Goal: Task Accomplishment & Management: Use online tool/utility

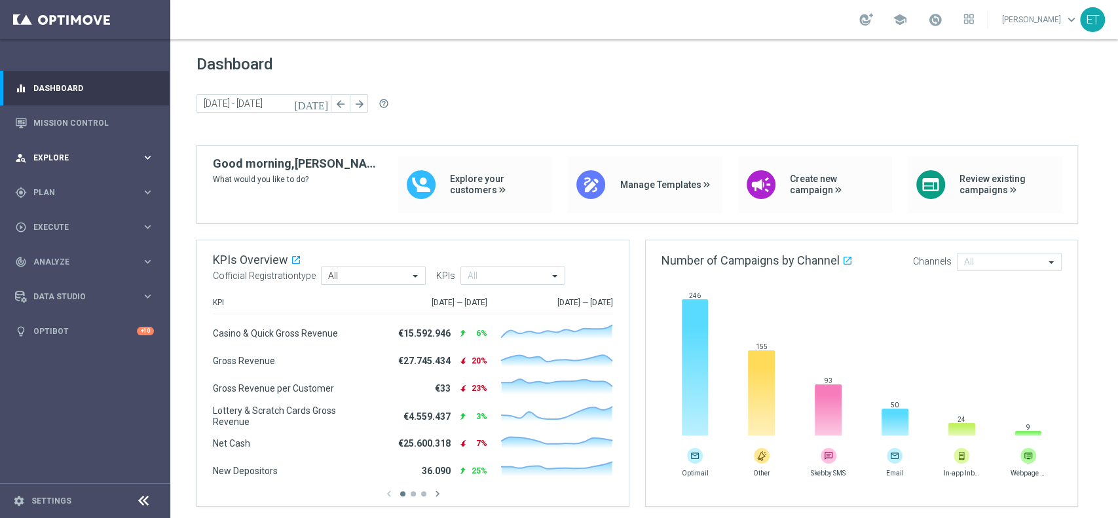
click at [66, 157] on span "Explore" at bounding box center [87, 158] width 108 height 8
click at [60, 153] on div "person_search Explore" at bounding box center [78, 158] width 126 height 12
click at [45, 182] on div "gps_fixed Plan keyboard_arrow_right" at bounding box center [84, 192] width 169 height 35
click at [52, 219] on link "Target Groups" at bounding box center [85, 219] width 102 height 10
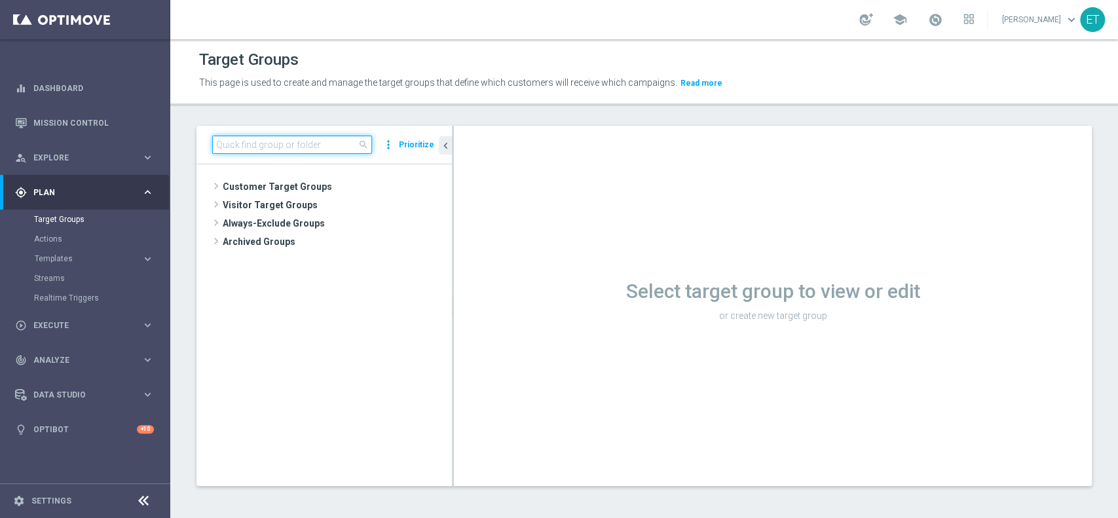
click at [247, 136] on input at bounding box center [292, 145] width 160 height 18
type input "segment"
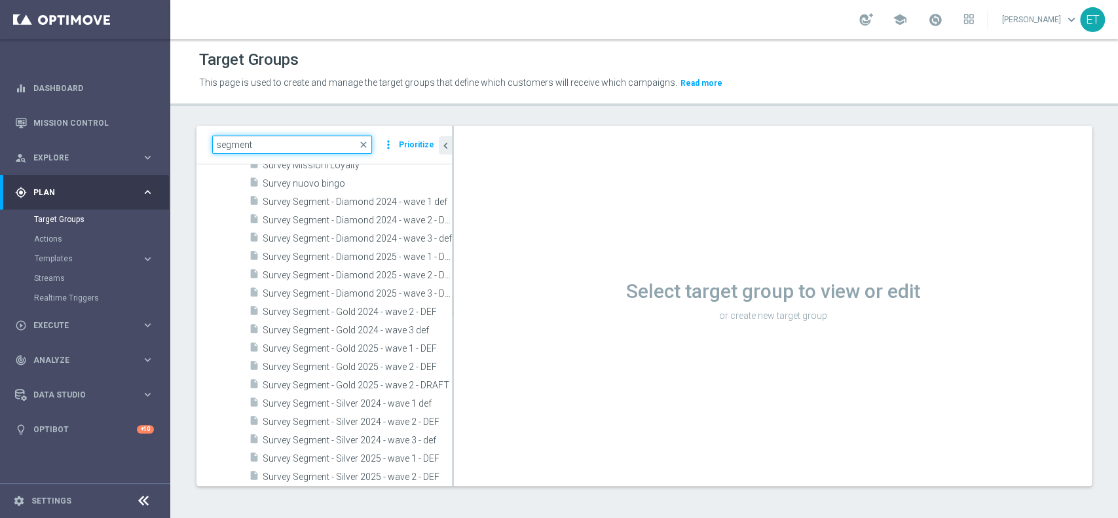
scroll to position [349, 0]
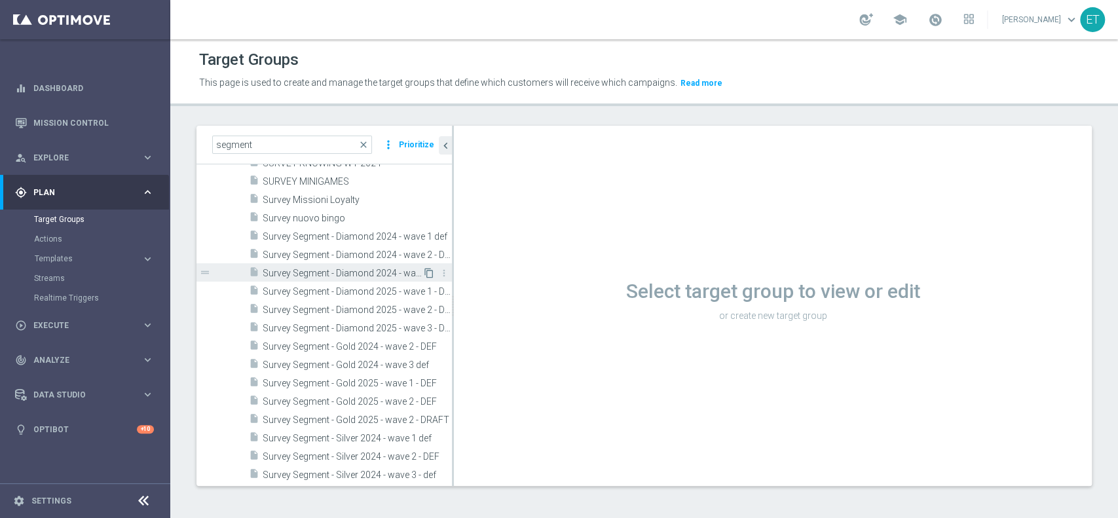
click at [424, 270] on icon "content_copy" at bounding box center [429, 273] width 10 height 10
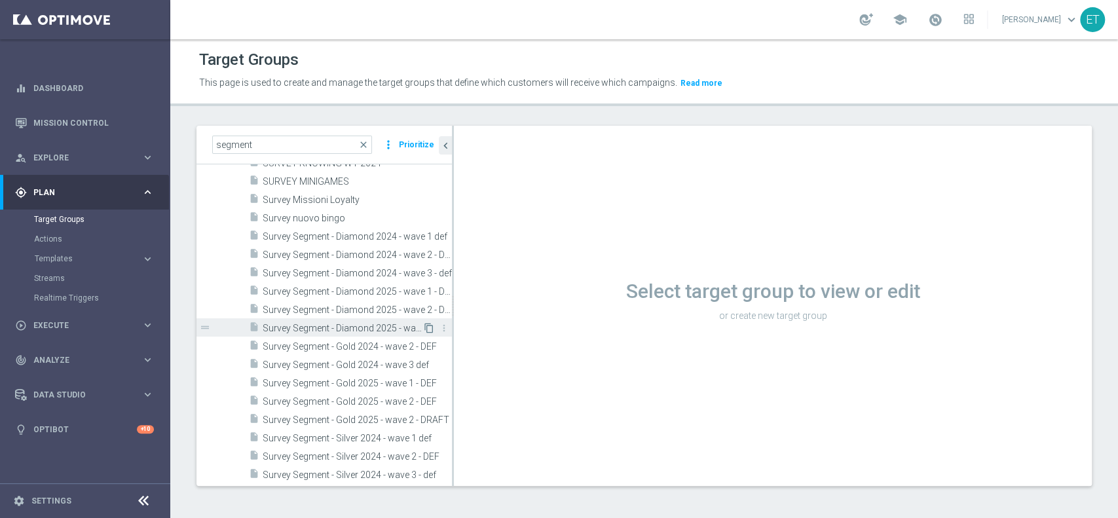
click at [424, 326] on icon "content_copy" at bounding box center [429, 328] width 10 height 10
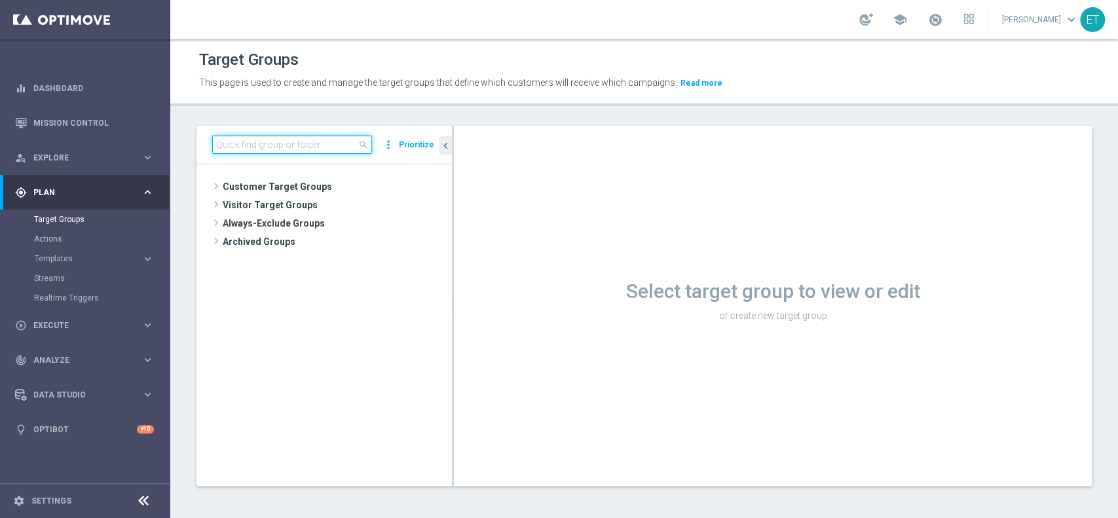
click at [341, 144] on input at bounding box center [292, 145] width 160 height 18
type input "segment"
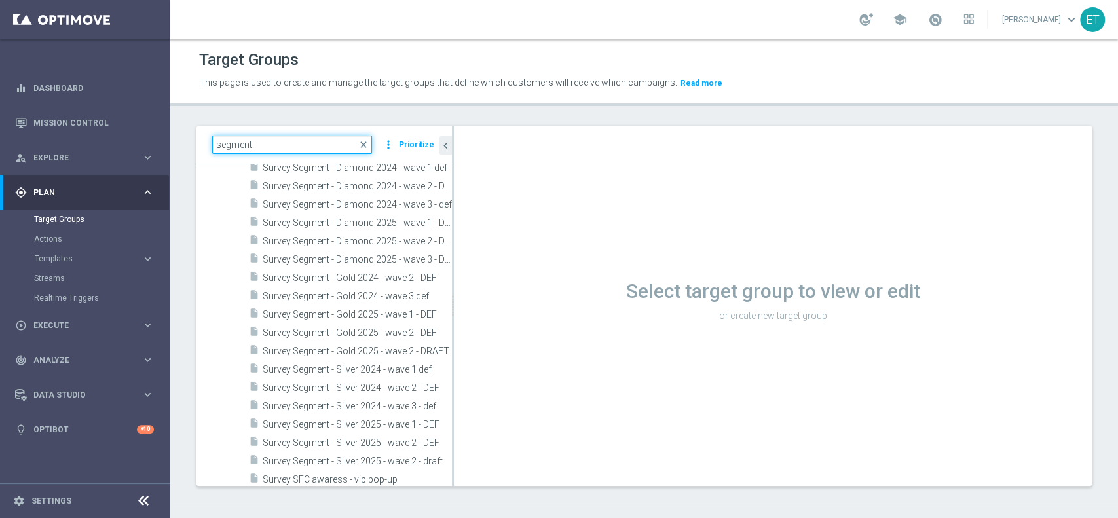
scroll to position [349, 0]
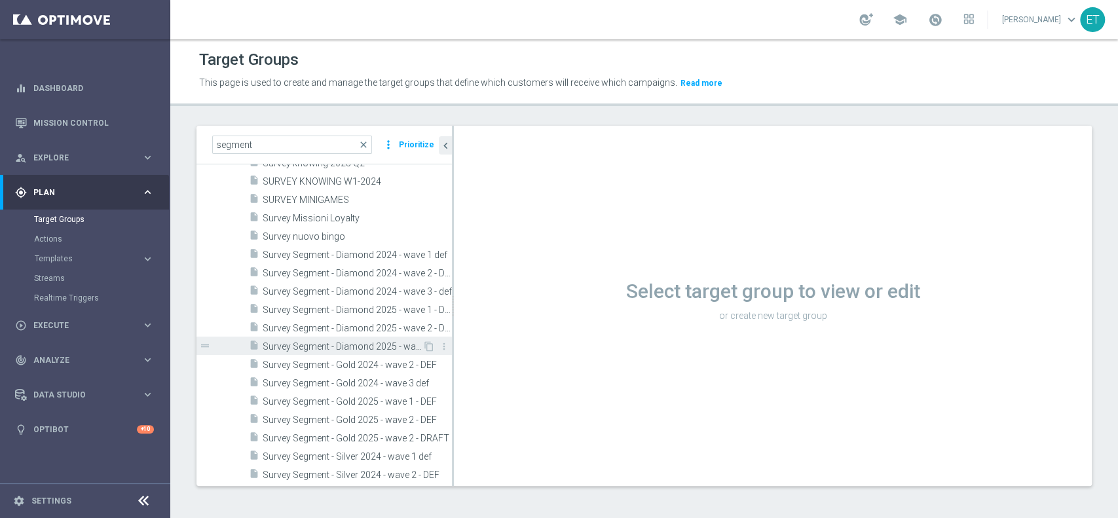
click at [326, 345] on span "Survey Segment - Diamond 2025 - wave 3 - DRAFT" at bounding box center [343, 346] width 160 height 11
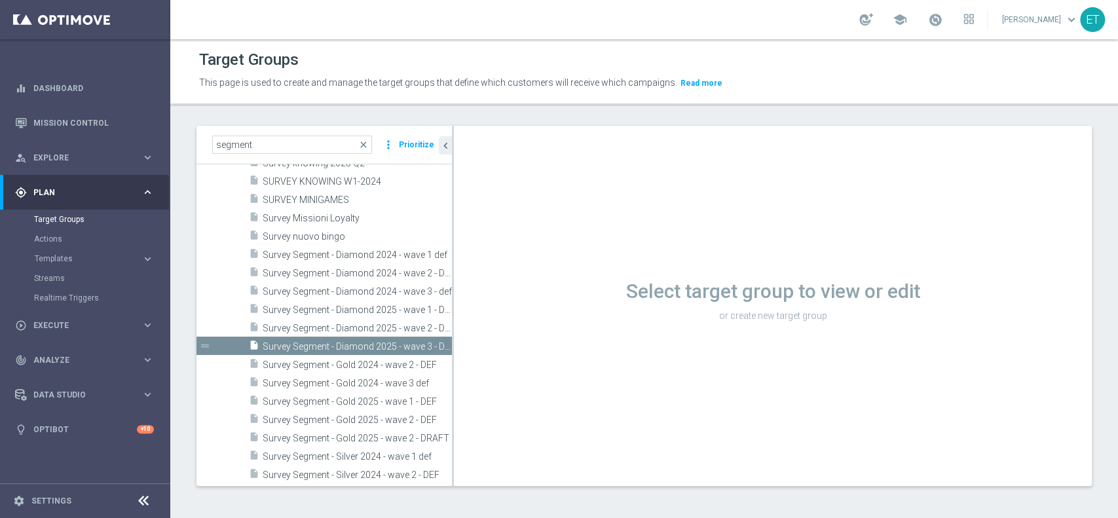
drag, startPoint x: 415, startPoint y: 346, endPoint x: 509, endPoint y: 329, distance: 95.2
click at [0, 0] on icon "content_copy" at bounding box center [0, 0] width 0 height 0
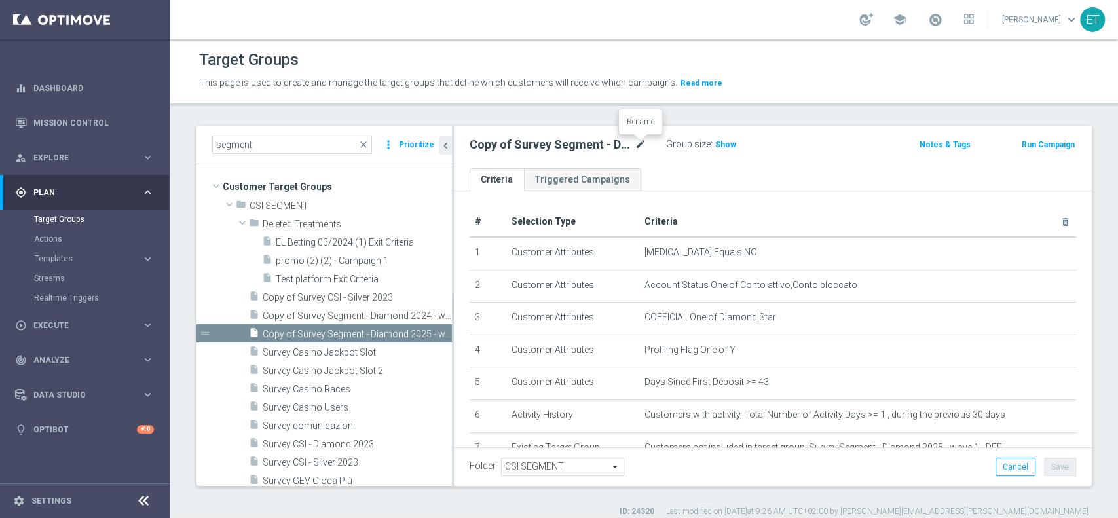
click at [638, 144] on icon "mode_edit" at bounding box center [641, 145] width 12 height 16
click at [493, 143] on input "Copy of Survey Segment - Diamond 2025 - wave 3 - DRAFT" at bounding box center [558, 146] width 177 height 18
drag, startPoint x: 503, startPoint y: 147, endPoint x: 474, endPoint y: 145, distance: 29.5
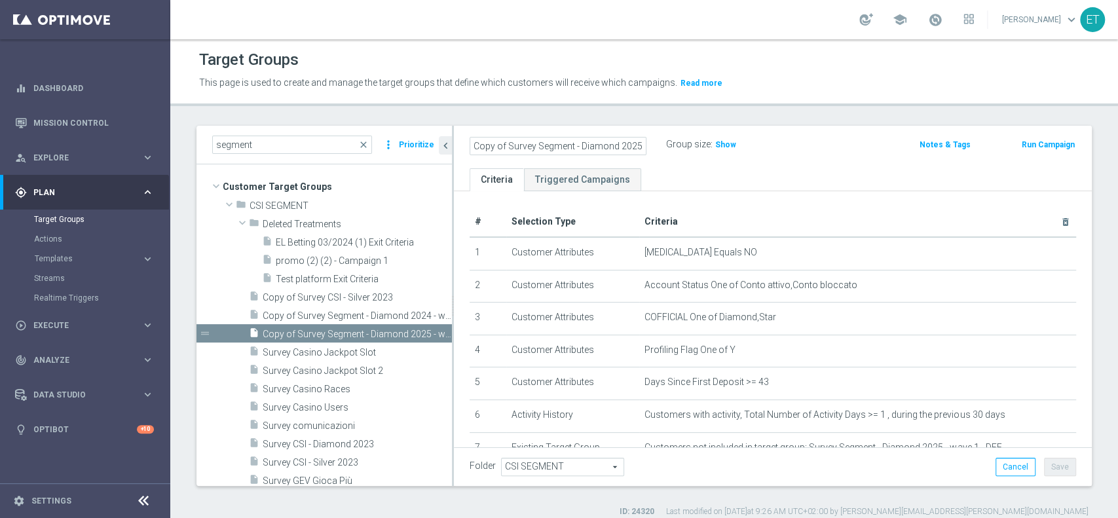
click at [451, 155] on as-split "segment close more_vert Prioritize Customer Target Groups library_add create_ne…" at bounding box center [645, 306] width 896 height 360
click at [507, 148] on input "Copy of Survey Segment - Diamond 2025 - wave 3 - DRAFT" at bounding box center [558, 146] width 177 height 18
drag, startPoint x: 545, startPoint y: 145, endPoint x: 674, endPoint y: 145, distance: 128.4
click at [674, 145] on div "Survey Segment - Diamond 2025 - wave 3 - DRAFT Group size : Show" at bounding box center [668, 146] width 417 height 20
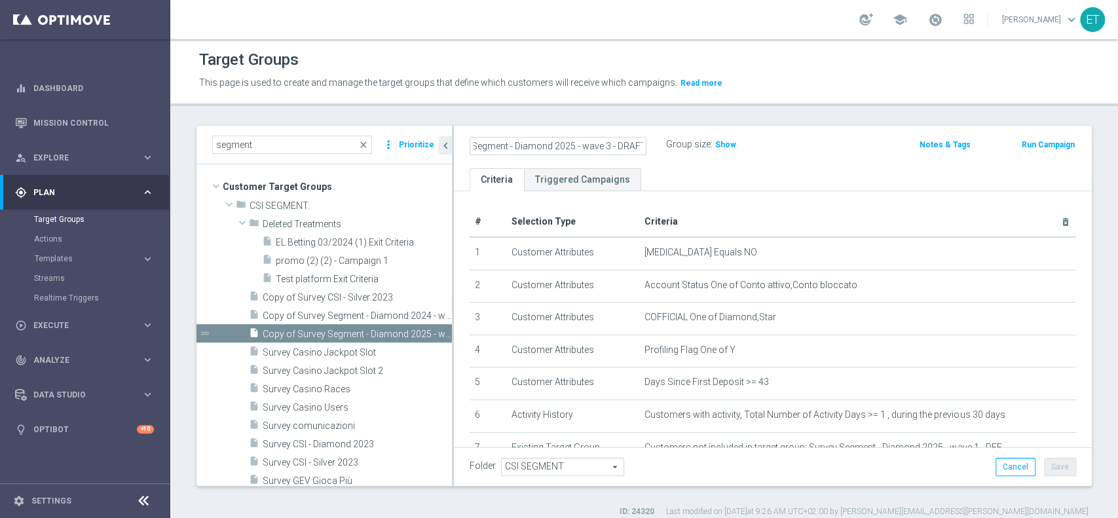
click at [626, 143] on input "Survey Segment - Diamond 2025 - wave 3 - DRAFT" at bounding box center [558, 146] width 177 height 18
click at [624, 145] on input "Survey Segment - Diamond 2025 - wave 3 - DRAFT" at bounding box center [558, 146] width 177 height 18
drag, startPoint x: 622, startPoint y: 145, endPoint x: 666, endPoint y: 146, distance: 43.9
click at [666, 146] on div "Survey Segment - Diamond 2025 - wave 3 - DRAFT" at bounding box center [568, 145] width 197 height 18
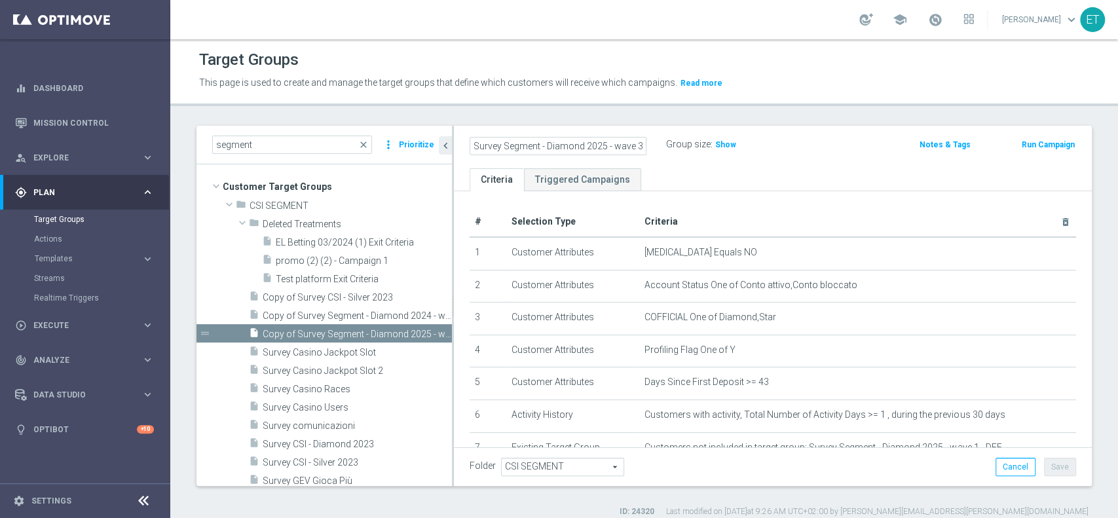
drag, startPoint x: 641, startPoint y: 144, endPoint x: 353, endPoint y: 143, distance: 289.0
click at [353, 143] on as-split "segment close more_vert Prioritize Customer Target Groups library_add create_ne…" at bounding box center [645, 306] width 896 height 360
type input "Survey Segment - Diamond 2025 - wave 3 - DEF"
click at [527, 123] on div "Target Groups This page is used to create and manage the target groups that def…" at bounding box center [644, 278] width 948 height 479
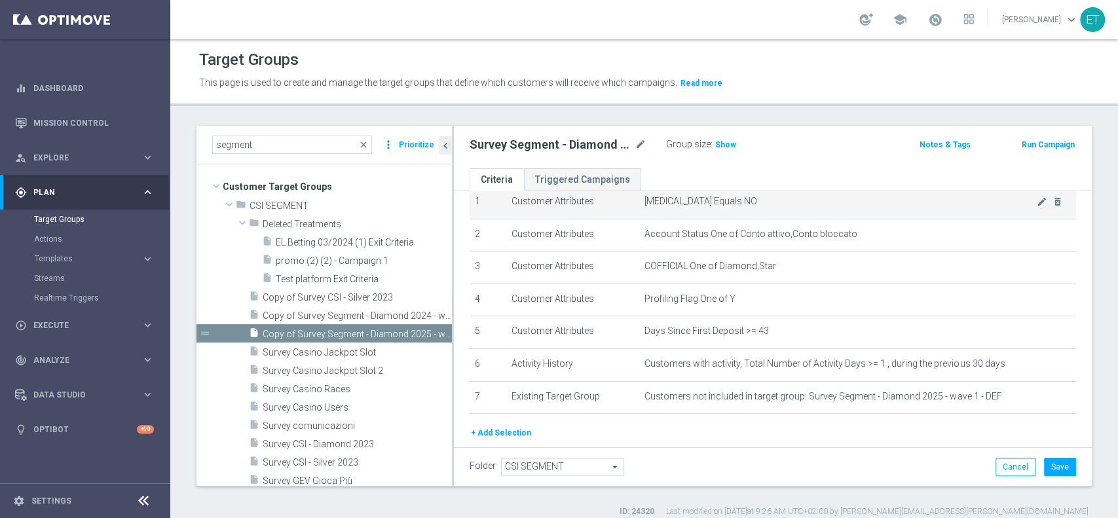
scroll to position [87, 0]
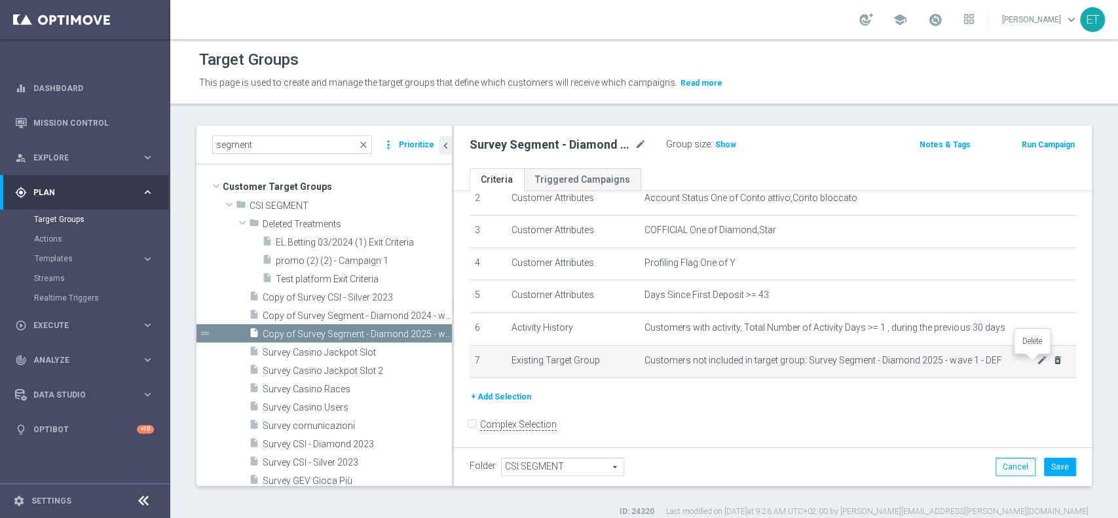
click at [1053, 362] on icon "delete_forever" at bounding box center [1058, 360] width 10 height 10
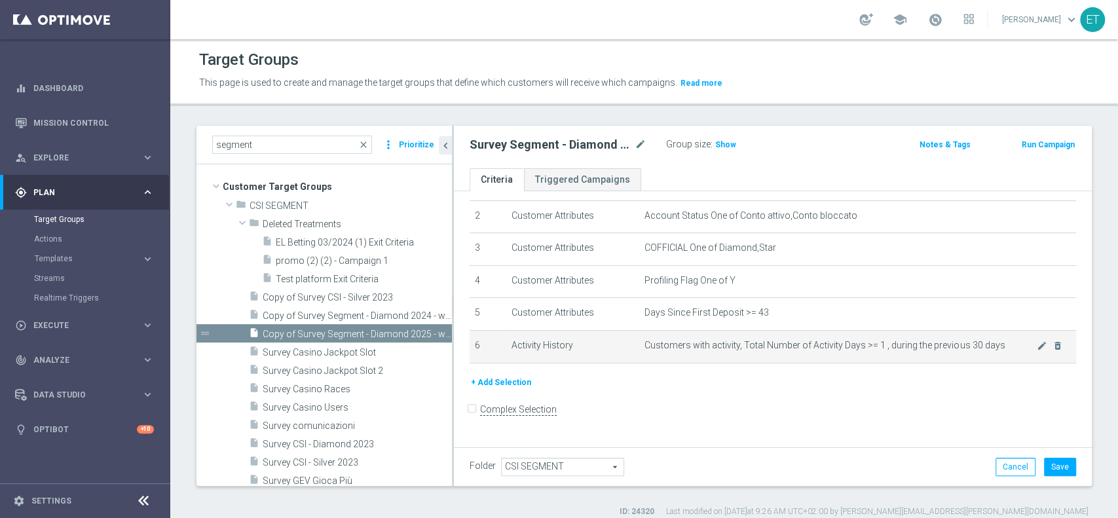
scroll to position [60, 0]
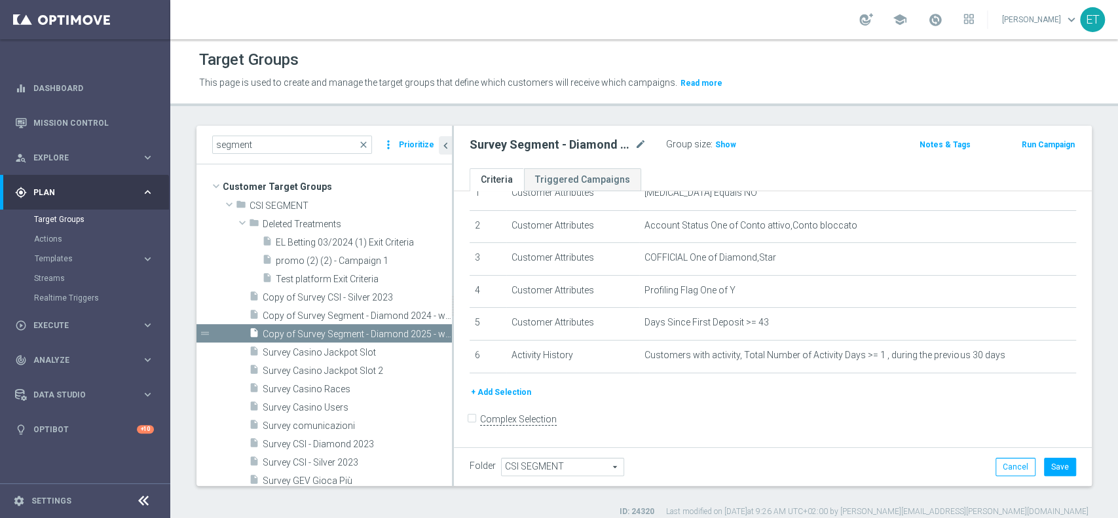
click at [508, 393] on button "+ Add Selection" at bounding box center [501, 392] width 63 height 14
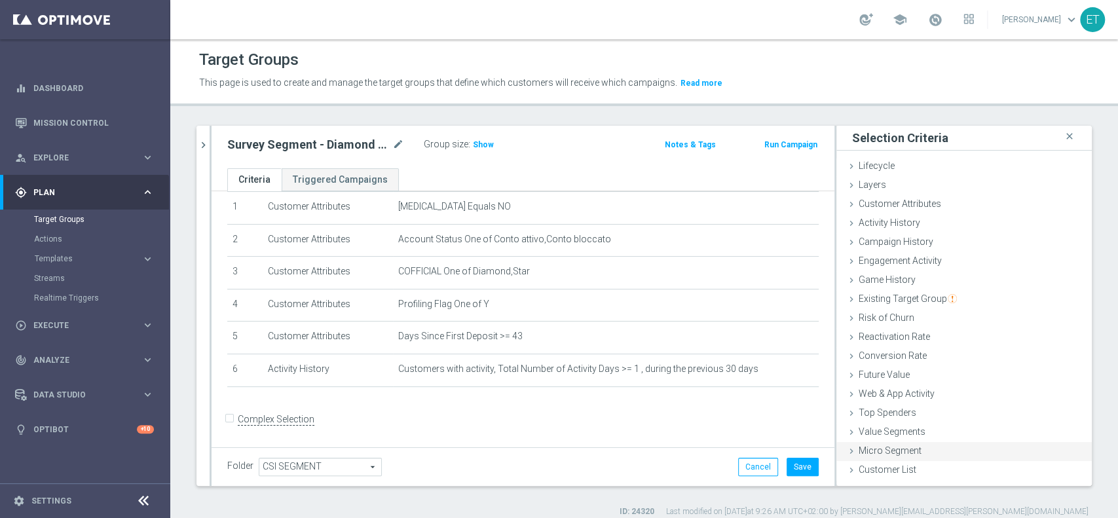
scroll to position [10, 0]
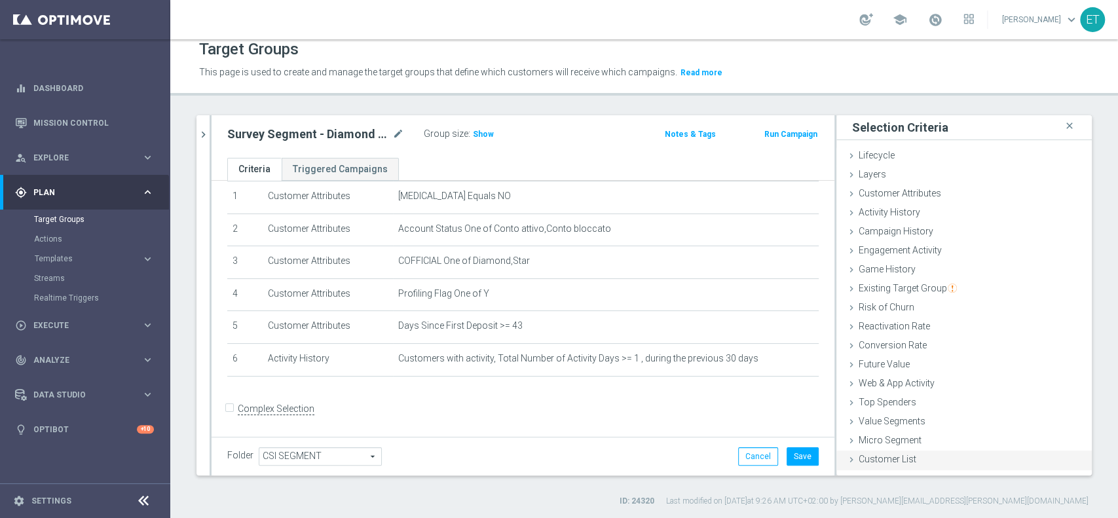
click at [884, 454] on span "Customer List" at bounding box center [888, 459] width 58 height 10
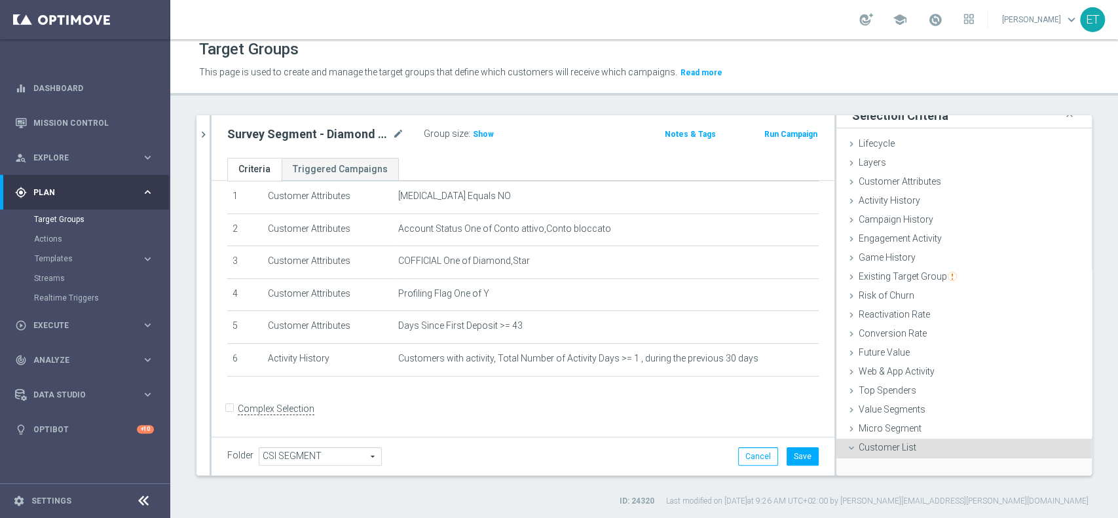
scroll to position [111, 0]
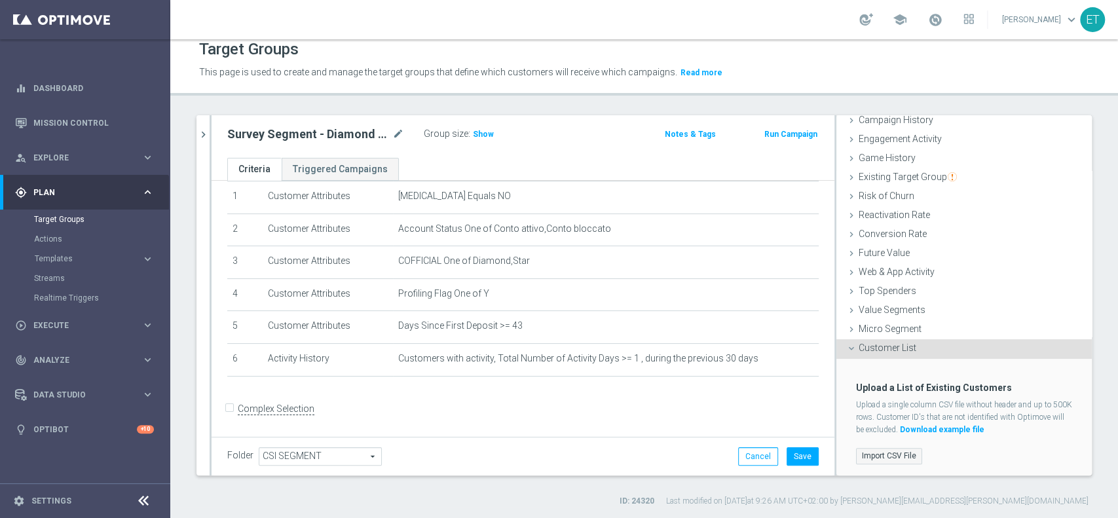
click at [889, 448] on label "Import CSV File" at bounding box center [889, 456] width 66 height 16
click at [0, 0] on input "Import CSV File" at bounding box center [0, 0] width 0 height 0
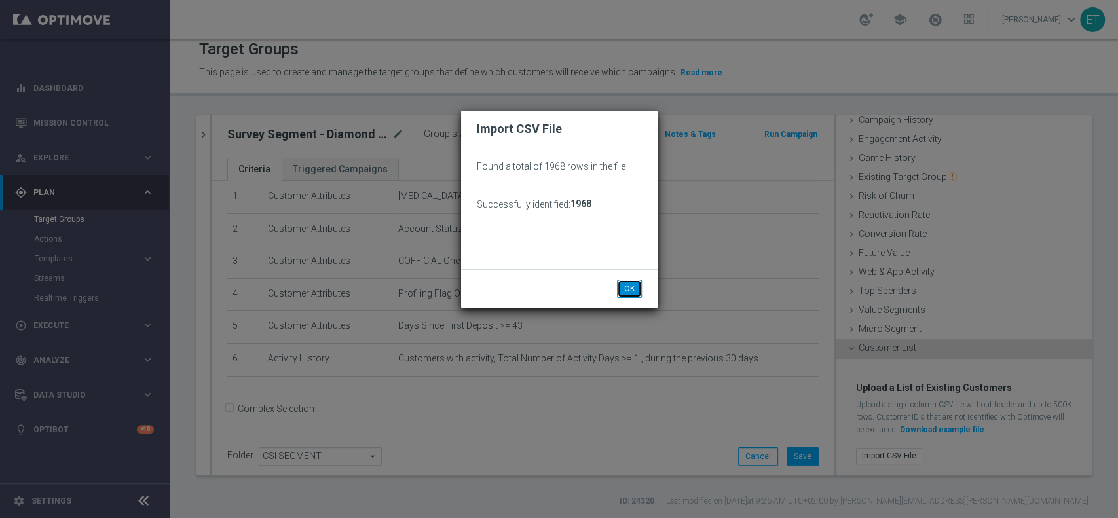
click at [634, 286] on button "OK" at bounding box center [629, 289] width 25 height 18
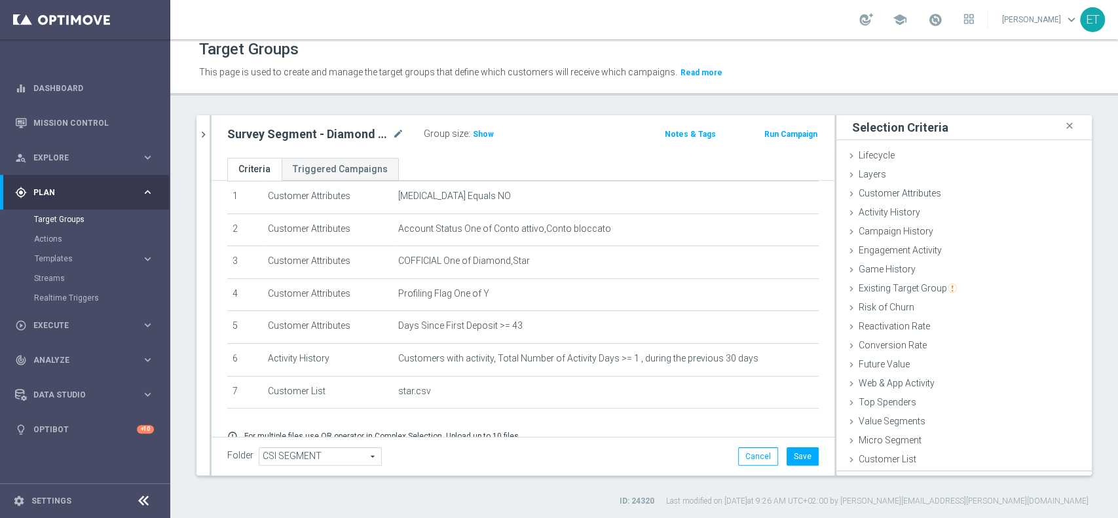
scroll to position [0, 0]
click at [484, 126] on div "Group size : Show" at bounding box center [489, 133] width 131 height 16
click at [486, 134] on span "Show" at bounding box center [483, 134] width 21 height 9
click at [587, 142] on div "Survey Segment - Diamond 2025 - wave 3 - DEF mode_edit Group size : Show Calcul…" at bounding box center [422, 134] width 408 height 18
click at [787, 464] on button "Save" at bounding box center [803, 457] width 32 height 18
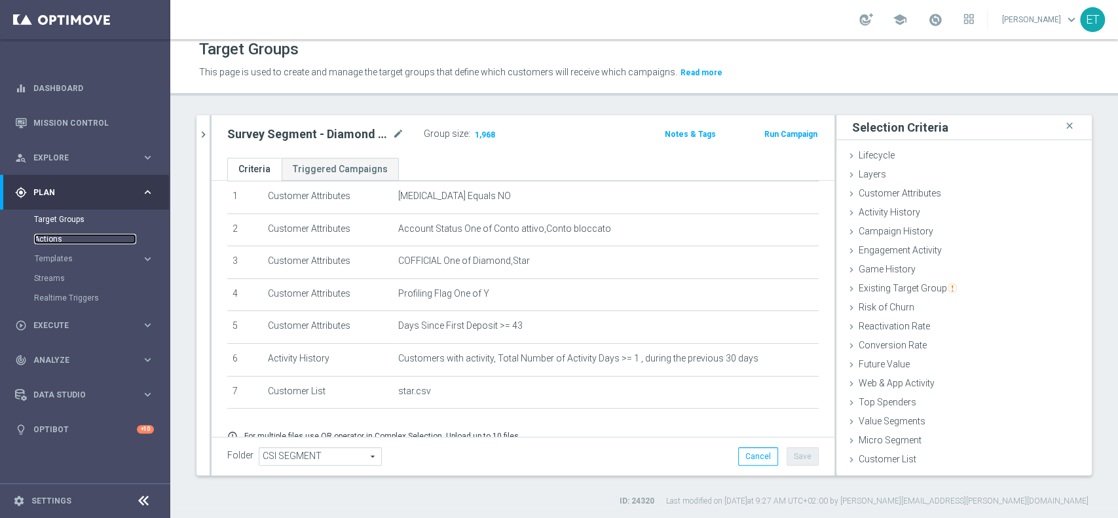
click at [47, 244] on link "Actions" at bounding box center [85, 239] width 102 height 10
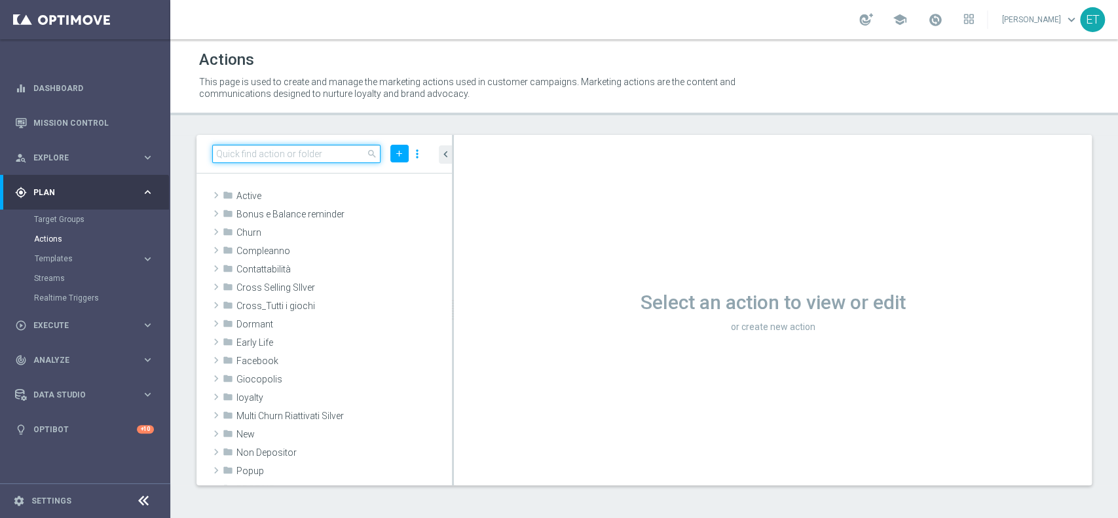
click at [247, 153] on input at bounding box center [296, 154] width 168 height 18
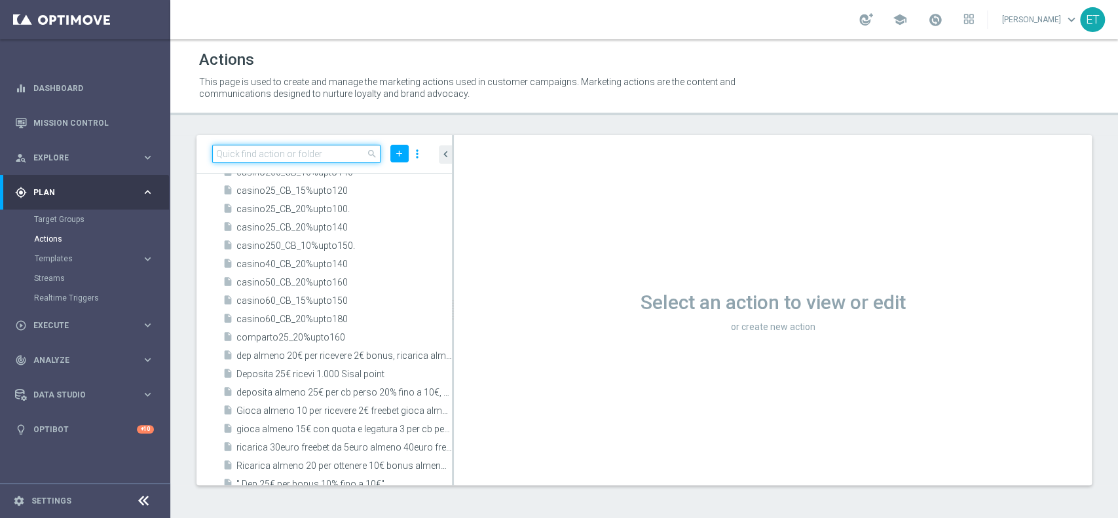
scroll to position [262, 0]
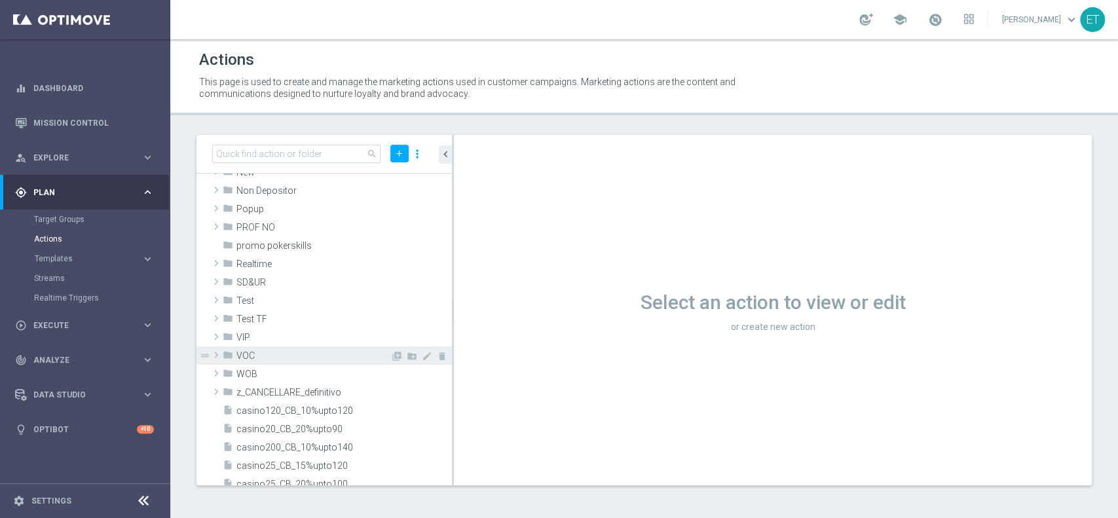
click at [255, 359] on span "VOC" at bounding box center [314, 356] width 154 height 11
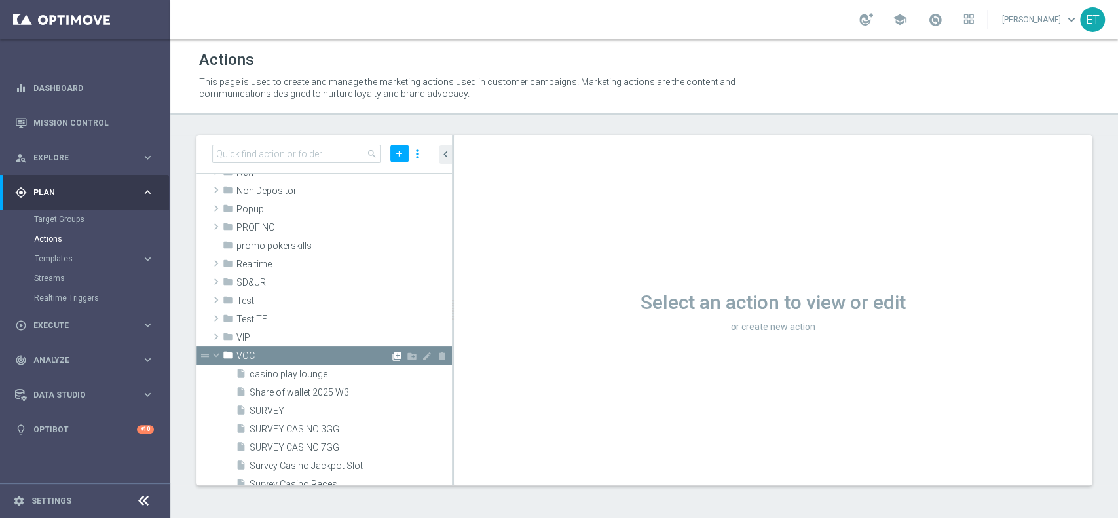
click at [392, 358] on icon "library_add" at bounding box center [397, 356] width 10 height 10
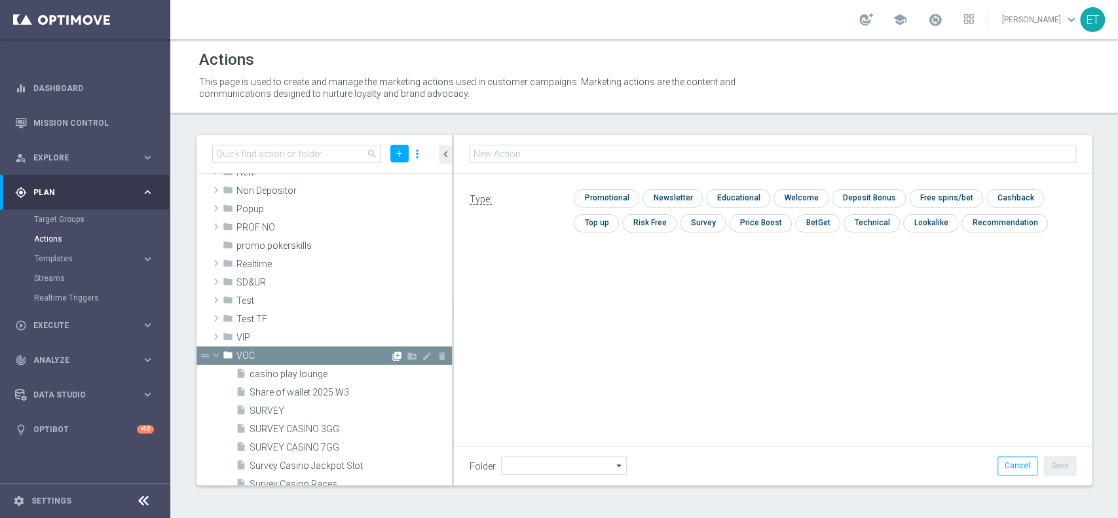
type input "VOC"
type input "Survey segment wave 3"
drag, startPoint x: 590, startPoint y: 151, endPoint x: 419, endPoint y: 159, distance: 171.2
click at [419, 159] on as-split "search add more_vert folder Active library_add create_new_folder mode_edit dele…" at bounding box center [645, 310] width 896 height 351
click at [701, 227] on input "checkbox" at bounding box center [702, 223] width 44 height 18
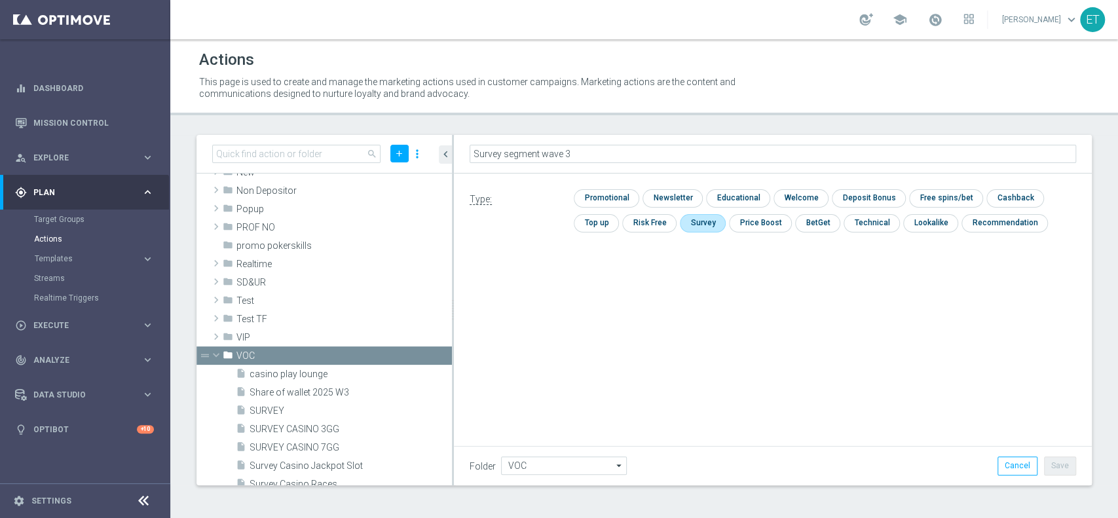
checkbox input "true"
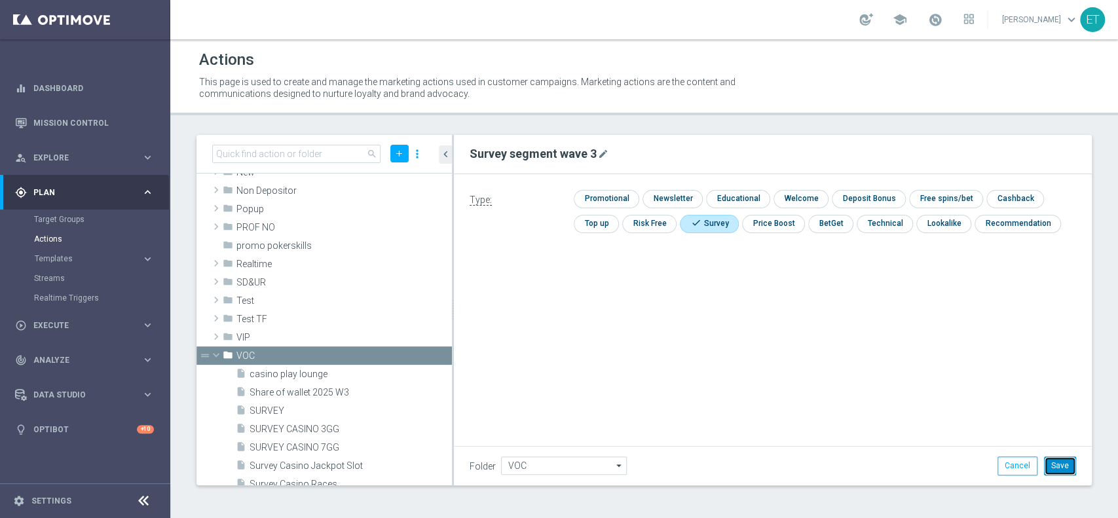
click at [1069, 467] on button "Save" at bounding box center [1060, 466] width 32 height 18
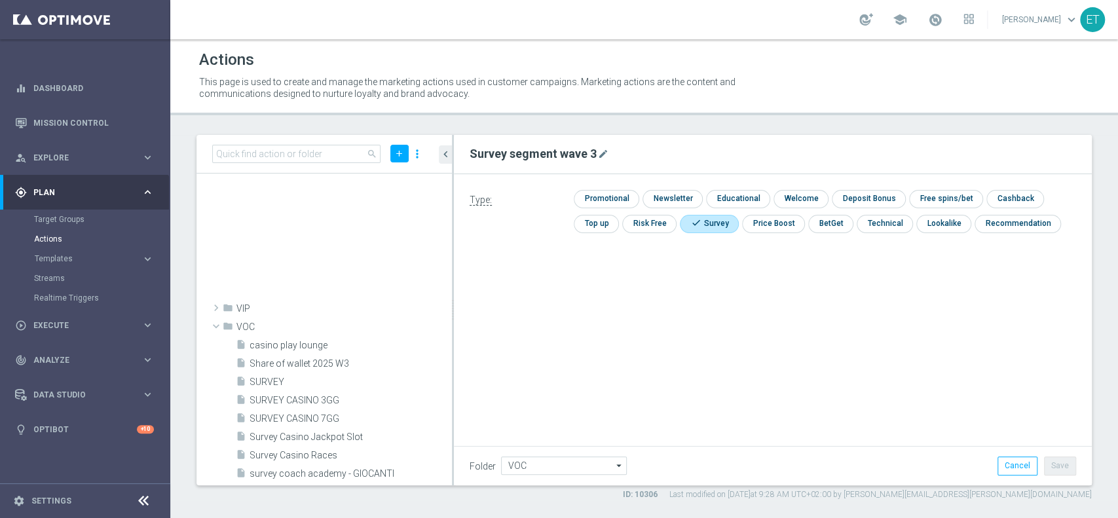
scroll to position [696, 0]
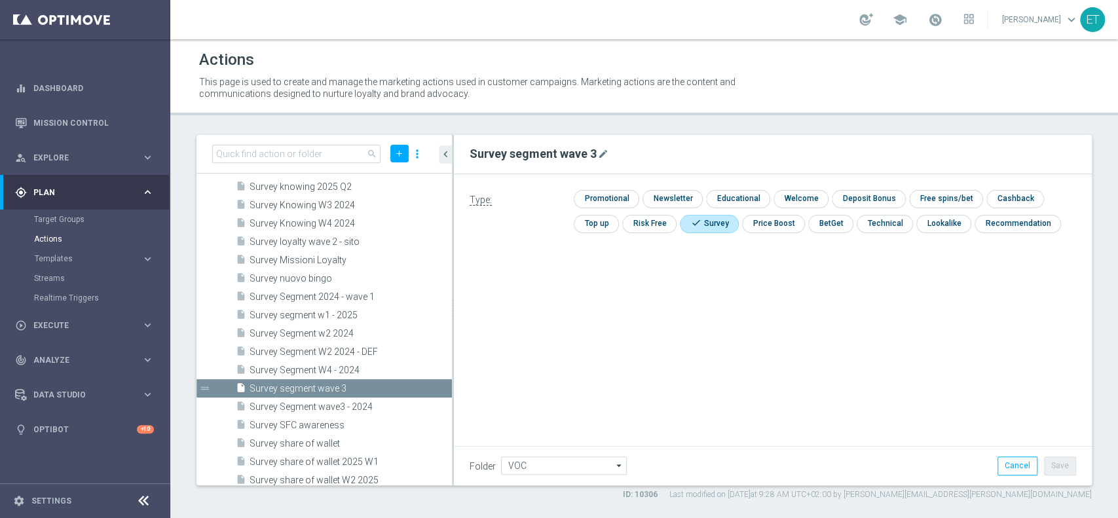
click at [540, 339] on div "Type: check Promotional check Newsletter check Educational check Welcome check …" at bounding box center [773, 321] width 638 height 295
click at [61, 258] on span "Templates" at bounding box center [82, 259] width 94 height 8
click at [51, 377] on link "Webpage Pop-up" at bounding box center [89, 377] width 96 height 10
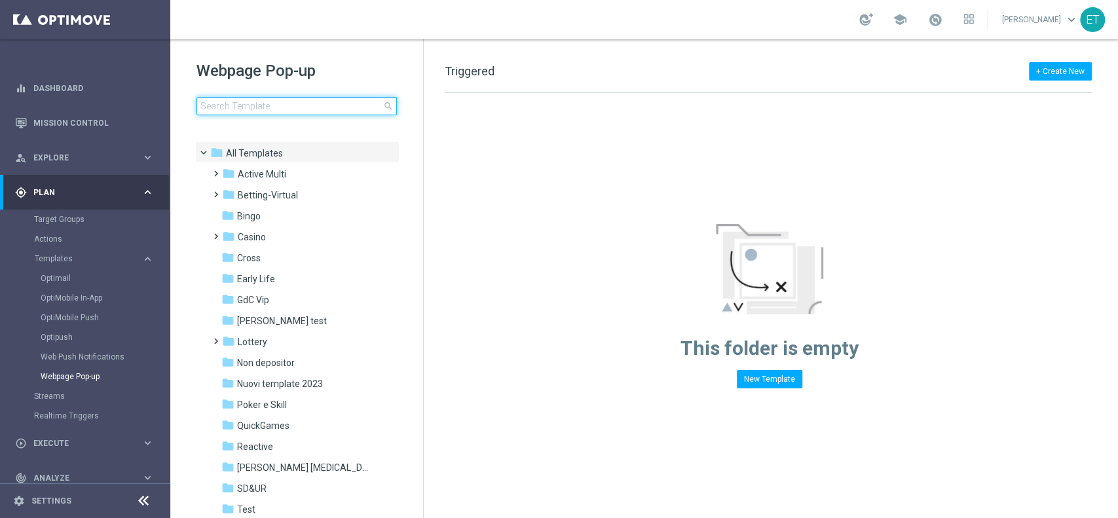
click at [294, 114] on input at bounding box center [297, 106] width 200 height 18
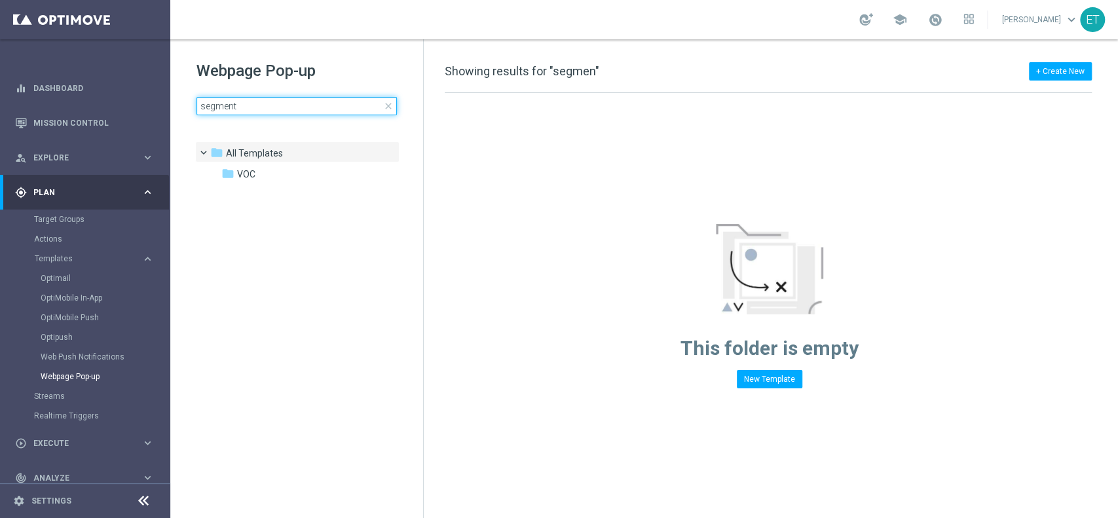
type input "segment"
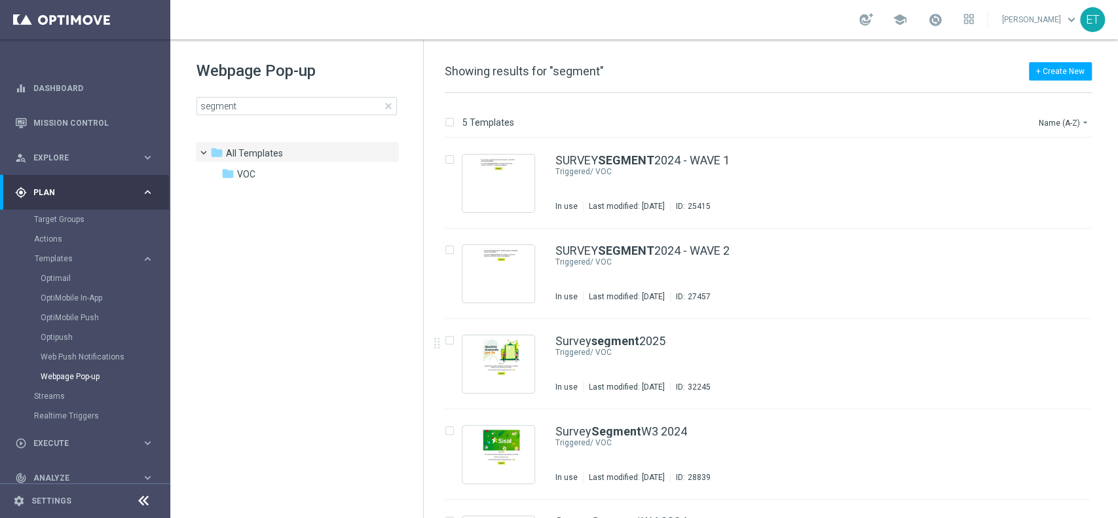
click at [318, 280] on tree-viewport "folder All Templates more_vert folder VOC more_vert" at bounding box center [308, 329] width 227 height 374
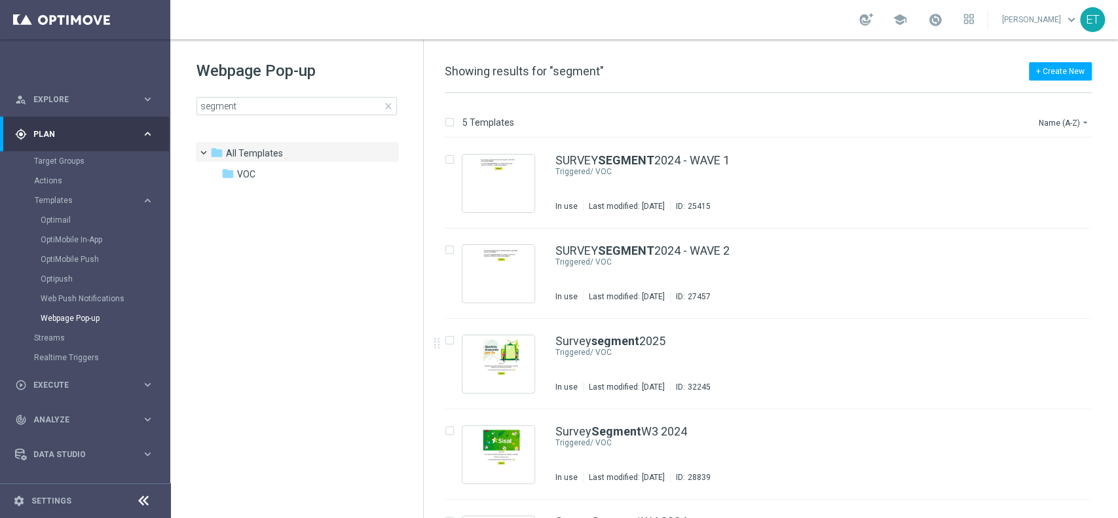
scroll to position [84, 0]
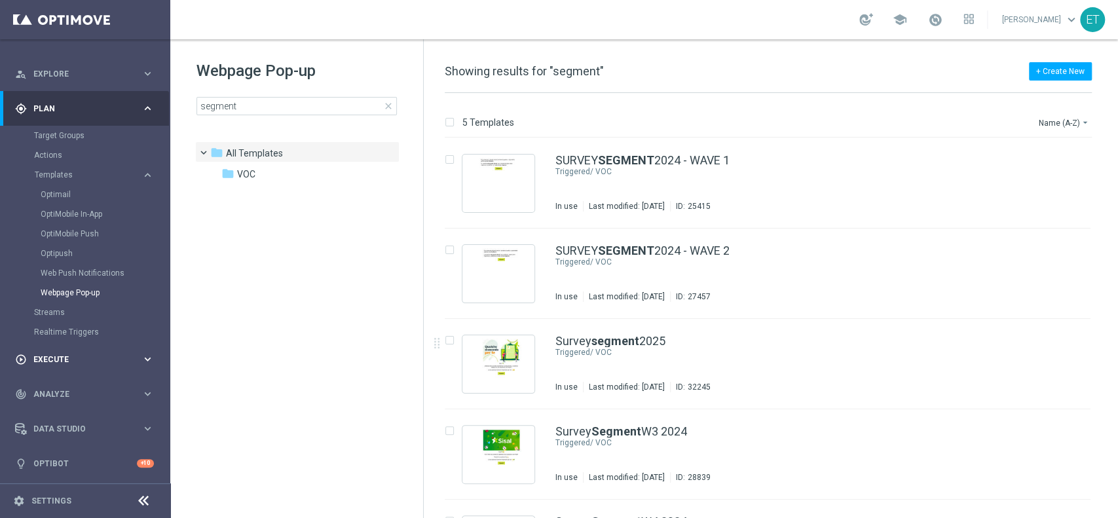
click at [85, 352] on div "play_circle_outline Execute keyboard_arrow_right" at bounding box center [84, 359] width 169 height 35
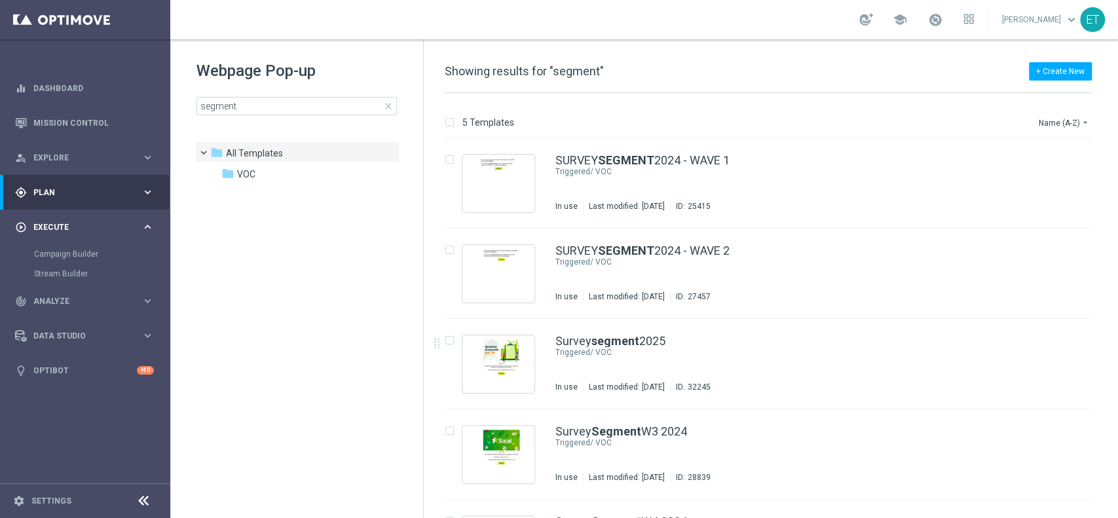
scroll to position [0, 0]
click at [58, 252] on link "Campaign Builder" at bounding box center [85, 254] width 102 height 10
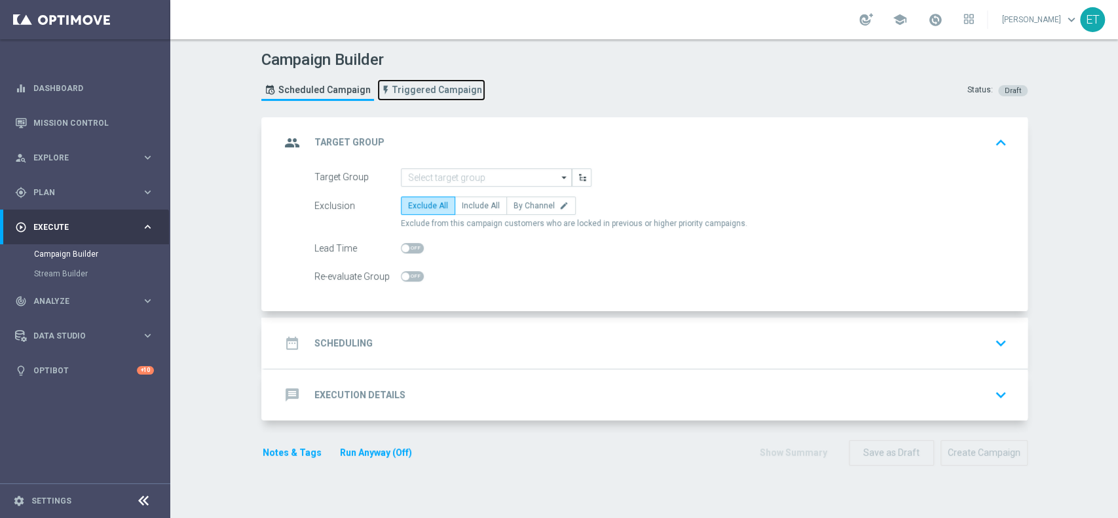
click at [440, 83] on link "Triggered Campaign" at bounding box center [431, 90] width 108 height 22
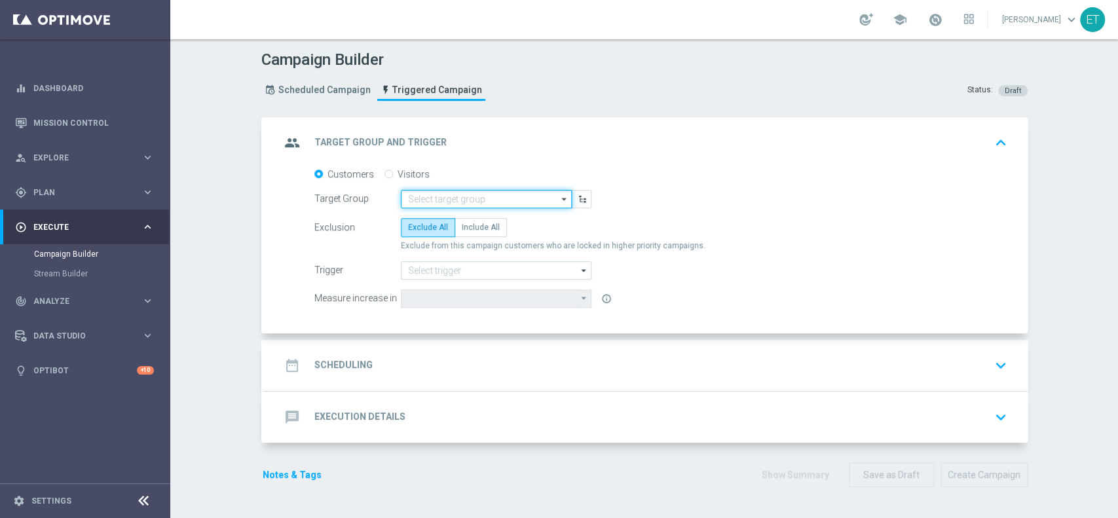
click at [511, 199] on input at bounding box center [486, 199] width 171 height 18
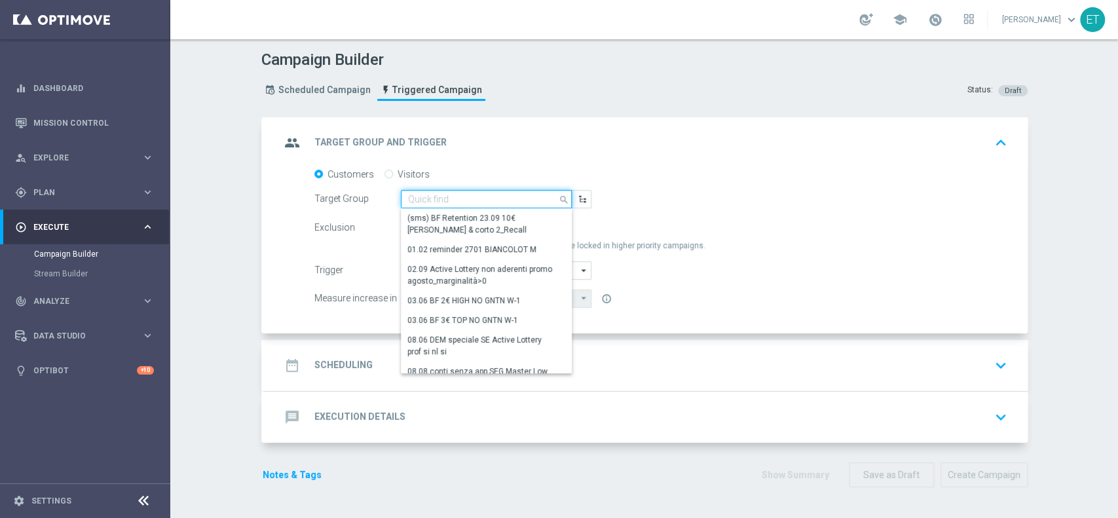
click at [446, 195] on input at bounding box center [486, 199] width 171 height 18
paste input "Survey Segment - Diamond 2025 - wave 3 - DEF"
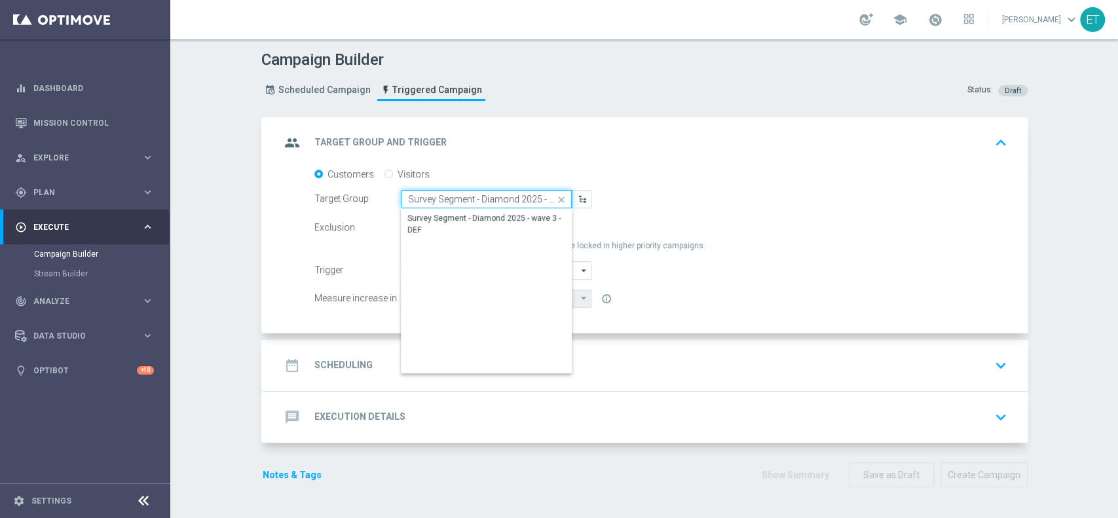
scroll to position [0, 39]
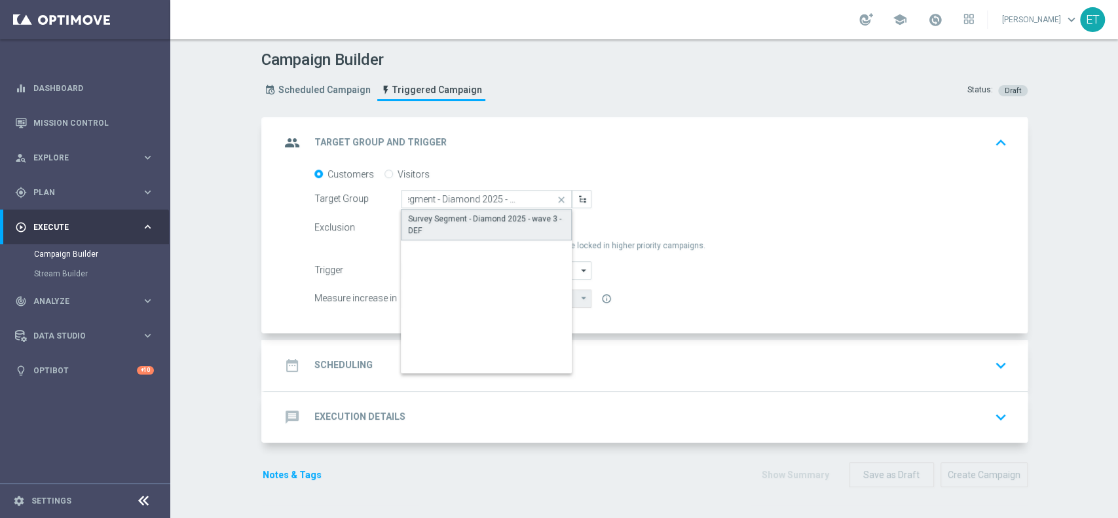
click at [496, 223] on div "Survey Segment - Diamond 2025 - wave 3 - DEF" at bounding box center [486, 225] width 157 height 24
type input "Survey Segment - Diamond 2025 - wave 3 - DEF"
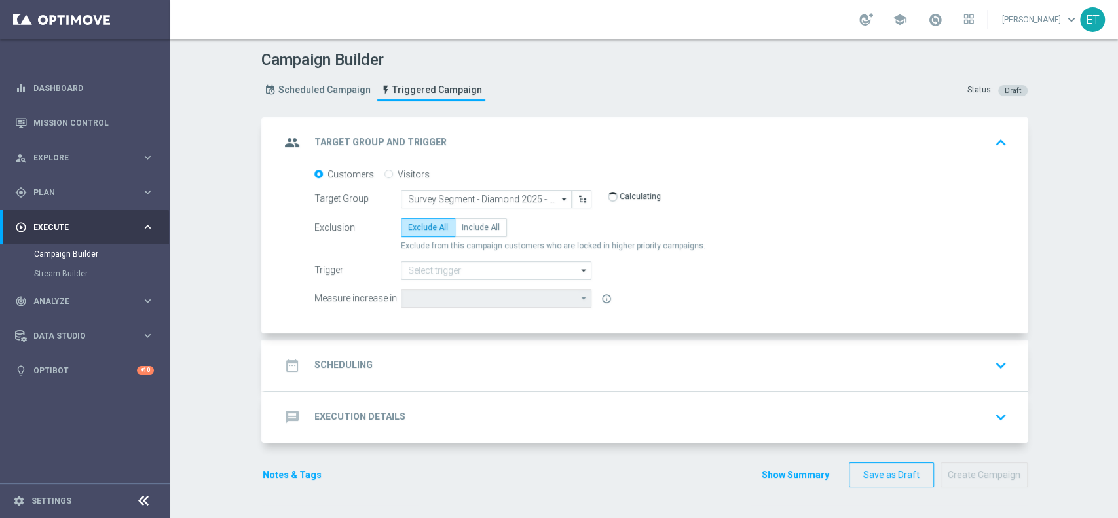
type input "Total Deposit Amount"
click at [471, 223] on span "Include All" at bounding box center [481, 227] width 38 height 9
click at [470, 225] on input "Include All" at bounding box center [466, 229] width 9 height 9
radio input "true"
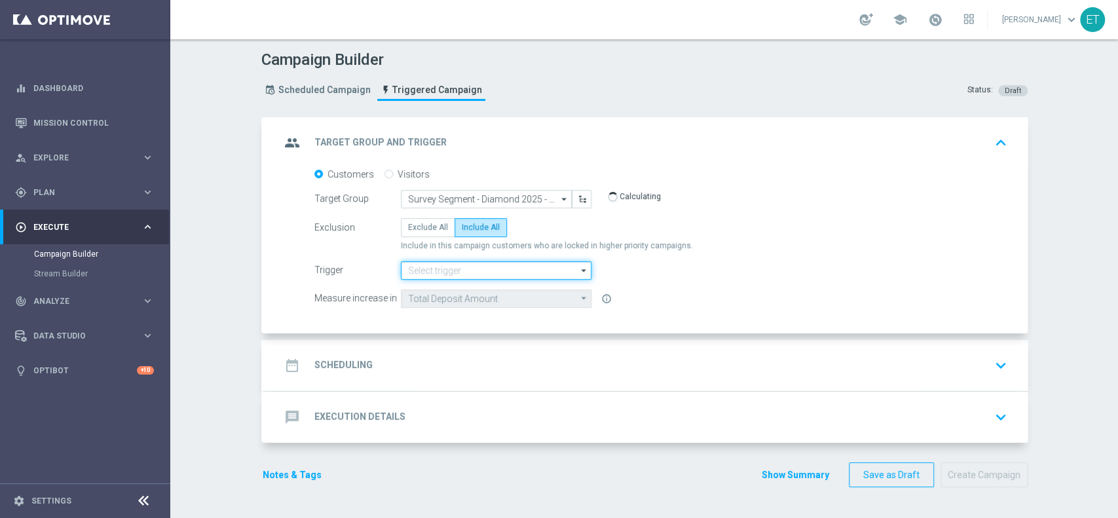
click at [474, 275] on input at bounding box center [496, 270] width 191 height 18
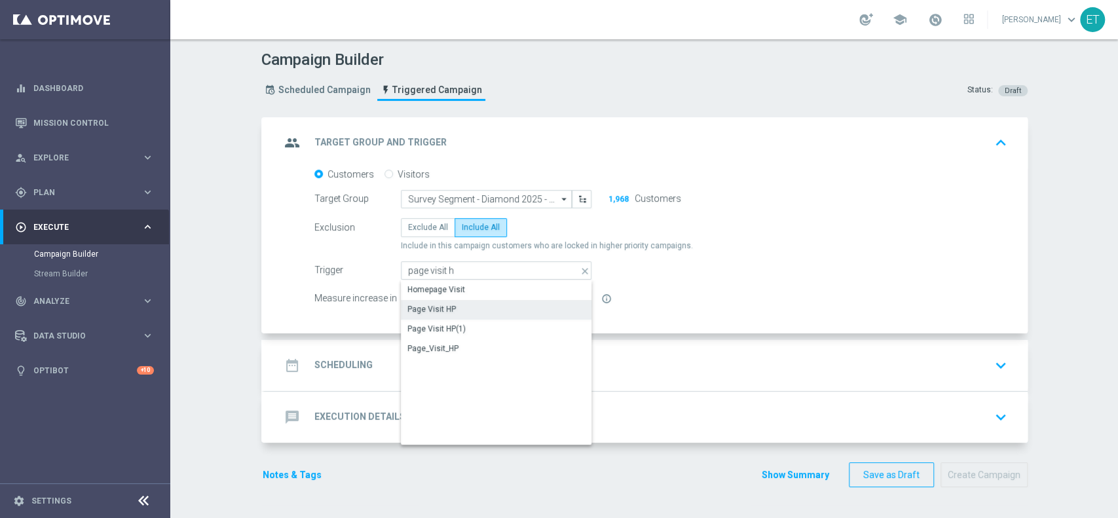
click at [461, 310] on div "Page Visit HP" at bounding box center [496, 309] width 191 height 18
type input "Page Visit HP"
click at [543, 357] on div "date_range Scheduling keyboard_arrow_down" at bounding box center [646, 365] width 732 height 25
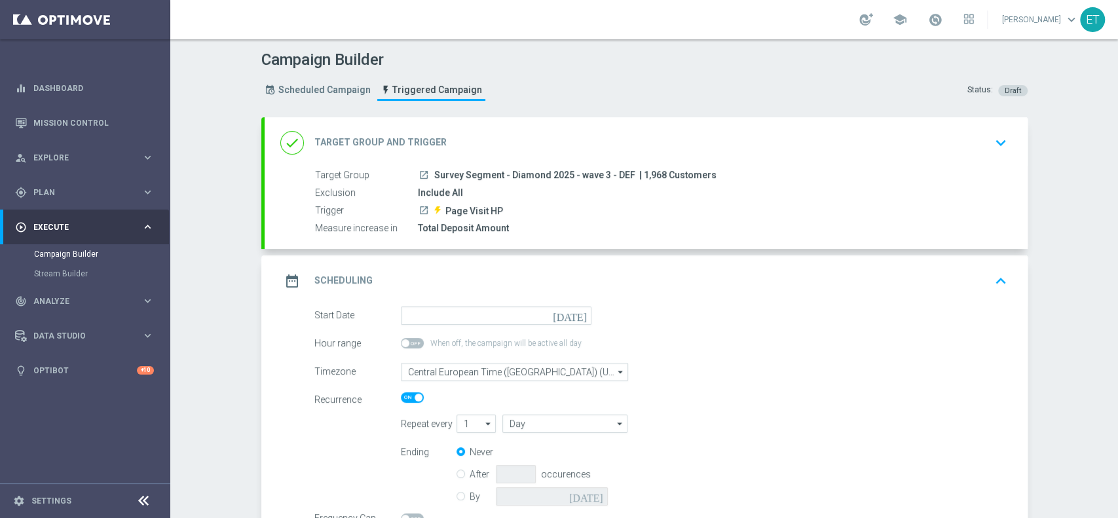
click at [575, 314] on icon "[DATE]" at bounding box center [572, 314] width 39 height 14
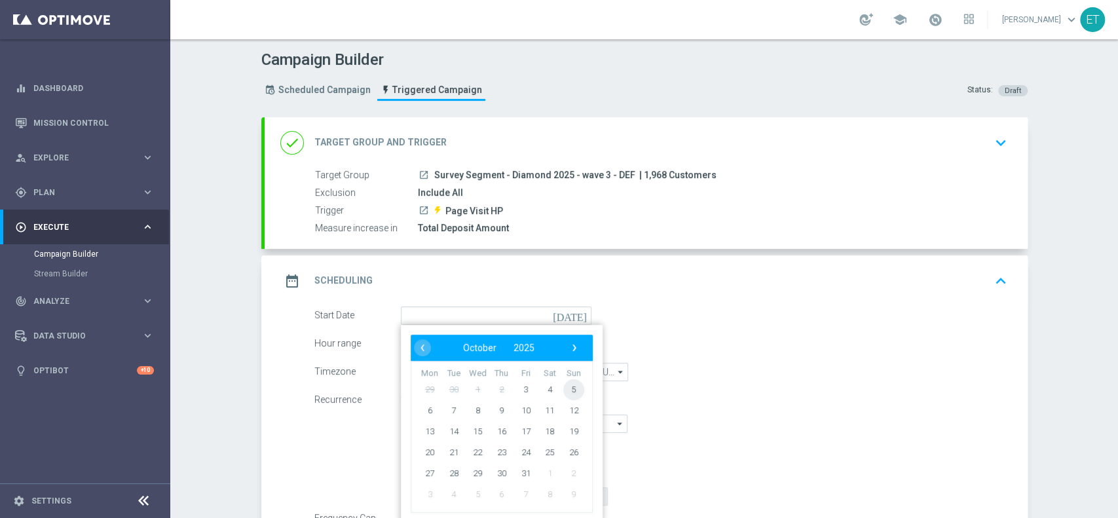
click at [563, 395] on span "5" at bounding box center [573, 389] width 21 height 21
type input "[DATE]"
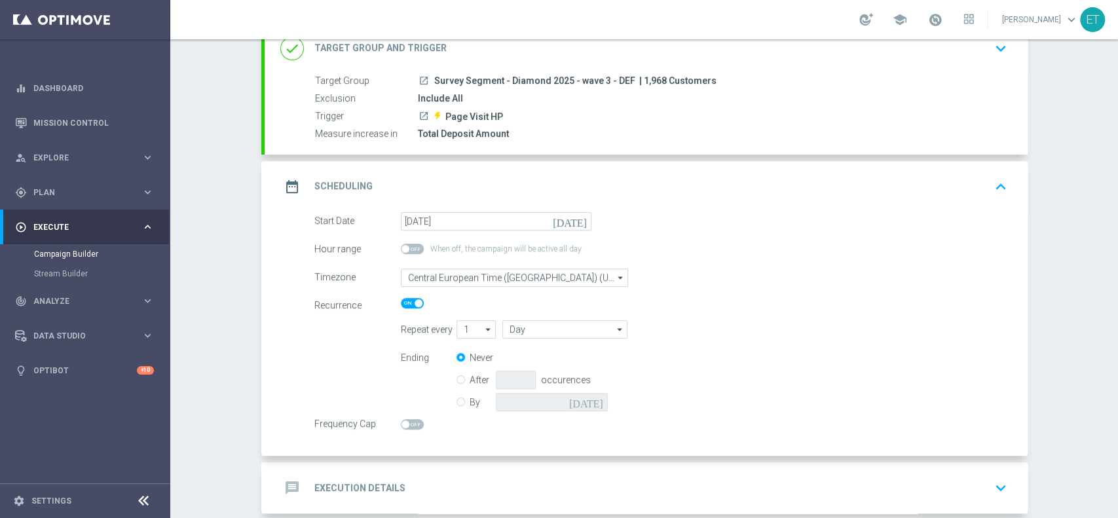
scroll to position [159, 0]
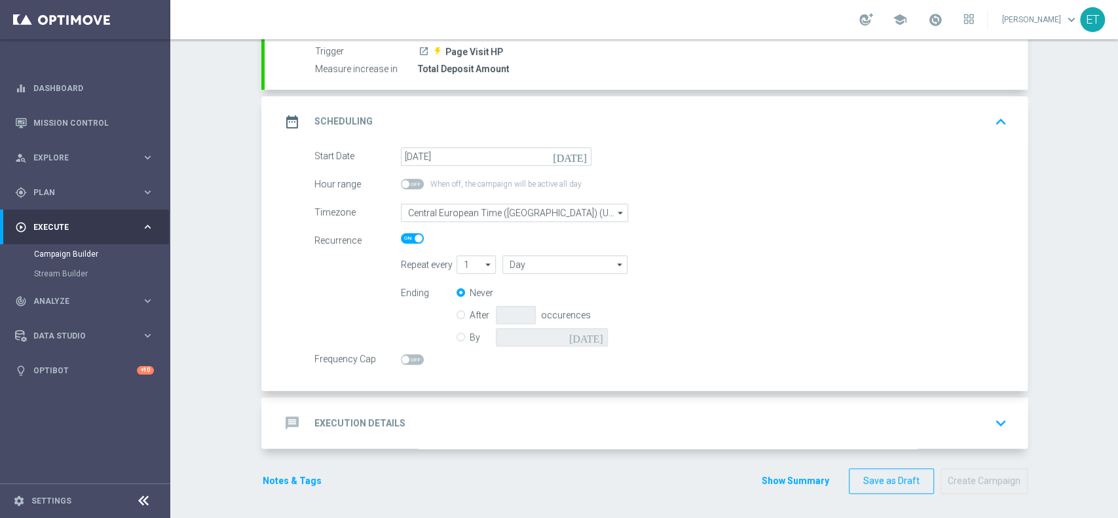
drag, startPoint x: 463, startPoint y: 339, endPoint x: 543, endPoint y: 334, distance: 80.8
click at [470, 339] on label "By" at bounding box center [483, 338] width 26 height 12
click at [463, 339] on input "By" at bounding box center [461, 335] width 9 height 9
radio input "true"
radio input "false"
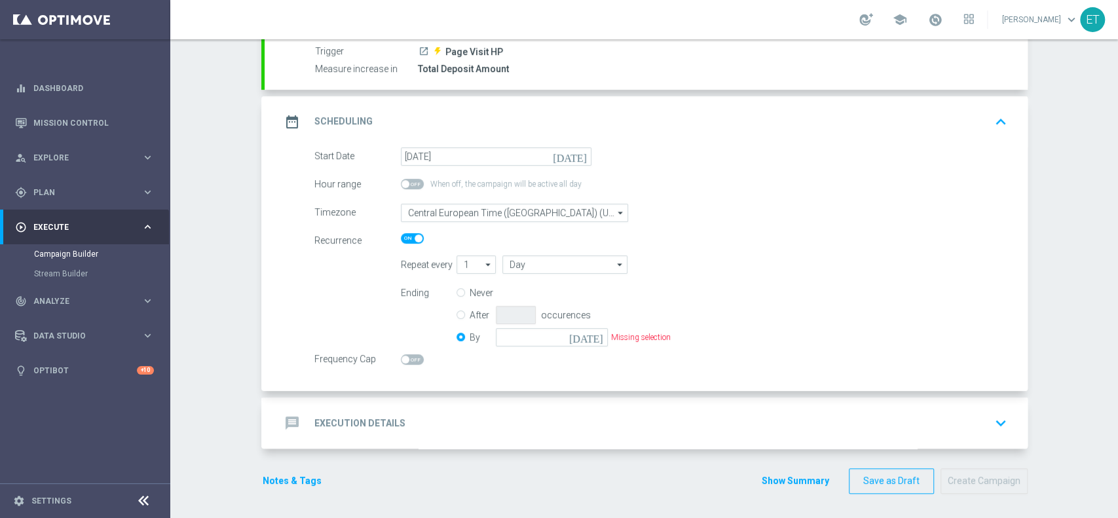
click at [594, 339] on icon "[DATE]" at bounding box center [588, 335] width 39 height 14
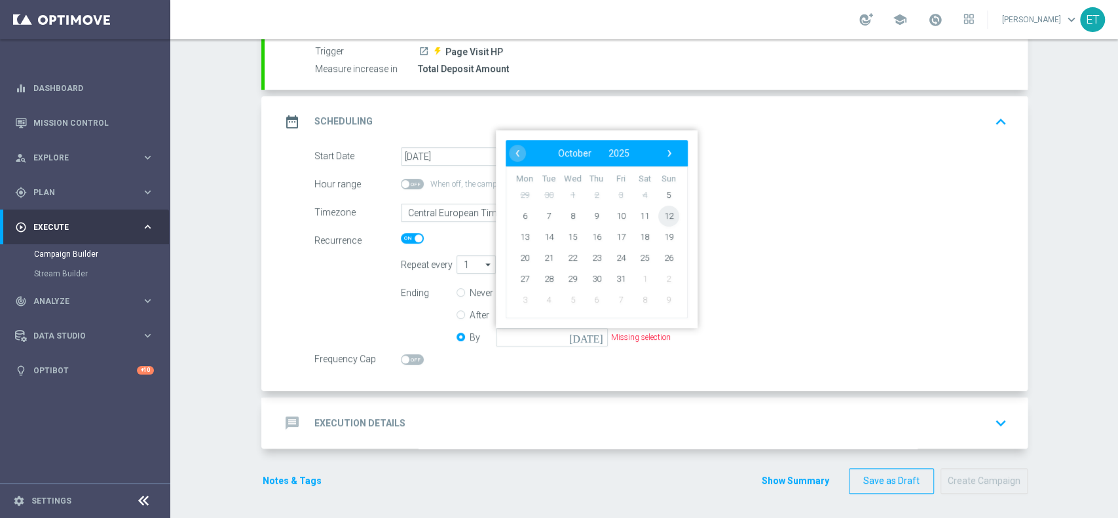
click at [667, 218] on span "12" at bounding box center [668, 216] width 21 height 21
type input "[DATE]"
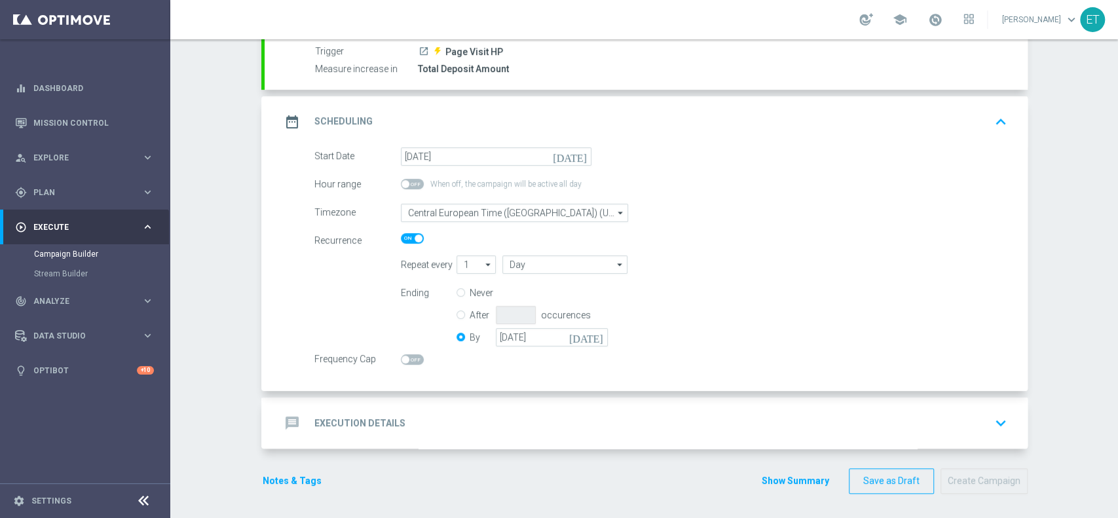
click at [397, 352] on div "Frequency Cap" at bounding box center [453, 358] width 297 height 15
click at [408, 354] on switch at bounding box center [412, 359] width 23 height 10
click at [402, 361] on span at bounding box center [406, 360] width 8 height 8
click at [401, 361] on input "checkbox" at bounding box center [412, 359] width 23 height 10
checkbox input "true"
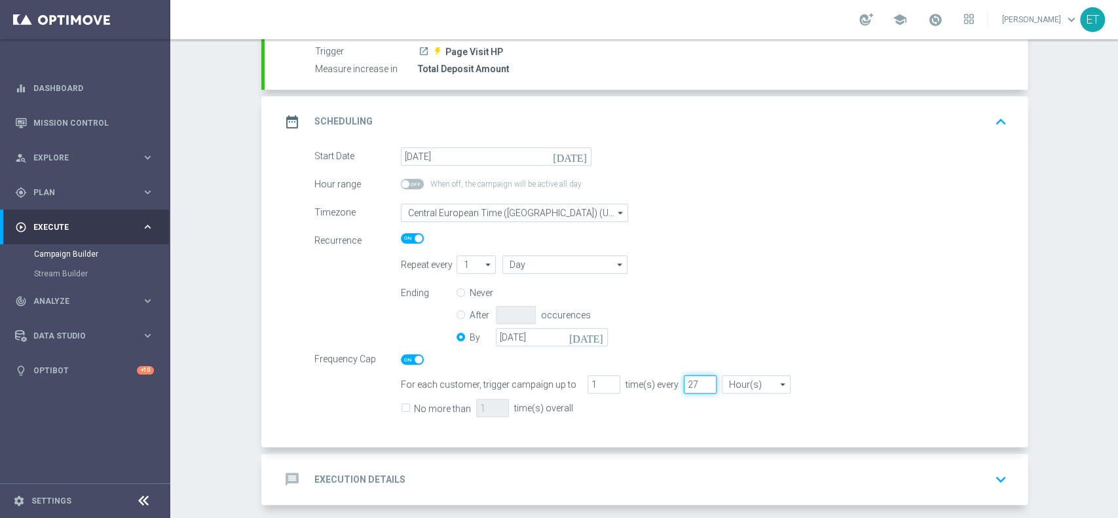
drag, startPoint x: 695, startPoint y: 380, endPoint x: 656, endPoint y: 381, distance: 38.7
click at [684, 381] on input "28" at bounding box center [700, 384] width 33 height 18
drag, startPoint x: 684, startPoint y: 383, endPoint x: 653, endPoint y: 383, distance: 30.8
click at [653, 383] on div "For each customer, trigger campaign up to 1 time(s) every 28 Hour(s) Hour(s) ar…" at bounding box center [704, 384] width 626 height 18
type input "72"
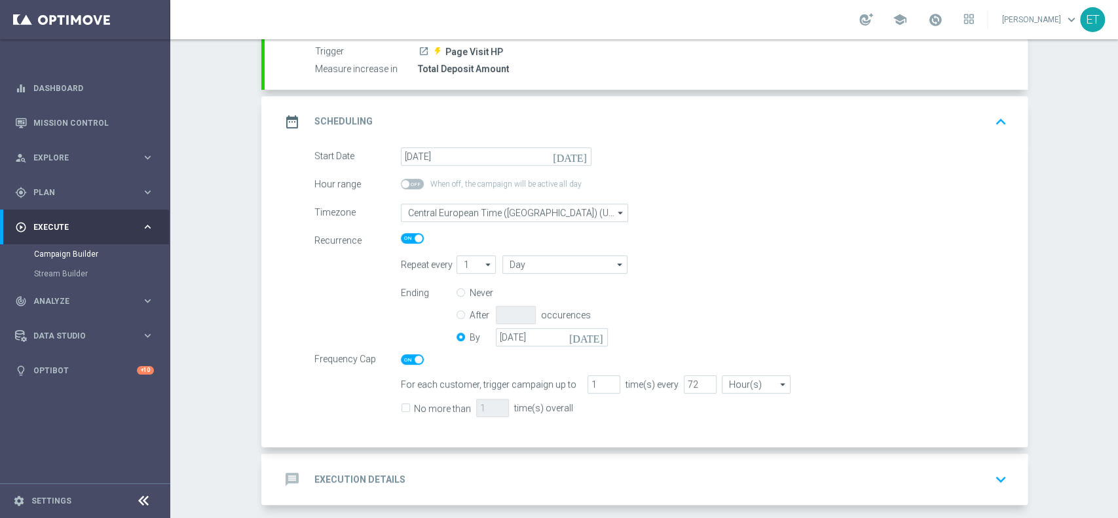
click at [405, 403] on span "No more than" at bounding box center [436, 406] width 70 height 16
click at [414, 403] on label "No more than" at bounding box center [442, 409] width 57 height 12
click at [406, 406] on input "No more than" at bounding box center [405, 410] width 9 height 9
checkbox input "true"
drag, startPoint x: 482, startPoint y: 408, endPoint x: 448, endPoint y: 410, distance: 34.8
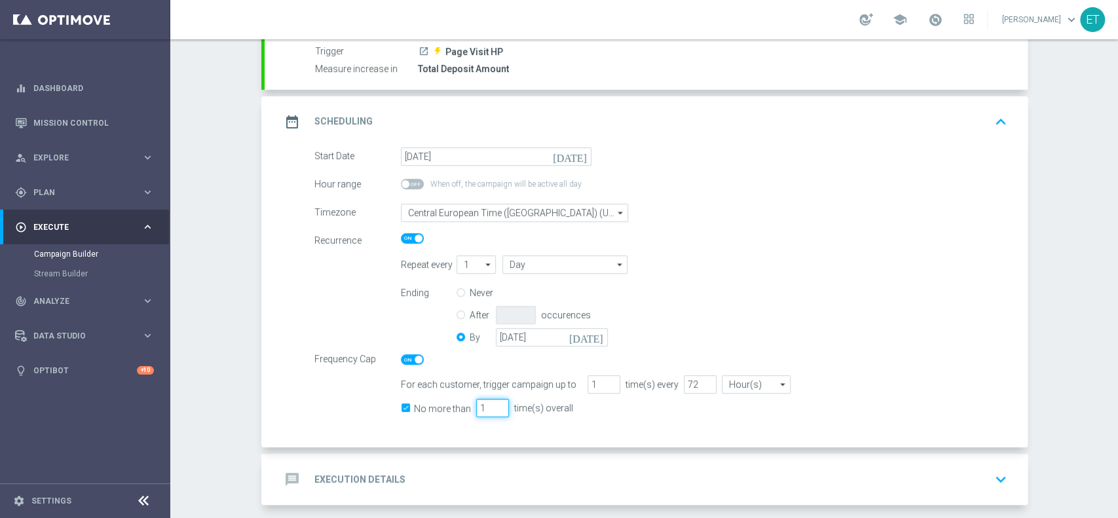
click at [448, 410] on div "No more than 1 time(s) overall" at bounding box center [704, 407] width 626 height 19
type input "3"
click at [799, 305] on div "Ending Never After occurences By [DATE] [DATE]" at bounding box center [704, 317] width 626 height 67
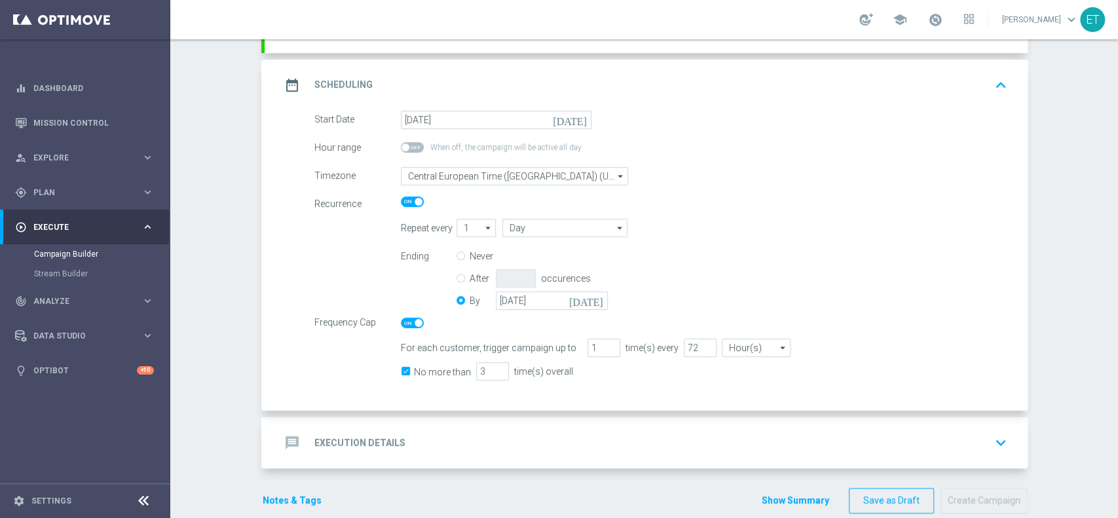
scroll to position [216, 0]
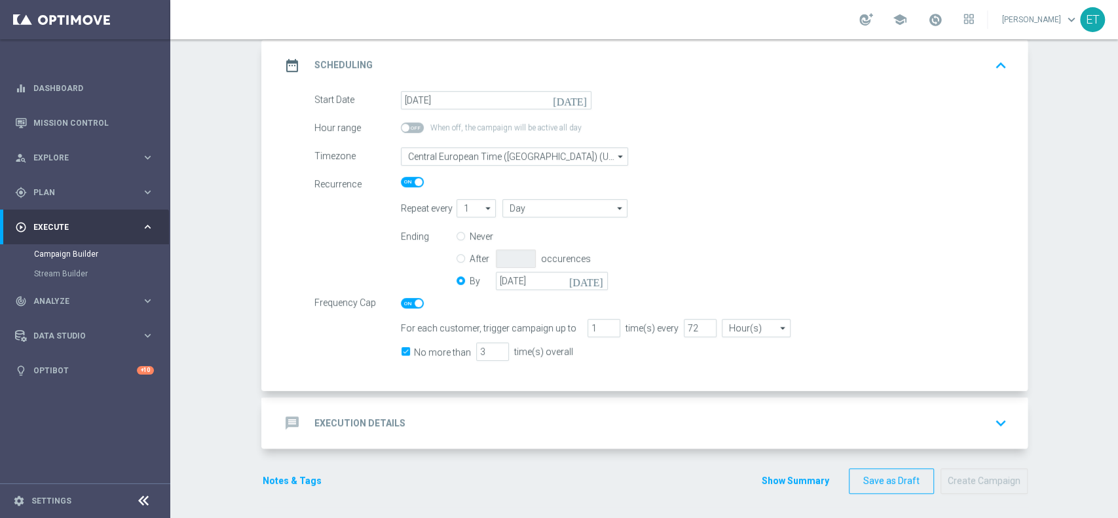
click at [716, 416] on div "message Execution Details keyboard_arrow_down" at bounding box center [646, 423] width 732 height 25
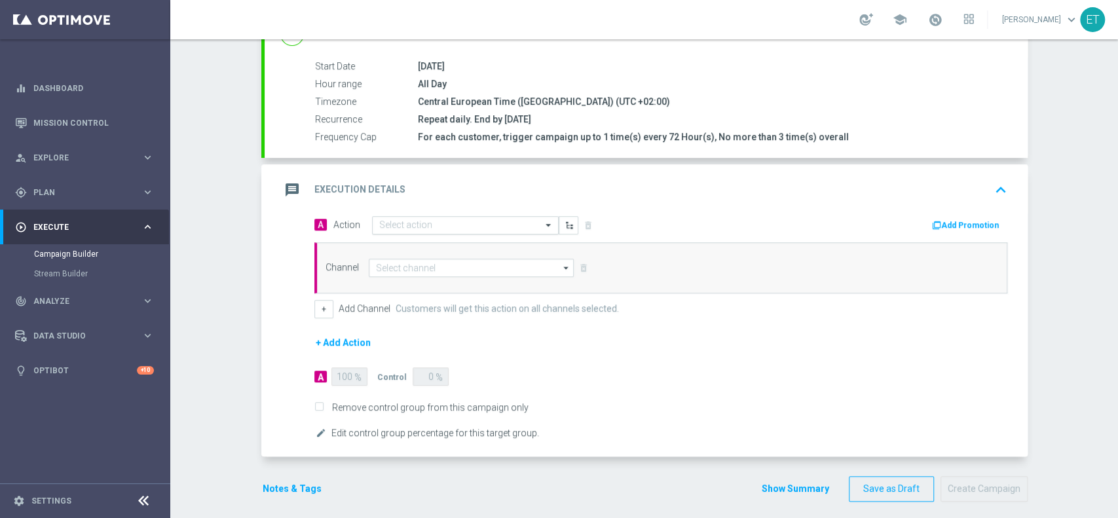
scroll to position [248, 0]
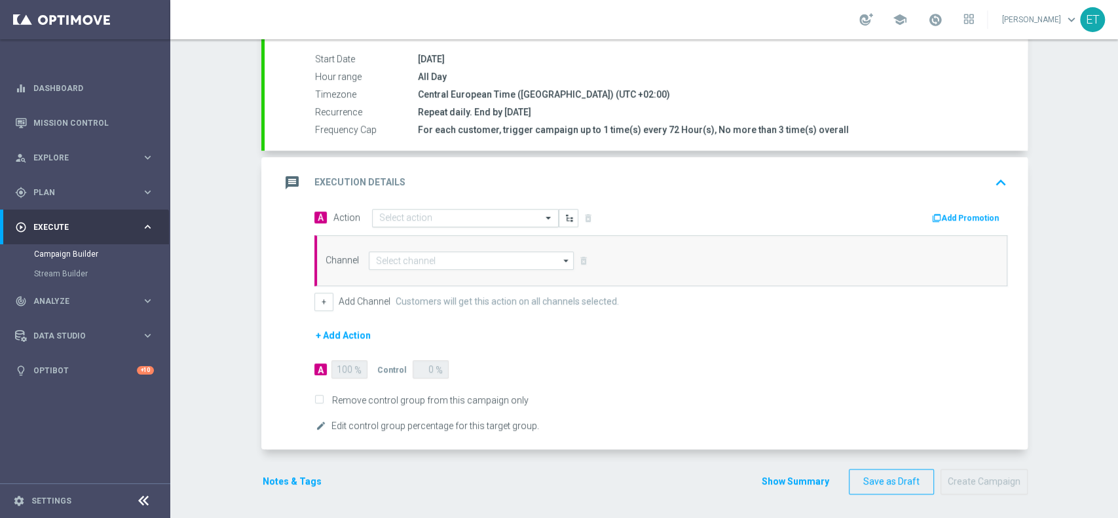
click at [480, 218] on input "text" at bounding box center [452, 218] width 146 height 11
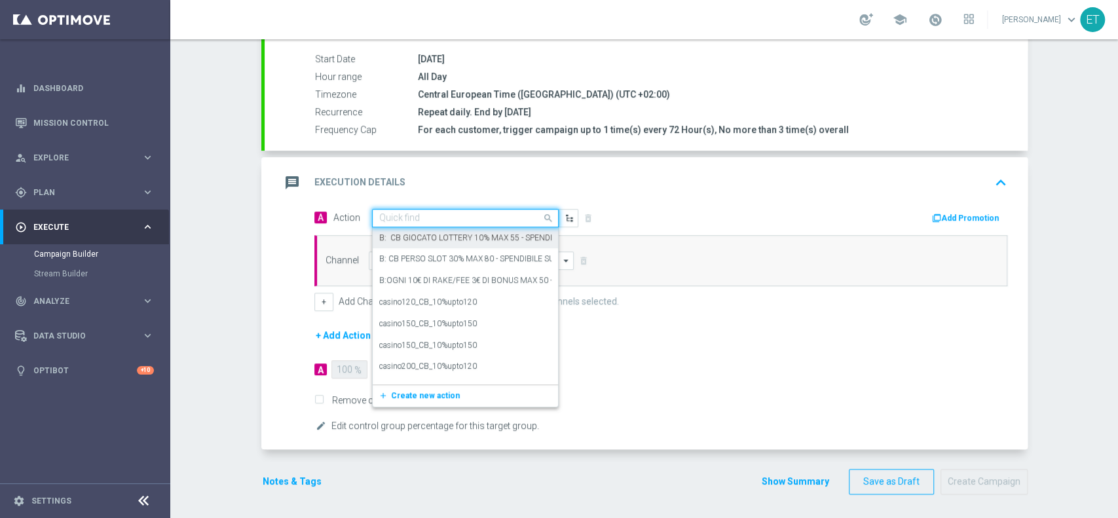
click at [421, 213] on input "text" at bounding box center [452, 218] width 146 height 11
paste input "Survey segment wave 3"
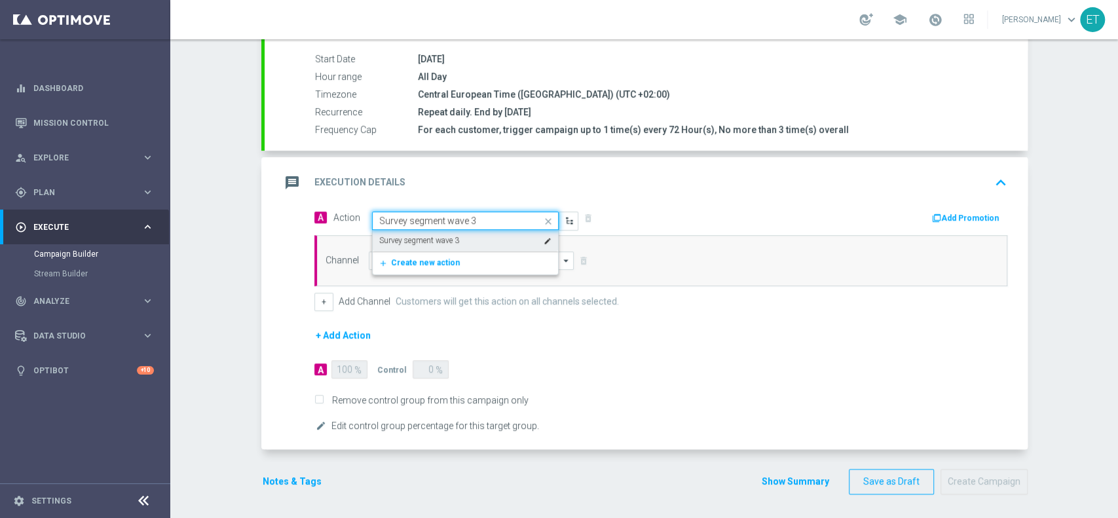
click at [435, 237] on label "Survey segment wave 3" at bounding box center [419, 240] width 80 height 11
type input "Survey segment wave 3"
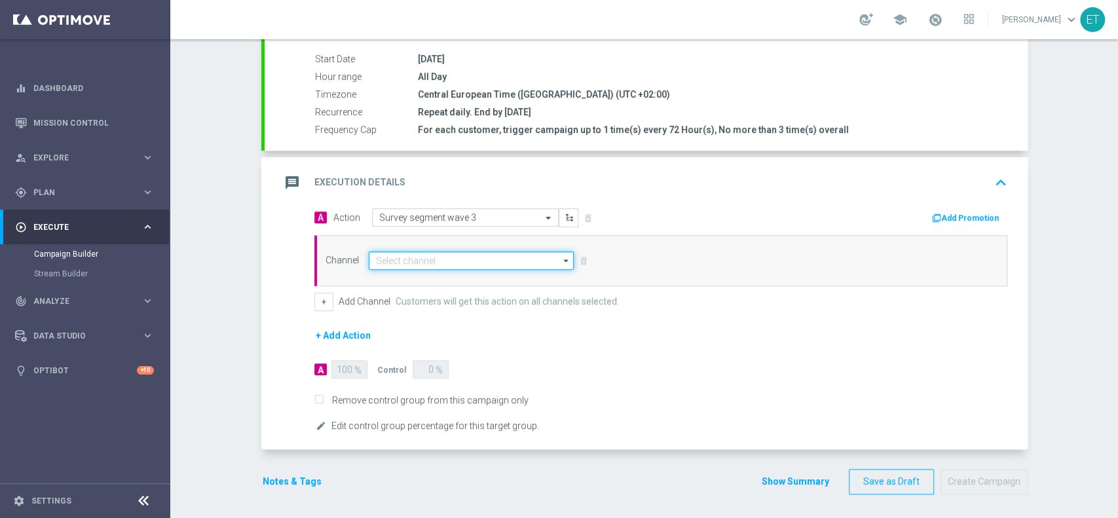
click at [432, 267] on input at bounding box center [472, 261] width 206 height 18
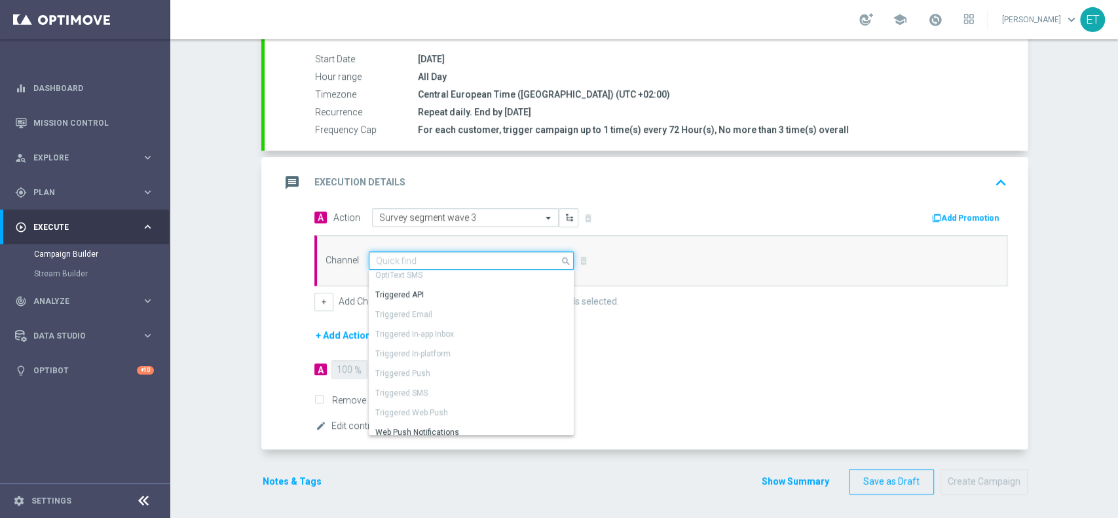
scroll to position [110, 0]
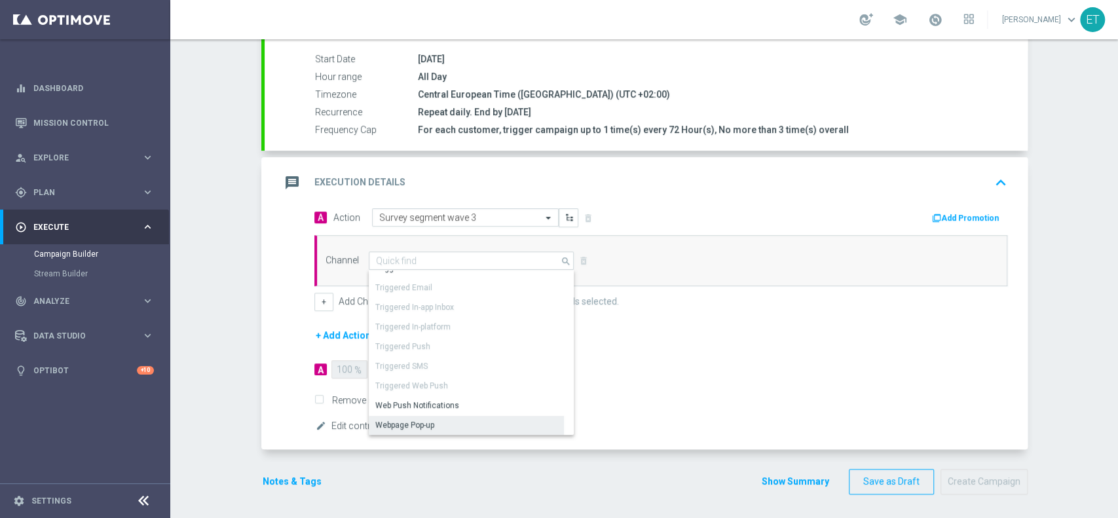
click at [423, 425] on div "Webpage Pop-up" at bounding box center [404, 425] width 59 height 12
type input "Webpage Pop-up"
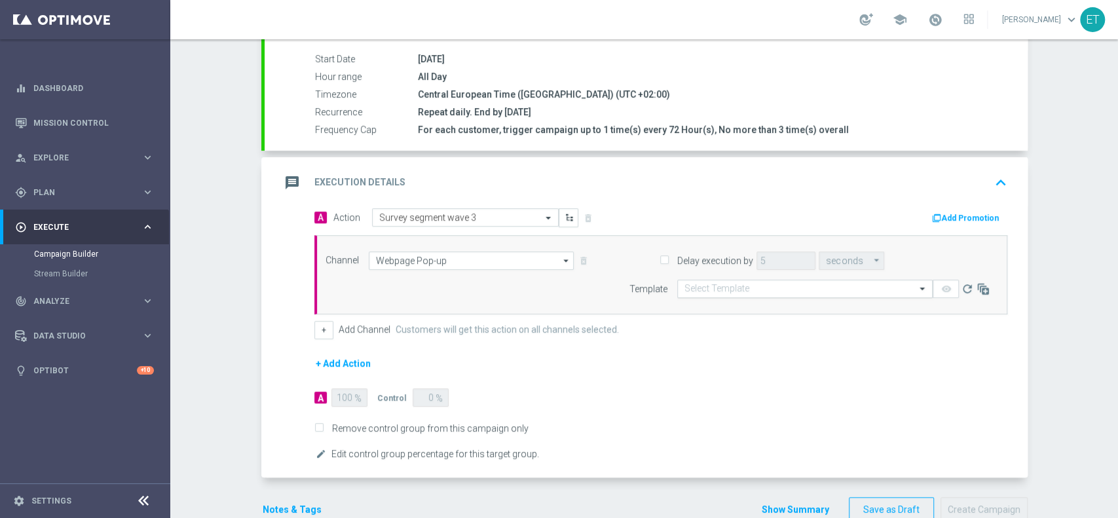
click at [689, 295] on div "Select Template" at bounding box center [805, 289] width 256 height 18
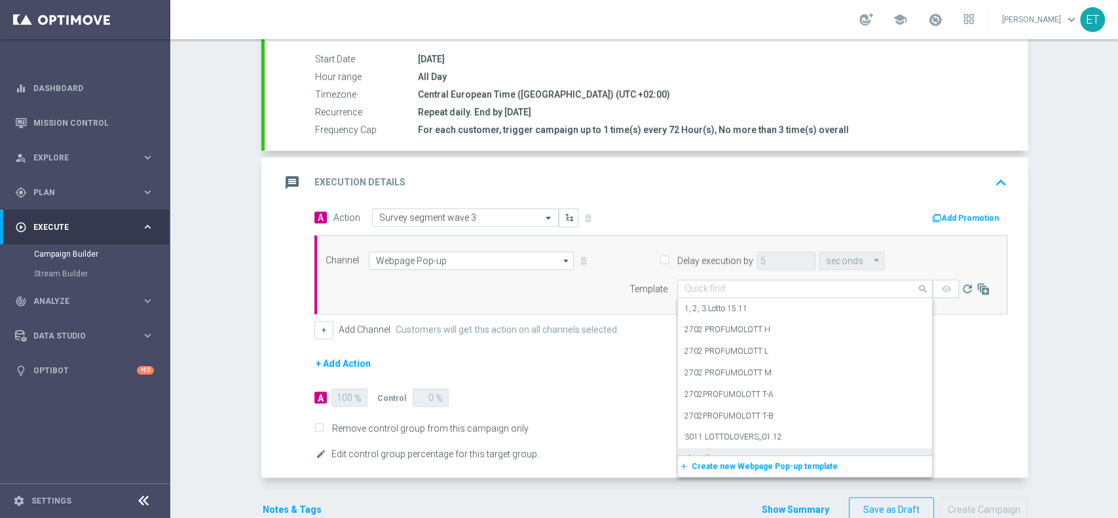
click at [552, 391] on div "A 100 % Control 0 %" at bounding box center [479, 398] width 328 height 18
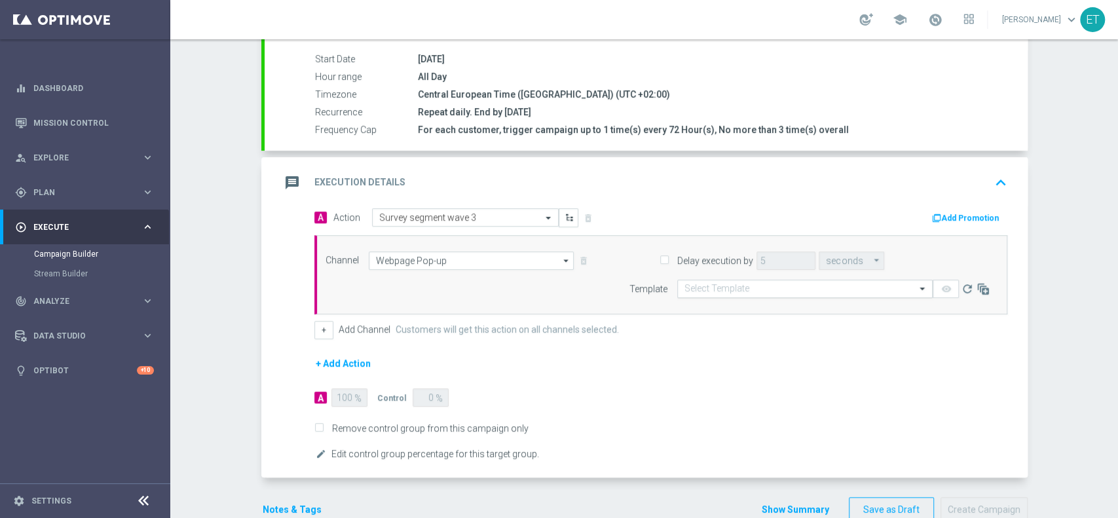
click at [731, 291] on input "text" at bounding box center [792, 289] width 215 height 11
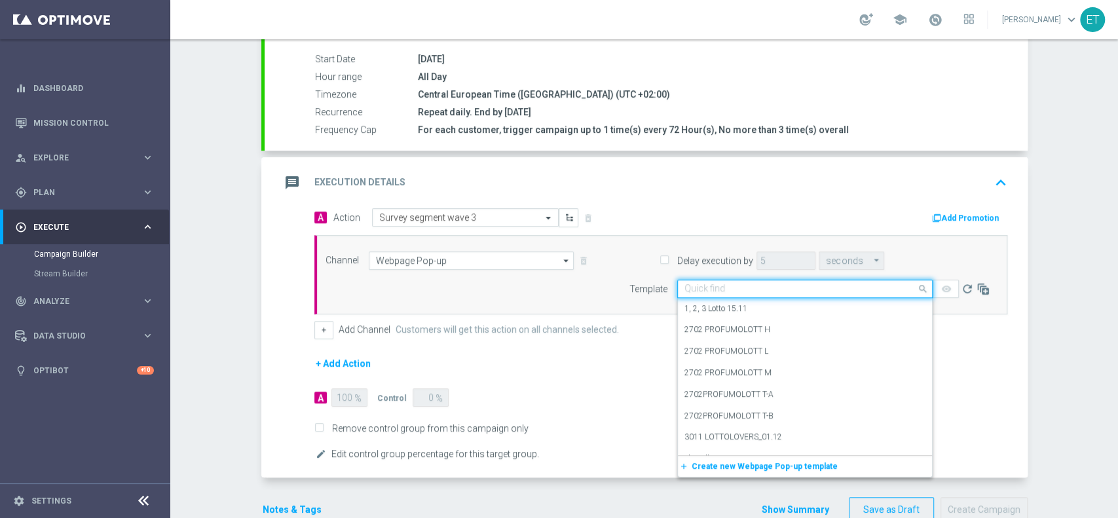
paste input "Survey segment 2025"
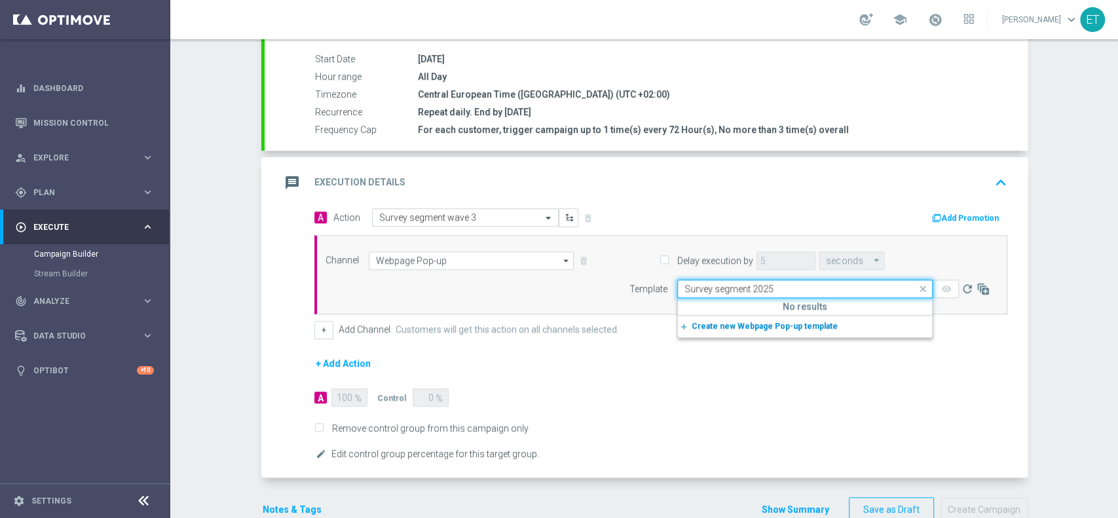
type input "Survey segment 2025"
click at [718, 306] on label "Survey segment 2025" at bounding box center [722, 308] width 75 height 11
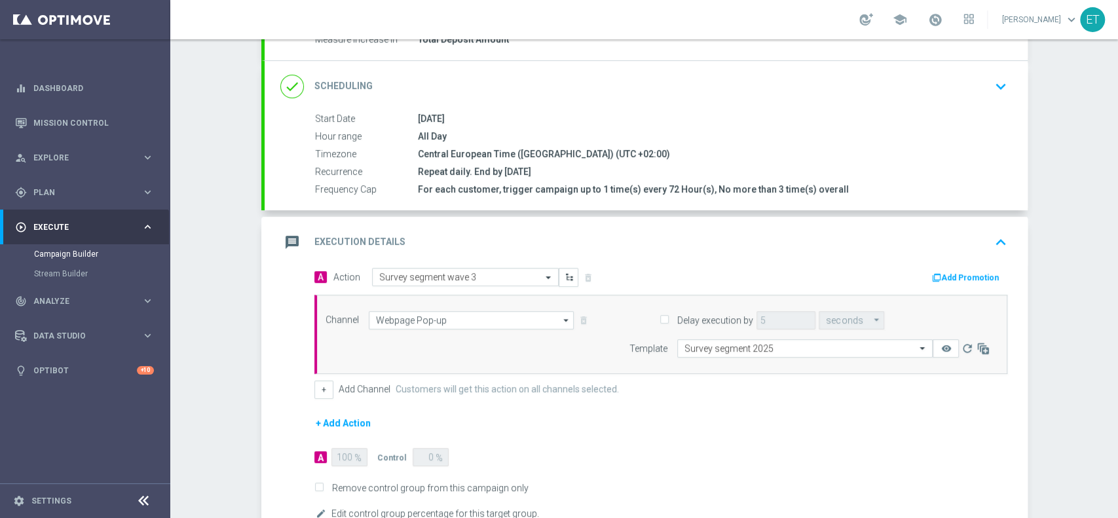
scroll to position [277, 0]
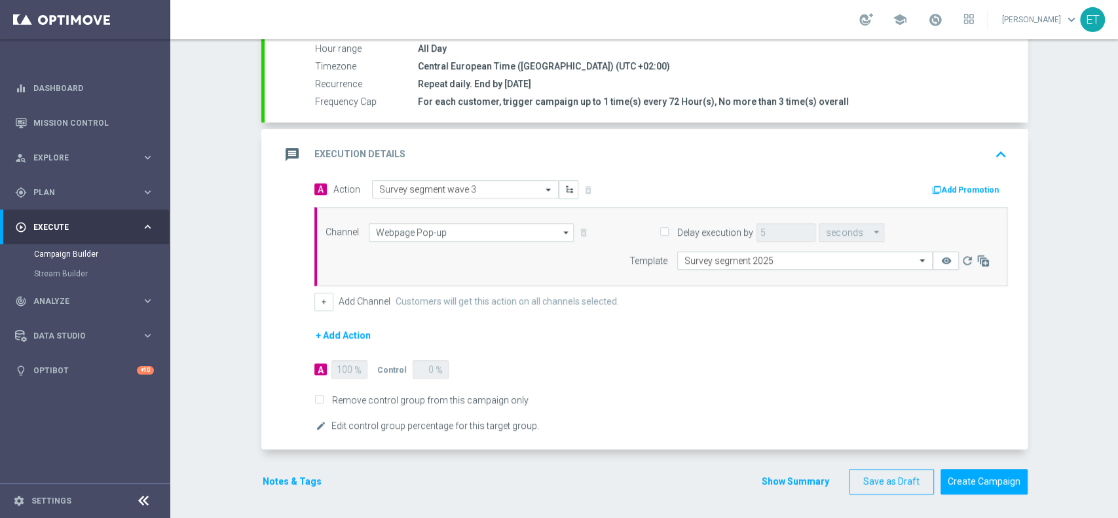
click at [341, 338] on button "+ Add Action" at bounding box center [344, 336] width 58 height 16
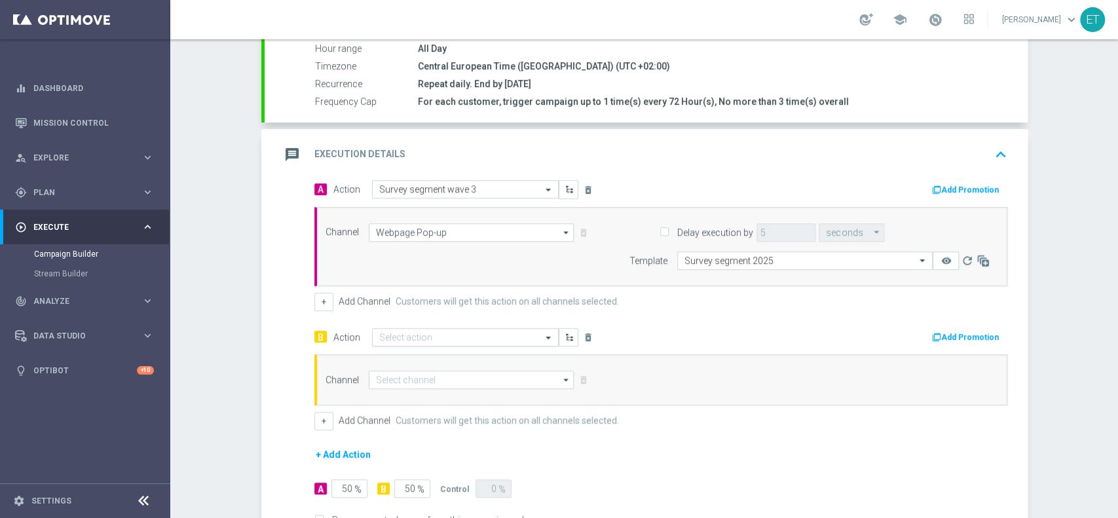
click at [382, 337] on input "text" at bounding box center [452, 337] width 146 height 11
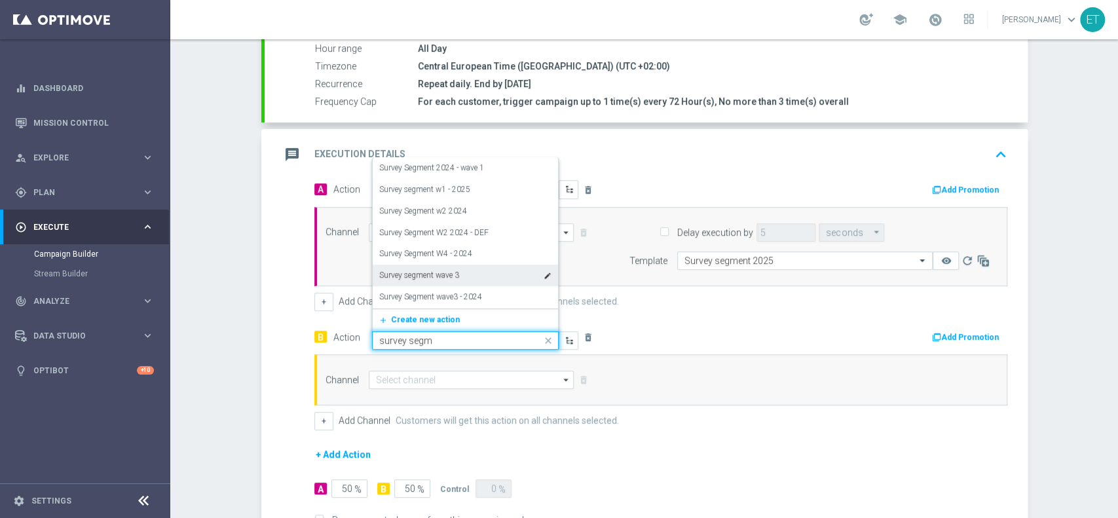
click at [411, 277] on label "Survey segment wave 3" at bounding box center [419, 275] width 80 height 11
type input "survey segm"
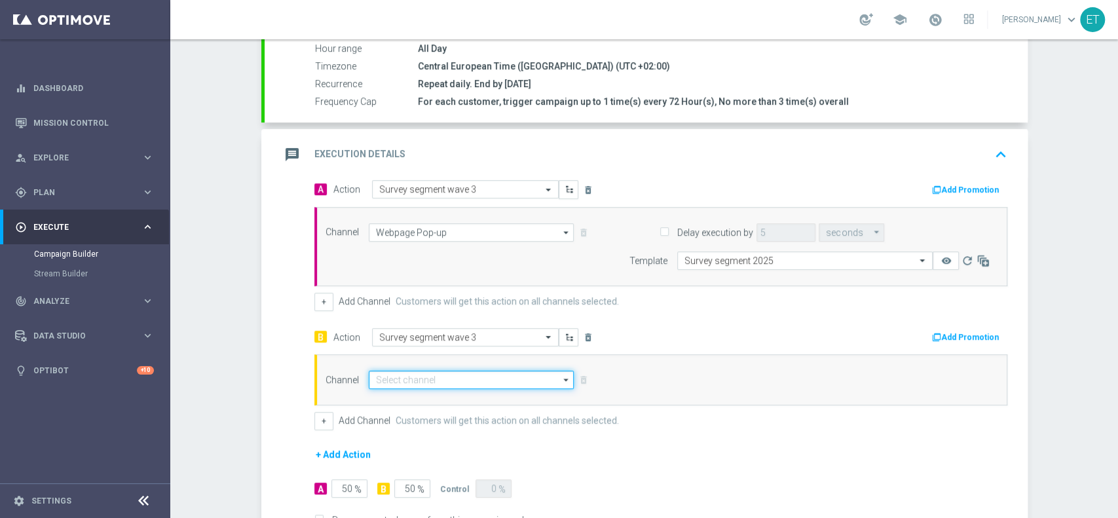
click at [457, 377] on input at bounding box center [472, 380] width 206 height 18
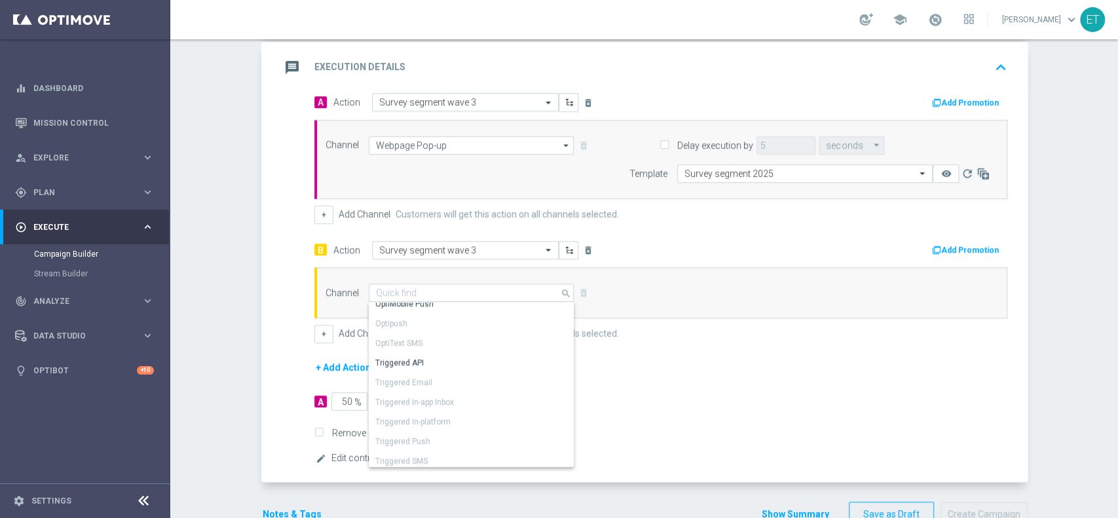
scroll to position [1, 0]
click at [389, 405] on div "Triggered API" at bounding box center [399, 409] width 48 height 12
type input "Triggered API"
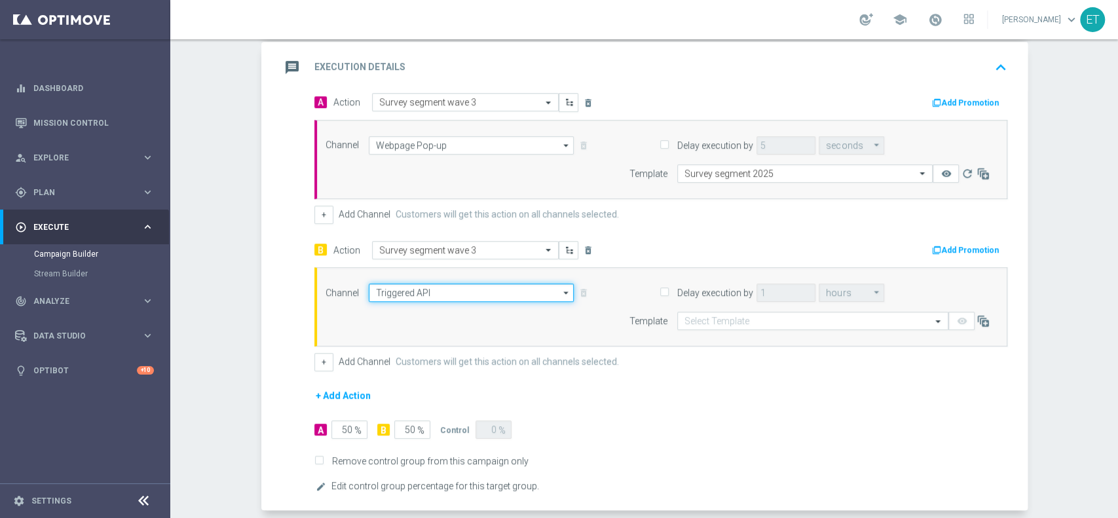
click at [501, 289] on input "Triggered API" at bounding box center [472, 293] width 206 height 18
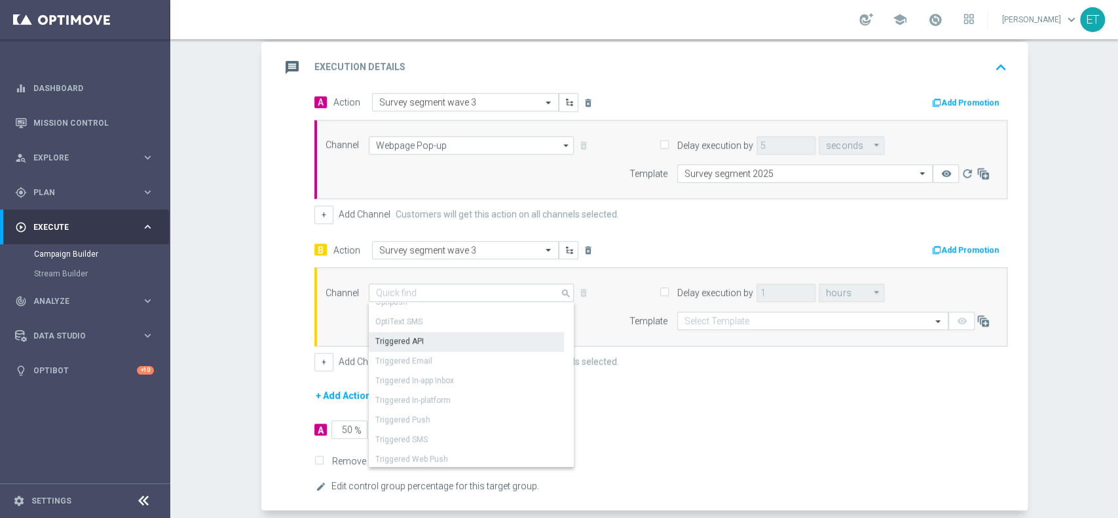
scroll to position [110, 0]
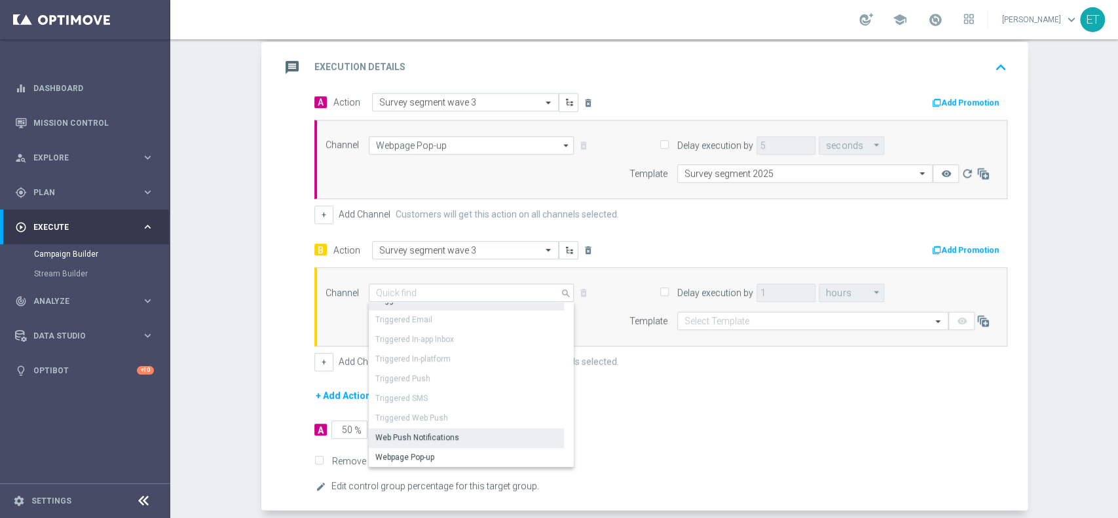
click at [447, 434] on div "Web Push Notifications" at bounding box center [417, 438] width 84 height 12
type input "Web Push Notifications"
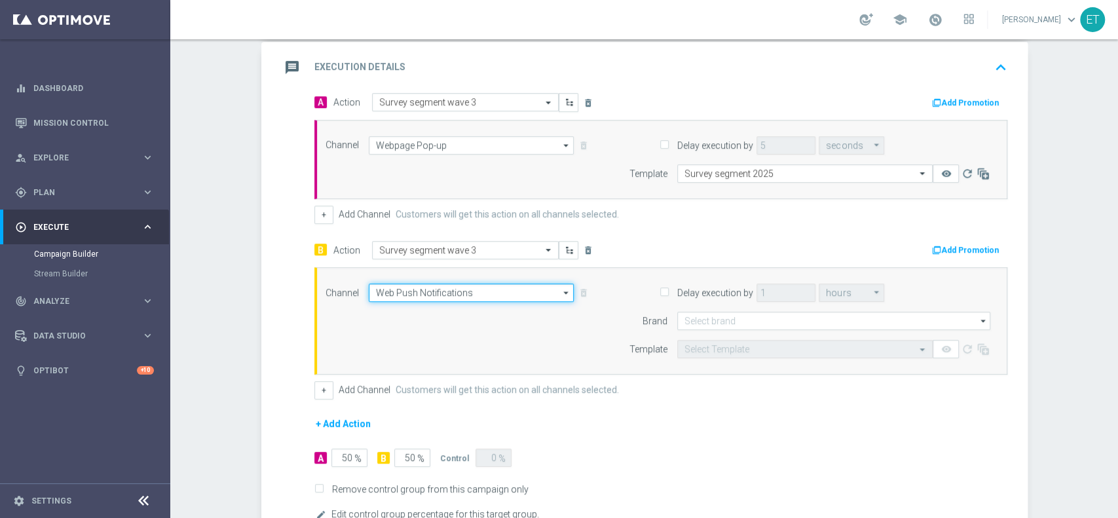
click at [544, 296] on input "Web Push Notifications" at bounding box center [472, 293] width 206 height 18
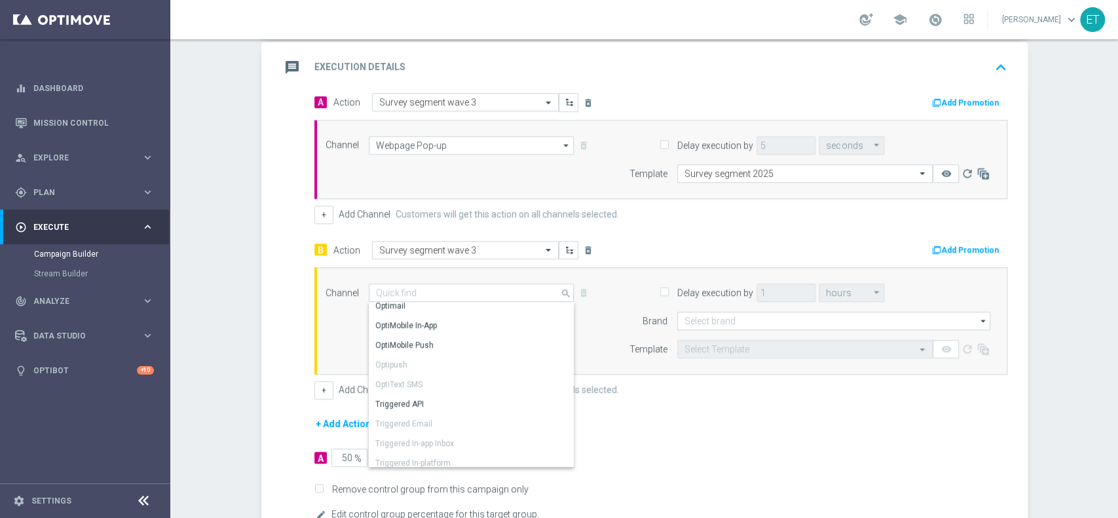
scroll to position [0, 0]
click at [493, 311] on div "Optimail" at bounding box center [466, 313] width 195 height 20
type input "Optimail"
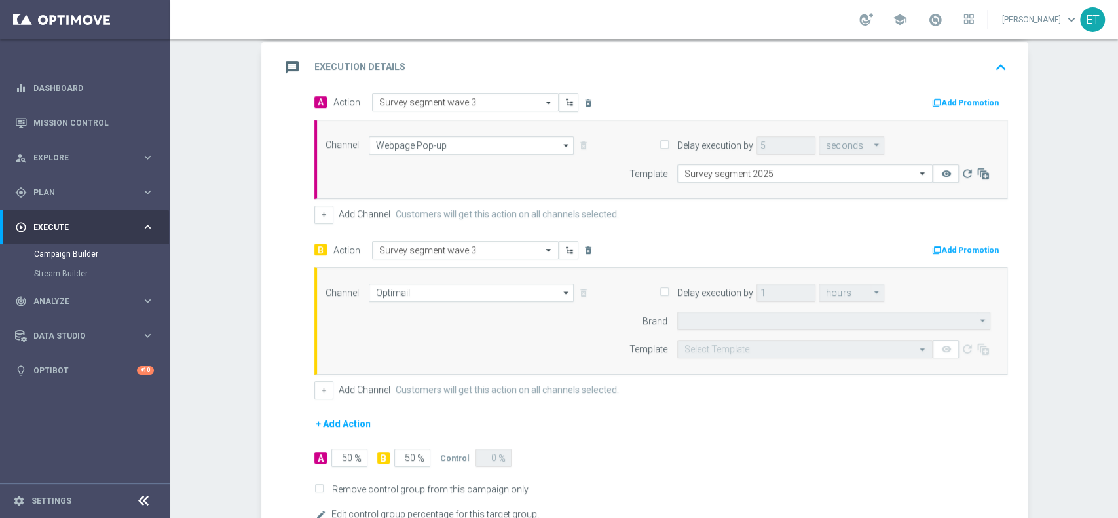
type input "Sisal Marketing"
click at [493, 279] on div "Channel Optimail Optimail arrow_drop_down Drag here to set row groups Drag here…" at bounding box center [661, 320] width 693 height 107
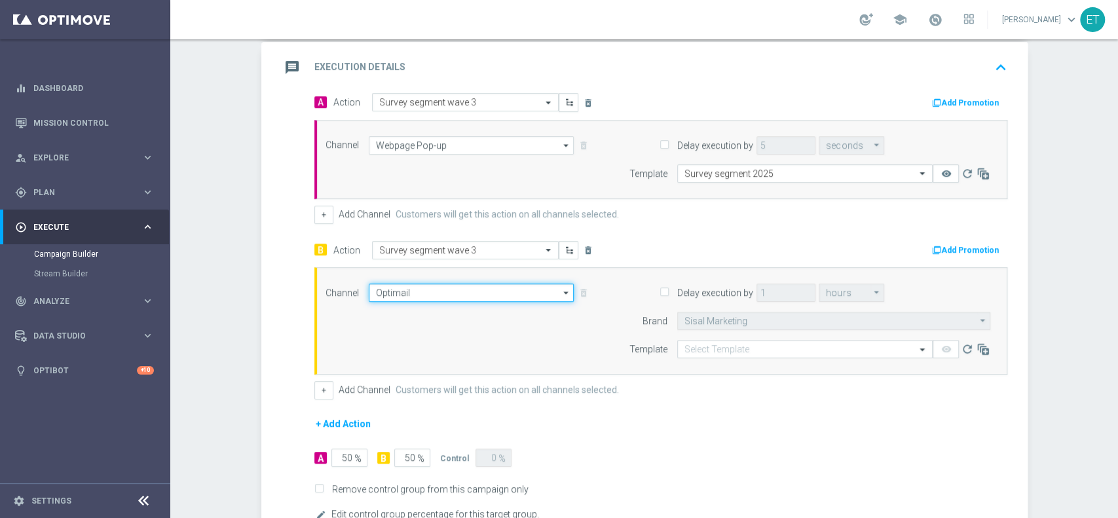
click at [507, 289] on input "Optimail" at bounding box center [472, 293] width 206 height 18
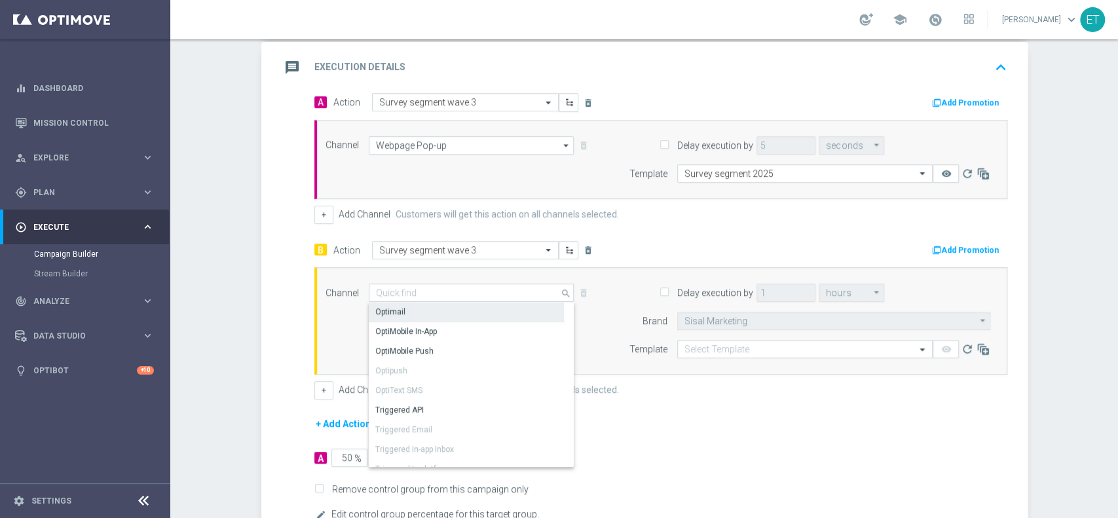
click at [626, 449] on div "A 50 % B 50 % Control 0 %" at bounding box center [479, 458] width 328 height 18
type input "Optimail"
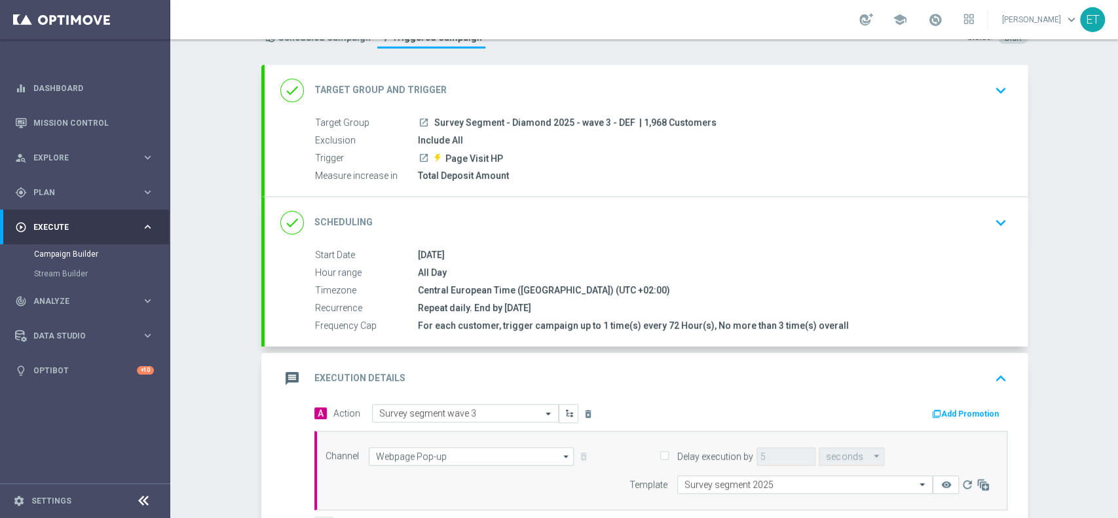
scroll to position [14, 0]
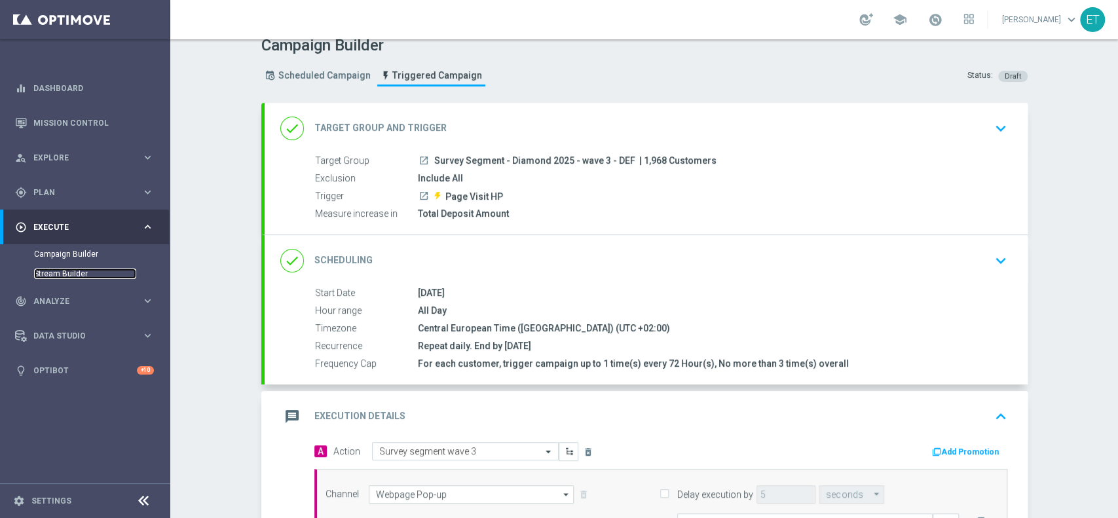
click at [64, 271] on link "Stream Builder" at bounding box center [85, 274] width 102 height 10
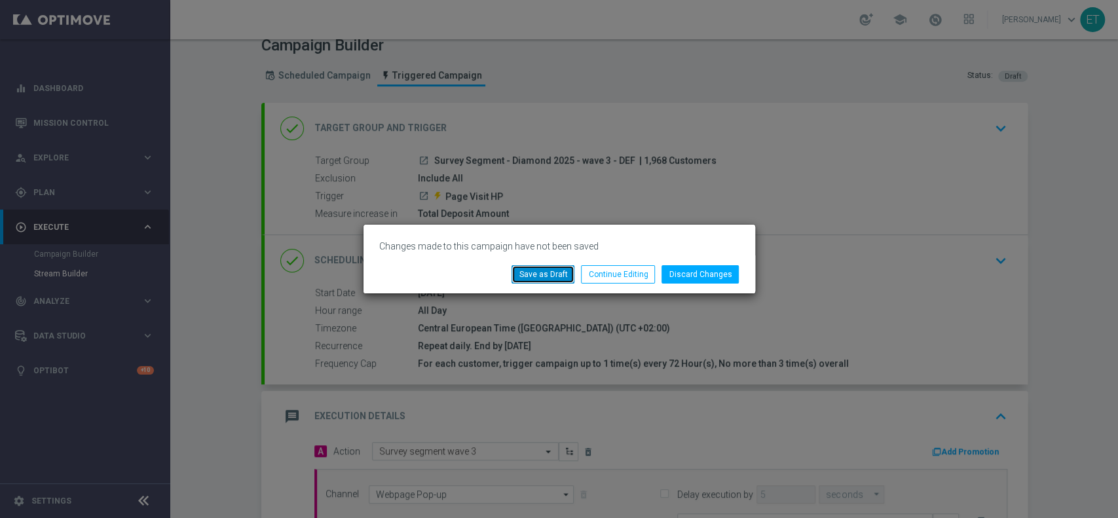
click at [541, 271] on button "Save as Draft" at bounding box center [543, 274] width 63 height 18
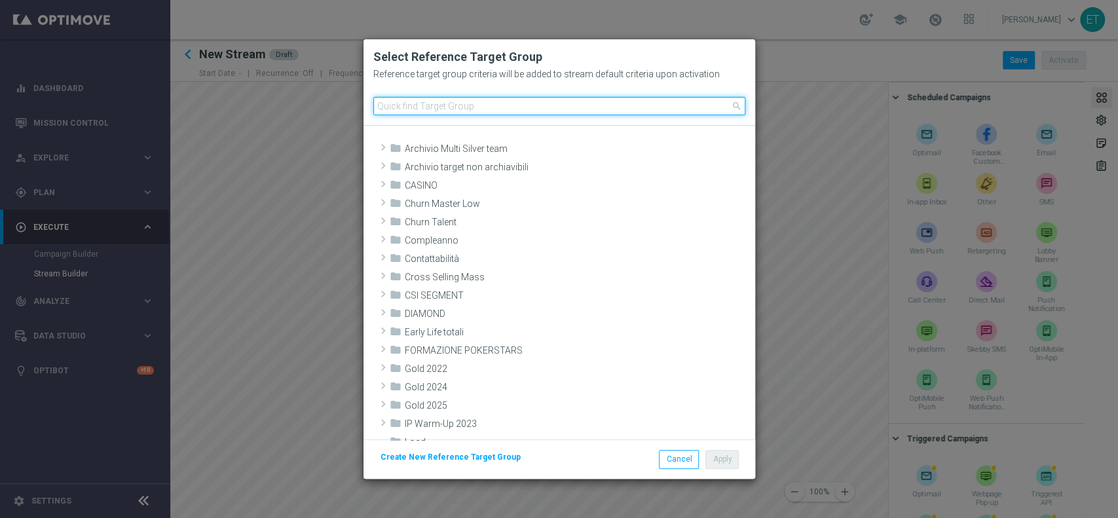
click at [449, 109] on input at bounding box center [559, 106] width 372 height 18
paste input "Survey Segment - Diamond 2025 - wave 3 - DEF"
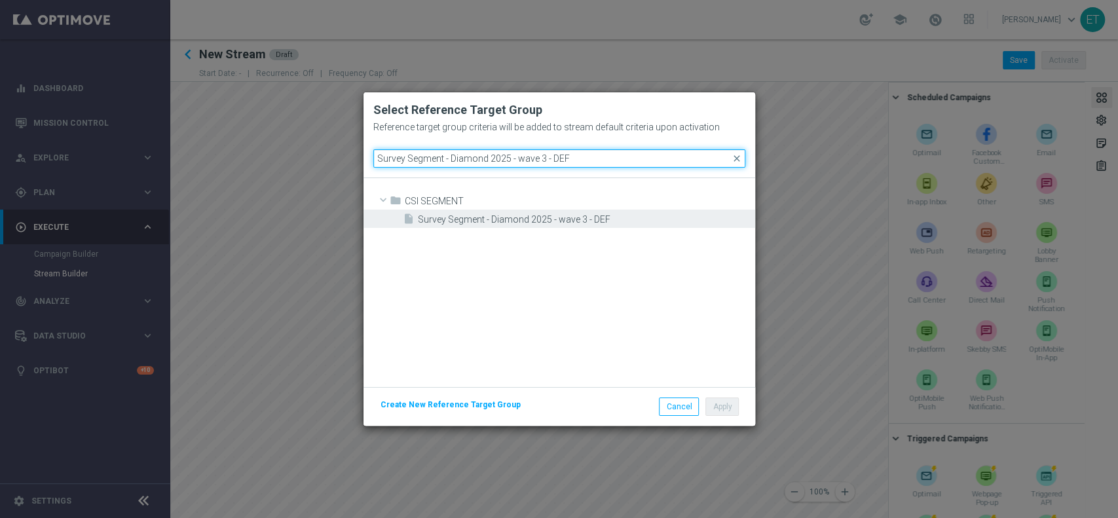
type input "Survey Segment - Diamond 2025 - wave 3 - DEF"
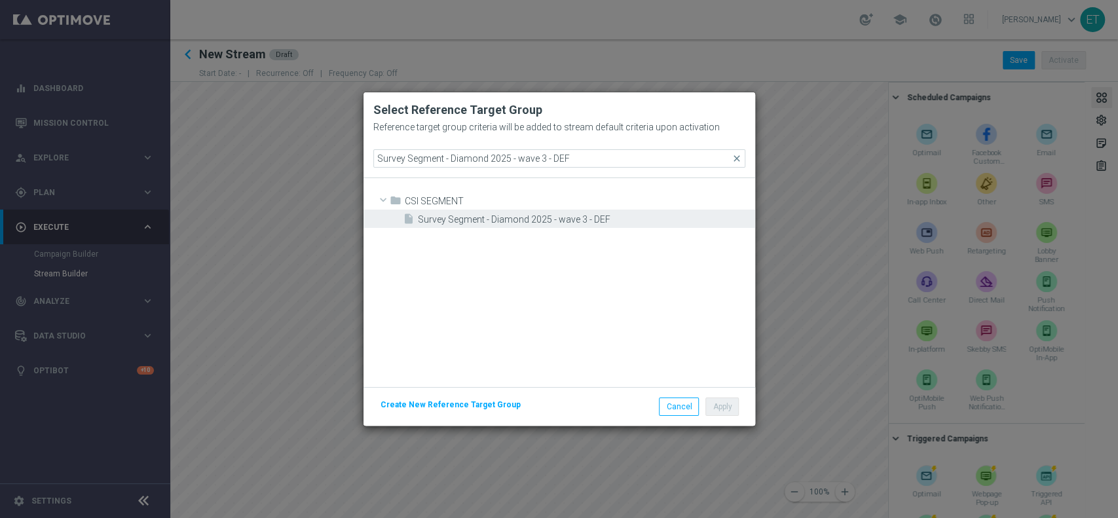
click at [563, 222] on span "Survey Segment - Diamond 2025 - wave 3 - DEF" at bounding box center [585, 219] width 334 height 11
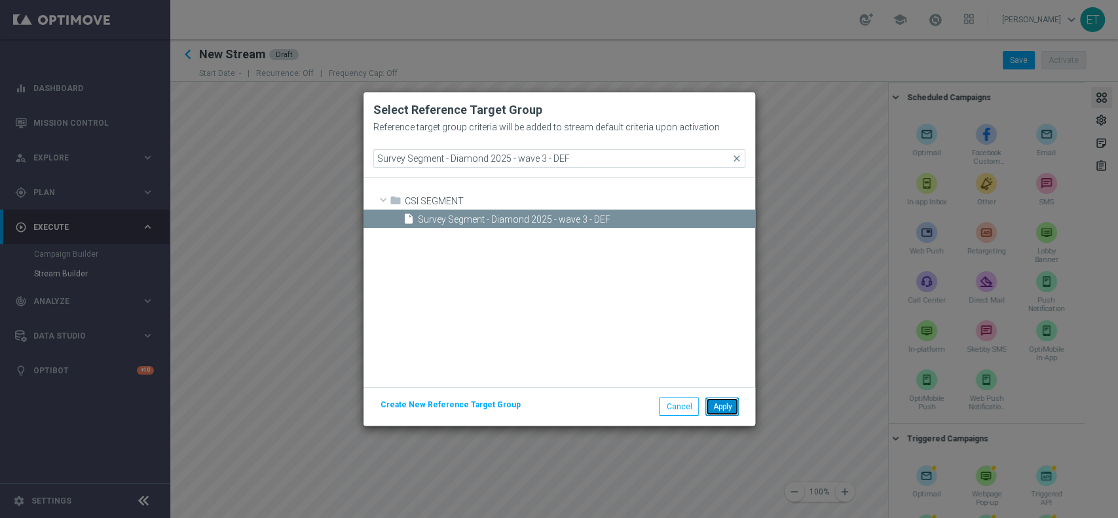
click at [725, 410] on button "Apply" at bounding box center [722, 407] width 33 height 18
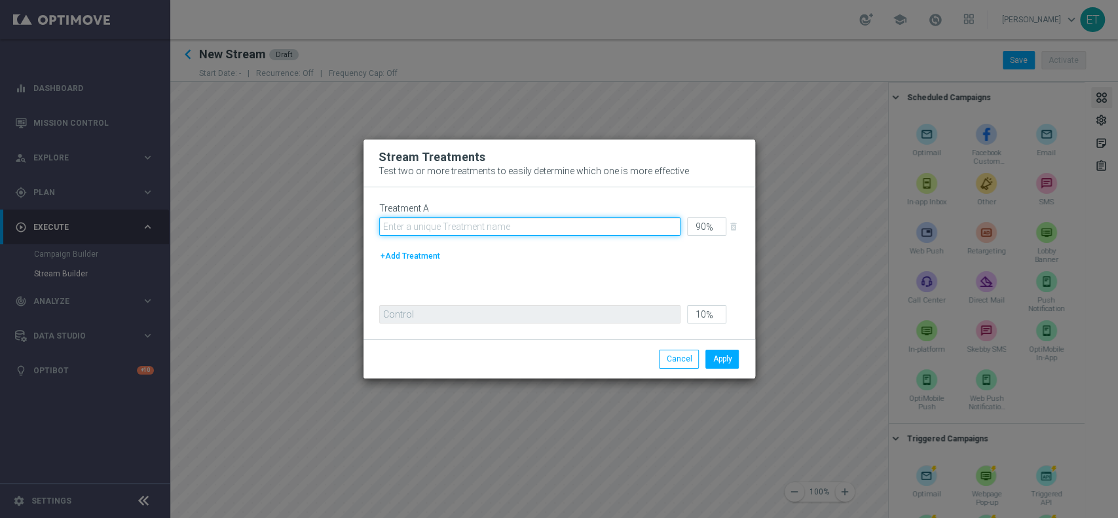
click at [555, 226] on input "text" at bounding box center [529, 227] width 301 height 18
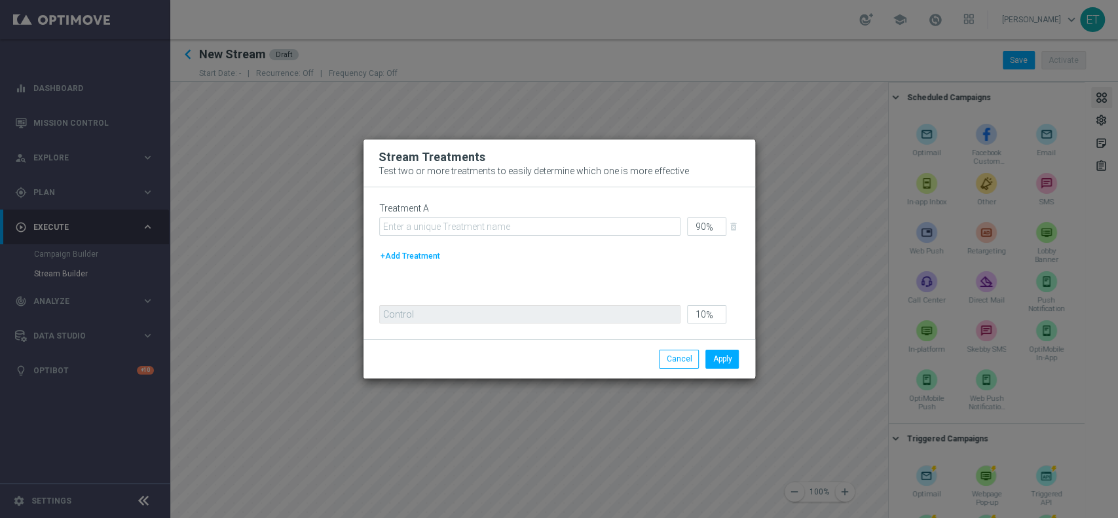
click at [425, 253] on div "Treatment A 90 % delete_forever +Add Treatment" at bounding box center [559, 247] width 360 height 89
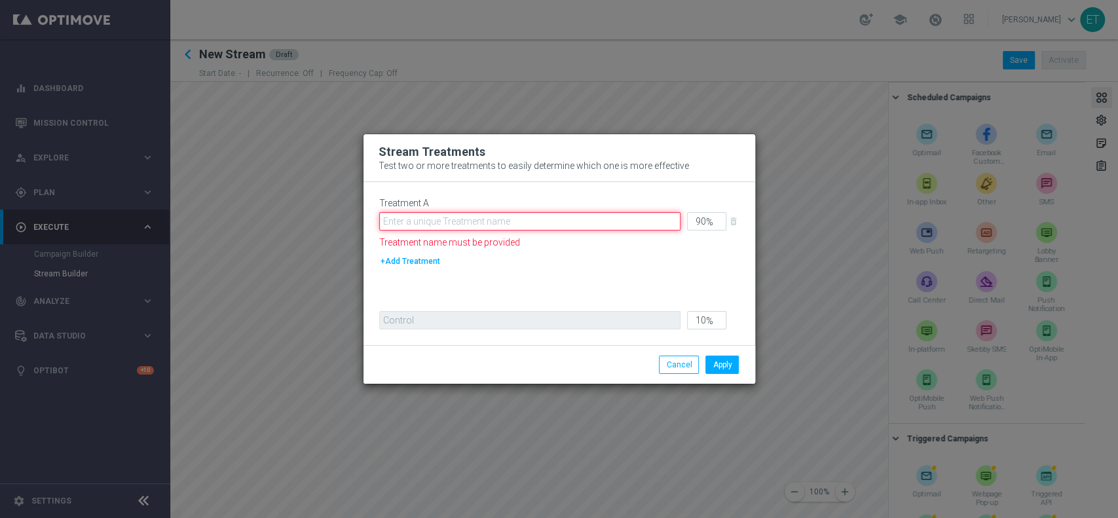
click at [508, 223] on input "text" at bounding box center [529, 221] width 301 height 18
click at [404, 214] on input "text" at bounding box center [529, 221] width 301 height 18
paste input "Survey segment wave 3"
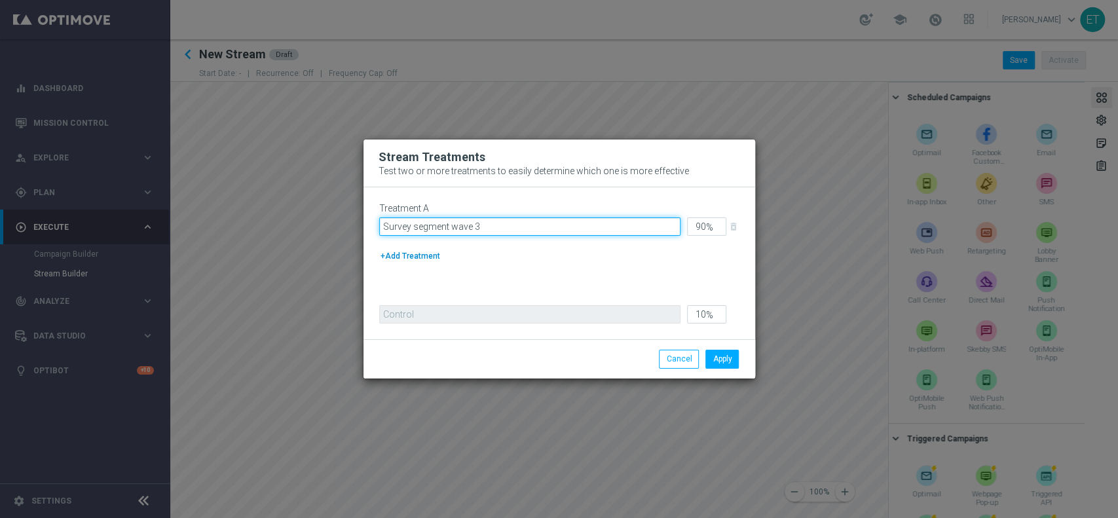
type input "Survey segment wave 3"
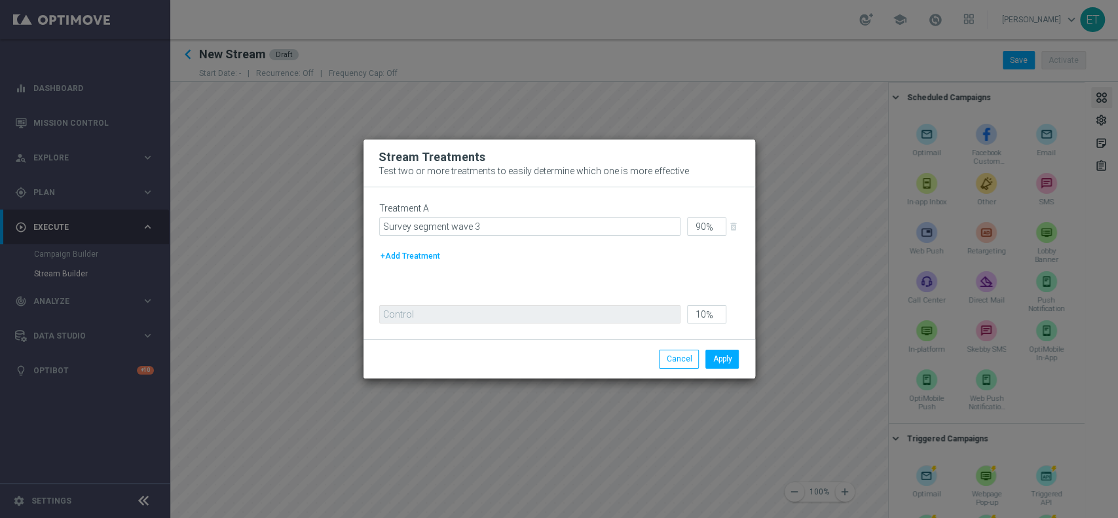
click at [406, 258] on button "+Add Treatment" at bounding box center [410, 256] width 62 height 14
type input "45"
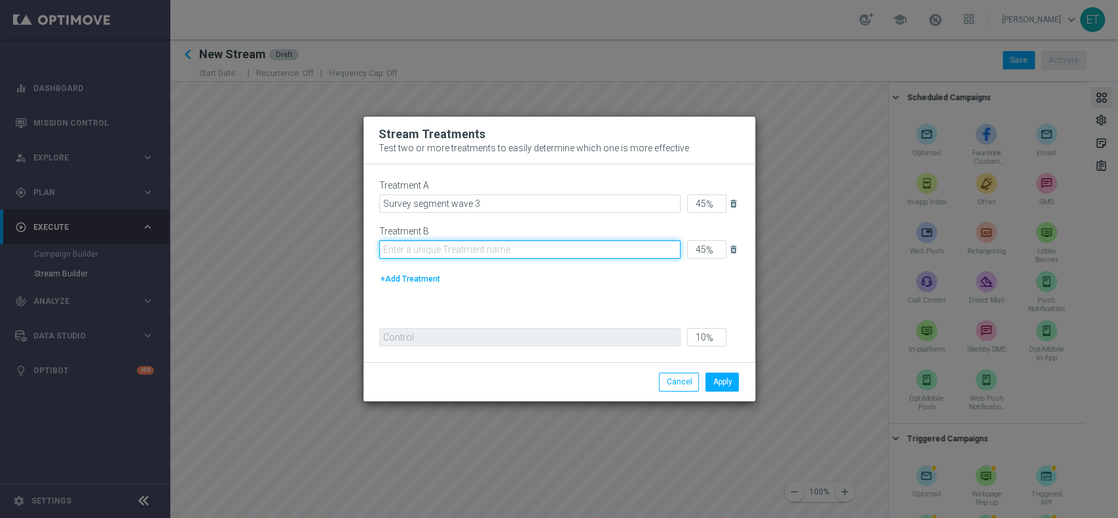
click at [487, 252] on input "text" at bounding box center [529, 249] width 301 height 18
paste input "Survey segment wave 3"
type input "Survey segment wave 3 - Control"
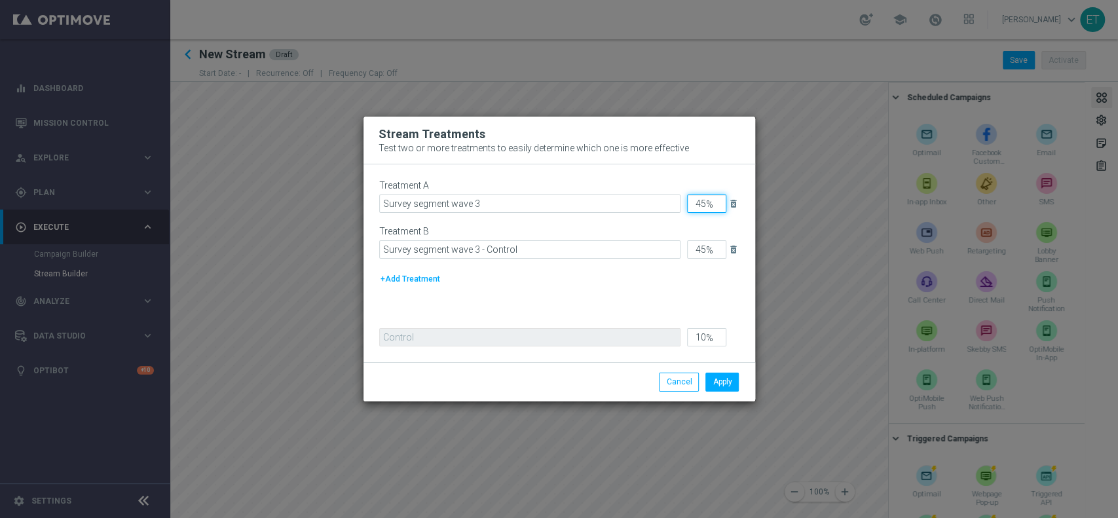
click at [705, 207] on input "45" at bounding box center [706, 204] width 39 height 18
drag, startPoint x: 709, startPoint y: 206, endPoint x: 677, endPoint y: 202, distance: 31.7
click at [677, 202] on div "Treatment A Survey segment wave 3 45 % delete_forever" at bounding box center [565, 199] width 373 height 39
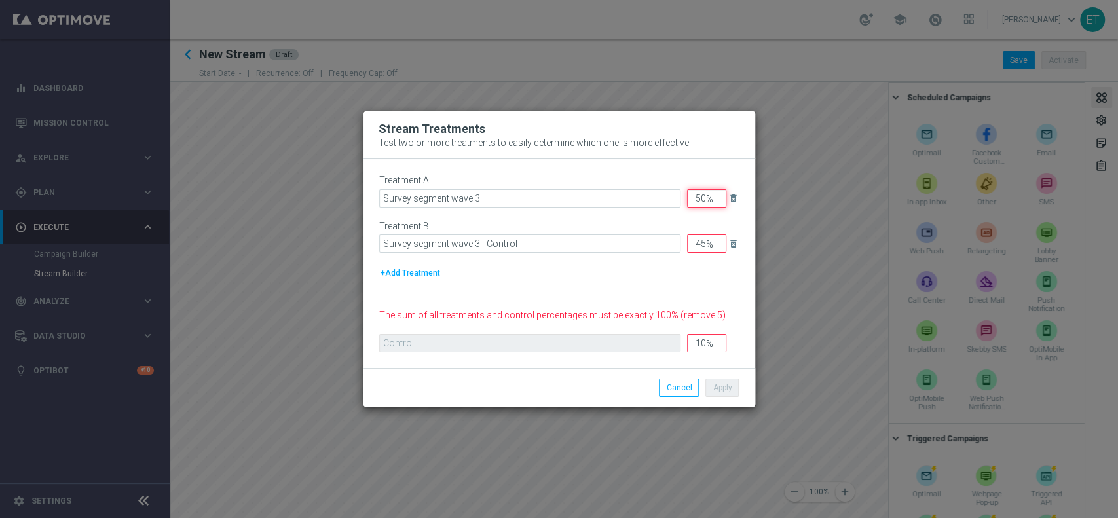
type input "50"
drag, startPoint x: 702, startPoint y: 246, endPoint x: 687, endPoint y: 246, distance: 15.7
click at [687, 246] on input "45" at bounding box center [706, 244] width 39 height 18
type input "5"
type input "50"
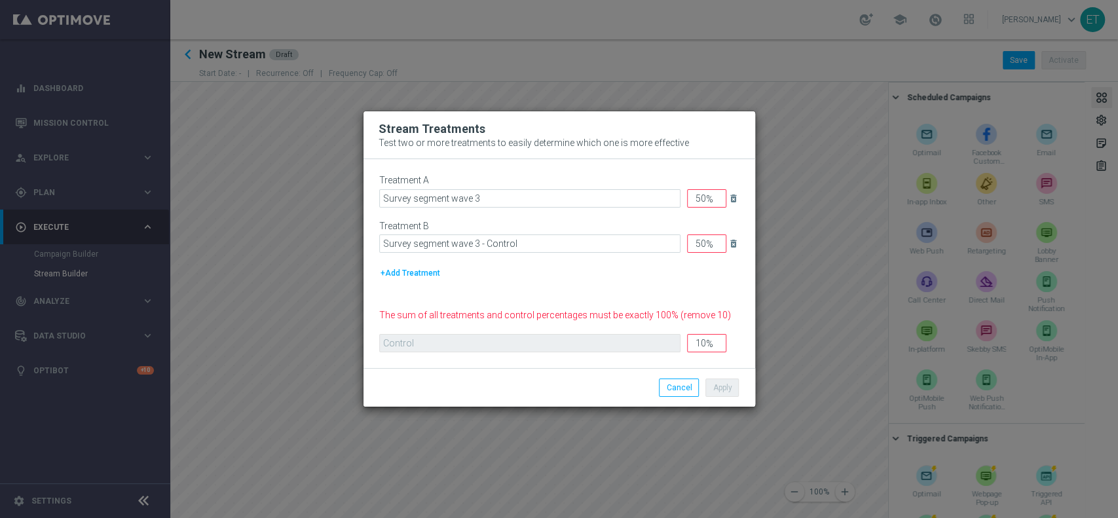
click at [637, 269] on div "+Add Treatment" at bounding box center [559, 273] width 360 height 14
click at [666, 347] on div "Control 10 %" at bounding box center [565, 343] width 373 height 18
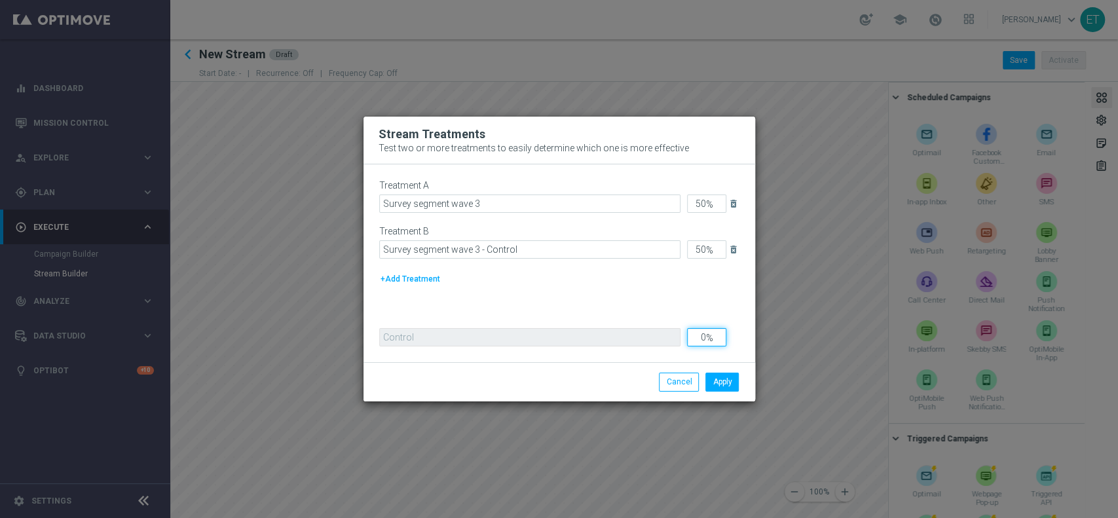
type input "0"
click at [650, 297] on div "Treatment A Survey segment wave 3 50 % delete_forever Treatment B Survey segmen…" at bounding box center [559, 247] width 360 height 135
click at [724, 382] on button "Apply" at bounding box center [722, 382] width 33 height 18
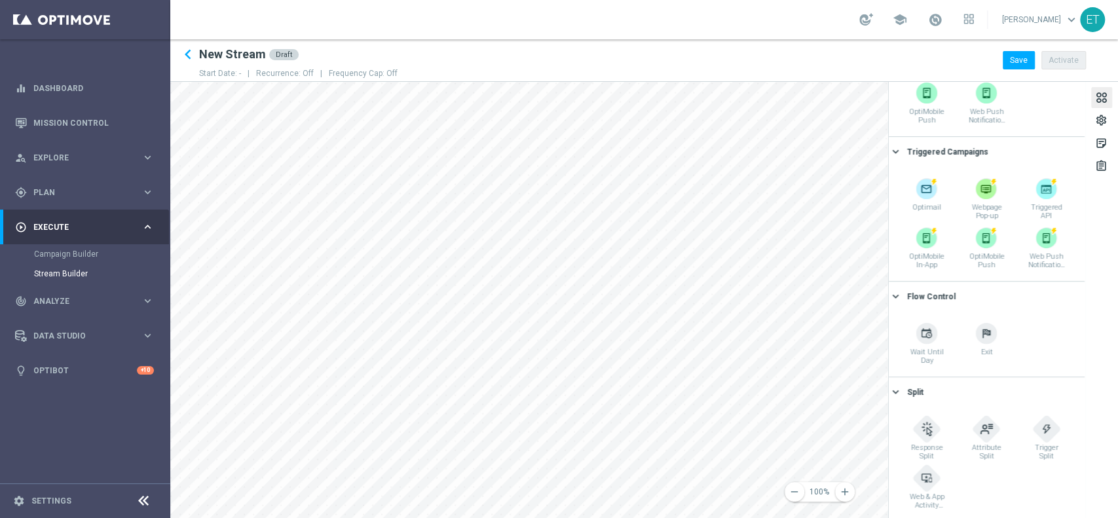
scroll to position [290, 0]
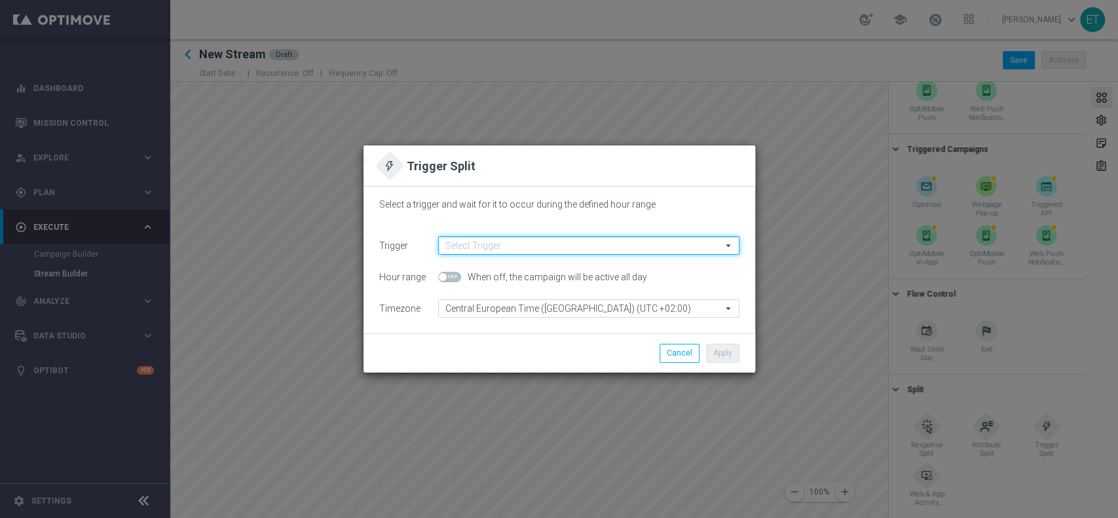
click at [590, 245] on input at bounding box center [588, 246] width 301 height 18
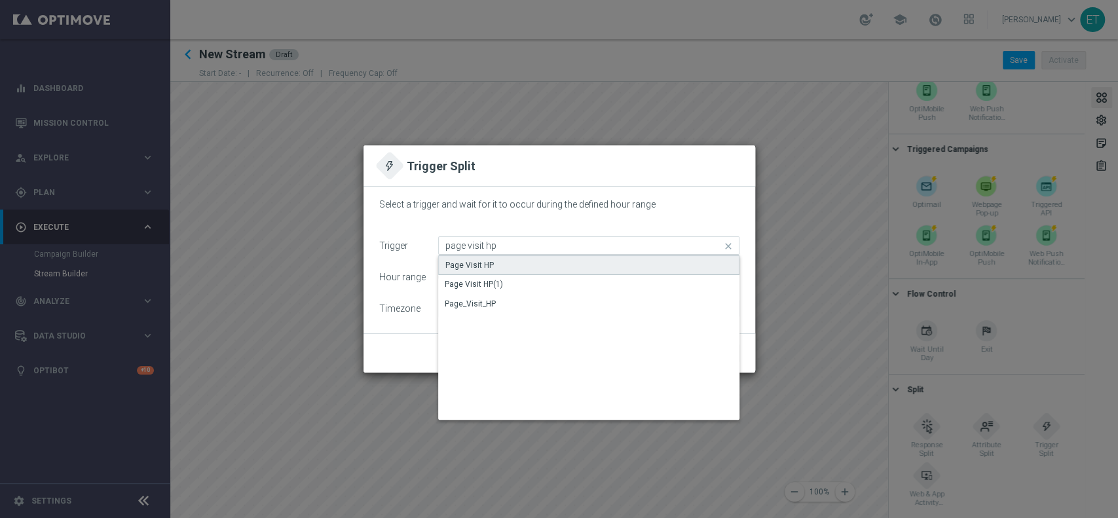
click at [525, 257] on div "Page Visit HP" at bounding box center [588, 266] width 301 height 20
type input "Page Visit HP"
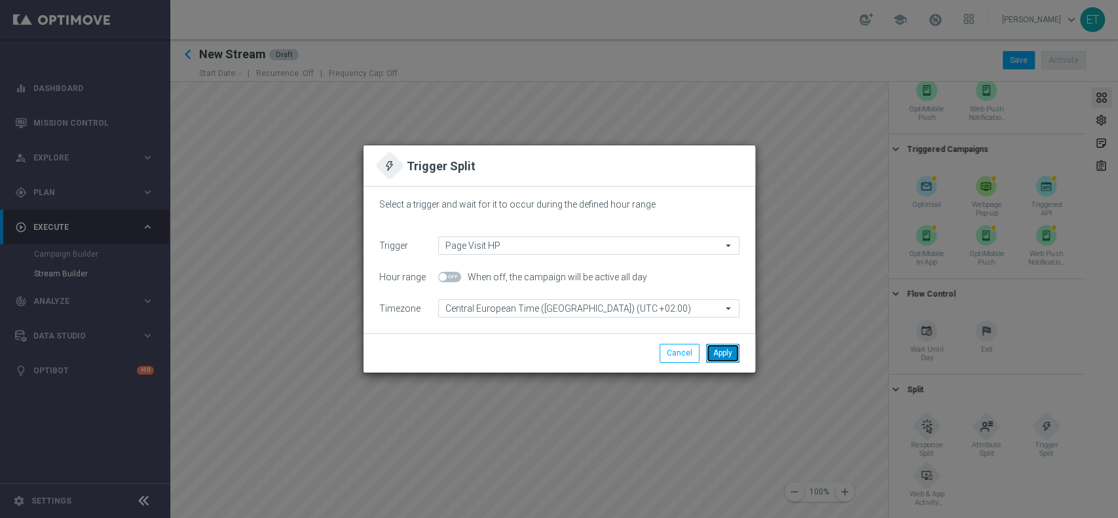
click at [724, 355] on button "Apply" at bounding box center [722, 353] width 33 height 18
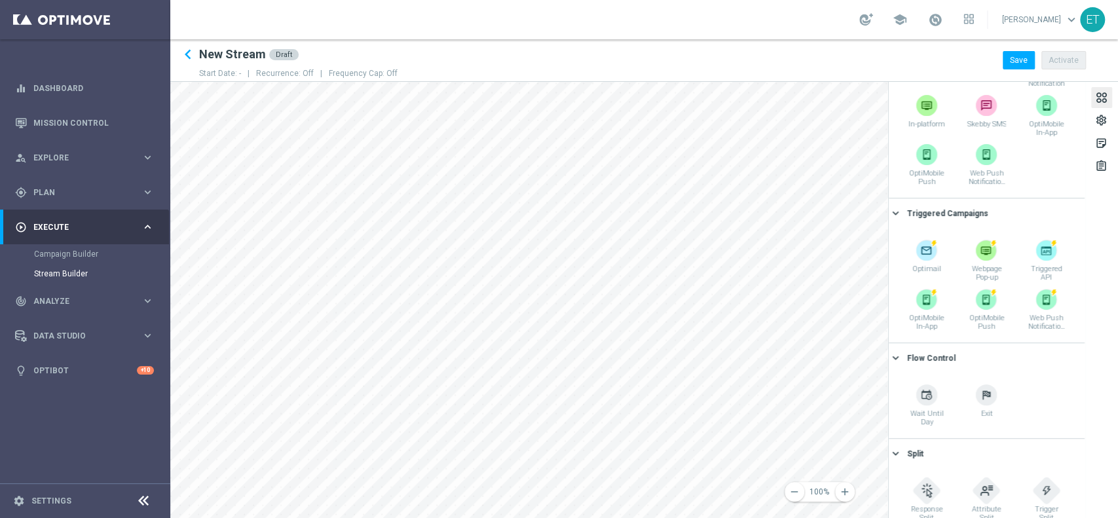
scroll to position [202, 0]
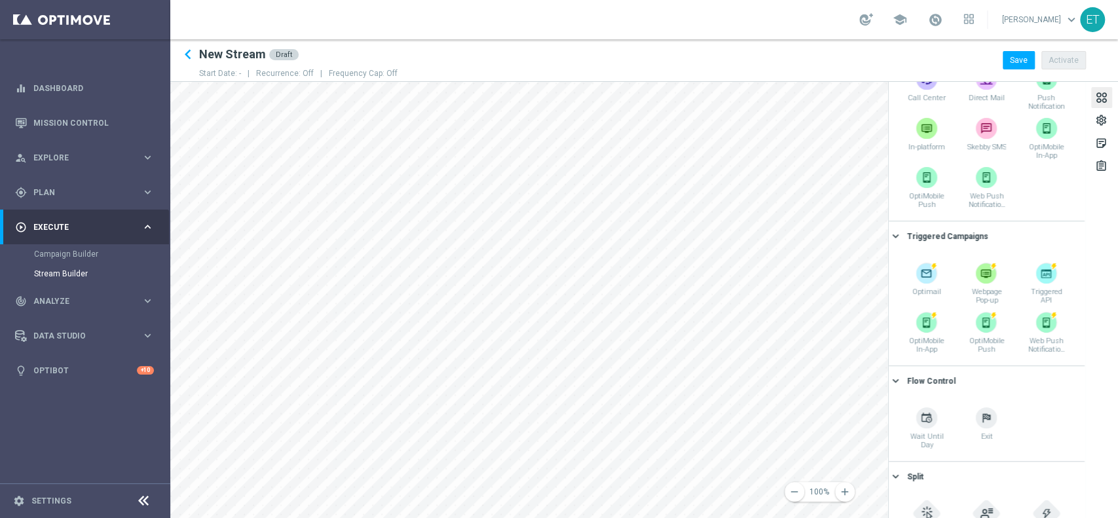
drag, startPoint x: 983, startPoint y: 272, endPoint x: 888, endPoint y: 219, distance: 108.8
click at [888, 219] on div "remove 100% add settings sticky_note_2 assignment Scheduled Campaigns keyboard_…" at bounding box center [644, 300] width 948 height 436
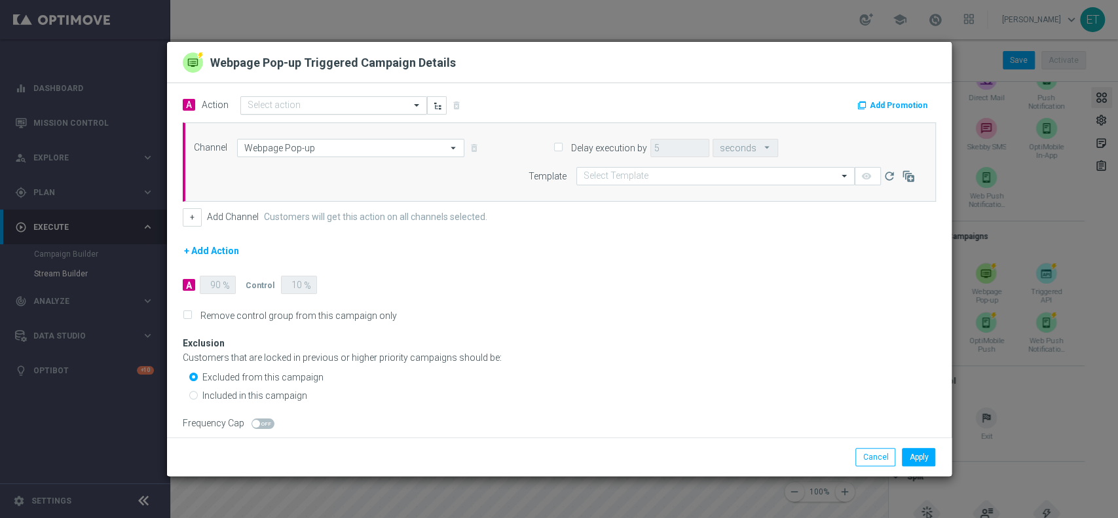
click at [295, 107] on input "text" at bounding box center [321, 105] width 146 height 11
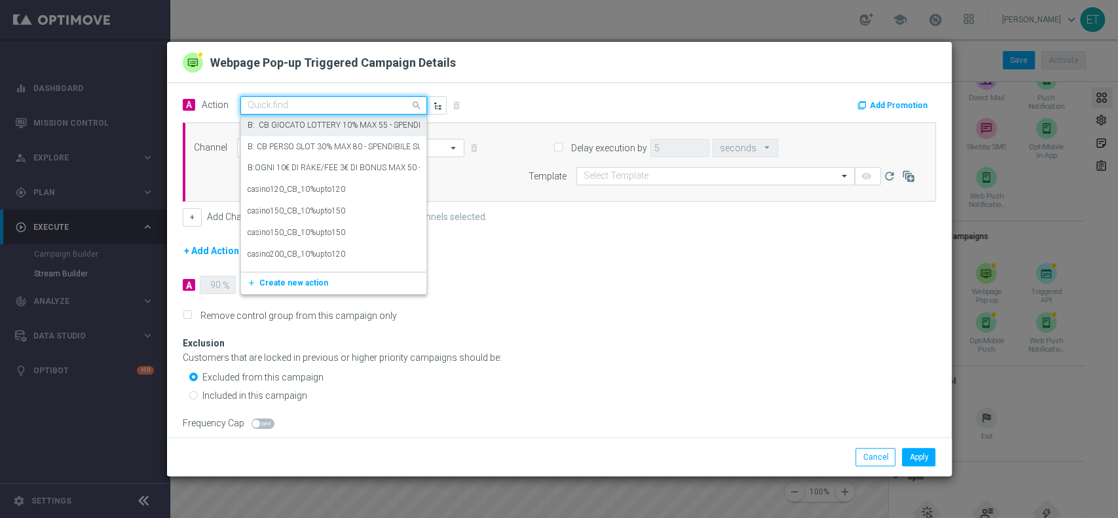
paste input "Survey segment wave 3"
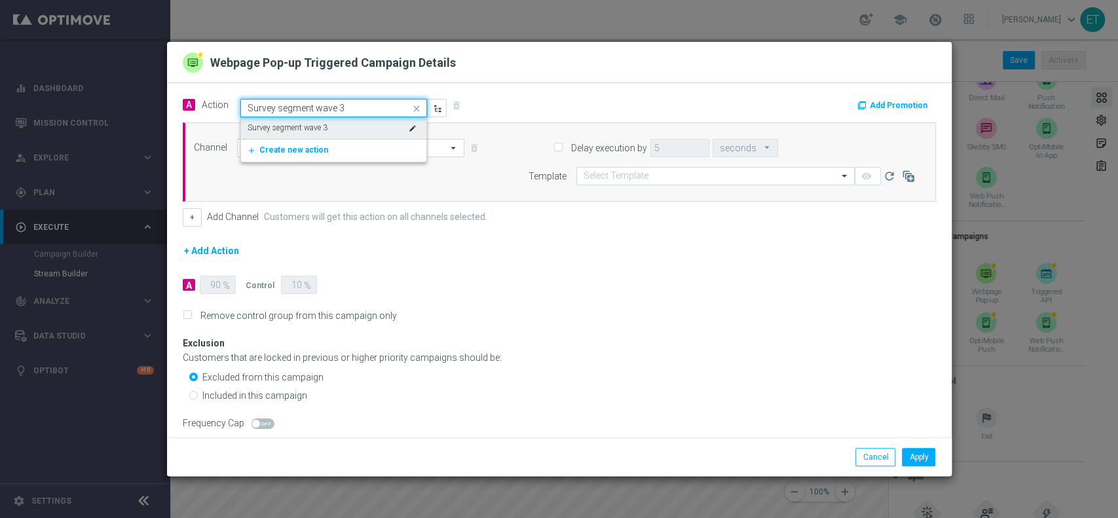
click at [315, 127] on label "Survey segment wave 3" at bounding box center [288, 128] width 80 height 11
type input "Survey segment wave 3"
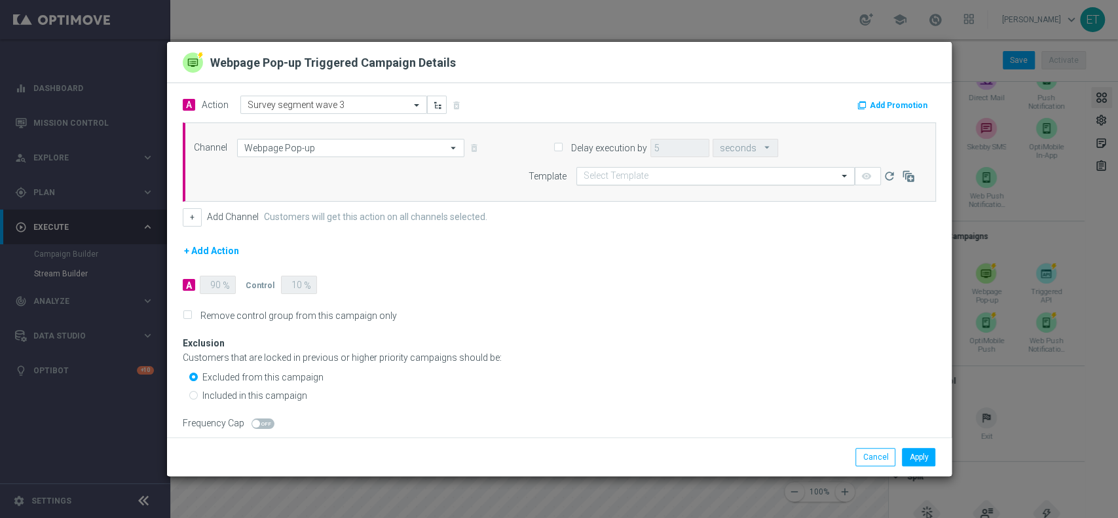
click at [588, 181] on div "Select Template" at bounding box center [716, 176] width 278 height 18
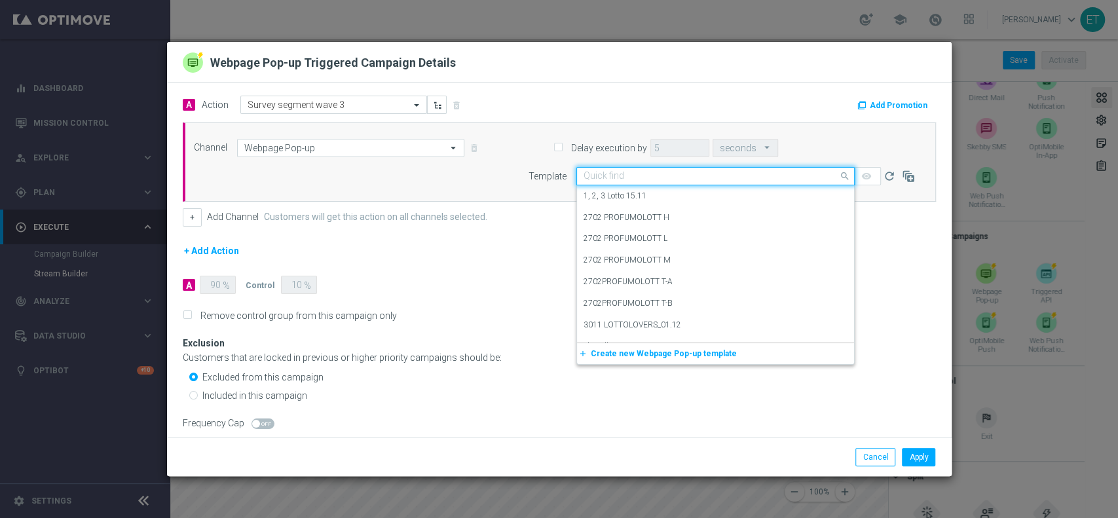
paste input "Survey segment 2025"
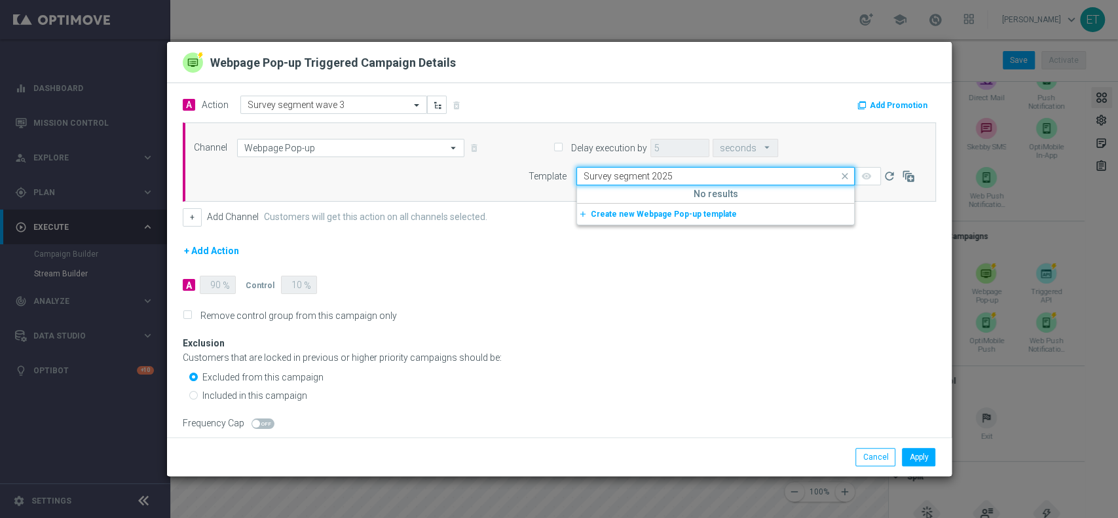
type input "Survey segment 2025"
click at [625, 201] on label "Survey segment 2025" at bounding box center [621, 196] width 75 height 11
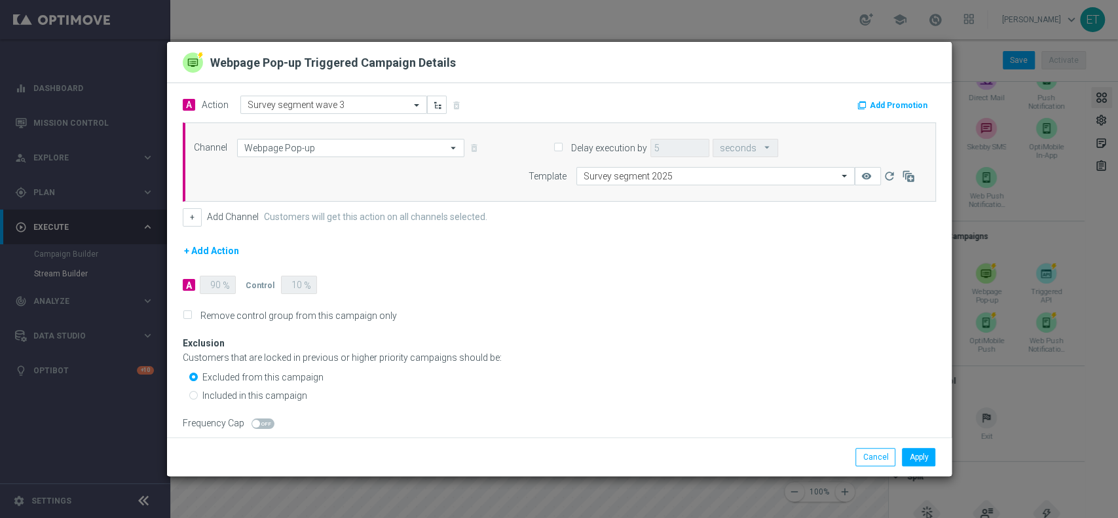
click at [253, 317] on label "Remove control group from this campaign only" at bounding box center [296, 316] width 201 height 12
click at [191, 317] on input "Remove control group from this campaign only" at bounding box center [187, 317] width 9 height 9
checkbox input "true"
click at [208, 395] on label "Included in this campaign" at bounding box center [254, 396] width 105 height 12
click at [198, 395] on input "Included in this campaign" at bounding box center [193, 396] width 9 height 9
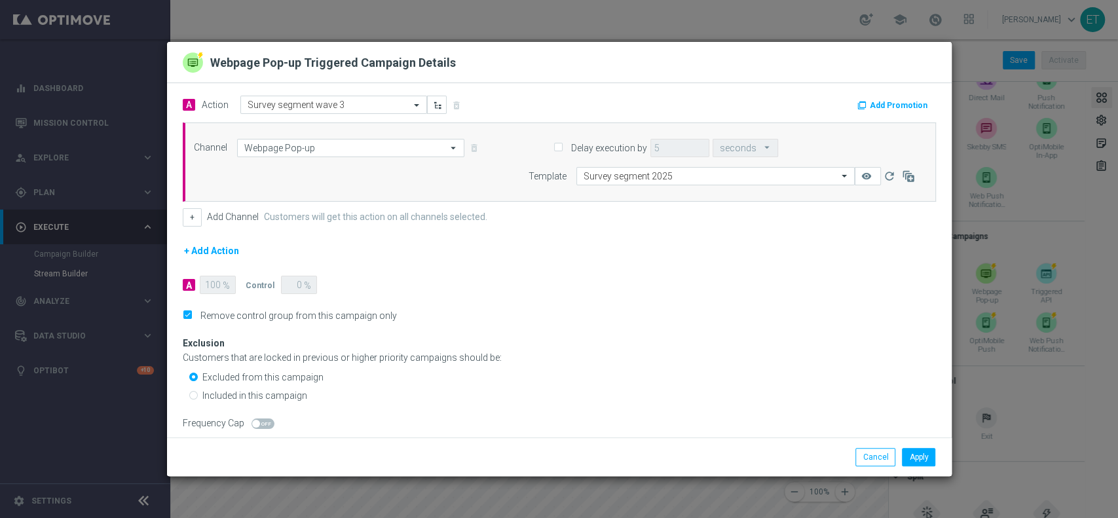
radio input "true"
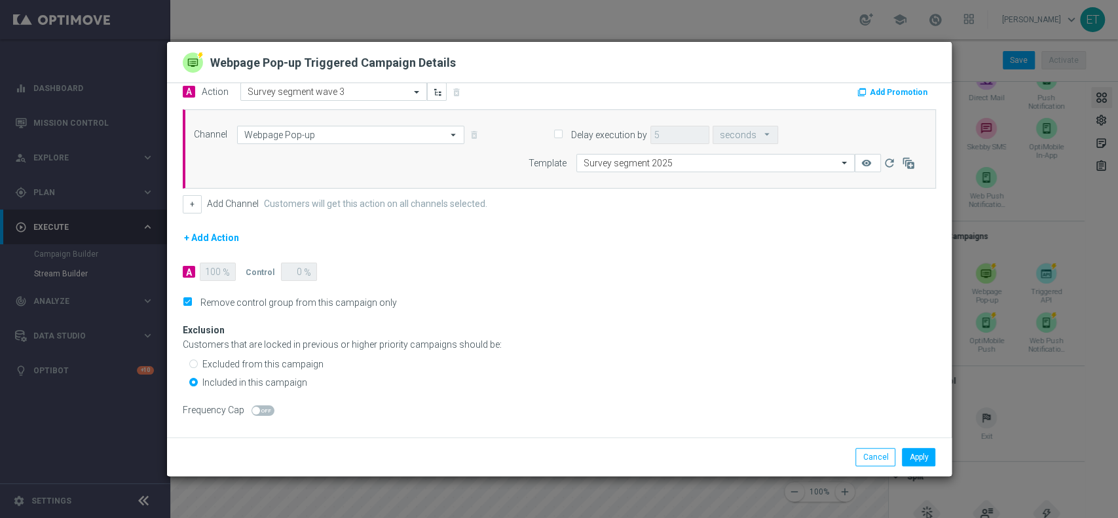
scroll to position [16, 0]
click at [261, 408] on span at bounding box center [263, 407] width 23 height 10
click at [261, 408] on input "checkbox" at bounding box center [263, 407] width 23 height 10
checkbox input "true"
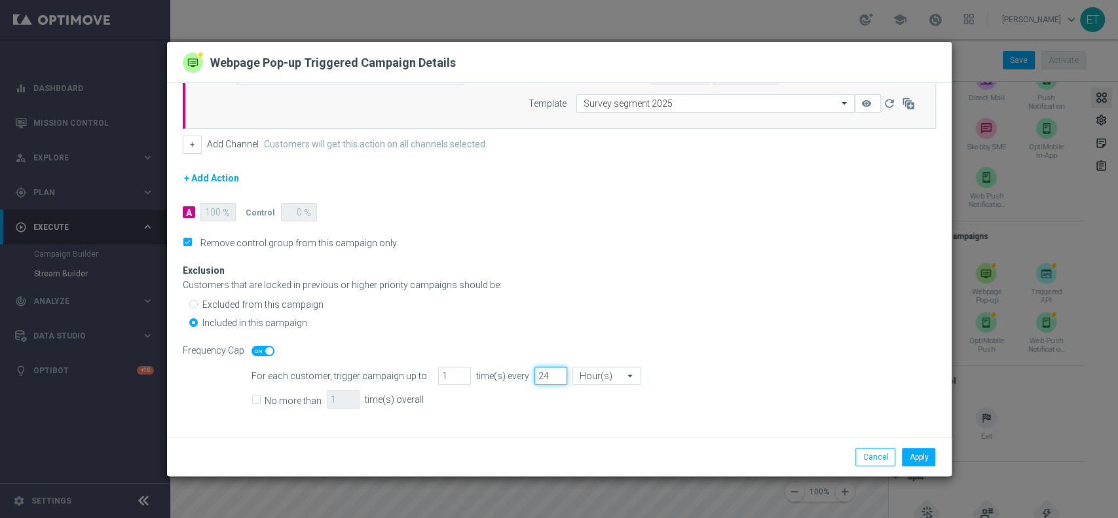
drag, startPoint x: 541, startPoint y: 376, endPoint x: 498, endPoint y: 373, distance: 42.7
click at [498, 373] on div "For each customer, trigger campaign up to 1 time(s) every 24 Hour(s) Hour(s) ar…" at bounding box center [585, 376] width 687 height 18
type input "72"
click at [278, 397] on label "No more than" at bounding box center [293, 401] width 57 height 12
click at [260, 397] on input "No more than" at bounding box center [256, 401] width 9 height 9
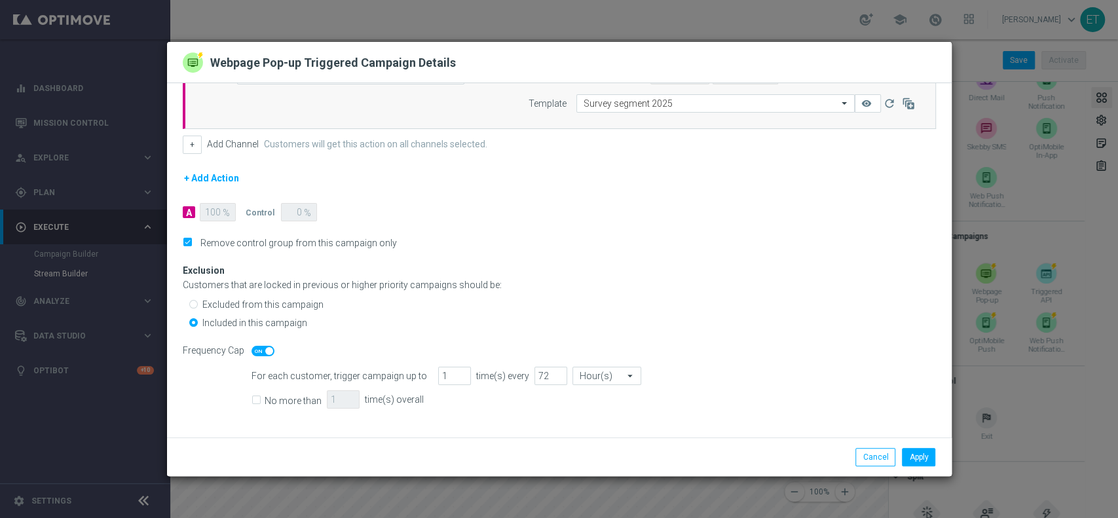
checkbox input "true"
click at [336, 399] on input "1" at bounding box center [343, 400] width 33 height 18
drag, startPoint x: 336, startPoint y: 399, endPoint x: 287, endPoint y: 399, distance: 49.1
click at [287, 399] on div "No more than 1 time(s) overall" at bounding box center [585, 399] width 687 height 19
type input "3"
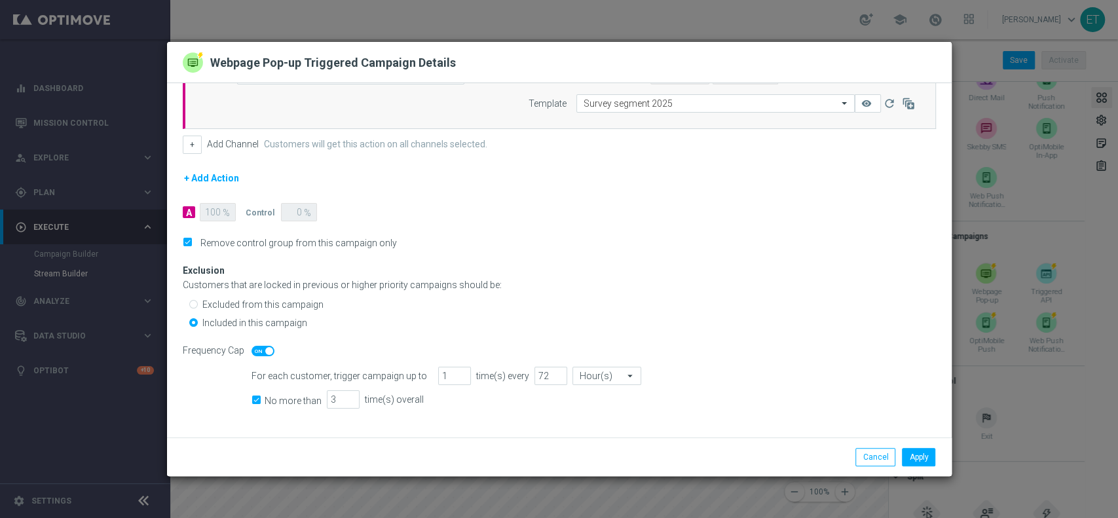
click at [788, 362] on form "Frequency Cap For each customer, trigger campaign up to 1 time(s) every 72 Hour…" at bounding box center [560, 377] width 754 height 71
click at [923, 467] on div "Apply Cancel" at bounding box center [559, 457] width 785 height 39
click at [918, 457] on button "Apply" at bounding box center [918, 457] width 33 height 18
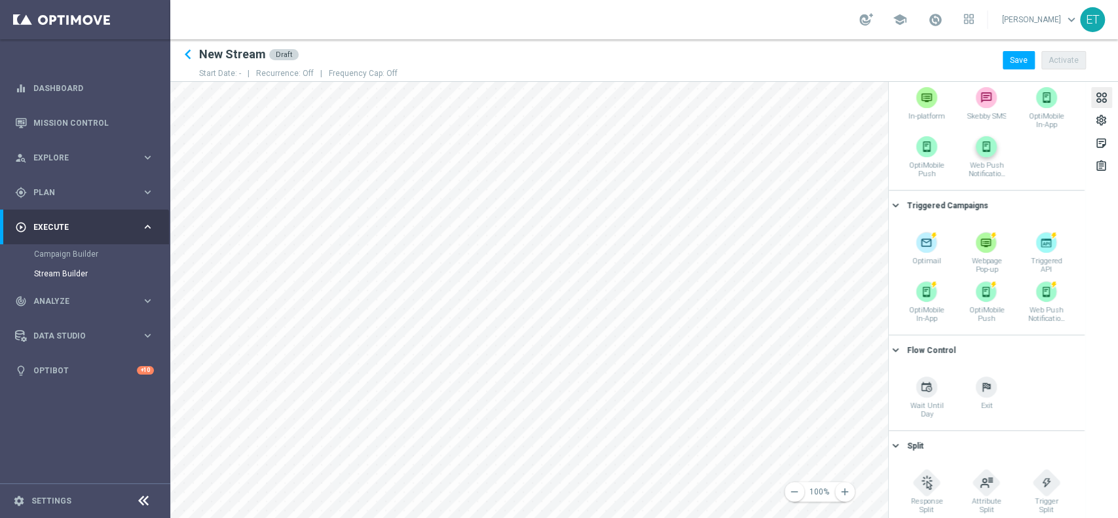
scroll to position [290, 0]
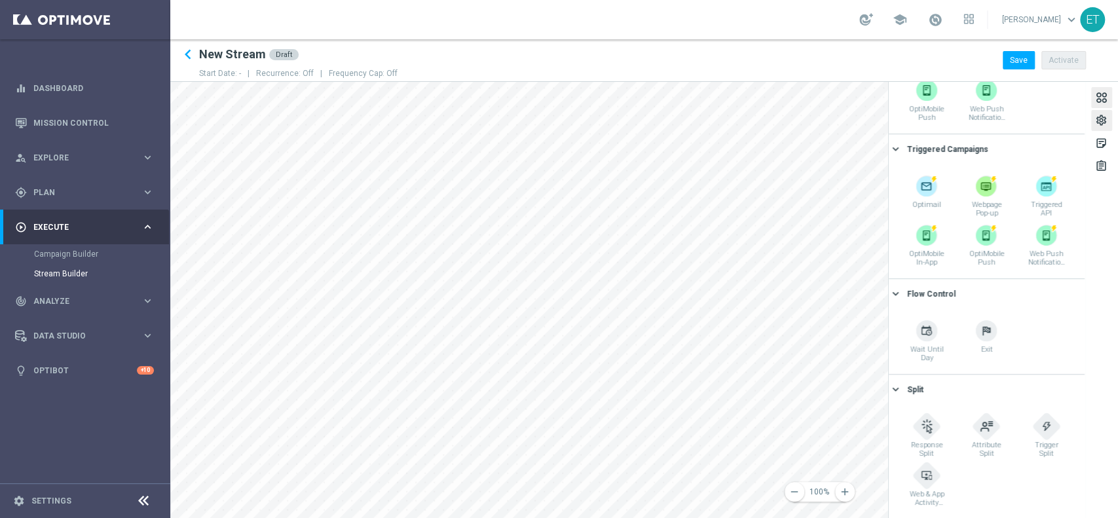
click at [1098, 122] on div "settings" at bounding box center [1102, 122] width 12 height 17
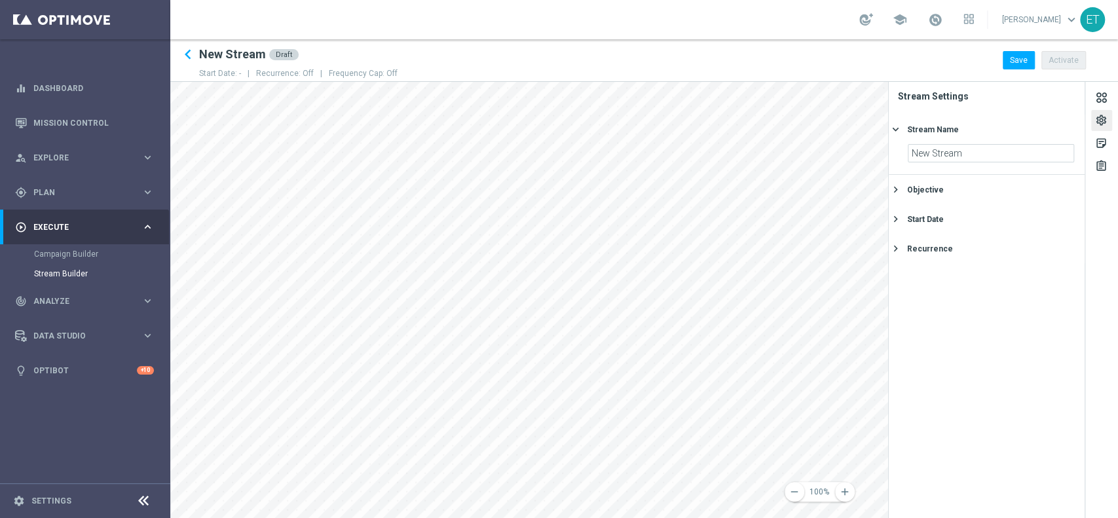
scroll to position [0, 0]
click at [979, 156] on input "New Stream" at bounding box center [991, 153] width 166 height 18
drag, startPoint x: 979, startPoint y: 156, endPoint x: 904, endPoint y: 167, distance: 76.2
click at [904, 167] on section "New Stream" at bounding box center [987, 159] width 196 height 30
click at [977, 153] on input "text" at bounding box center [991, 153] width 166 height 18
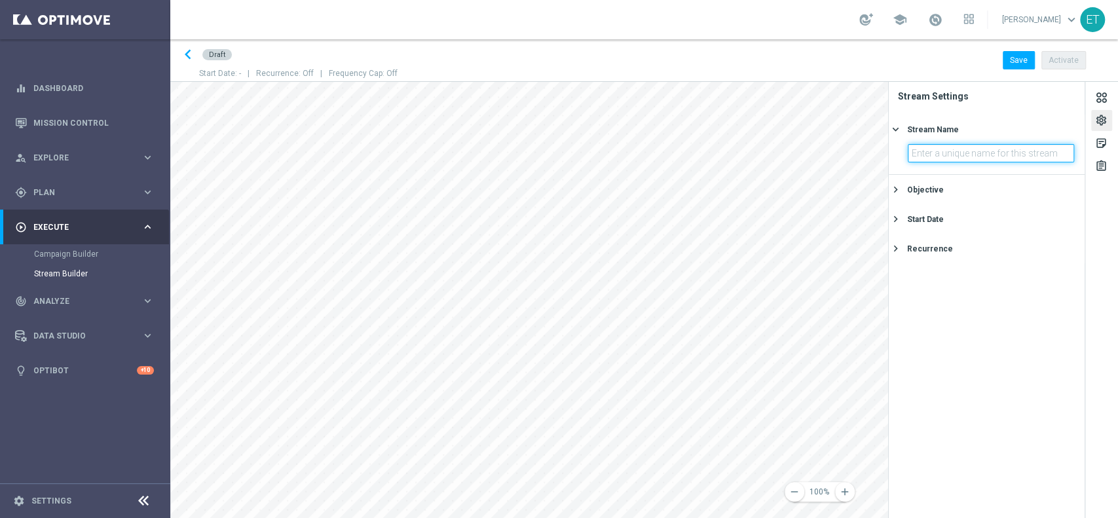
paste input "Survey Segment - Diamond 2025 - wave 3 - DEF"
type input "Survey Segment - Diamond 2025 - wave 3 - DEF"
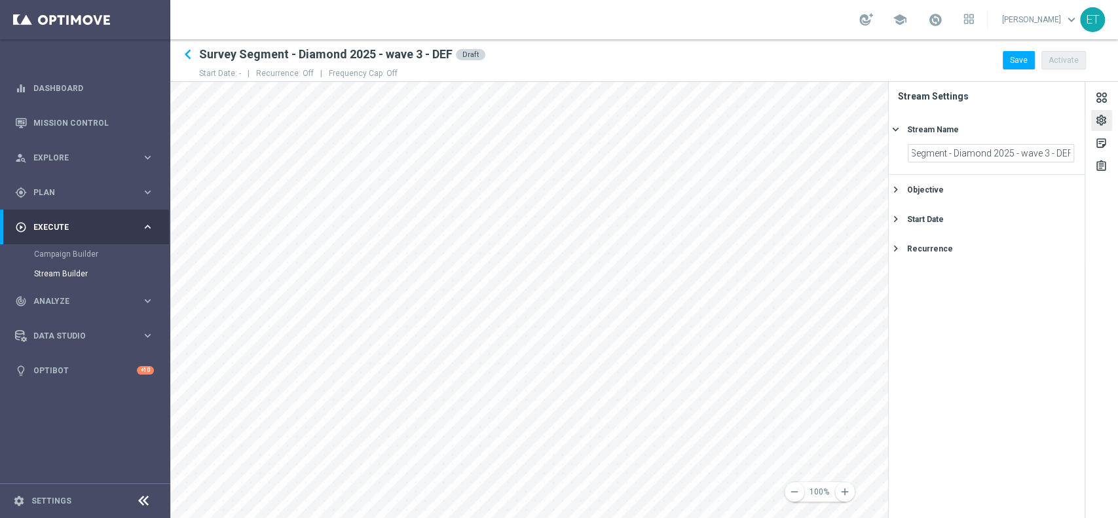
click at [974, 298] on section "Stream Settings Stream Name keyboard_arrow_right Survey Segment - Diamond 2025 …" at bounding box center [987, 300] width 197 height 436
click at [894, 194] on icon "keyboard_arrow_right" at bounding box center [896, 189] width 12 height 12
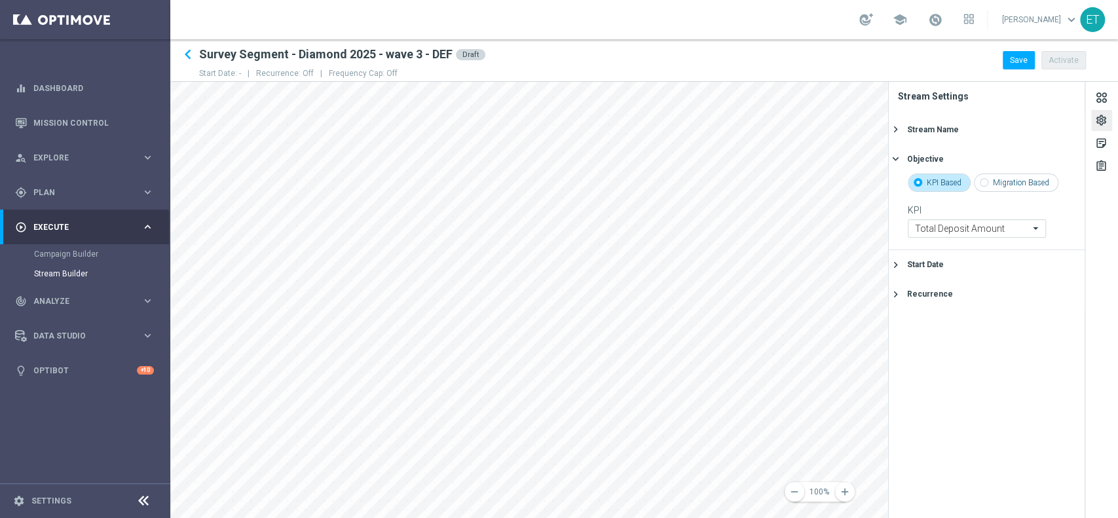
click at [896, 263] on icon "keyboard_arrow_right" at bounding box center [896, 265] width 12 height 12
click at [1065, 210] on icon "[DATE]" at bounding box center [1055, 210] width 39 height 14
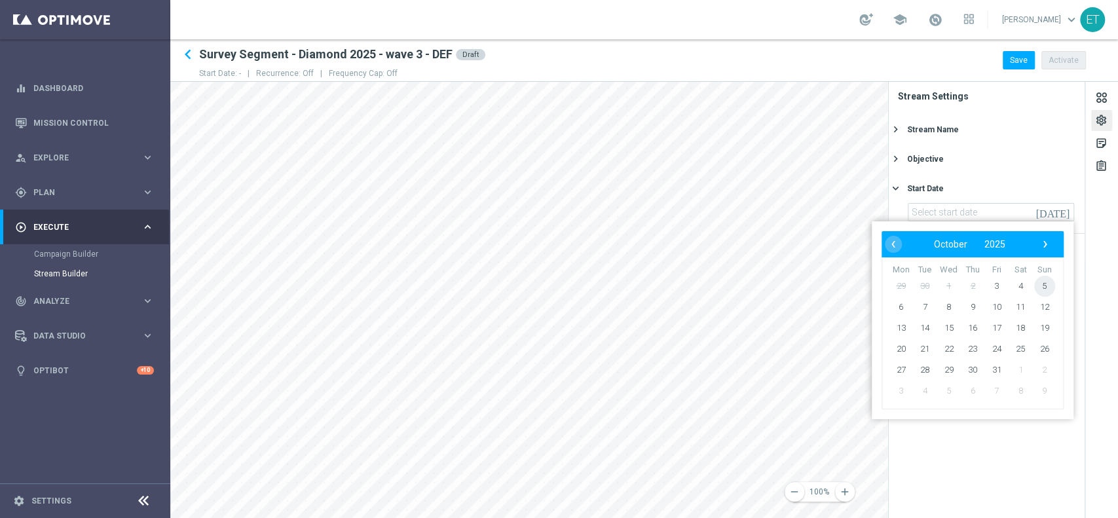
click at [1040, 287] on span "5" at bounding box center [1045, 286] width 21 height 21
type input "[DATE]"
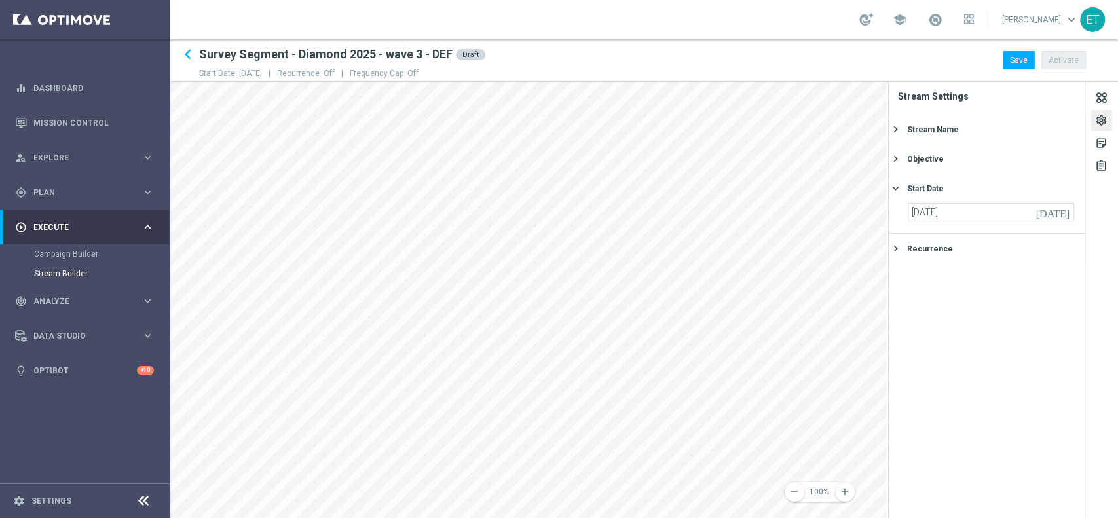
click at [936, 250] on div "Recurrence" at bounding box center [930, 249] width 46 height 12
click at [1051, 246] on span at bounding box center [1050, 244] width 8 height 8
click at [1051, 246] on input "checkbox" at bounding box center [1056, 244] width 23 height 10
checkbox input "true"
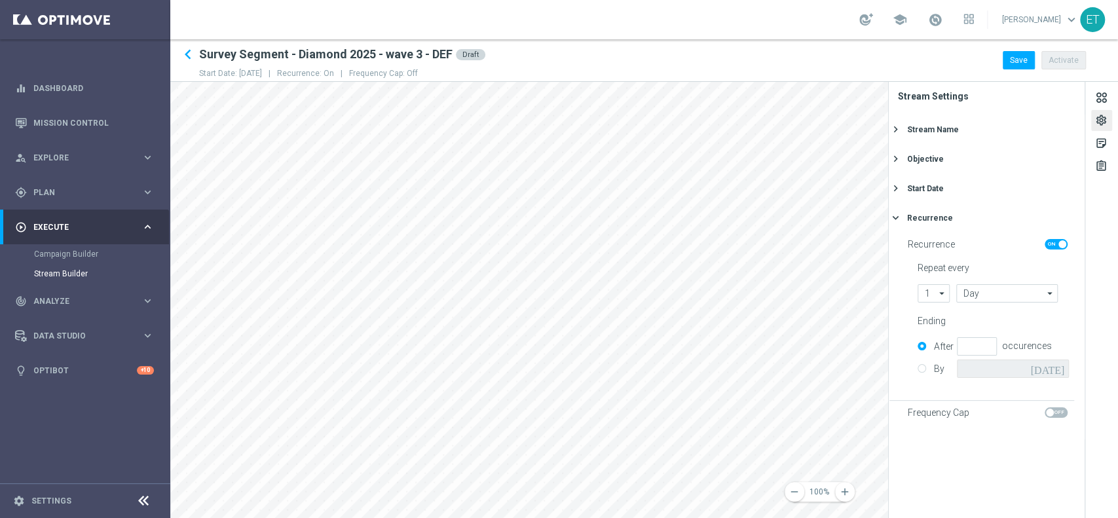
click at [931, 372] on label "By" at bounding box center [944, 369] width 26 height 12
click at [921, 371] on input "By" at bounding box center [922, 366] width 9 height 9
radio input "true"
radio input "false"
click at [1064, 368] on icon "[DATE]" at bounding box center [1050, 367] width 39 height 14
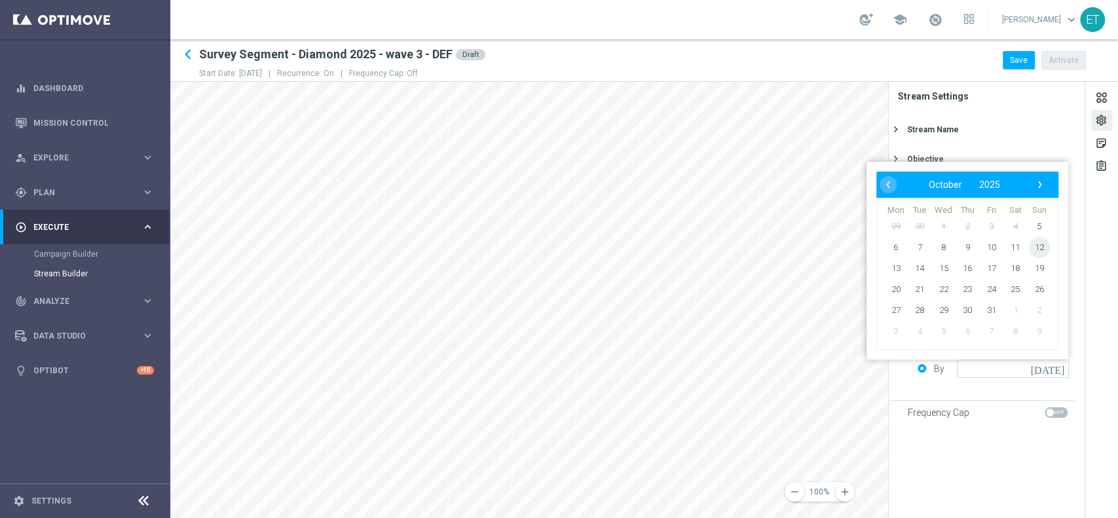
click at [1040, 249] on span "12" at bounding box center [1039, 247] width 21 height 21
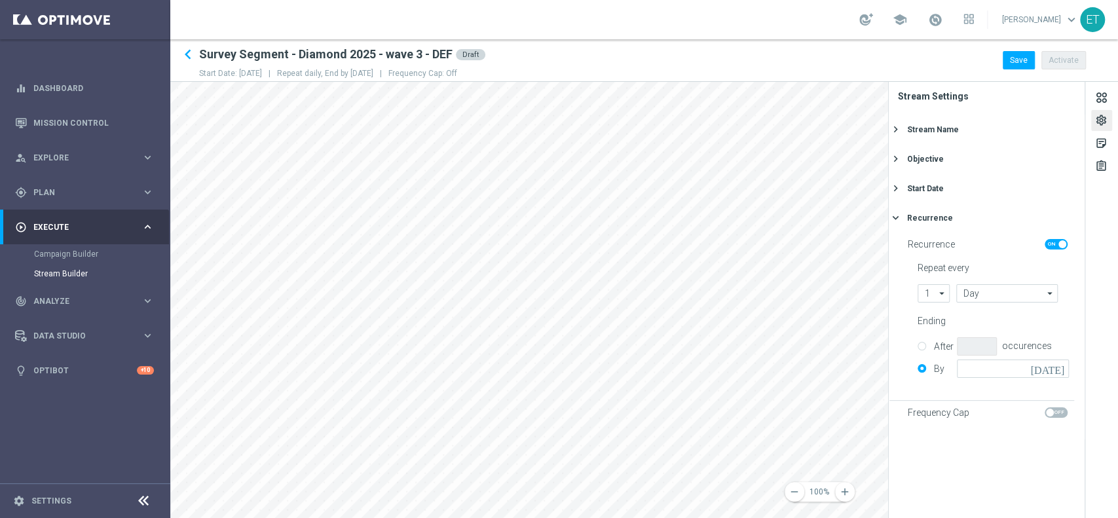
type input "[DATE]"
click at [1058, 410] on span at bounding box center [1056, 413] width 23 height 10
click at [1058, 410] on input "checkbox" at bounding box center [1056, 413] width 23 height 10
checkbox input "true"
click at [923, 453] on input "number" at bounding box center [924, 456] width 33 height 18
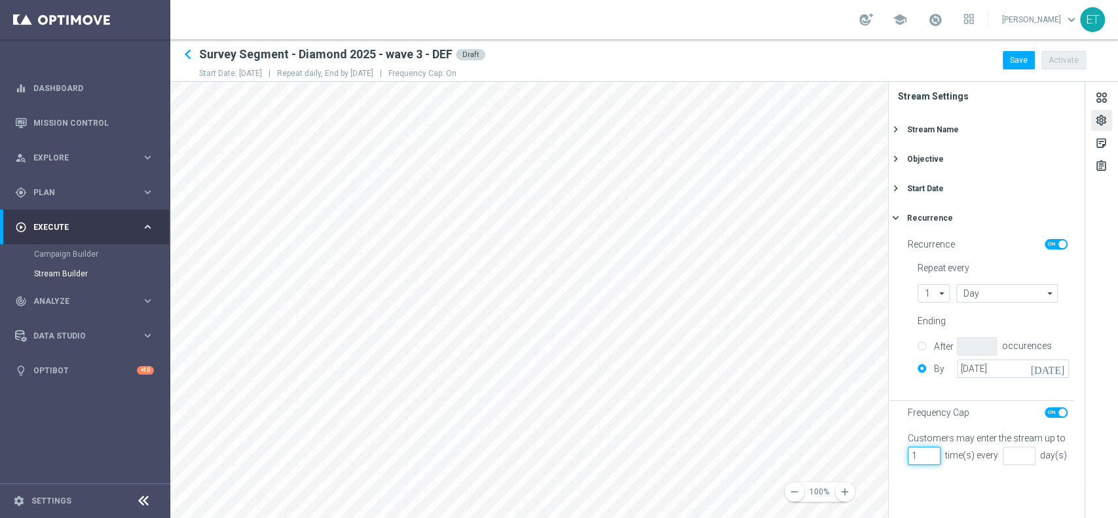
type input "1"
click at [1013, 461] on input "number" at bounding box center [1019, 456] width 33 height 18
type input "3"
drag, startPoint x: 930, startPoint y: 292, endPoint x: 916, endPoint y: 292, distance: 13.8
click at [916, 292] on div "Repeat every 1 1 arrow_drop_down Drag here to set row groups Drag here to set c…" at bounding box center [991, 280] width 166 height 43
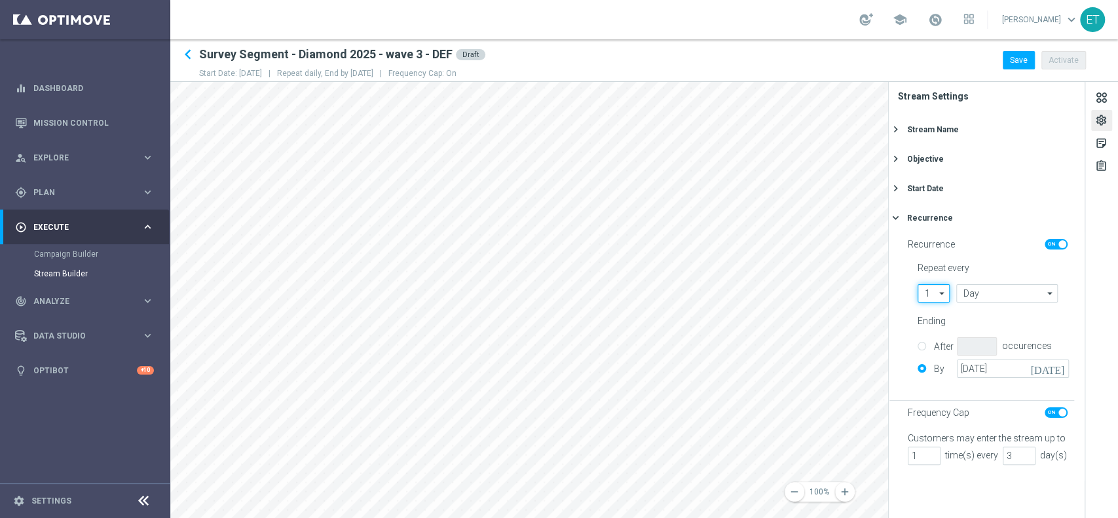
click at [928, 288] on input "1" at bounding box center [934, 293] width 32 height 18
click at [928, 352] on div "3" at bounding box center [927, 352] width 5 height 12
type input "3"
type input "Days"
click at [899, 219] on icon "keyboard_arrow_right" at bounding box center [896, 218] width 12 height 12
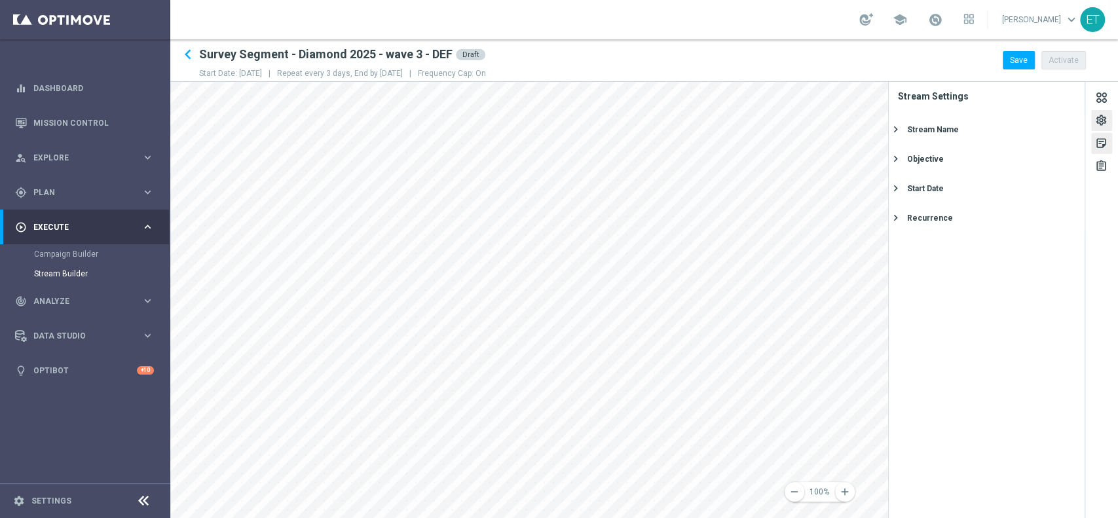
click at [1102, 144] on div "sticky_note_2" at bounding box center [1102, 145] width 12 height 17
click at [980, 139] on input "text" at bounding box center [979, 138] width 146 height 11
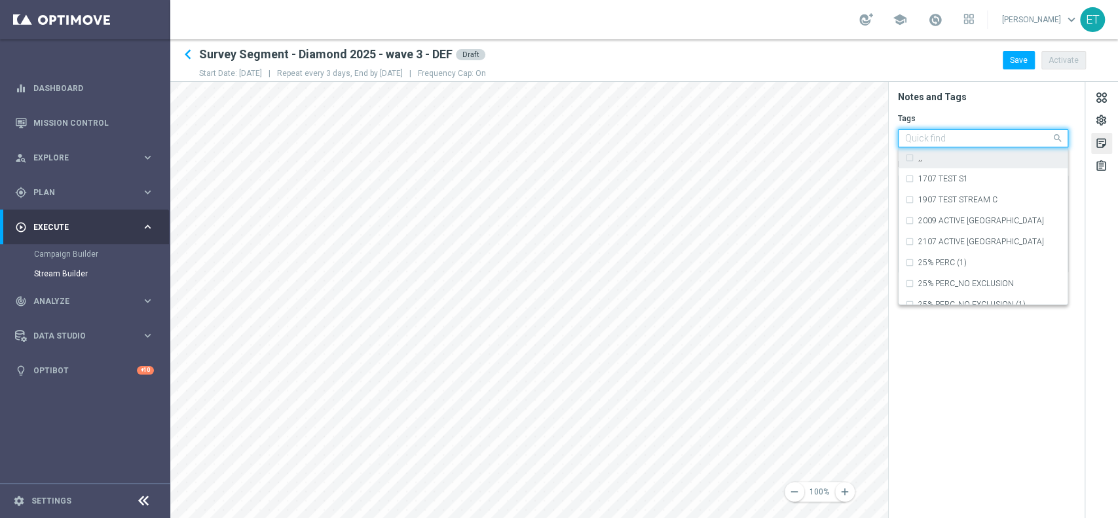
click at [1021, 104] on tab-body "Notes and Tags Tags Quick find ,, 1707 TEST S1 1907 TEST STREAM C 2009 ACTIVE C…" at bounding box center [987, 187] width 196 height 192
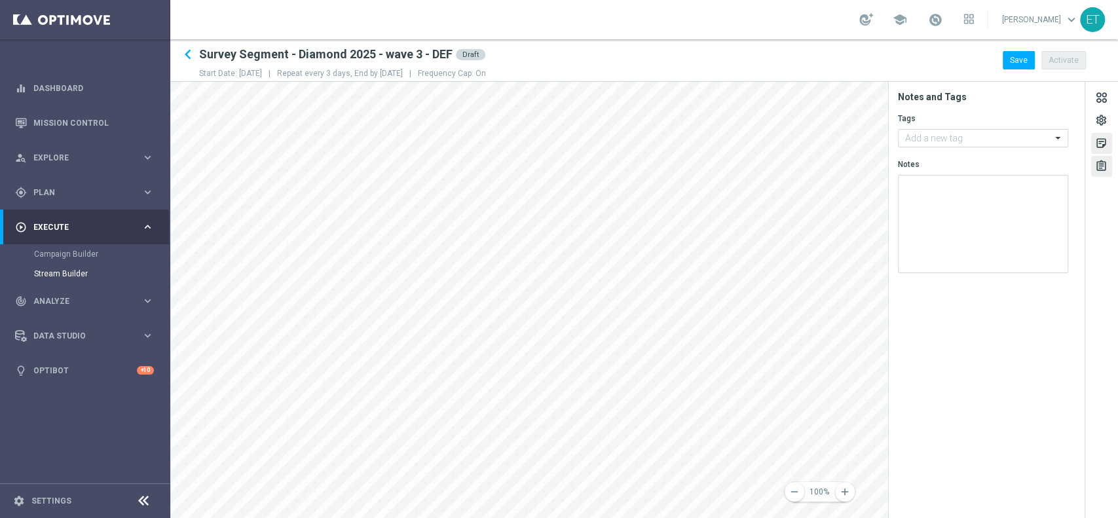
click at [1106, 168] on div "assignment" at bounding box center [1102, 168] width 12 height 17
click at [1096, 105] on div at bounding box center [1102, 99] width 14 height 18
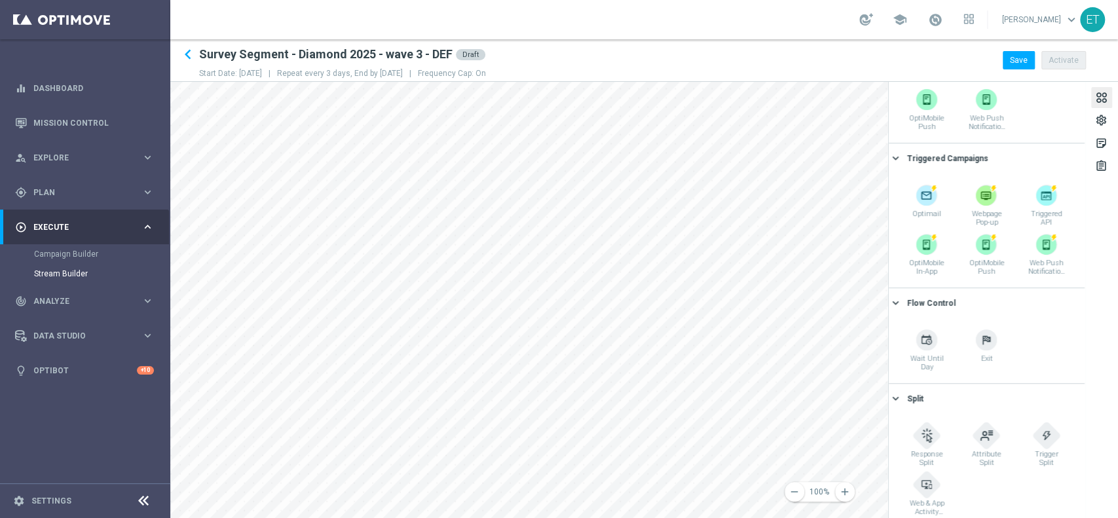
scroll to position [290, 0]
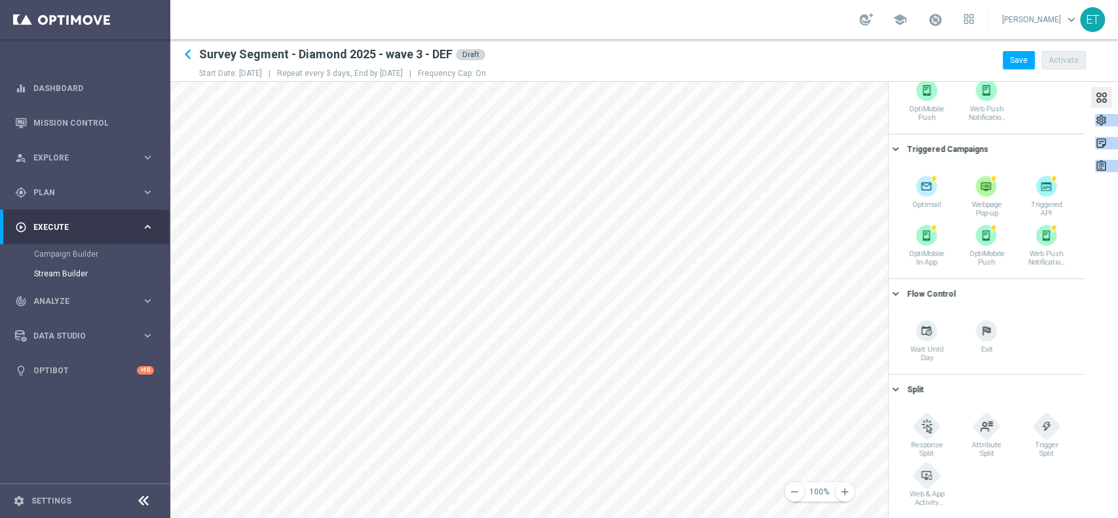
click at [815, 212] on div "remove 100% add settings sticky_note_2 assignment Scheduled Campaigns keyboard_…" at bounding box center [644, 300] width 948 height 436
click at [1101, 162] on div "assignment" at bounding box center [1102, 168] width 12 height 17
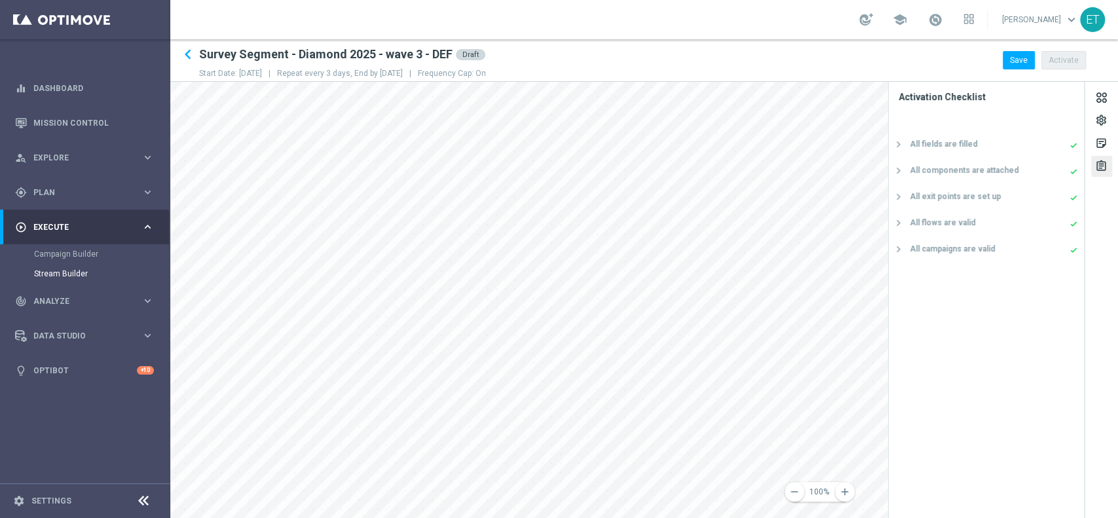
click at [1099, 161] on div "assignment" at bounding box center [1102, 168] width 12 height 17
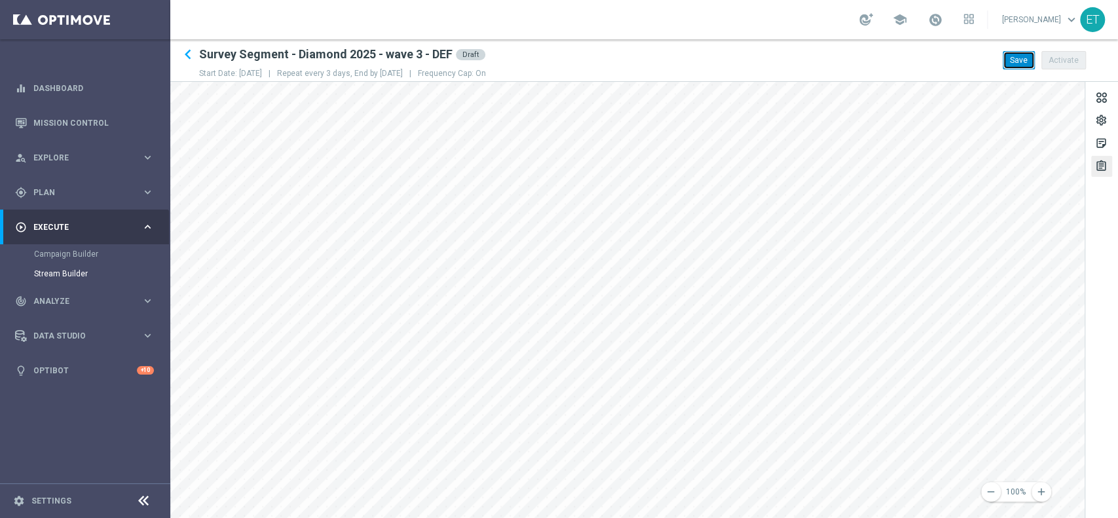
click at [1010, 64] on button "Save" at bounding box center [1019, 60] width 32 height 18
click at [64, 274] on link "Stream Builder" at bounding box center [85, 274] width 102 height 10
click at [78, 271] on link "Stream Builder" at bounding box center [85, 274] width 102 height 10
click at [187, 56] on icon "keyboard_arrow_left" at bounding box center [188, 55] width 20 height 20
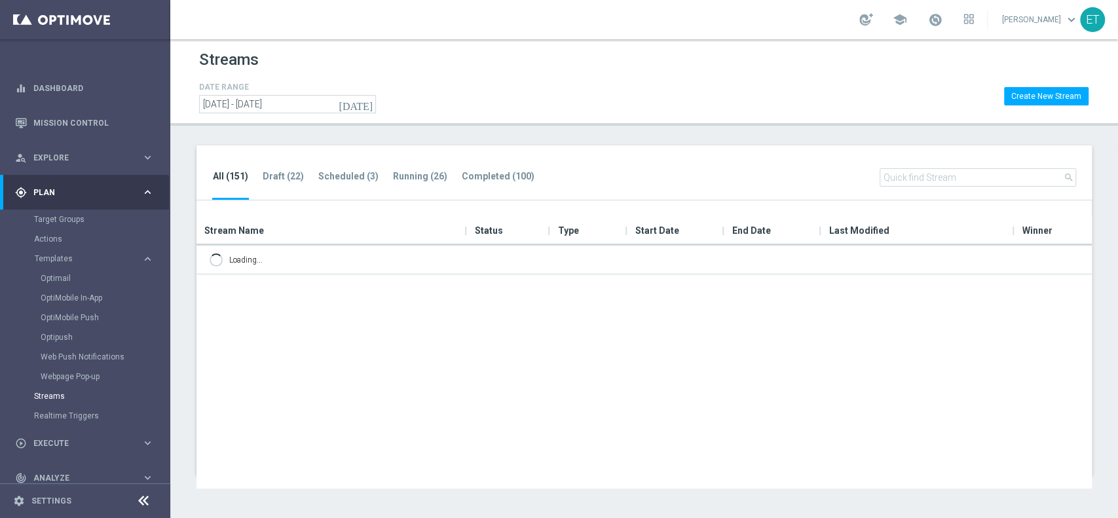
click at [130, 195] on span "Plan" at bounding box center [87, 193] width 108 height 8
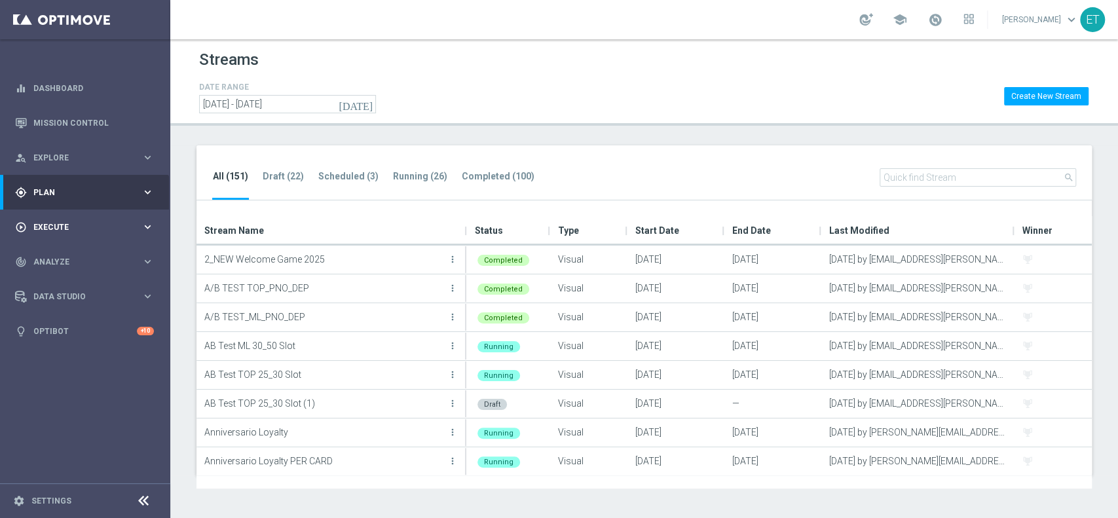
click at [138, 225] on span "Execute" at bounding box center [87, 227] width 108 height 8
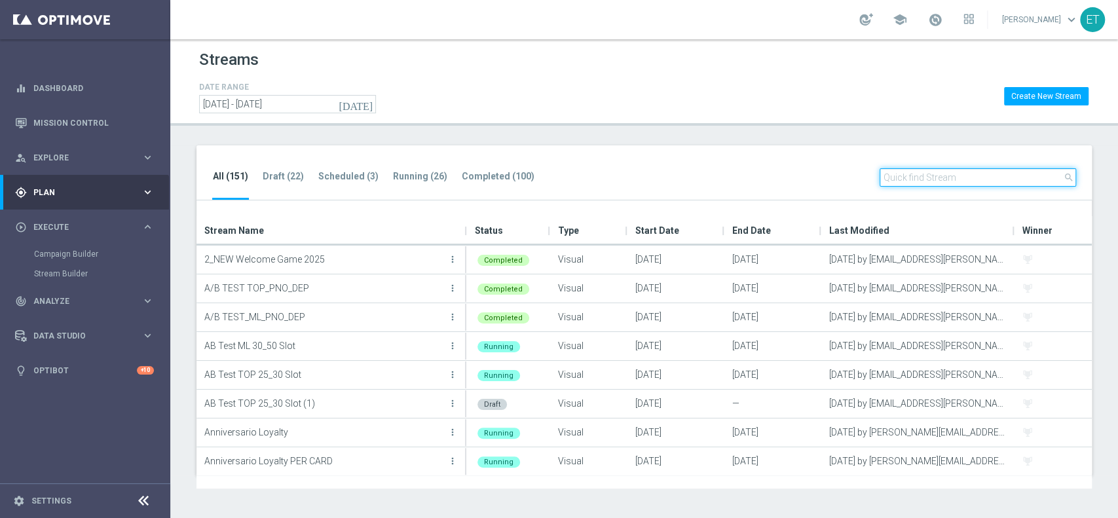
click at [962, 174] on input "text" at bounding box center [978, 177] width 197 height 18
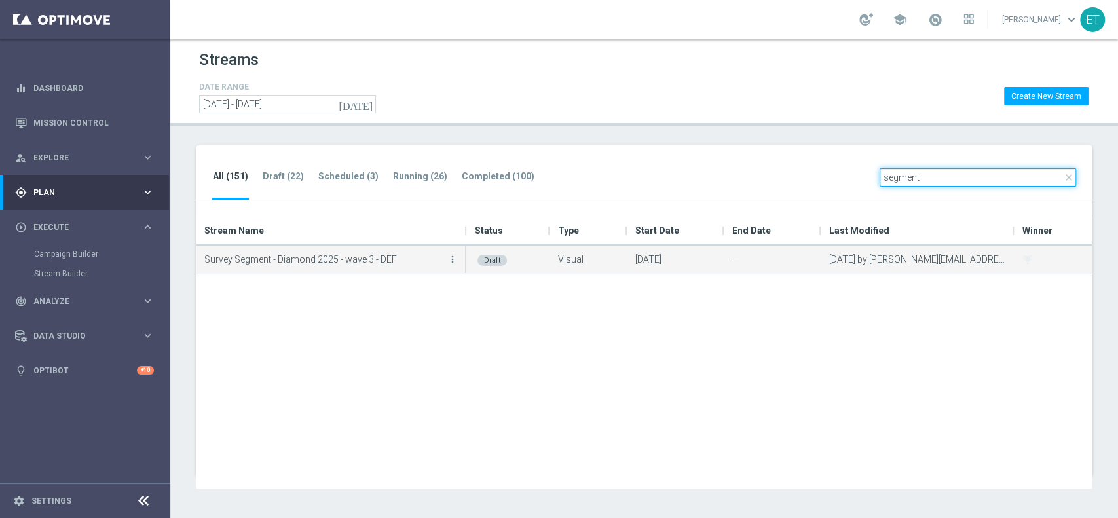
type input "segment"
click at [328, 258] on p "Survey Segment - Diamond 2025 - wave 3 - DEF" at bounding box center [324, 260] width 240 height 20
click at [335, 258] on p "Survey Segment - Diamond 2025 - wave 3 - DEF" at bounding box center [324, 260] width 240 height 20
click at [483, 254] on colored-tag "Draft" at bounding box center [492, 259] width 29 height 10
click at [452, 261] on icon "more_vert" at bounding box center [453, 259] width 10 height 10
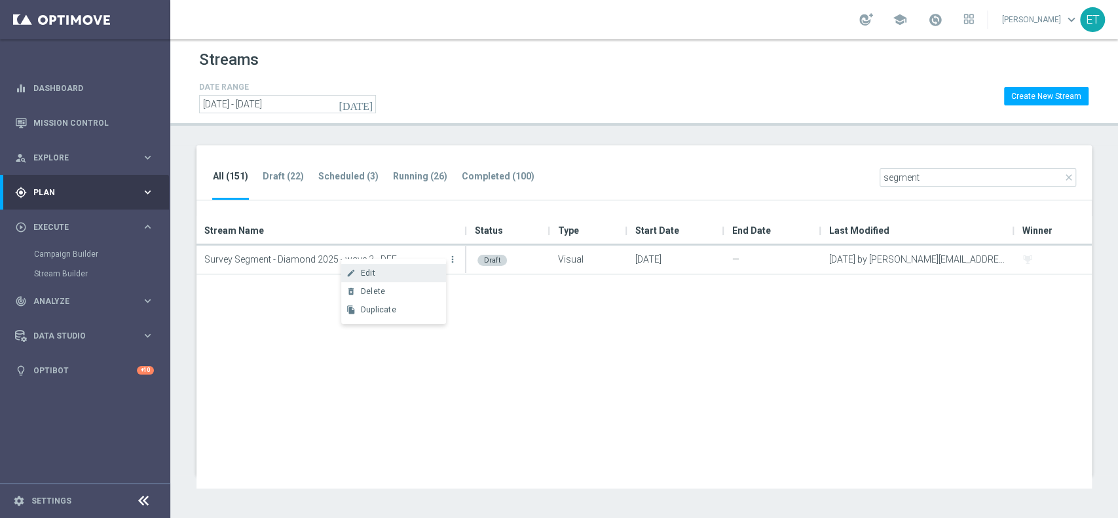
click at [395, 270] on div "Edit" at bounding box center [400, 273] width 79 height 9
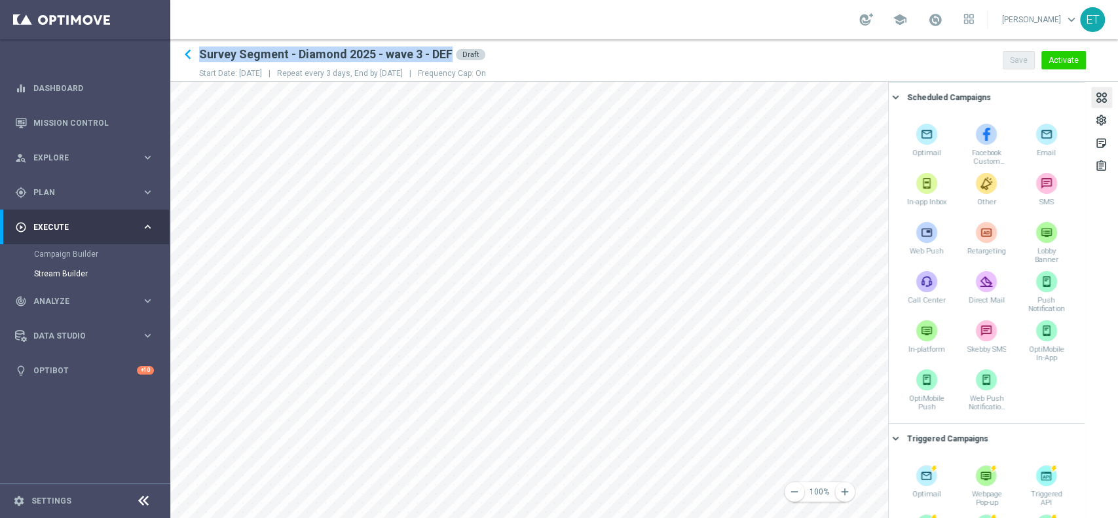
drag, startPoint x: 200, startPoint y: 56, endPoint x: 478, endPoint y: 44, distance: 278.1
click at [478, 44] on header "keyboard_arrow_left Survey Segment - Diamond 2025 - wave 3 - DEF Draft Start Da…" at bounding box center [644, 60] width 948 height 43
copy div "Survey Segment - Diamond 2025 - wave 3 - DEF"
click at [191, 57] on icon "keyboard_arrow_left" at bounding box center [188, 55] width 20 height 20
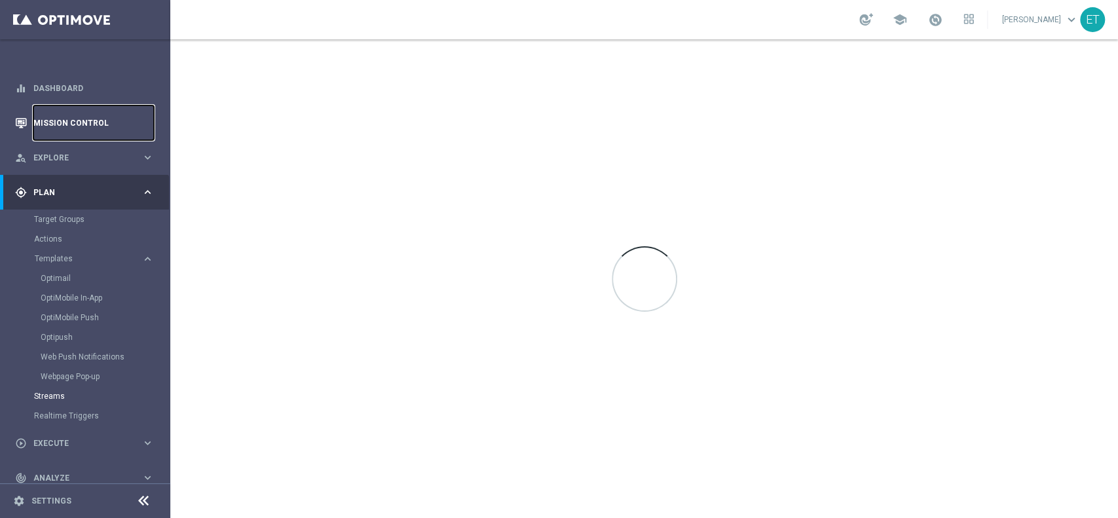
click at [58, 118] on link "Mission Control" at bounding box center [93, 122] width 121 height 35
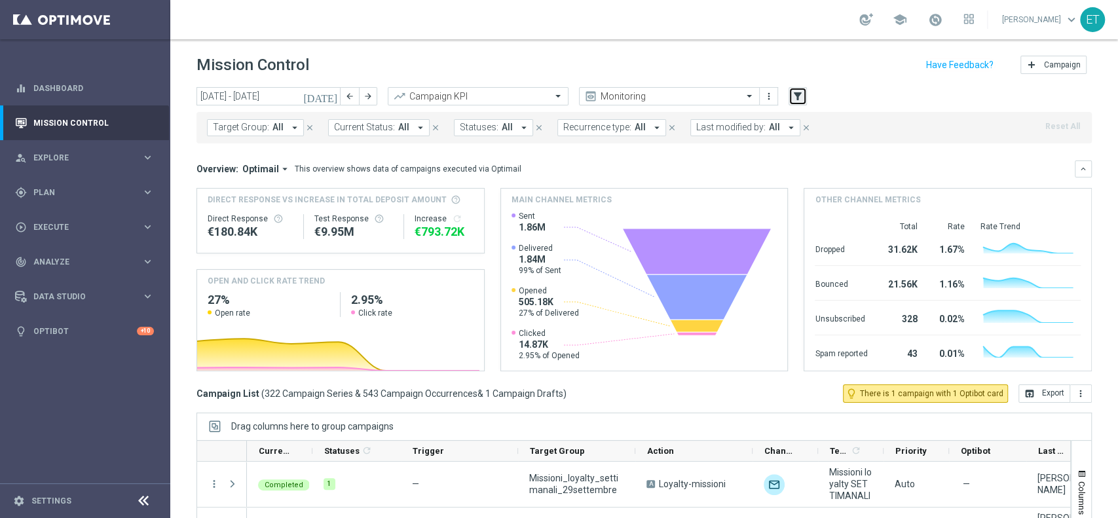
click at [799, 98] on icon "filter_alt" at bounding box center [798, 96] width 12 height 12
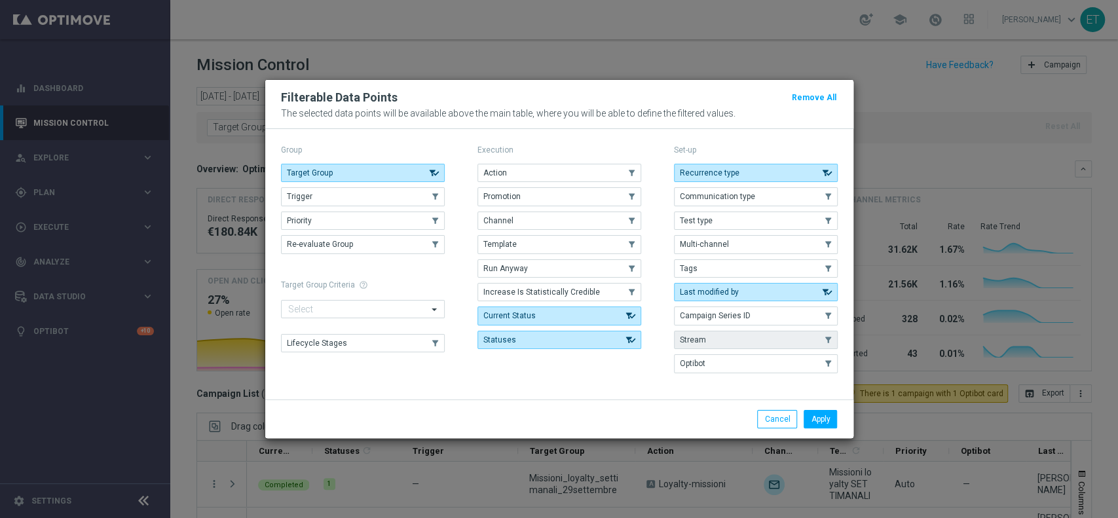
click at [750, 341] on button "Stream" at bounding box center [756, 340] width 164 height 18
click at [815, 421] on button "Apply" at bounding box center [820, 419] width 33 height 18
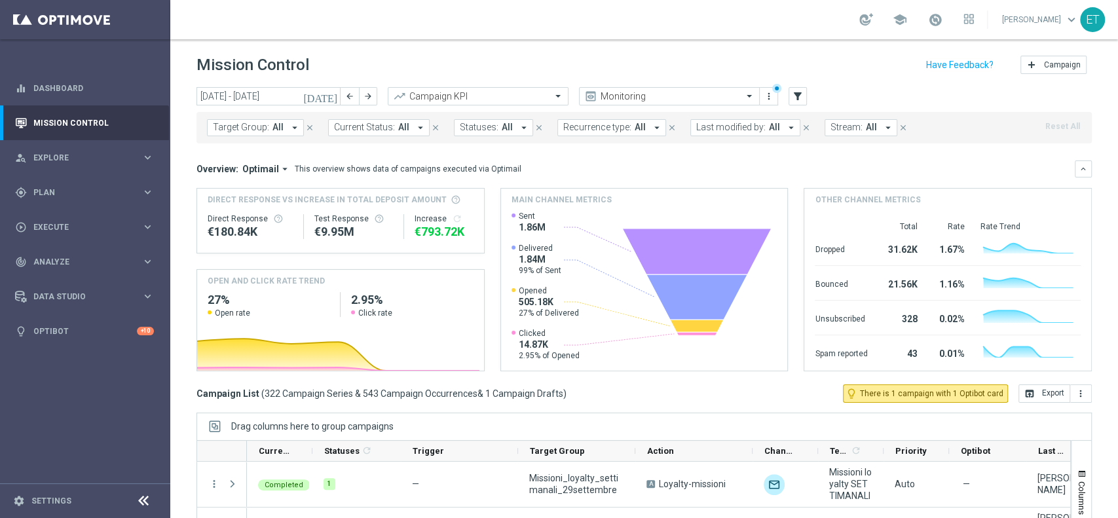
click at [866, 123] on span "All" at bounding box center [871, 127] width 11 height 11
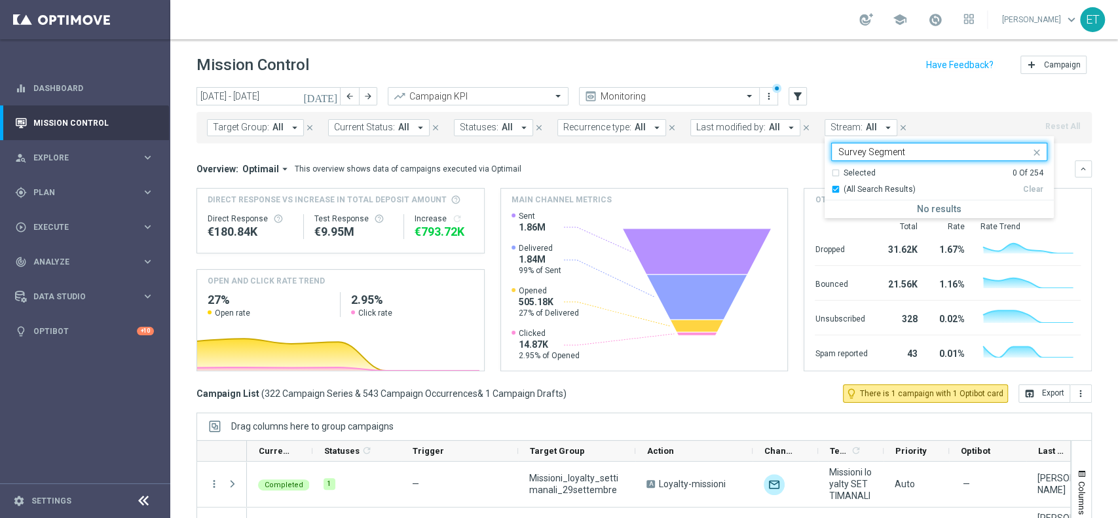
type input "Survey Segment"
click at [334, 102] on icon "[DATE]" at bounding box center [320, 96] width 35 height 12
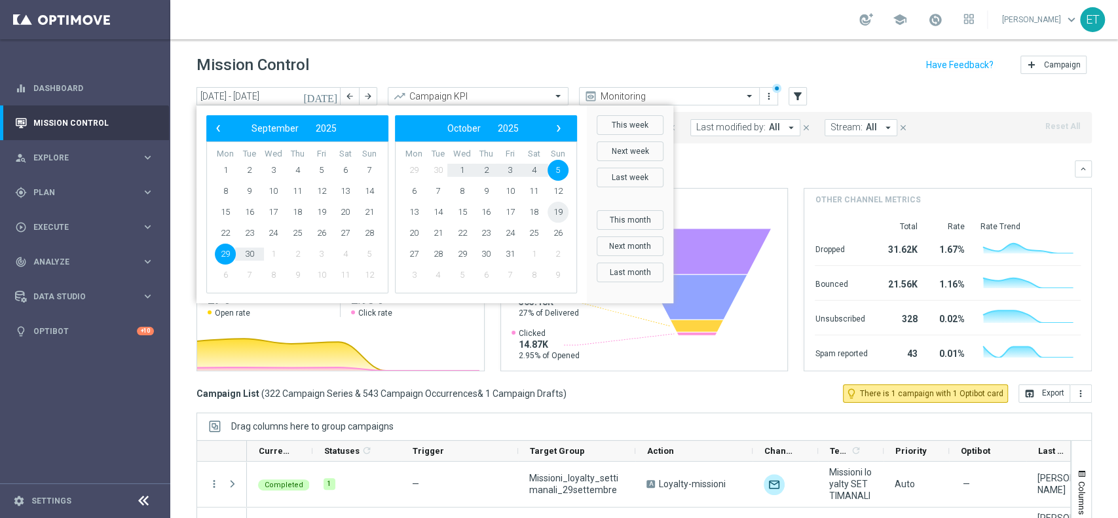
click at [563, 206] on span "19" at bounding box center [558, 212] width 21 height 21
click at [350, 56] on div "Mission Control add Campaign" at bounding box center [645, 65] width 896 height 26
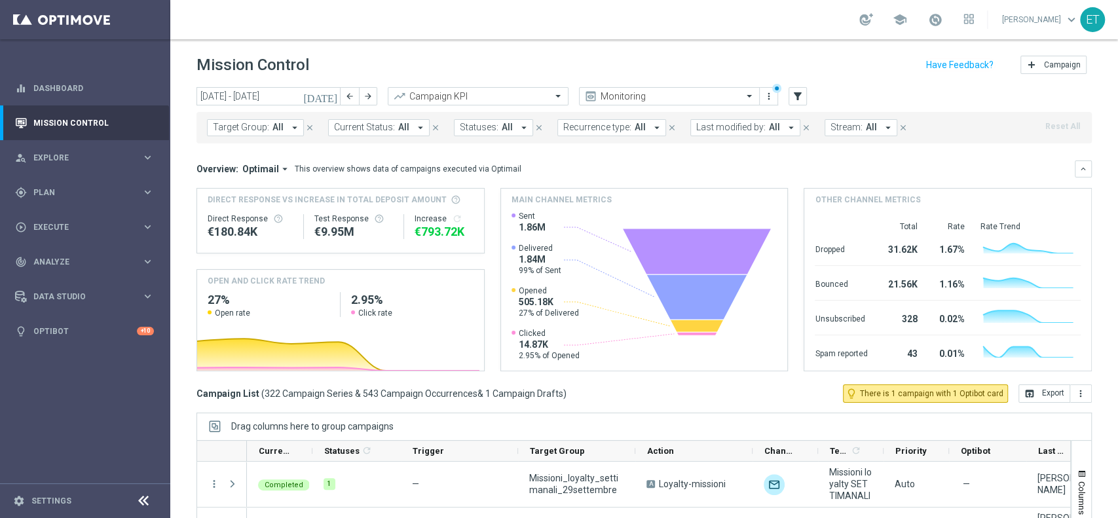
click at [850, 130] on span "Stream:" at bounding box center [847, 127] width 32 height 11
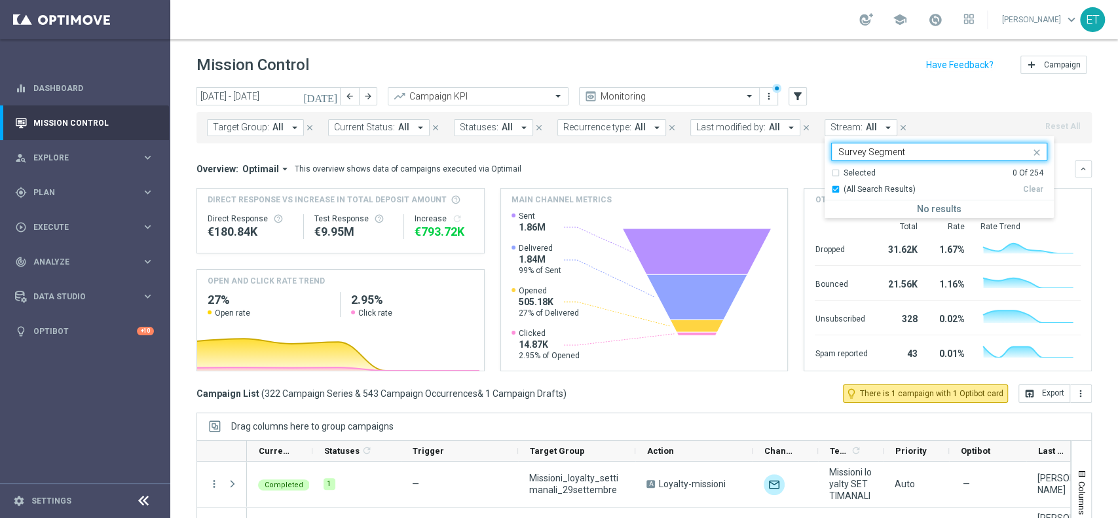
click at [1033, 151] on span at bounding box center [1039, 151] width 16 height 16
type input "Survey Segment"
click at [1032, 152] on icon "close" at bounding box center [1037, 152] width 10 height 10
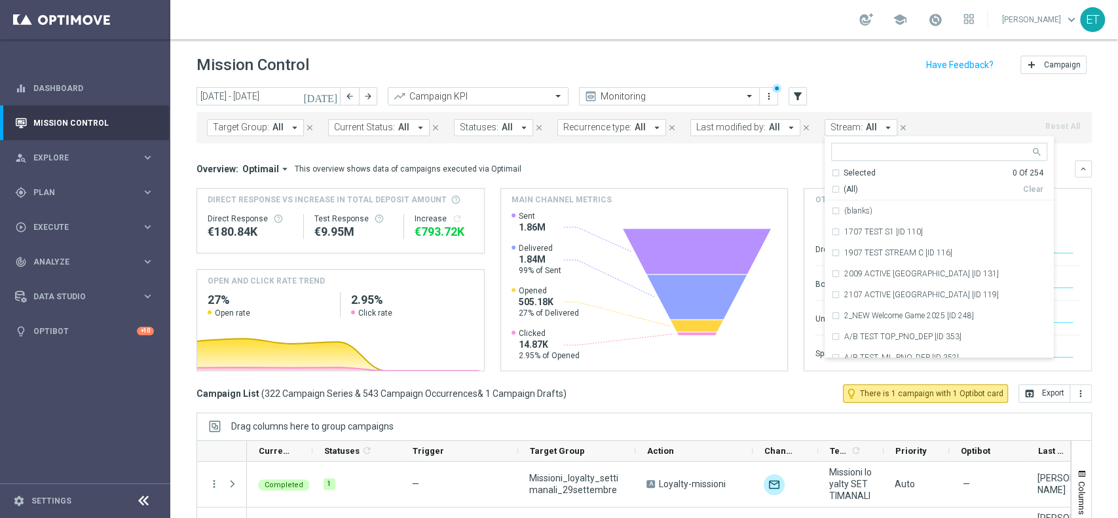
click at [283, 125] on button "Target Group: All arrow_drop_down" at bounding box center [255, 127] width 97 height 17
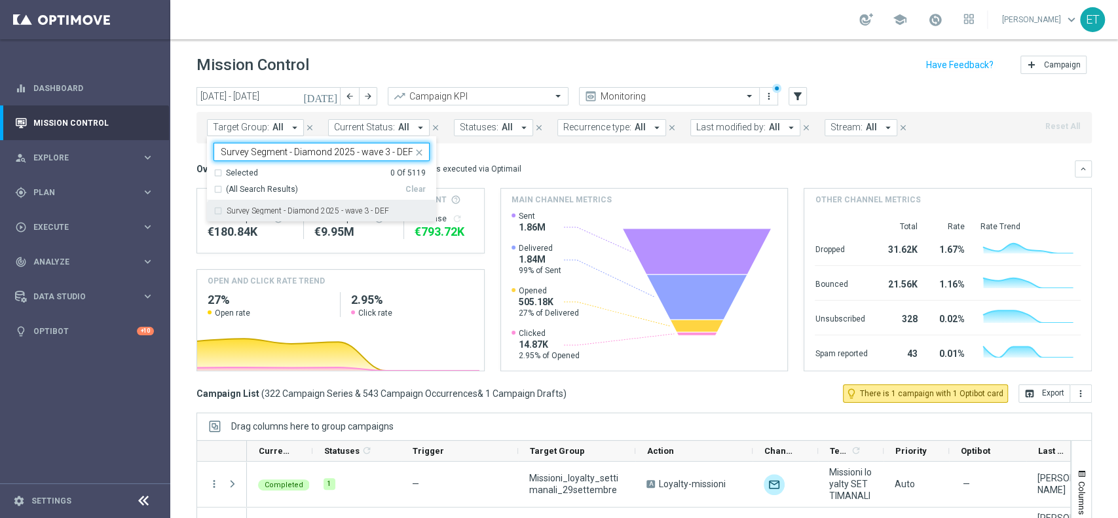
click at [286, 214] on label "Survey Segment - Diamond 2025 - wave 3 - DEF" at bounding box center [308, 211] width 162 height 8
type input "Survey Segment - Diamond 2025 - wave 3 - DEF"
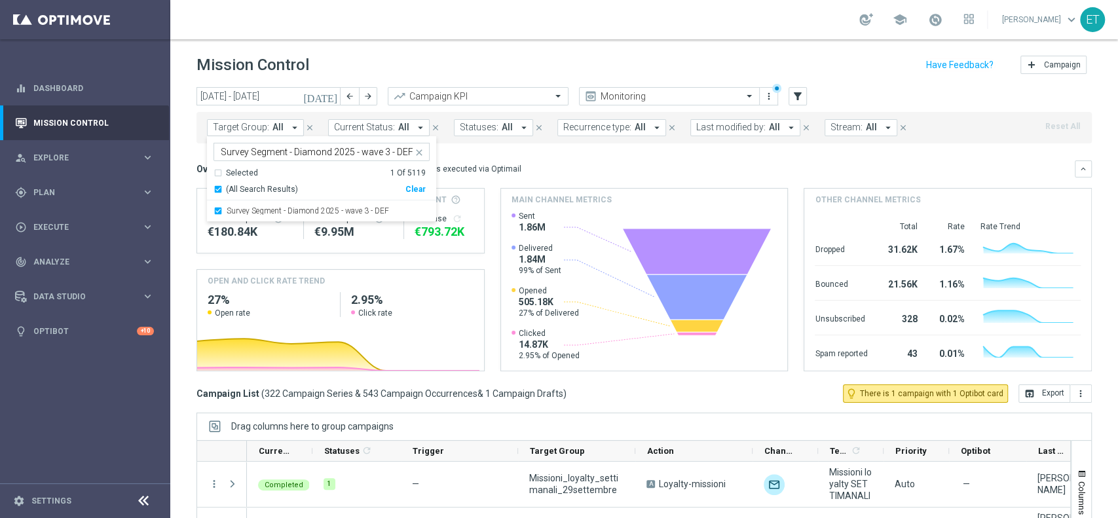
click at [860, 87] on div "[DATE] [DATE] - [DATE] arrow_back arrow_forward Campaign KPI trending_up Monito…" at bounding box center [645, 97] width 896 height 20
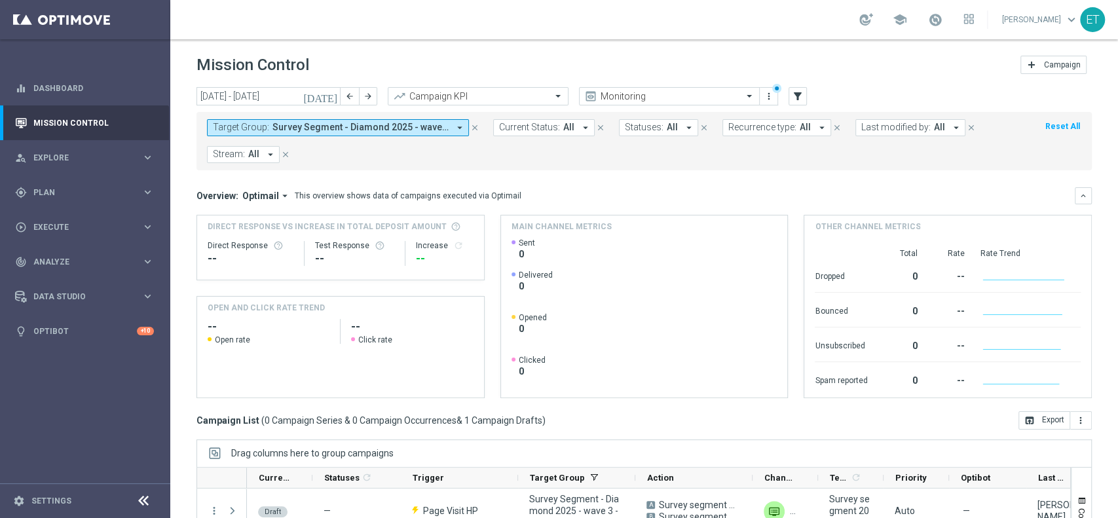
scroll to position [87, 0]
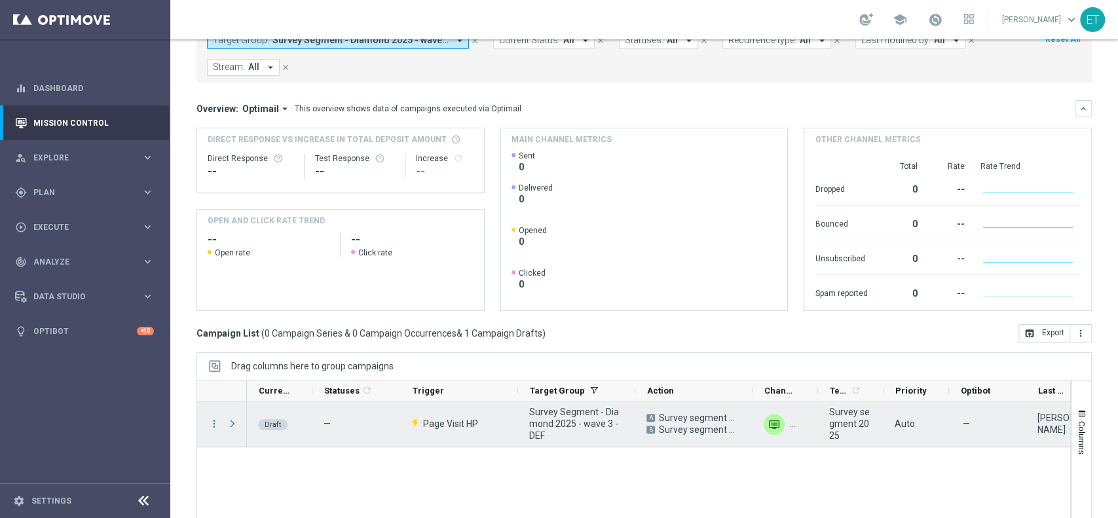
click at [227, 425] on span at bounding box center [233, 424] width 12 height 10
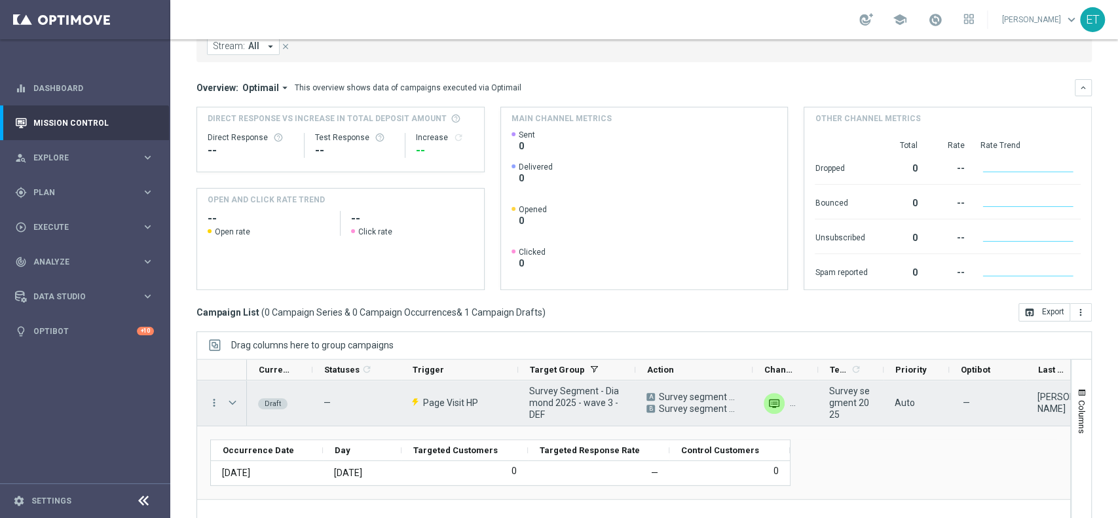
scroll to position [162, 0]
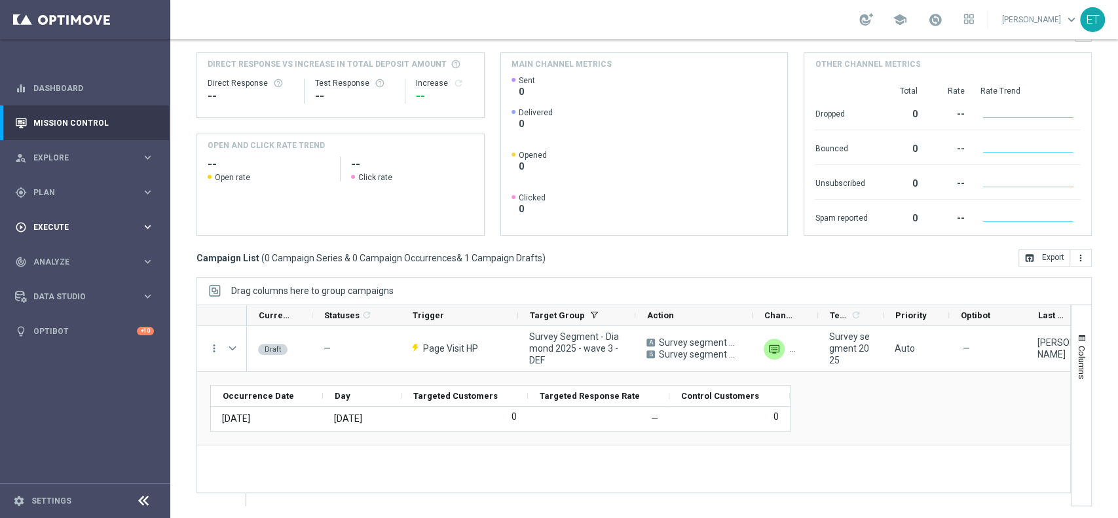
click at [98, 225] on span "Execute" at bounding box center [87, 227] width 108 height 8
click at [50, 277] on link "Stream Builder" at bounding box center [85, 274] width 102 height 10
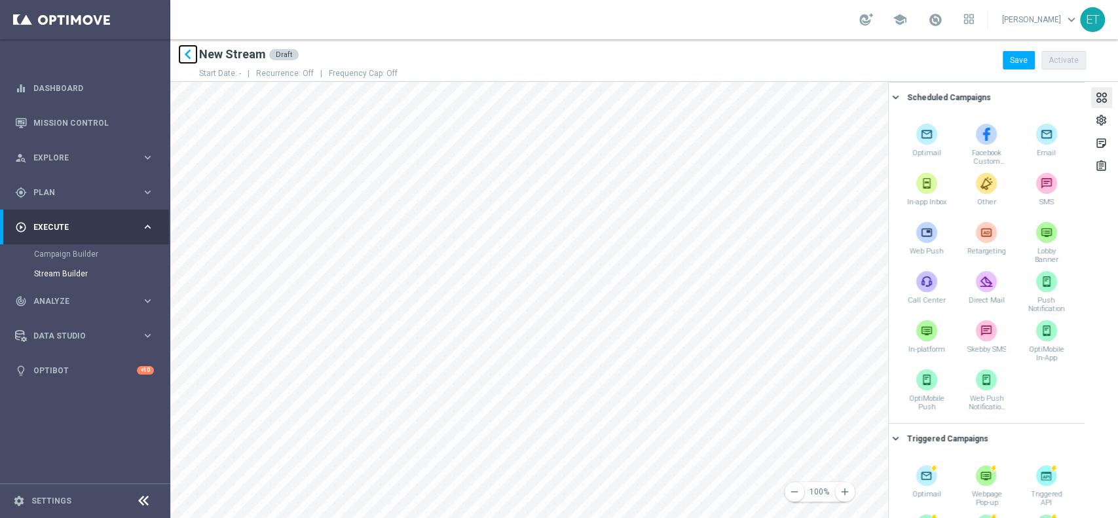
click at [189, 52] on icon "keyboard_arrow_left" at bounding box center [188, 55] width 20 height 20
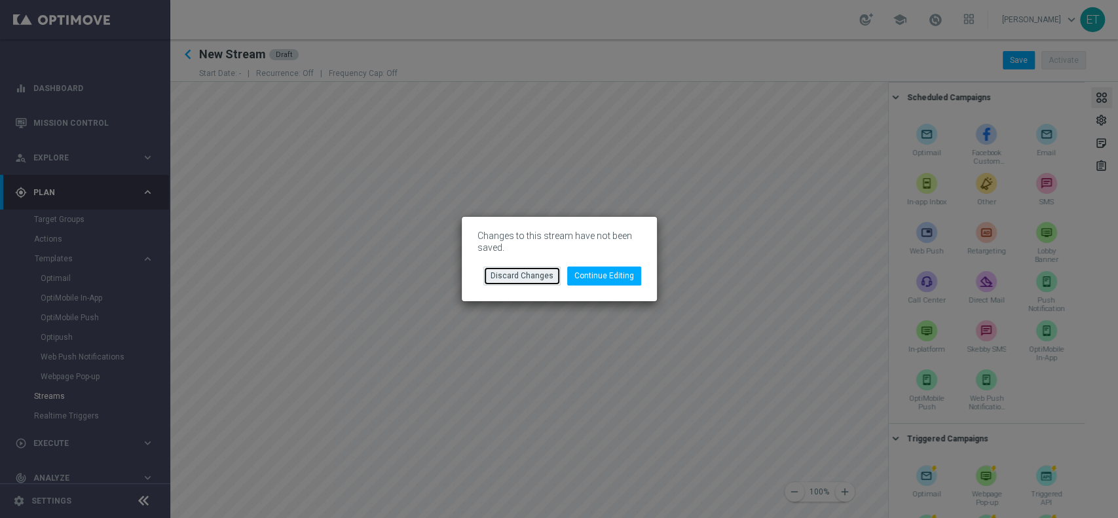
click at [535, 273] on button "Discard Changes" at bounding box center [522, 276] width 77 height 18
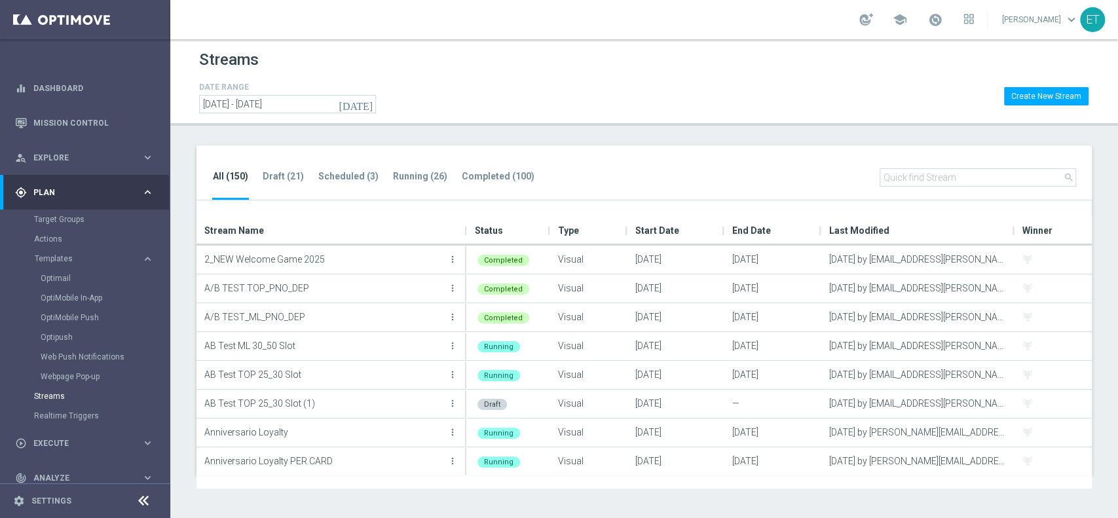
click at [934, 185] on input "text" at bounding box center [978, 177] width 197 height 18
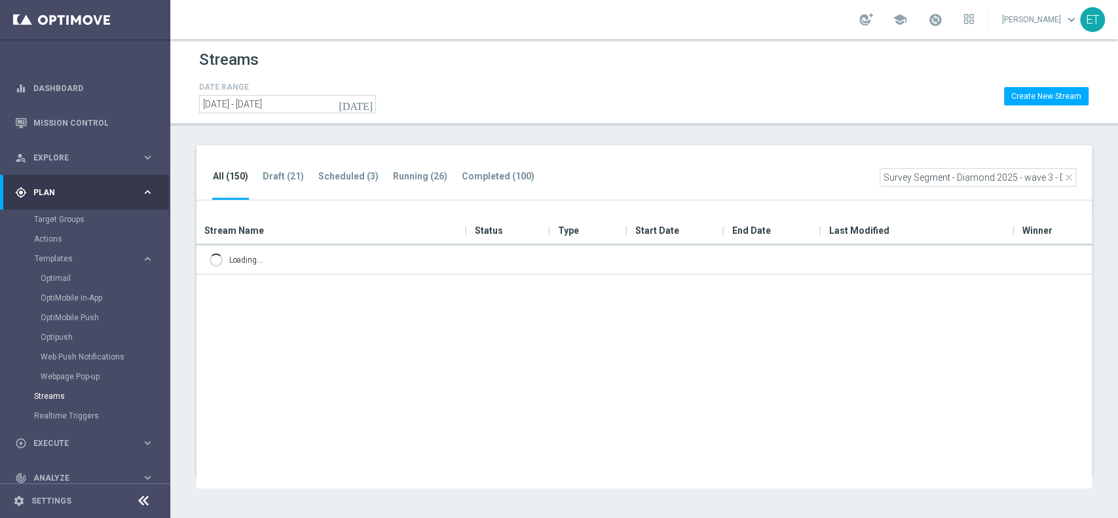
scroll to position [0, 11]
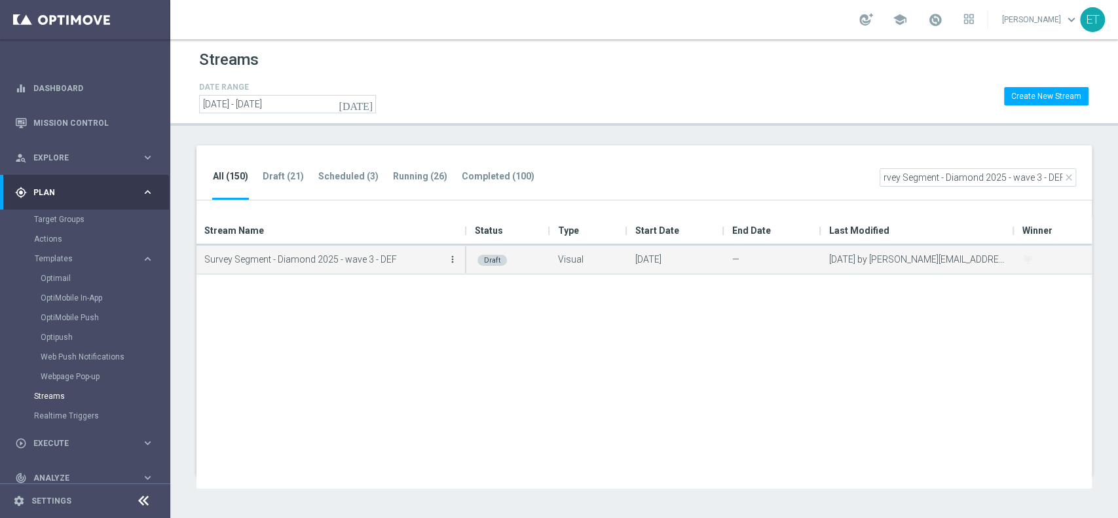
type input "Survey Segment - Diamond 2025 - wave 3 - DEF"
click at [452, 258] on icon "more_vert" at bounding box center [453, 259] width 10 height 10
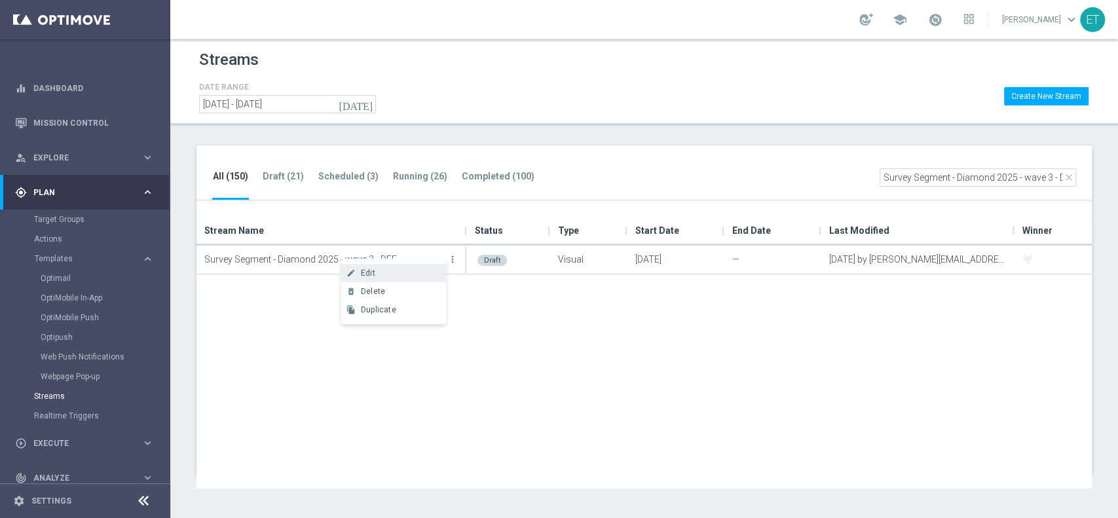
click at [375, 270] on div "Edit" at bounding box center [400, 273] width 79 height 9
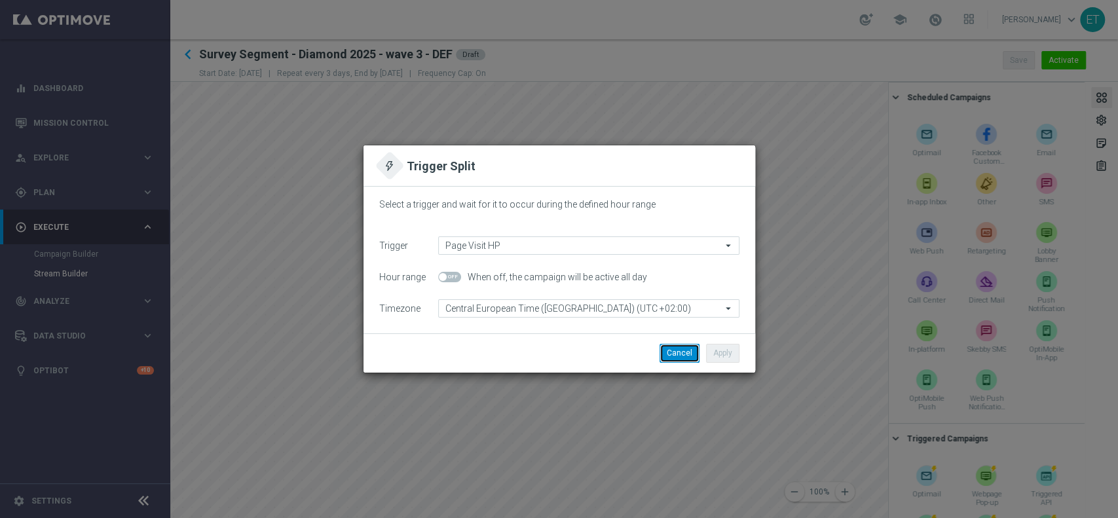
click at [681, 351] on button "Cancel" at bounding box center [680, 353] width 40 height 18
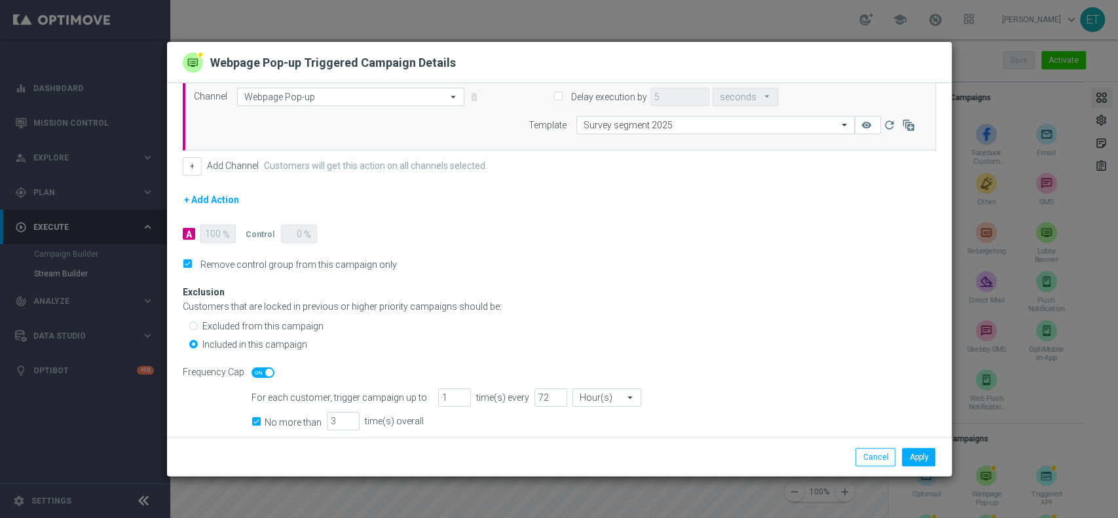
scroll to position [73, 0]
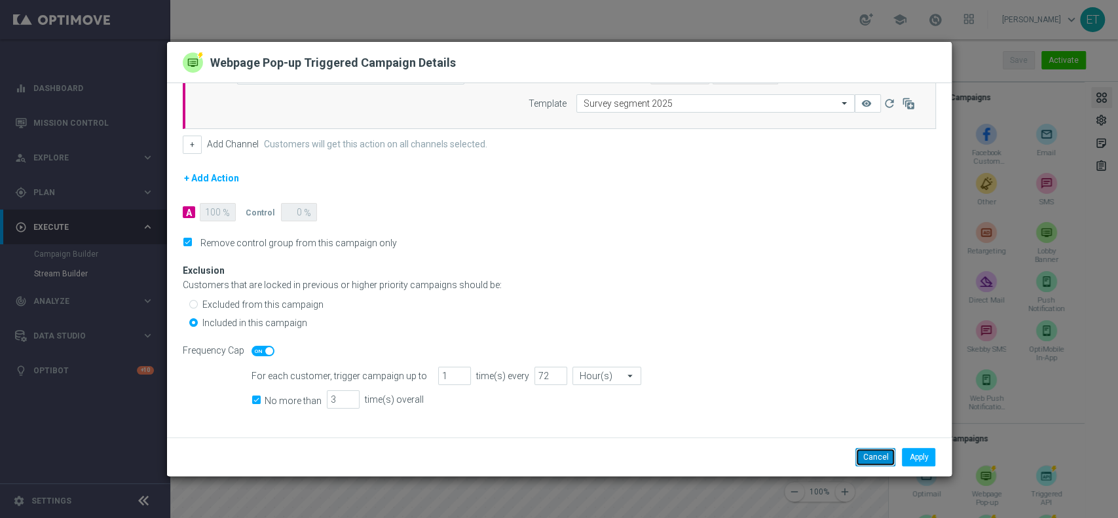
click at [867, 458] on button "Cancel" at bounding box center [876, 457] width 40 height 18
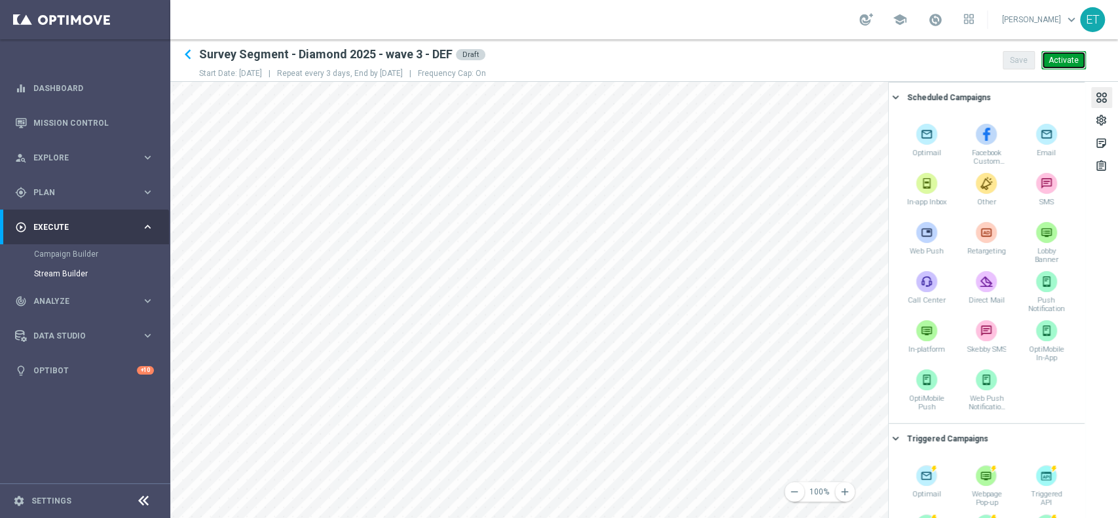
click at [1077, 55] on button "Activate" at bounding box center [1064, 60] width 45 height 18
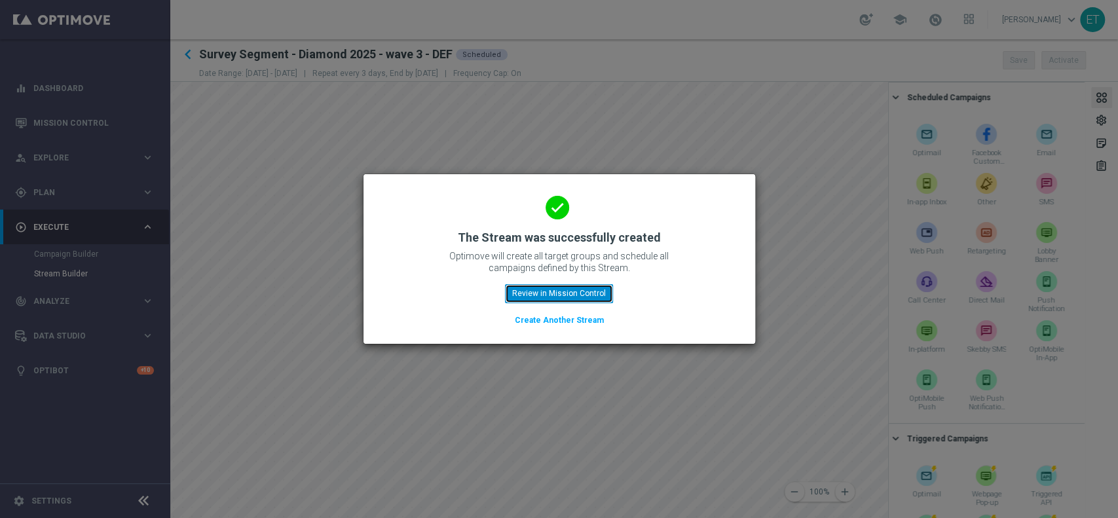
click at [590, 294] on button "Review in Mission Control" at bounding box center [559, 293] width 108 height 18
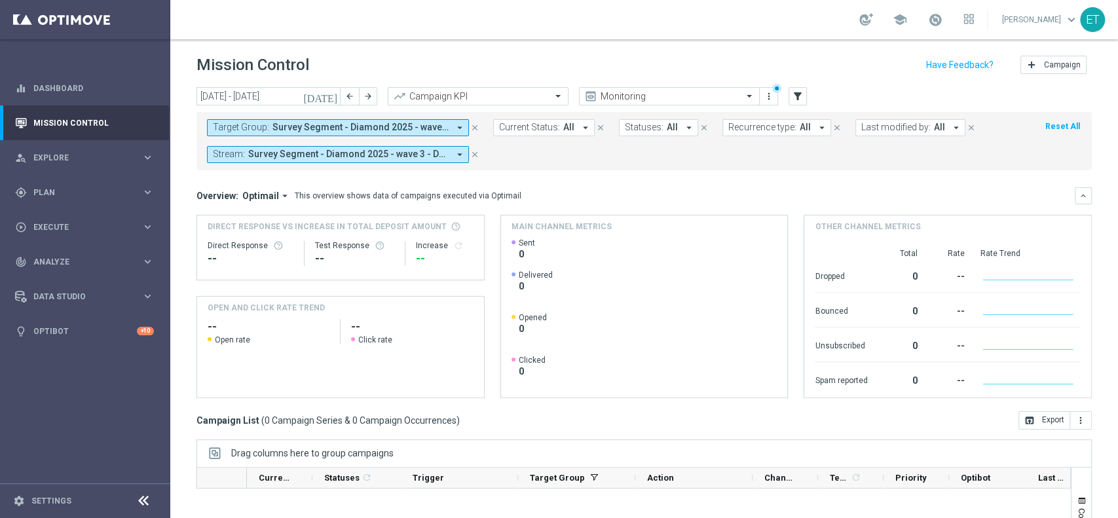
click at [480, 127] on button "close" at bounding box center [475, 128] width 12 height 14
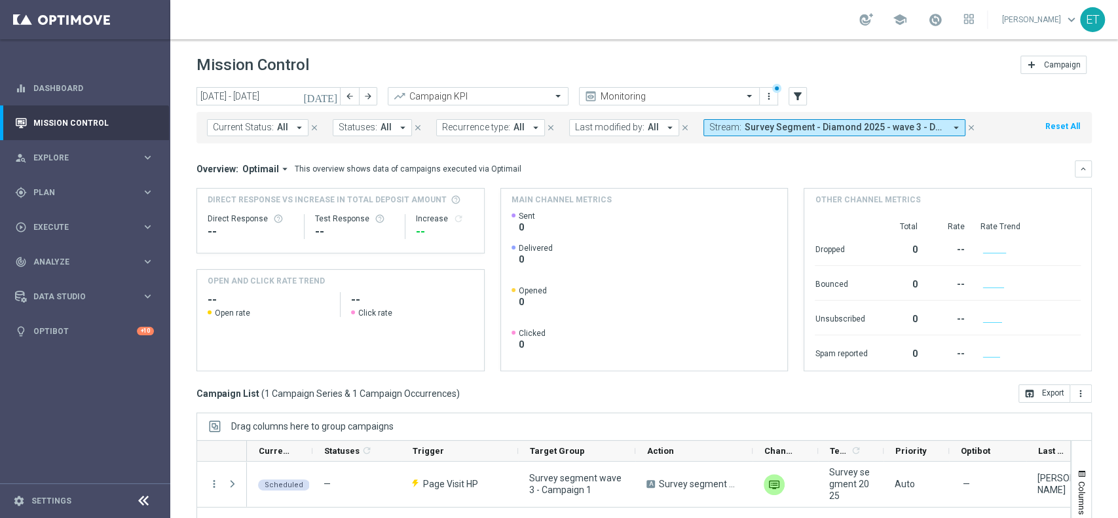
scroll to position [87, 0]
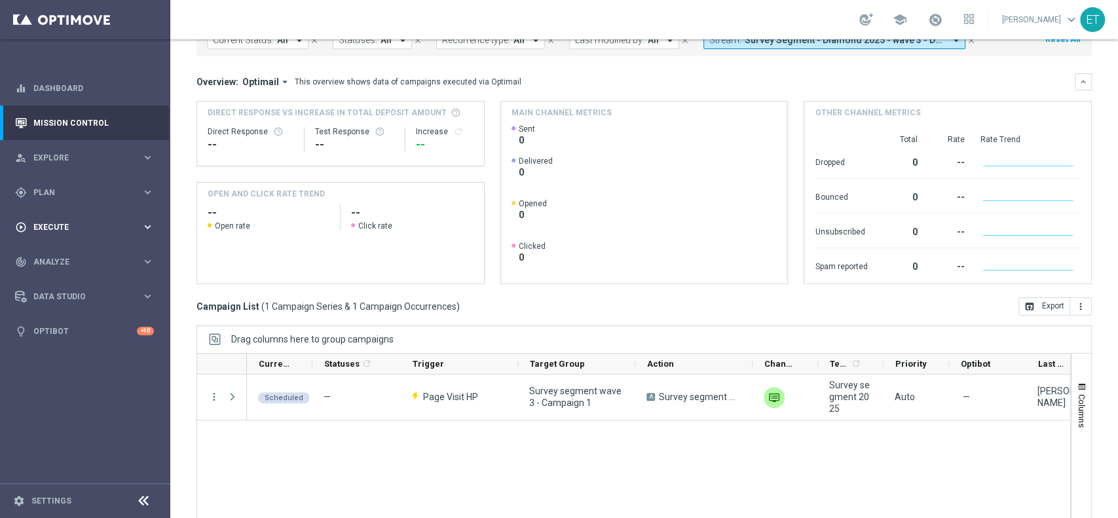
click at [150, 225] on icon "keyboard_arrow_right" at bounding box center [148, 227] width 12 height 12
click at [83, 275] on link "Stream Builder" at bounding box center [85, 274] width 102 height 10
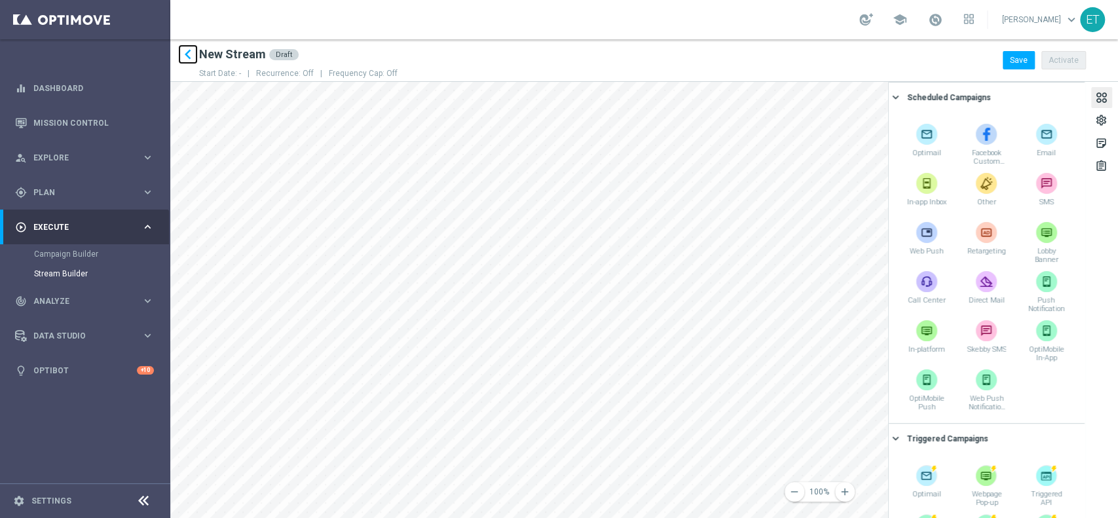
click at [191, 55] on icon "keyboard_arrow_left" at bounding box center [188, 55] width 20 height 20
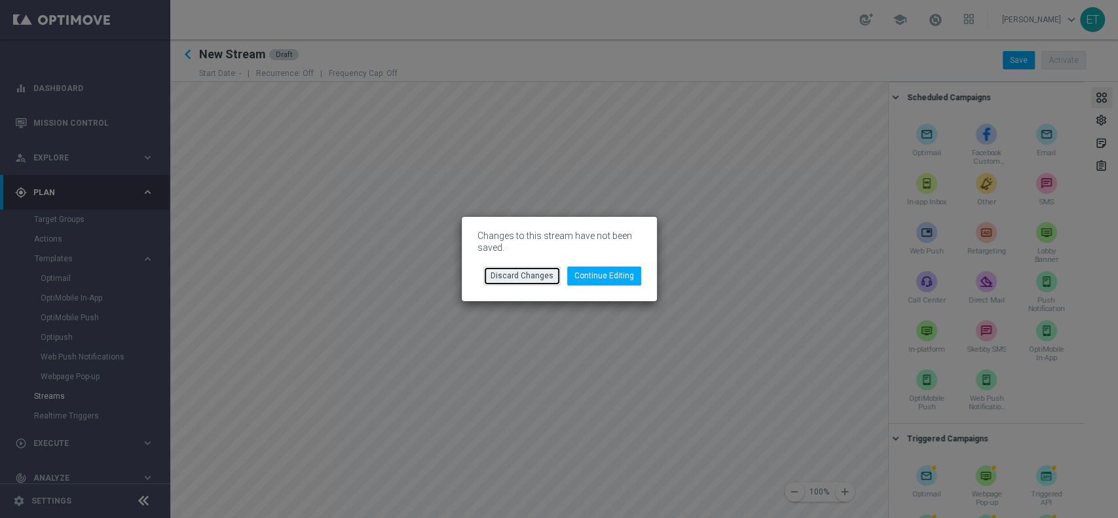
click at [501, 273] on button "Discard Changes" at bounding box center [522, 276] width 77 height 18
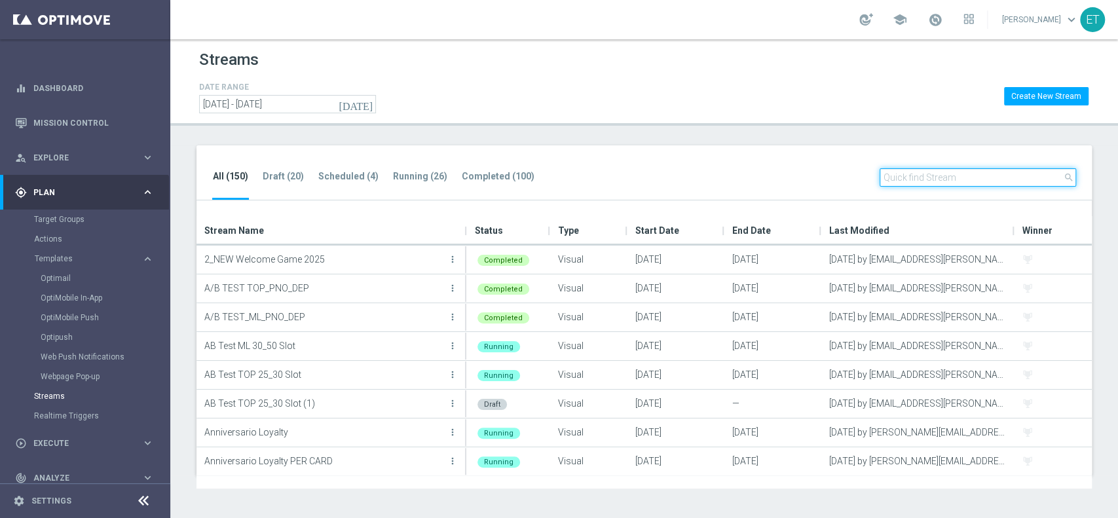
paste input "Survey Segment - Diamond 2025 - wave 3 - DEF"
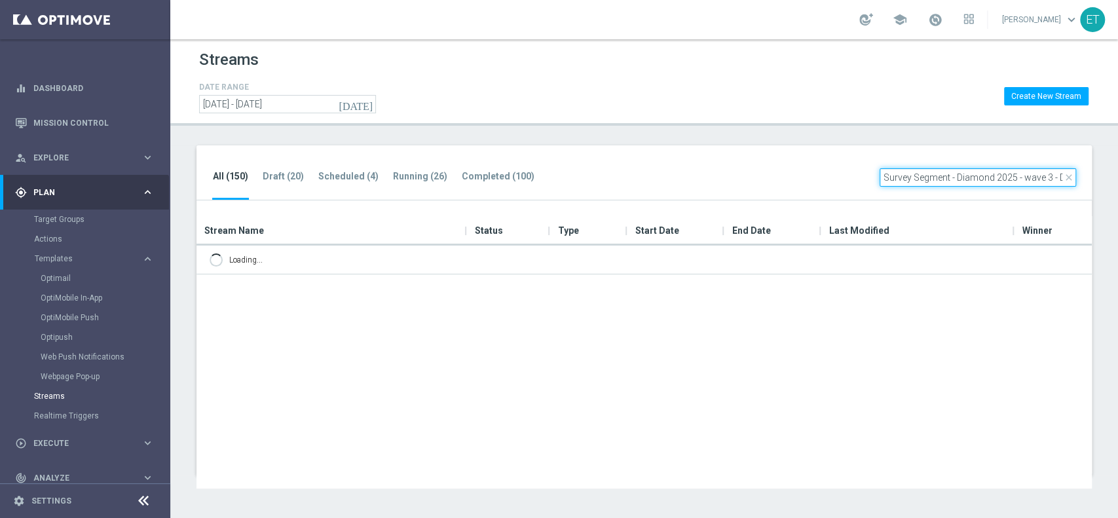
scroll to position [0, 11]
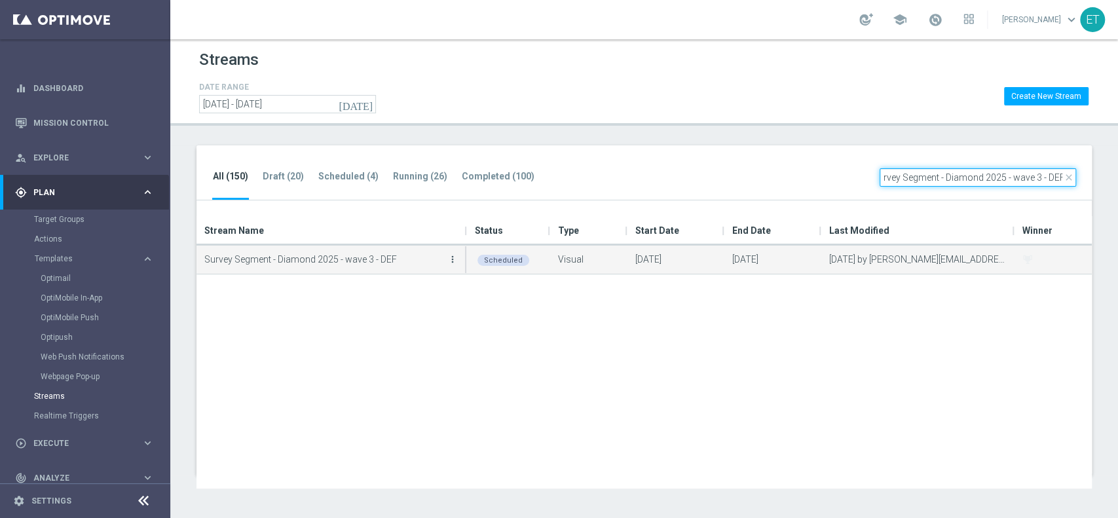
type input "Survey Segment - Diamond 2025 - wave 3 - DEF"
click at [453, 258] on icon "more_vert" at bounding box center [453, 259] width 10 height 10
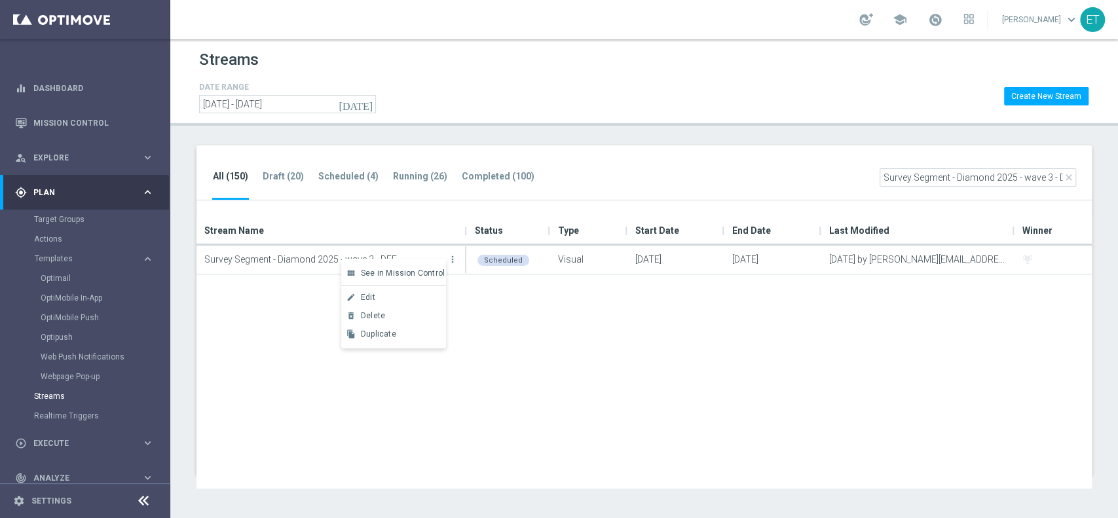
click at [477, 334] on div "Survey Segment - Diamond 2025 - wave 3 - DEF more_vert Scheduled Visual [DATE] …" at bounding box center [645, 367] width 896 height 243
click at [322, 320] on div "Survey Segment - Diamond 2025 - wave 3 - DEF more_vert Scheduled Visual [DATE] …" at bounding box center [645, 367] width 896 height 243
click at [50, 219] on link "Target Groups" at bounding box center [85, 219] width 102 height 10
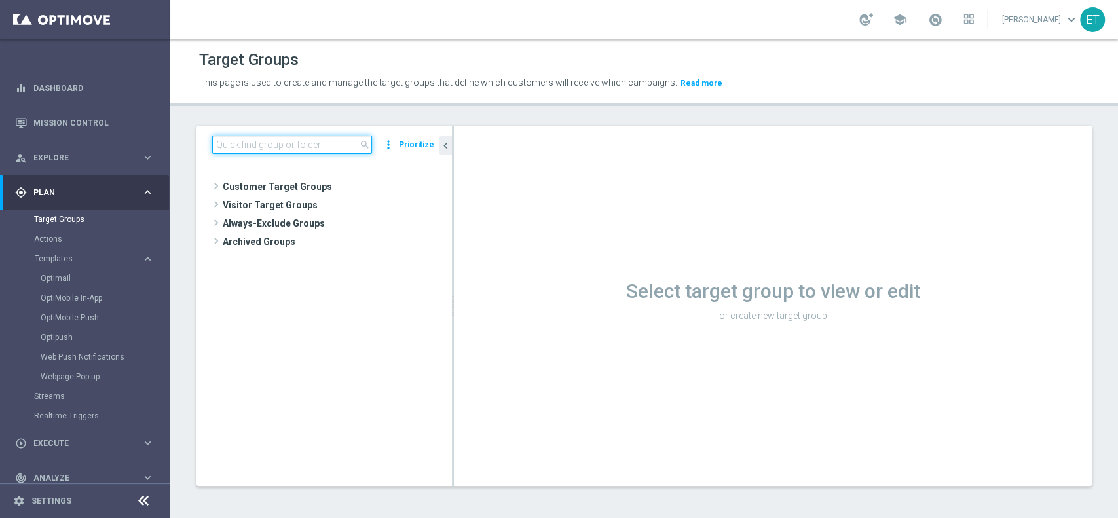
click at [248, 148] on input at bounding box center [292, 145] width 160 height 18
type input "segment"
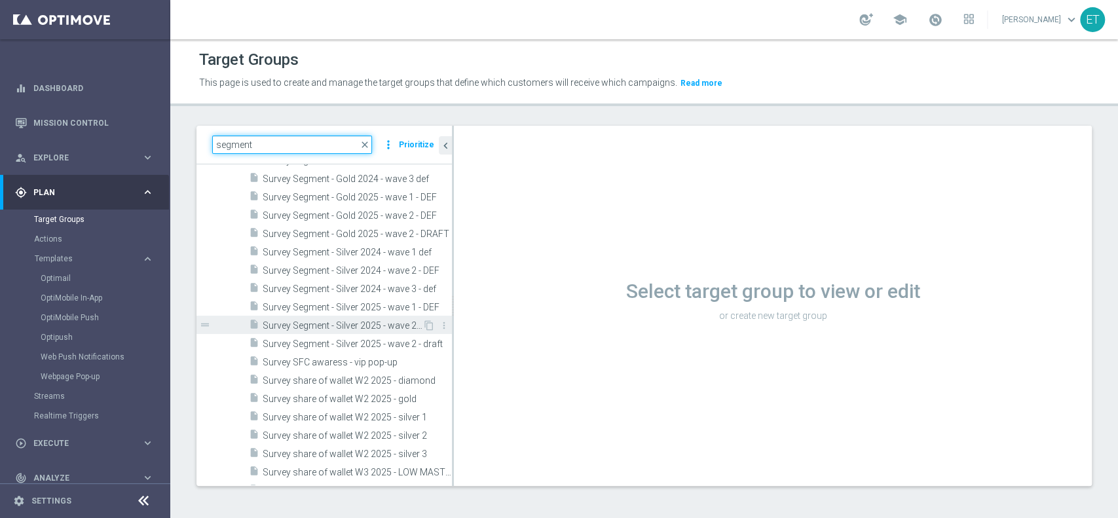
scroll to position [524, 0]
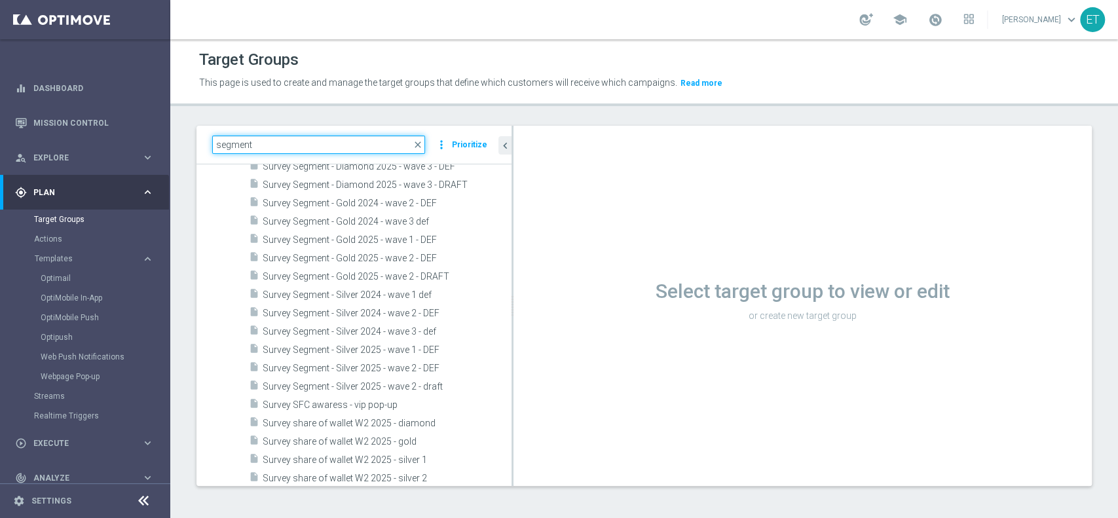
drag, startPoint x: 452, startPoint y: 269, endPoint x: 512, endPoint y: 286, distance: 62.0
click at [512, 286] on div at bounding box center [513, 306] width 2 height 360
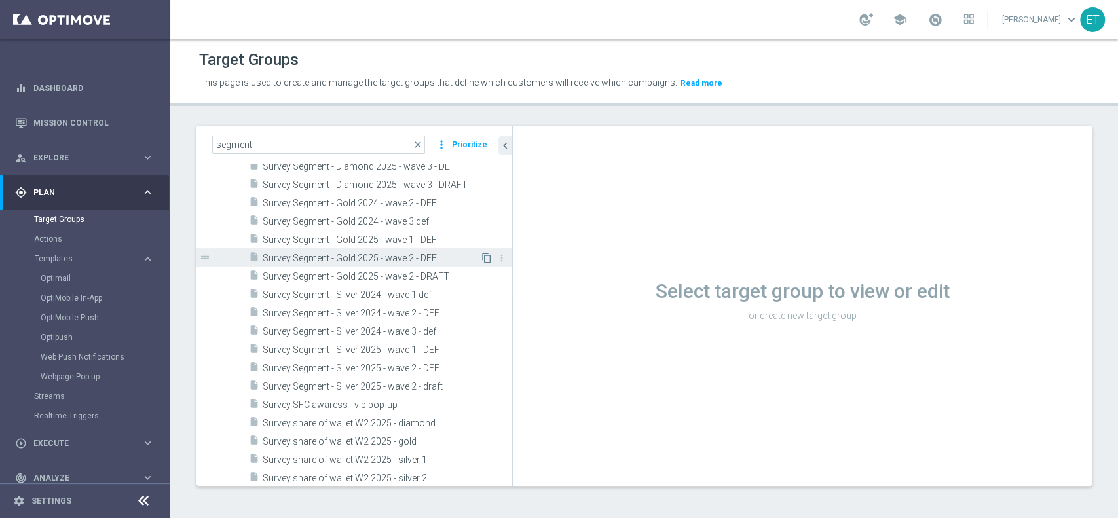
click at [482, 255] on icon "content_copy" at bounding box center [487, 258] width 10 height 10
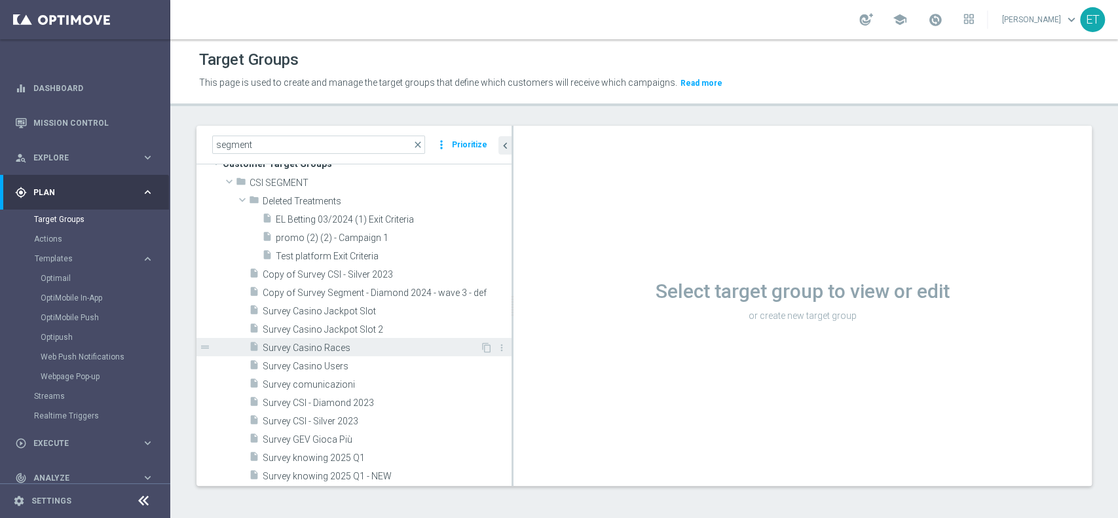
scroll to position [0, 0]
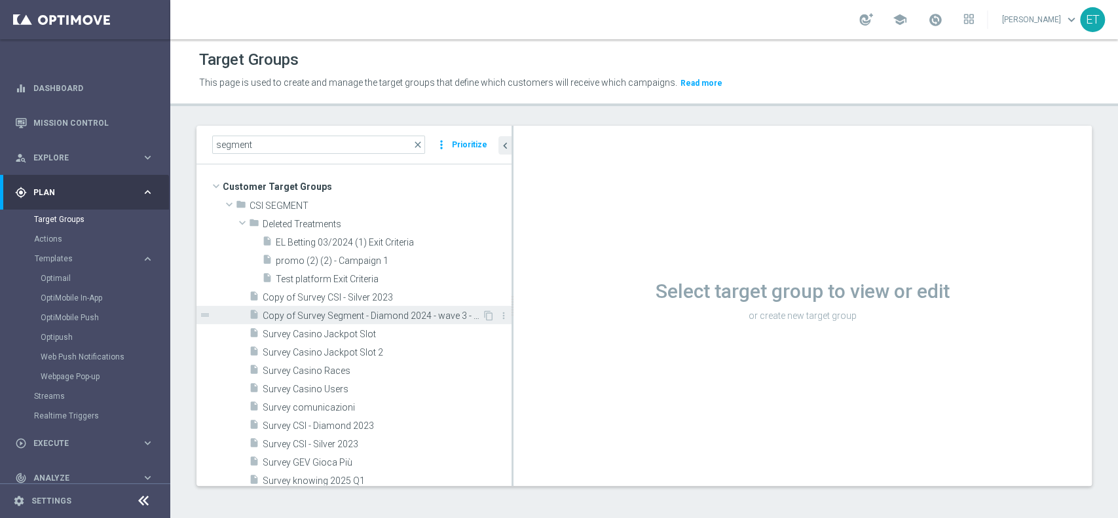
click at [391, 314] on span "Copy of Survey Segment - Diamond 2024 - wave 3 - def" at bounding box center [372, 316] width 219 height 11
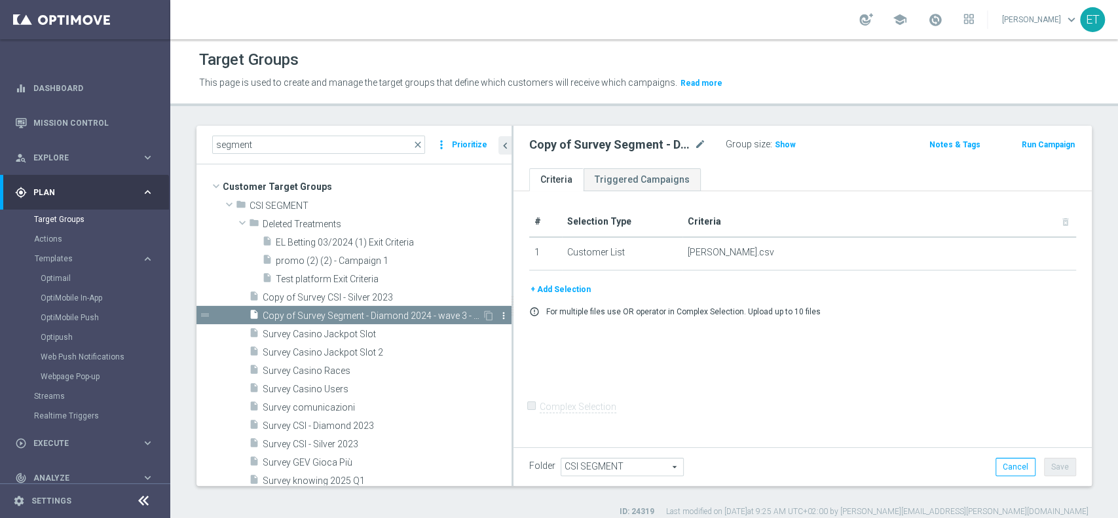
click at [499, 312] on icon "more_vert" at bounding box center [504, 316] width 10 height 10
click at [516, 350] on span "Delete" at bounding box center [521, 349] width 28 height 9
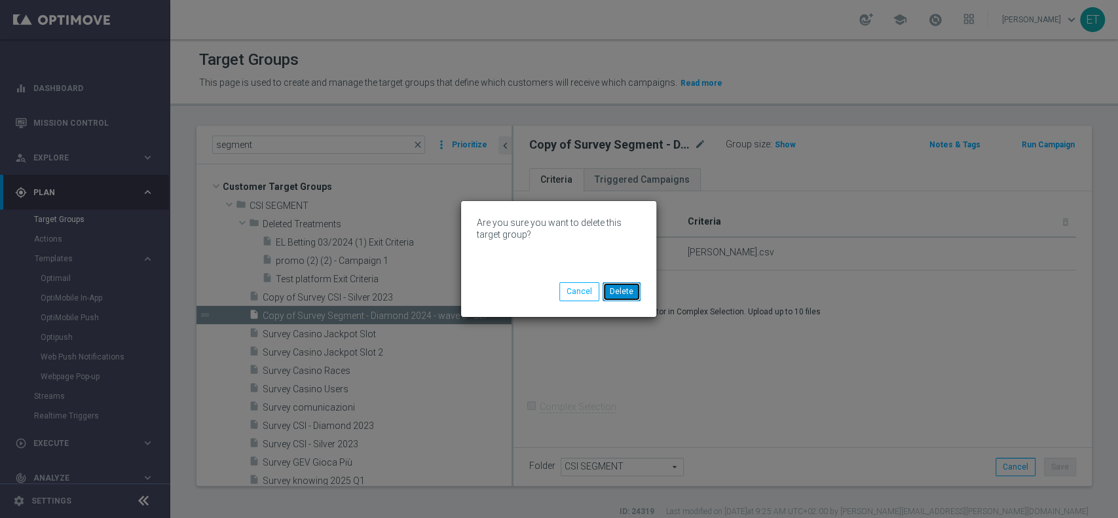
click at [627, 295] on button "Delete" at bounding box center [622, 291] width 38 height 18
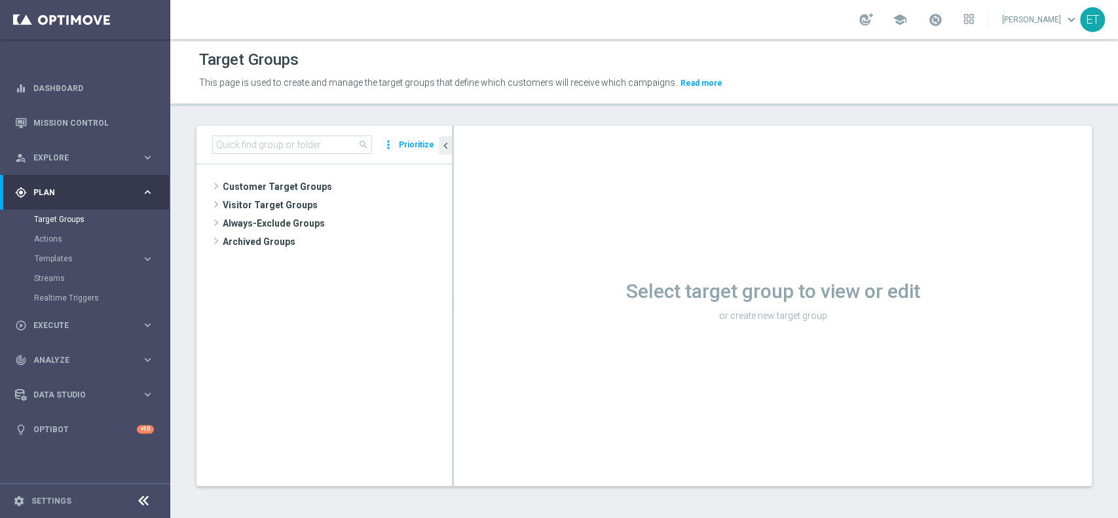
click at [303, 130] on div "search more_vert Prioritize" at bounding box center [325, 145] width 256 height 39
click at [303, 147] on input at bounding box center [292, 145] width 160 height 18
type input "segment"
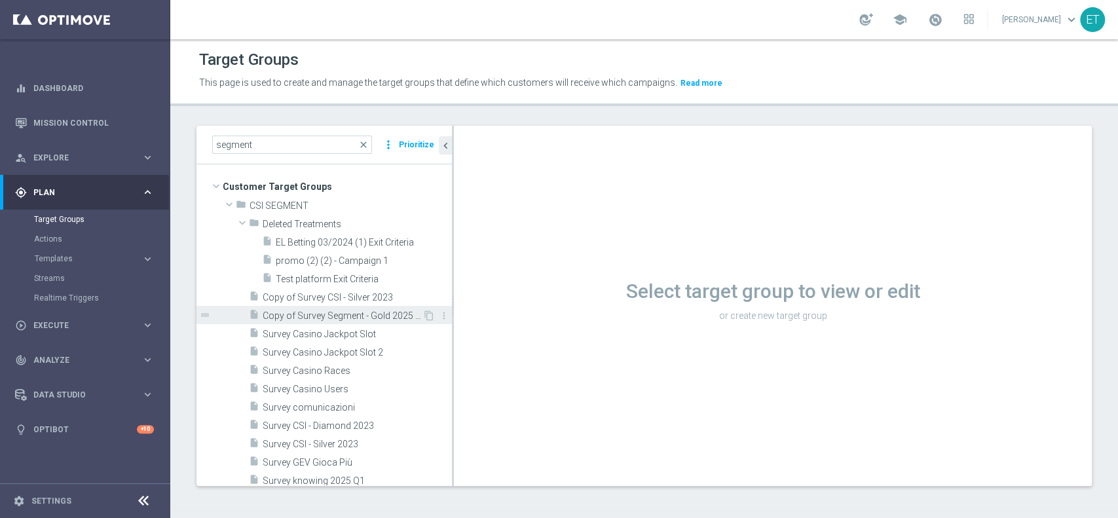
click at [309, 313] on span "Copy of Survey Segment - Gold 2025 - wave 2 - DEF" at bounding box center [343, 316] width 160 height 11
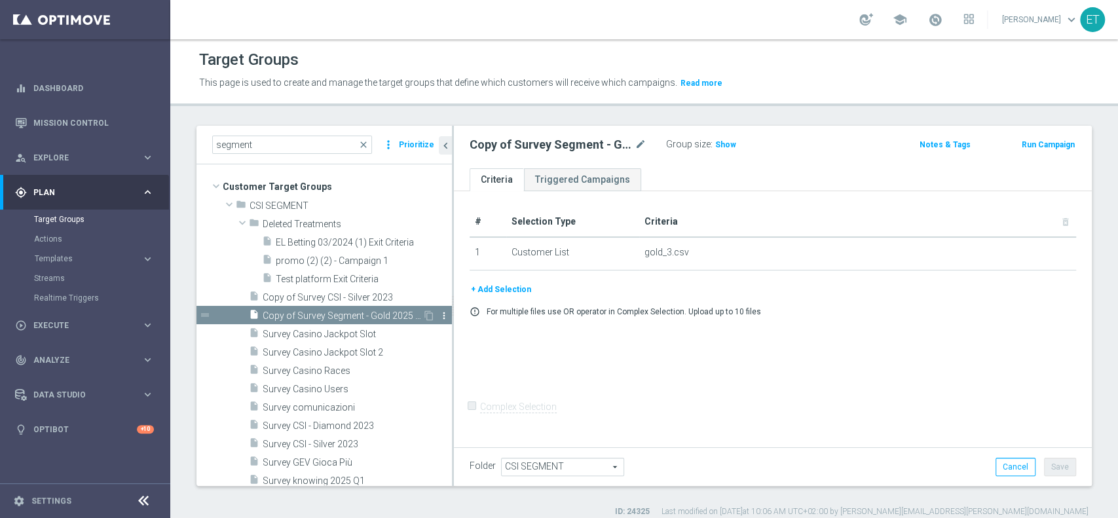
click at [439, 315] on icon "more_vert" at bounding box center [444, 316] width 10 height 10
click at [464, 348] on span "Delete" at bounding box center [463, 352] width 28 height 9
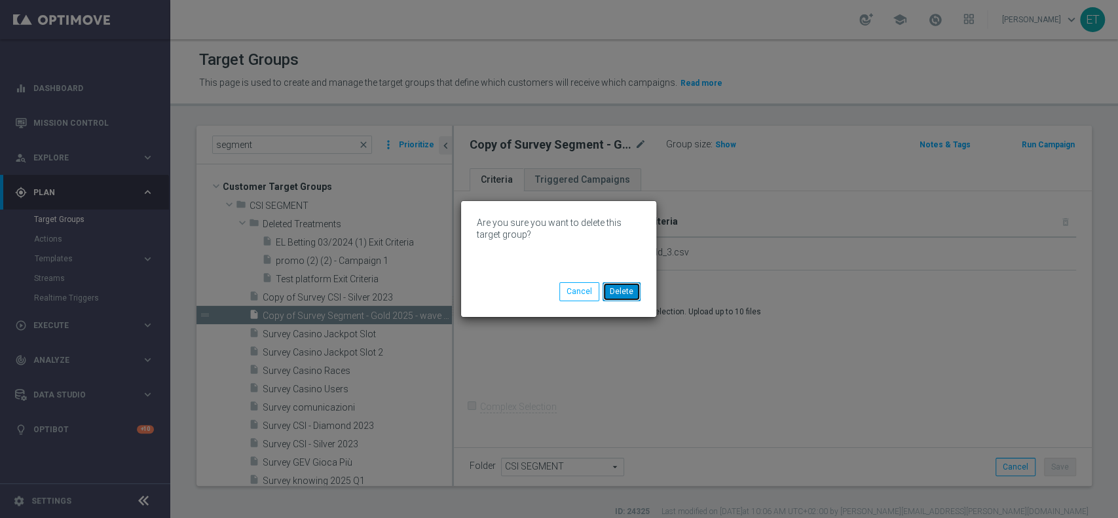
click at [617, 286] on button "Delete" at bounding box center [622, 291] width 38 height 18
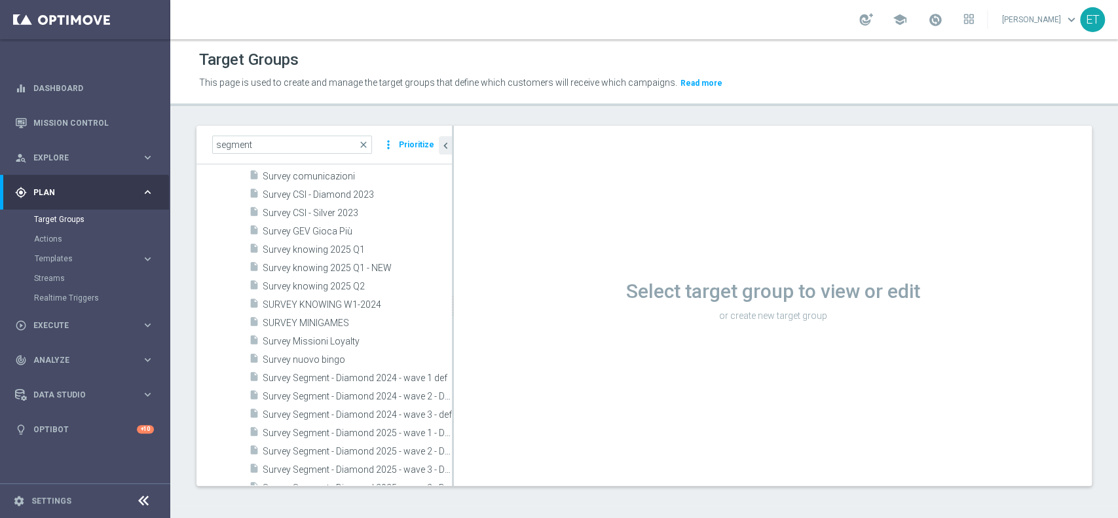
scroll to position [349, 0]
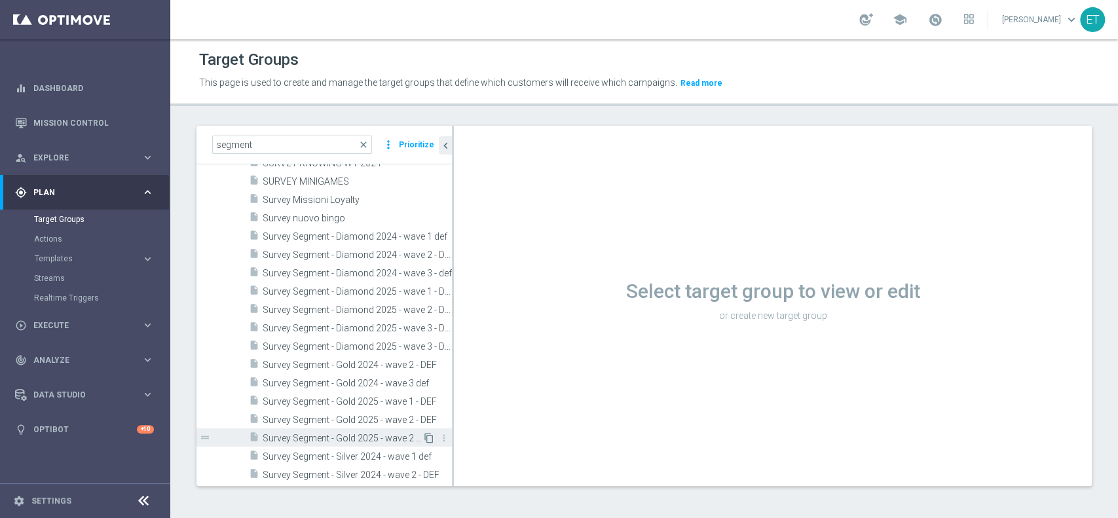
click at [424, 436] on icon "content_copy" at bounding box center [429, 438] width 10 height 10
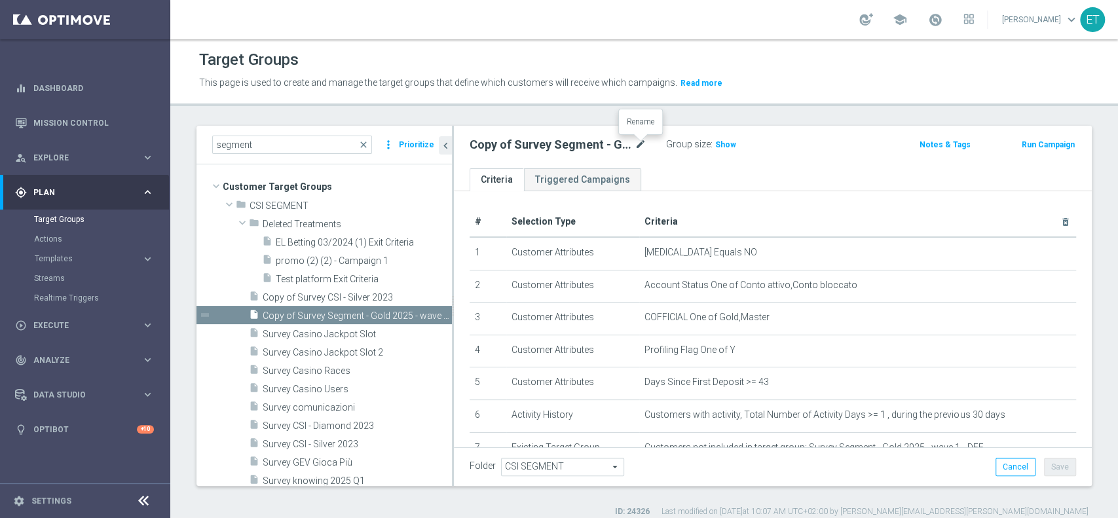
click at [636, 143] on icon "mode_edit" at bounding box center [641, 145] width 12 height 16
click at [505, 142] on input "Copy of Survey Segment - Gold 2025 - wave 2 - DRAFT" at bounding box center [558, 146] width 177 height 18
drag, startPoint x: 488, startPoint y: 149, endPoint x: 430, endPoint y: 146, distance: 58.4
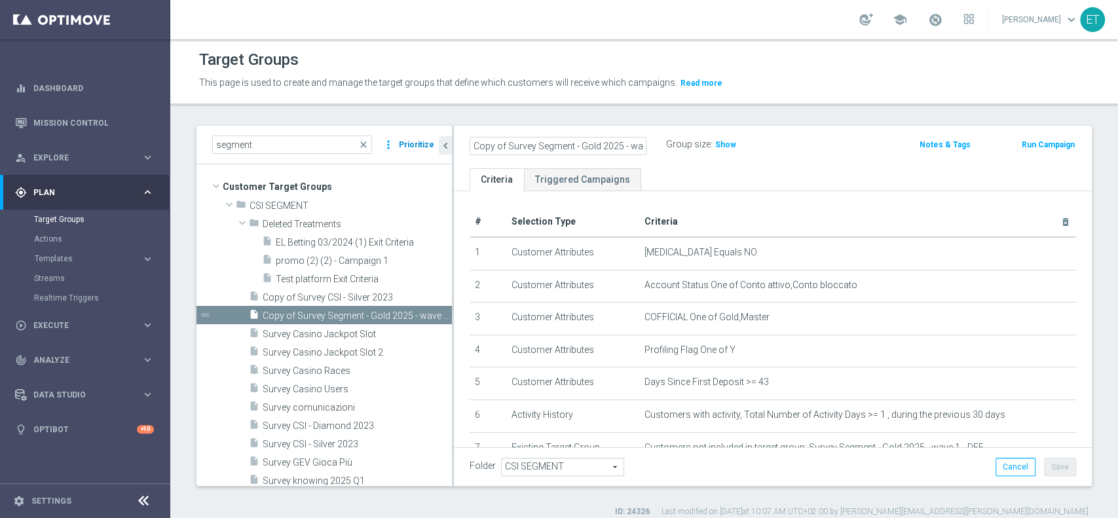
click at [430, 146] on as-split "segment close more_vert Prioritize Customer Target Groups library_add create_ne…" at bounding box center [645, 306] width 896 height 360
click at [505, 147] on input "Copy of Survey Segment - Gold 2025 - wave 2 - DRAFT" at bounding box center [558, 146] width 177 height 18
drag, startPoint x: 507, startPoint y: 147, endPoint x: 453, endPoint y: 147, distance: 53.7
click at [454, 147] on div "Copy of Survey Segment - Gold 2025 - wave 2 - DRAFT Group size : Show Notes & T…" at bounding box center [773, 147] width 638 height 43
click at [617, 144] on input "Survey Segment - Gold 2025 - wave 2 - DRAFT" at bounding box center [558, 146] width 177 height 18
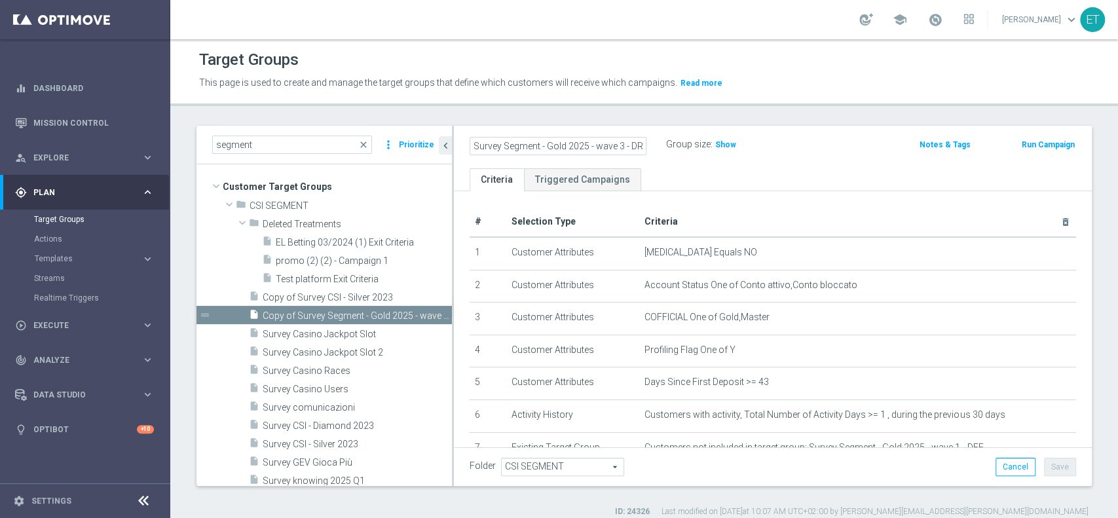
scroll to position [0, 15]
drag, startPoint x: 568, startPoint y: 149, endPoint x: 658, endPoint y: 148, distance: 89.8
click at [659, 148] on div "Survey Segment - Gold 2025 - wave 3 - DRAFT" at bounding box center [568, 145] width 197 height 18
click at [613, 144] on input "Survey Segment - Gold 2025 - wave 3 - DRAFT" at bounding box center [558, 146] width 177 height 18
drag, startPoint x: 617, startPoint y: 145, endPoint x: 702, endPoint y: 145, distance: 85.8
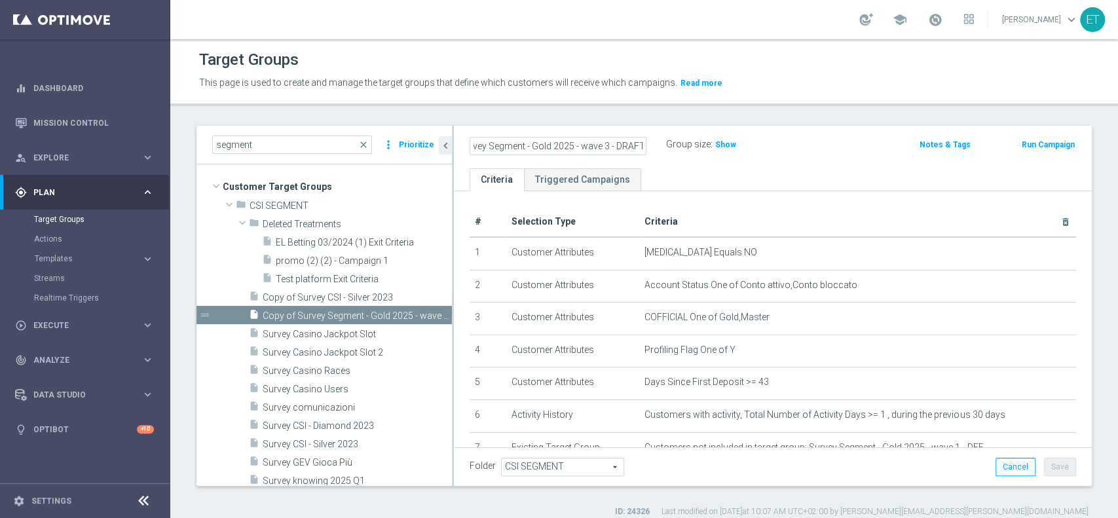
click at [702, 145] on div "Survey Segment - Gold 2025 - wave 3 - DRAFT Group size : Show" at bounding box center [668, 146] width 417 height 20
drag, startPoint x: 641, startPoint y: 145, endPoint x: 417, endPoint y: 145, distance: 224.7
click at [417, 145] on as-split "segment close more_vert Prioritize Customer Target Groups library_add create_ne…" at bounding box center [645, 306] width 896 height 360
type input "Survey Segment - Gold 2025 - wave 3 - DEF"
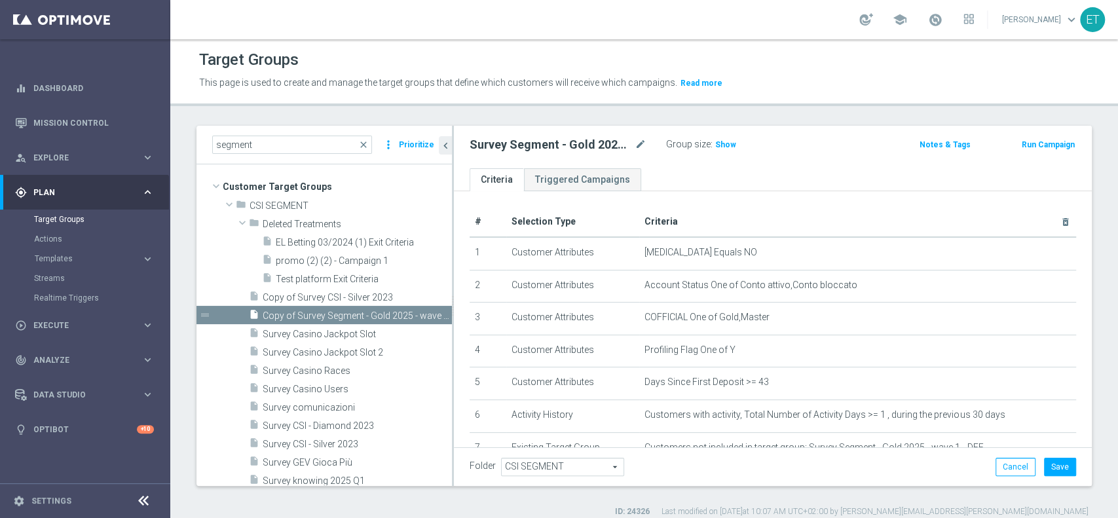
click at [634, 145] on div "Survey Segment - Gold 2025 - wave 3 - DEF mode_edit" at bounding box center [558, 145] width 177 height 16
click at [636, 143] on icon "mode_edit" at bounding box center [641, 145] width 12 height 16
click at [566, 149] on input "Survey Segment - Gold 2025 - wave 3 - DEF" at bounding box center [558, 146] width 177 height 18
click at [554, 147] on input "Survey Segment - Gold 2025 - wave 3 - DEF" at bounding box center [558, 146] width 177 height 18
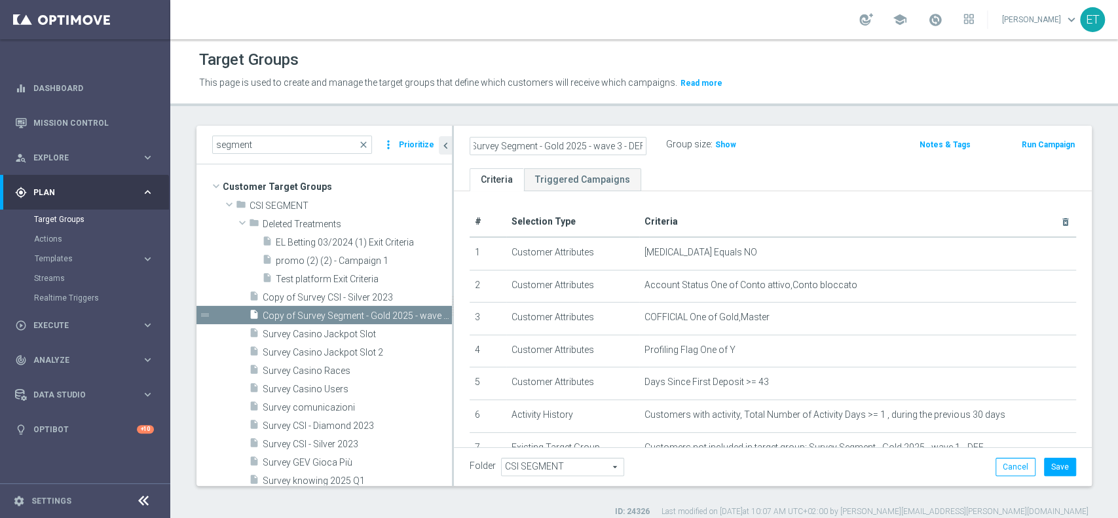
click at [554, 147] on input "Survey Segment - Gold 2025 - wave 3 - DEF" at bounding box center [558, 146] width 177 height 18
type input "Survey Segment - Top Master 2025 - wave 3 - DEF"
click at [749, 176] on ul "Criteria Triggered Campaigns" at bounding box center [773, 179] width 638 height 23
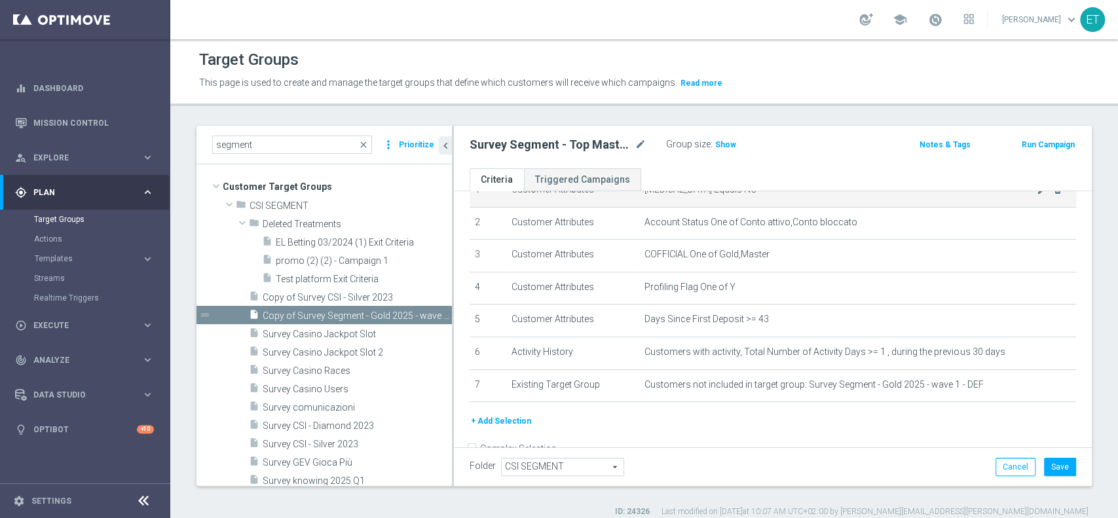
scroll to position [87, 0]
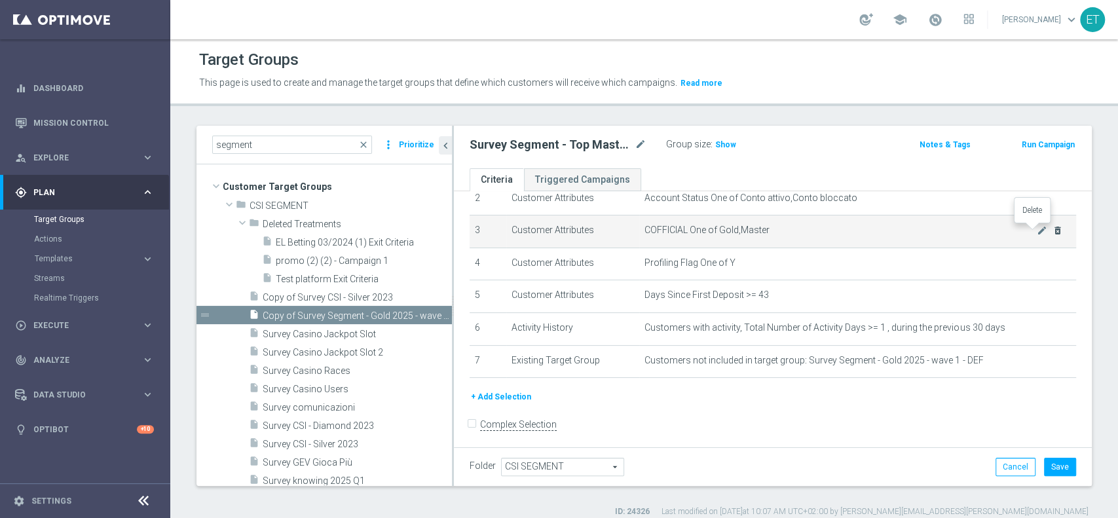
click at [1053, 228] on icon "delete_forever" at bounding box center [1058, 230] width 10 height 10
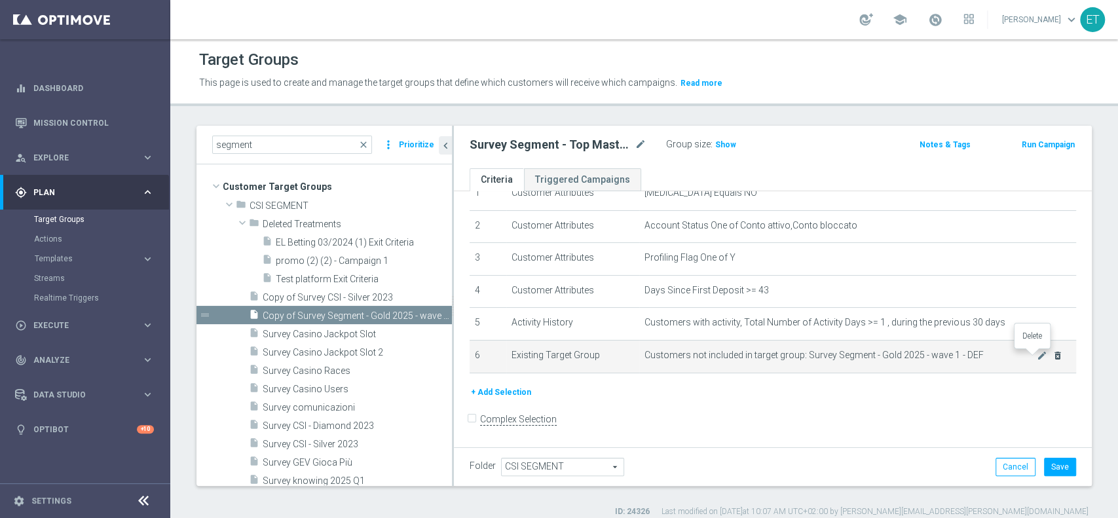
click at [1053, 354] on icon "delete_forever" at bounding box center [1058, 356] width 10 height 10
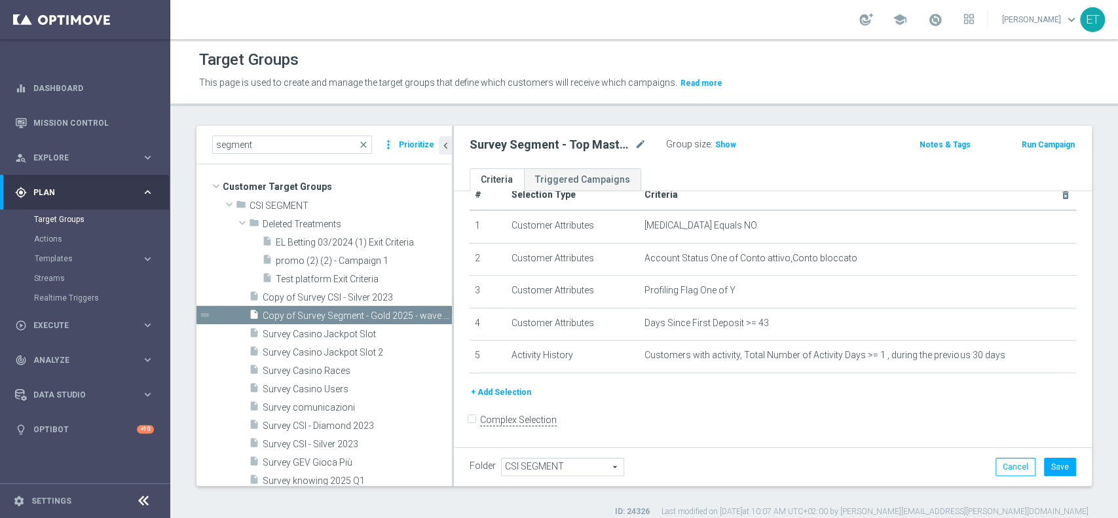
click at [510, 392] on button "+ Add Selection" at bounding box center [501, 392] width 63 height 14
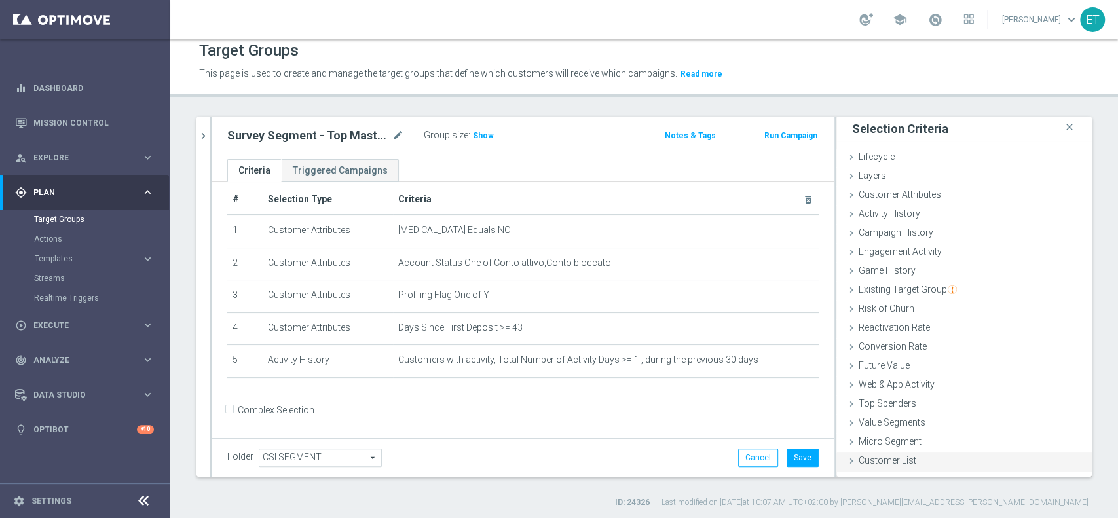
scroll to position [10, 0]
click at [886, 456] on span "Customer List" at bounding box center [888, 459] width 58 height 10
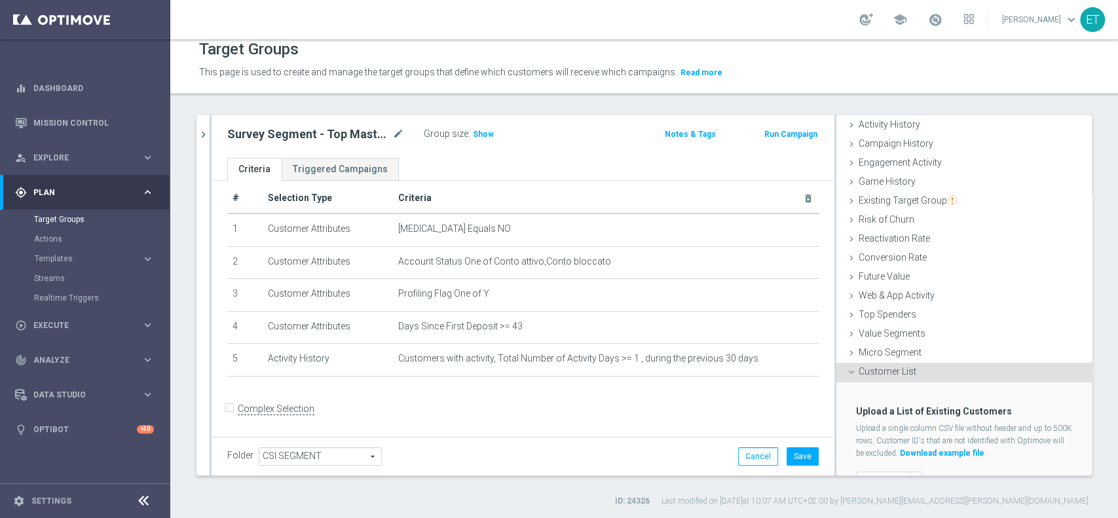
scroll to position [100, 0]
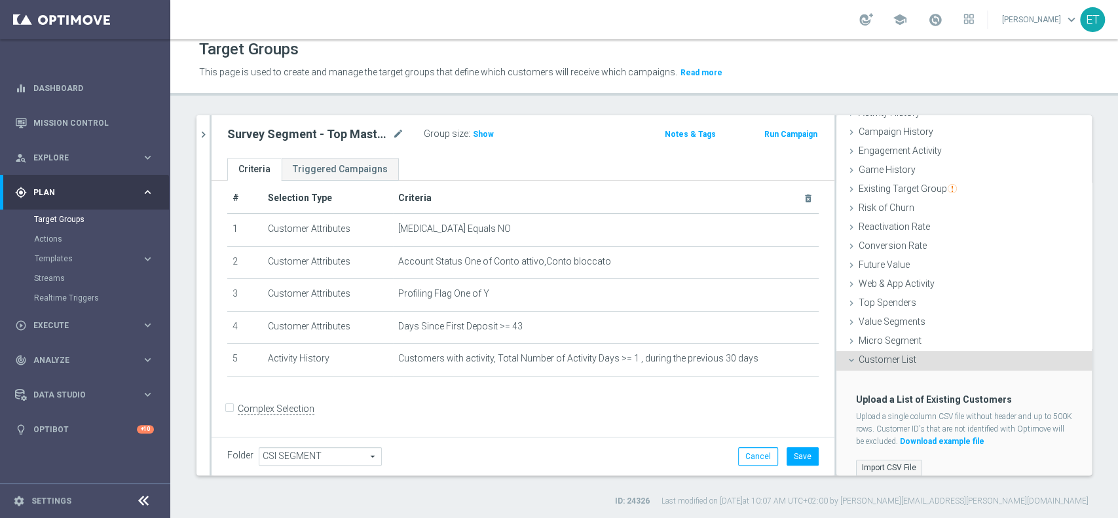
click at [875, 463] on label "Import CSV File" at bounding box center [889, 468] width 66 height 16
click at [0, 0] on input "Import CSV File" at bounding box center [0, 0] width 0 height 0
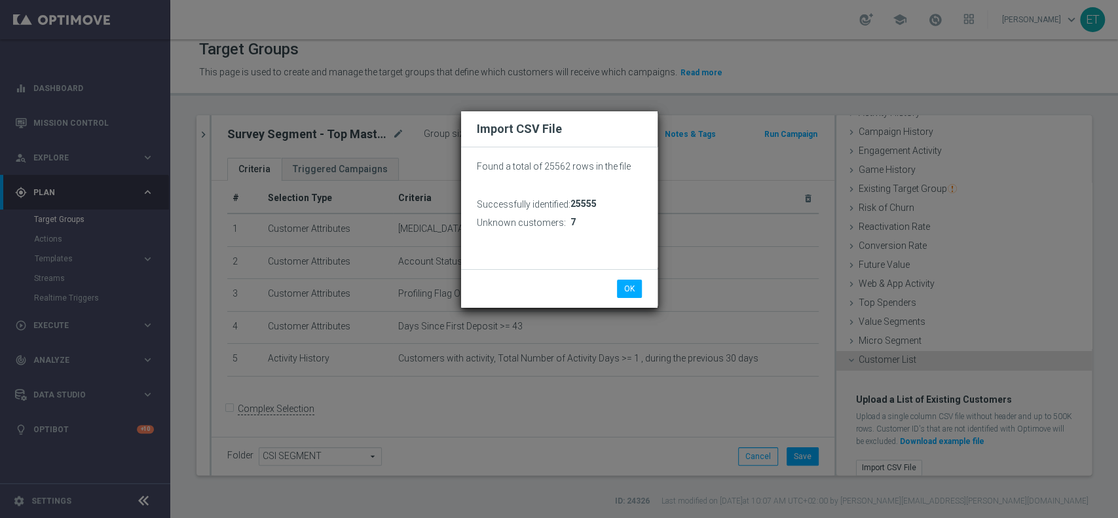
click at [587, 204] on span "25555" at bounding box center [584, 204] width 26 height 11
drag, startPoint x: 579, startPoint y: 203, endPoint x: 612, endPoint y: 216, distance: 35.0
click at [607, 203] on div "25555" at bounding box center [621, 204] width 42 height 18
click at [628, 289] on button "OK" at bounding box center [629, 289] width 25 height 18
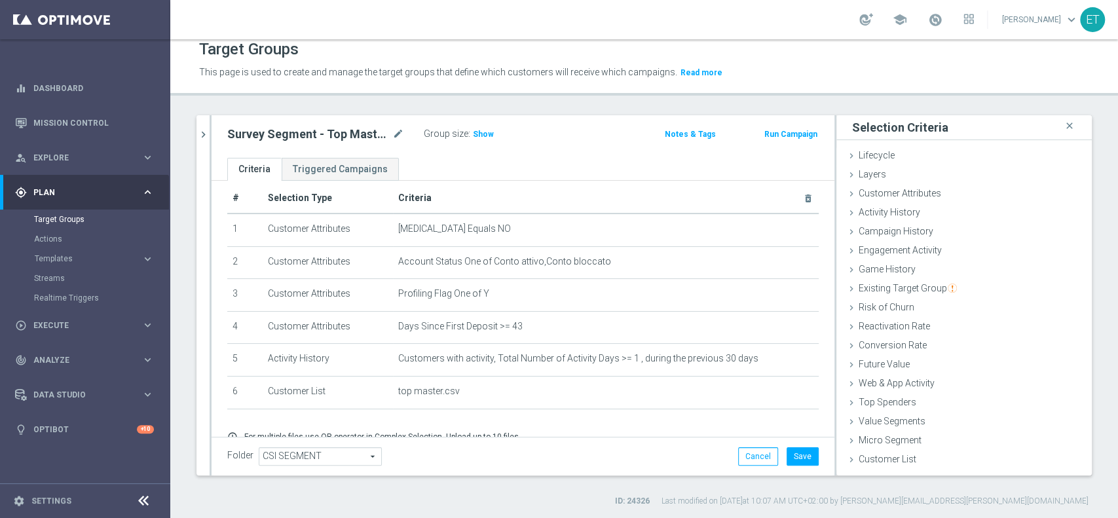
scroll to position [0, 0]
click at [478, 139] on h3 "Show" at bounding box center [484, 134] width 24 height 14
click at [800, 455] on button "Save" at bounding box center [803, 457] width 32 height 18
click at [204, 126] on button "chevron_right" at bounding box center [203, 134] width 13 height 39
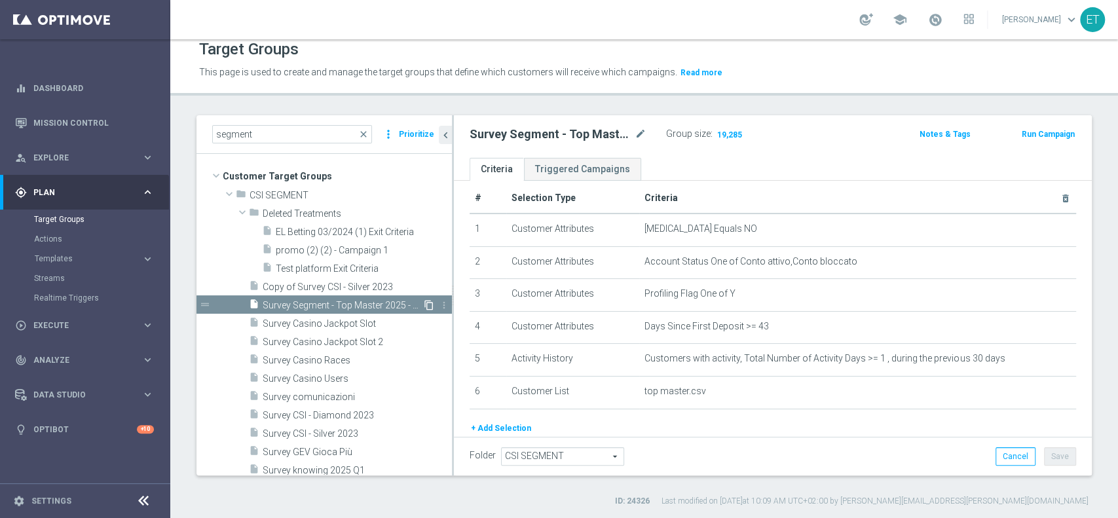
click at [424, 305] on icon "content_copy" at bounding box center [429, 305] width 10 height 10
click at [645, 127] on icon "mode_edit" at bounding box center [641, 134] width 12 height 16
click at [489, 131] on input "Copy of Survey Segment - Top Master 2025 - wave 3 - DEF" at bounding box center [558, 135] width 177 height 18
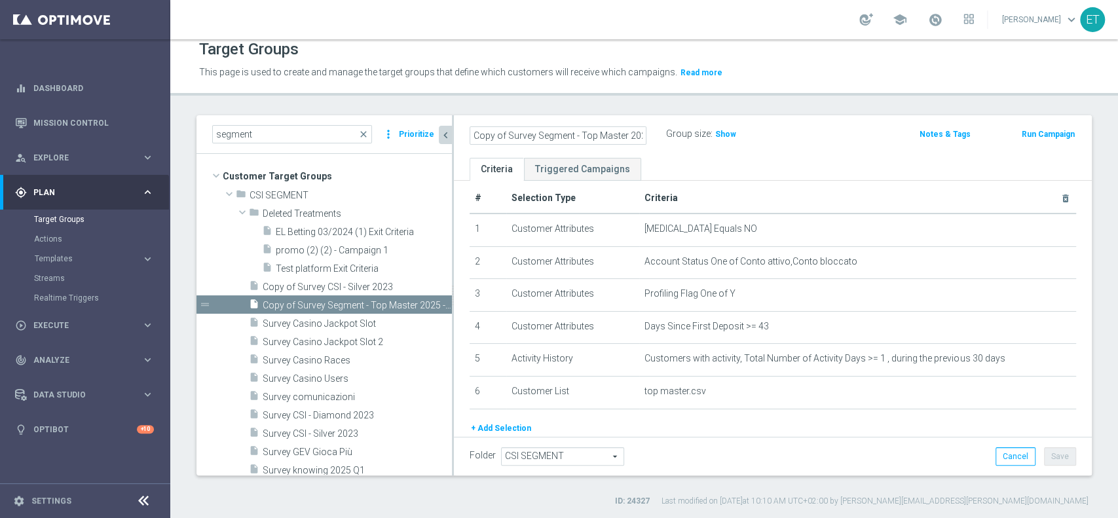
drag, startPoint x: 503, startPoint y: 134, endPoint x: 451, endPoint y: 132, distance: 52.4
click at [438, 134] on as-split "segment close more_vert Prioritize Customer Target Groups library_add create_ne…" at bounding box center [645, 295] width 896 height 360
click at [516, 132] on input "Copy of Survey Segment - Top Master 2025 - wave 3 - DEF" at bounding box center [558, 135] width 177 height 18
click at [505, 128] on input "Copy of Survey Segment - Top Master 2025 - wave 3 - DEF" at bounding box center [558, 135] width 177 height 18
drag, startPoint x: 508, startPoint y: 137, endPoint x: 474, endPoint y: 142, distance: 34.5
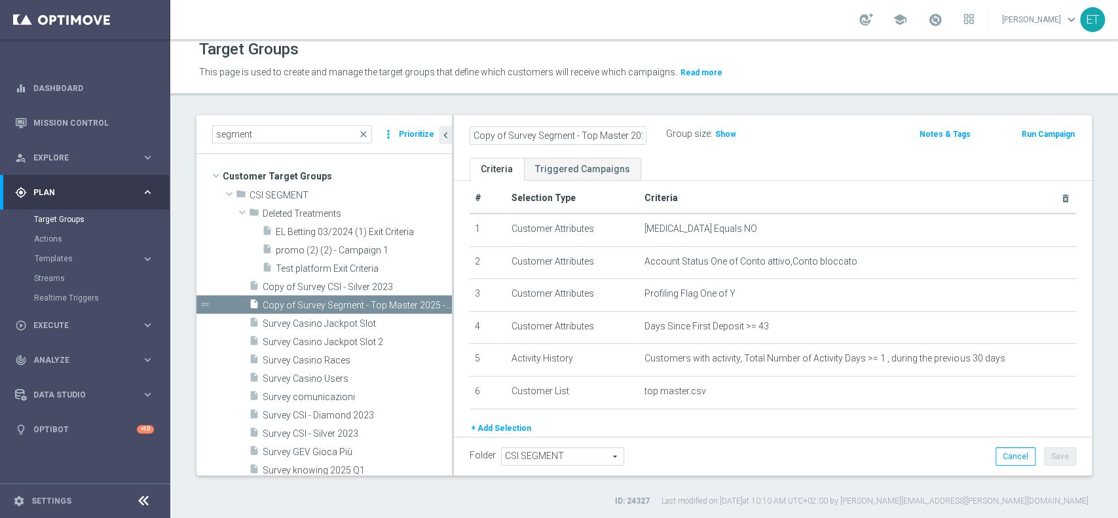
click at [474, 140] on input "Copy of Survey Segment - Top Master 2025 - wave 3 - DEF" at bounding box center [558, 135] width 177 height 18
click at [788, 128] on div "Group size : Show" at bounding box center [731, 133] width 131 height 16
click at [556, 135] on input "Survey Segment - Top Master 2025 - wave 3 - DEF" at bounding box center [558, 135] width 177 height 18
type input "Survey Segment - Low Master 2025 - wave 3 - DEF"
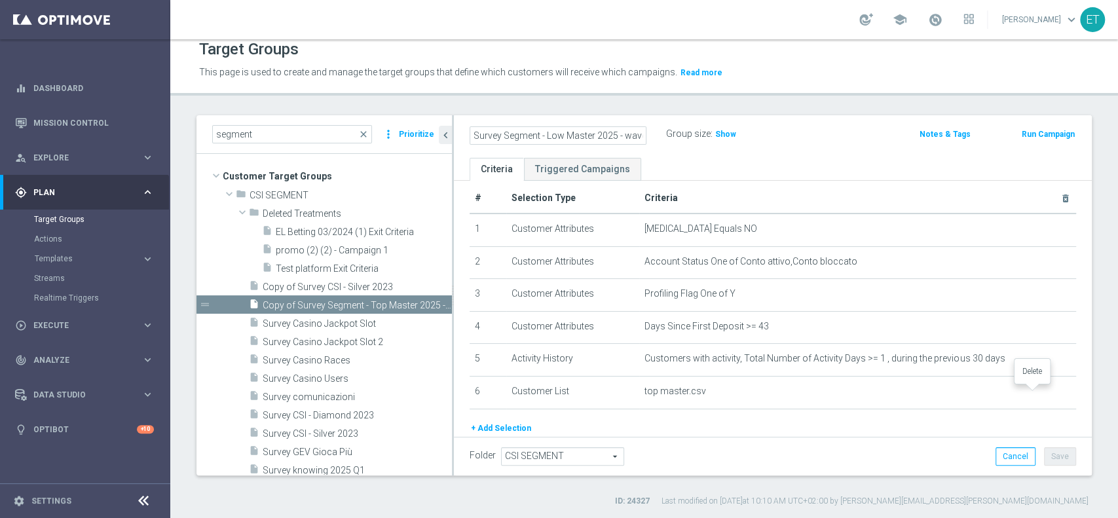
click at [0, 0] on icon "delete_forever" at bounding box center [0, 0] width 0 height 0
click at [493, 397] on button "+ Add Selection" at bounding box center [501, 396] width 63 height 14
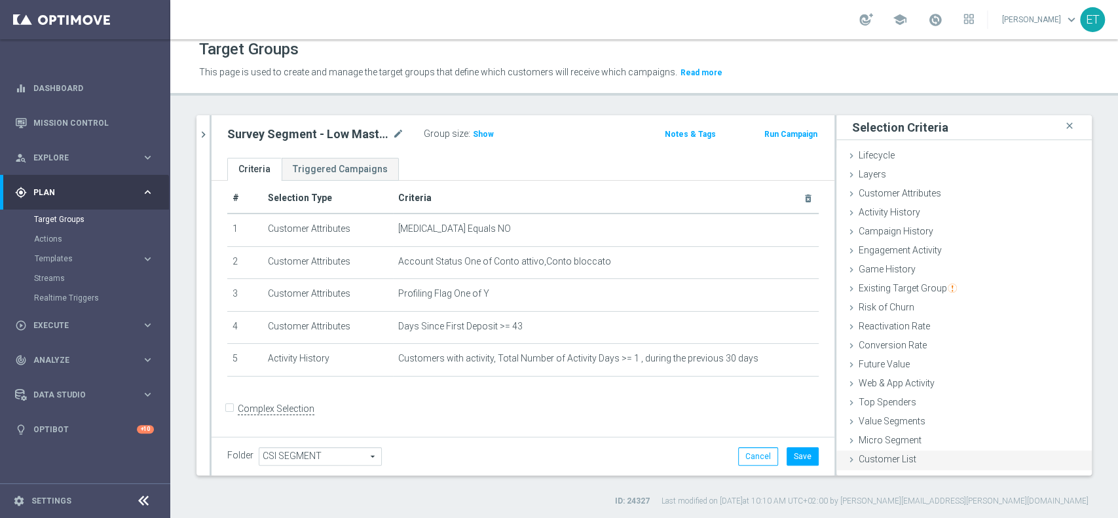
click at [894, 460] on span "Customer List" at bounding box center [888, 459] width 58 height 10
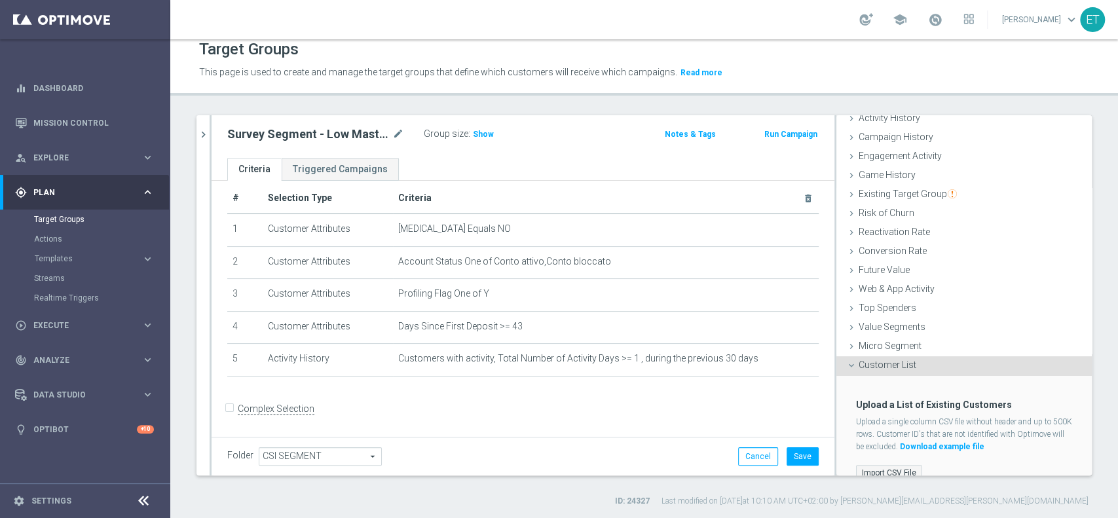
scroll to position [111, 0]
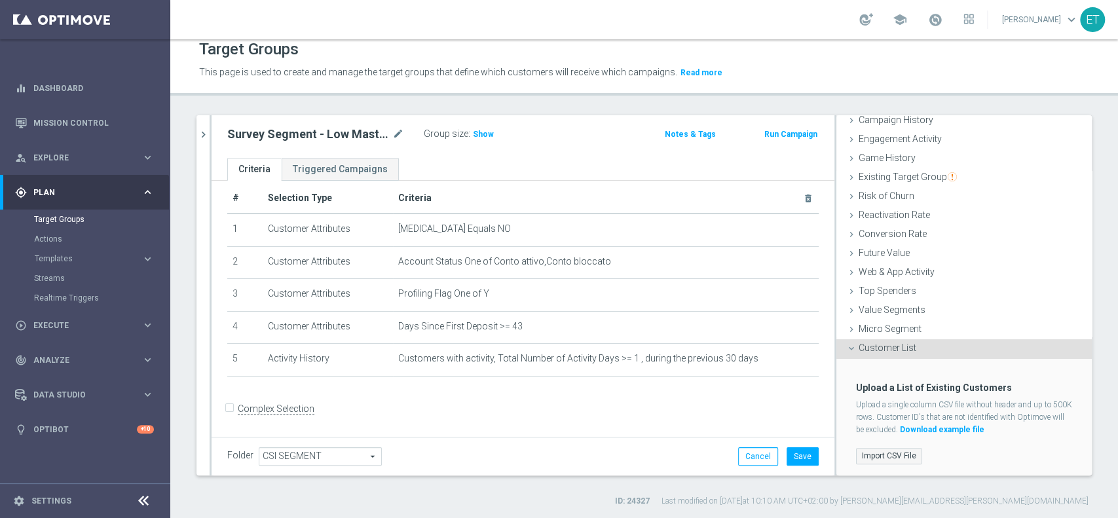
click at [876, 457] on label "Import CSV File" at bounding box center [889, 456] width 66 height 16
click at [0, 0] on input "Import CSV File" at bounding box center [0, 0] width 0 height 0
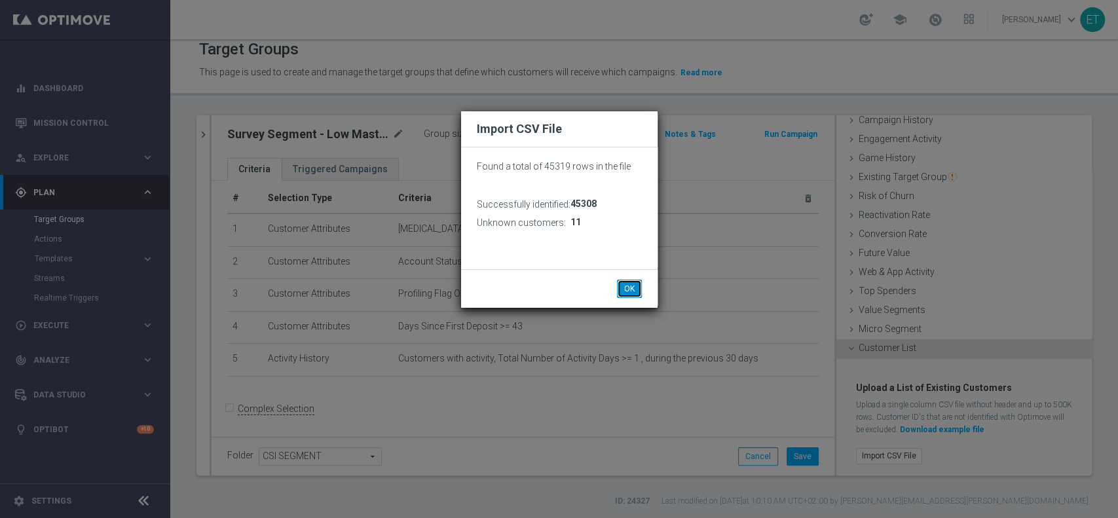
click at [634, 288] on button "OK" at bounding box center [629, 289] width 25 height 18
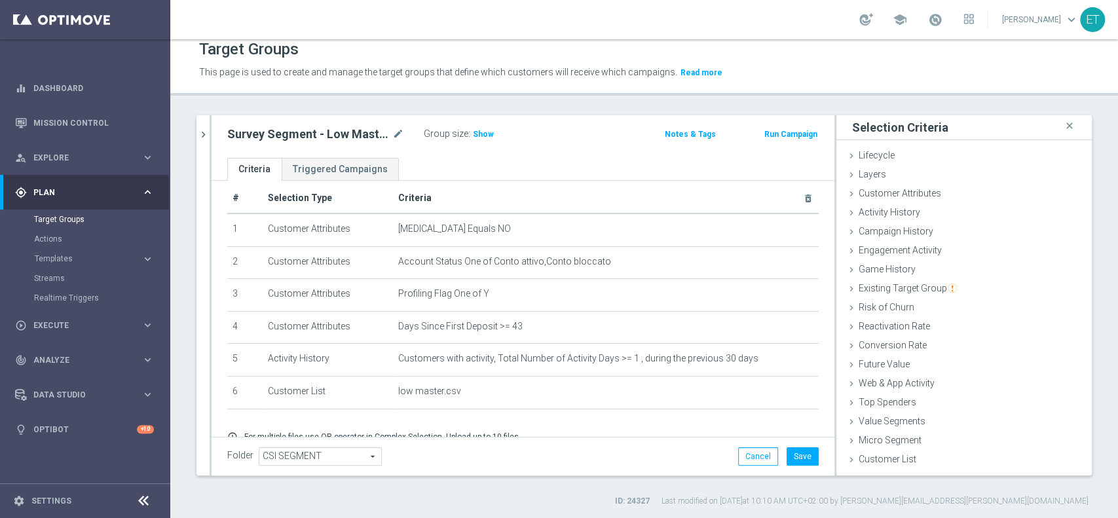
scroll to position [0, 0]
click at [477, 140] on h3 "Show" at bounding box center [484, 134] width 24 height 14
click at [790, 461] on button "Save" at bounding box center [803, 457] width 32 height 18
click at [207, 131] on icon "chevron_right" at bounding box center [203, 134] width 12 height 12
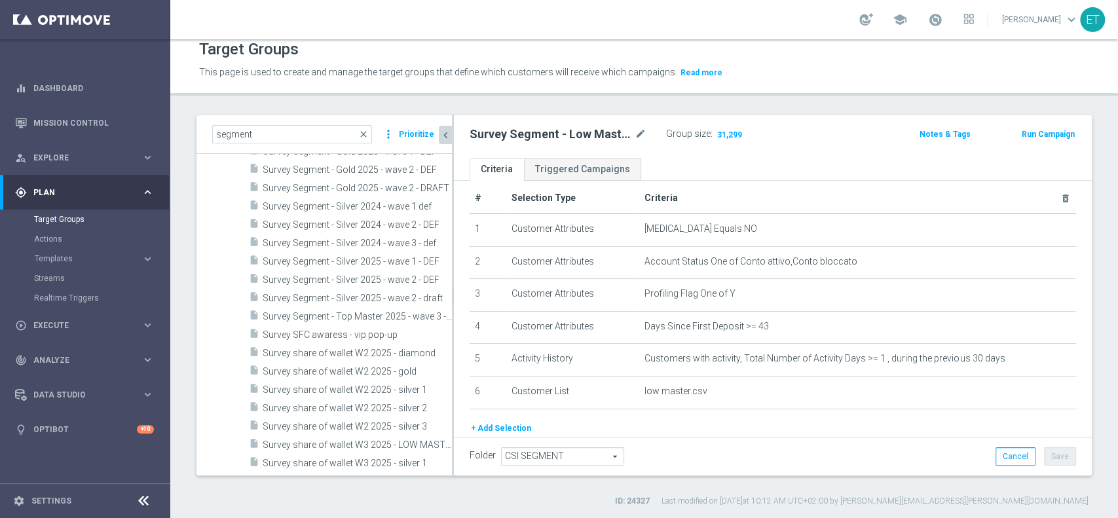
scroll to position [611, 0]
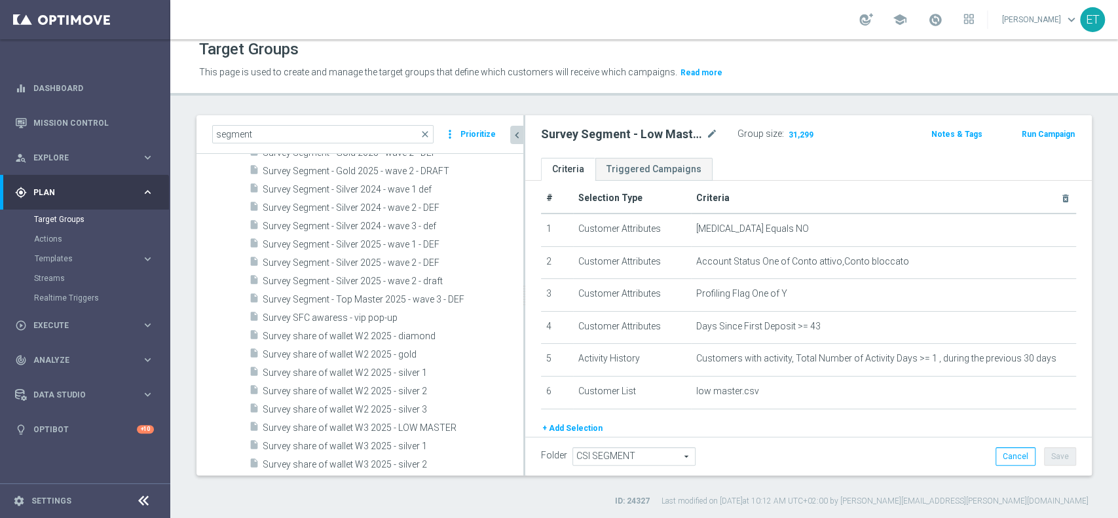
drag, startPoint x: 453, startPoint y: 238, endPoint x: 524, endPoint y: 256, distance: 73.7
click at [524, 256] on div at bounding box center [525, 295] width 2 height 360
click at [493, 279] on icon "content_copy" at bounding box center [498, 281] width 10 height 10
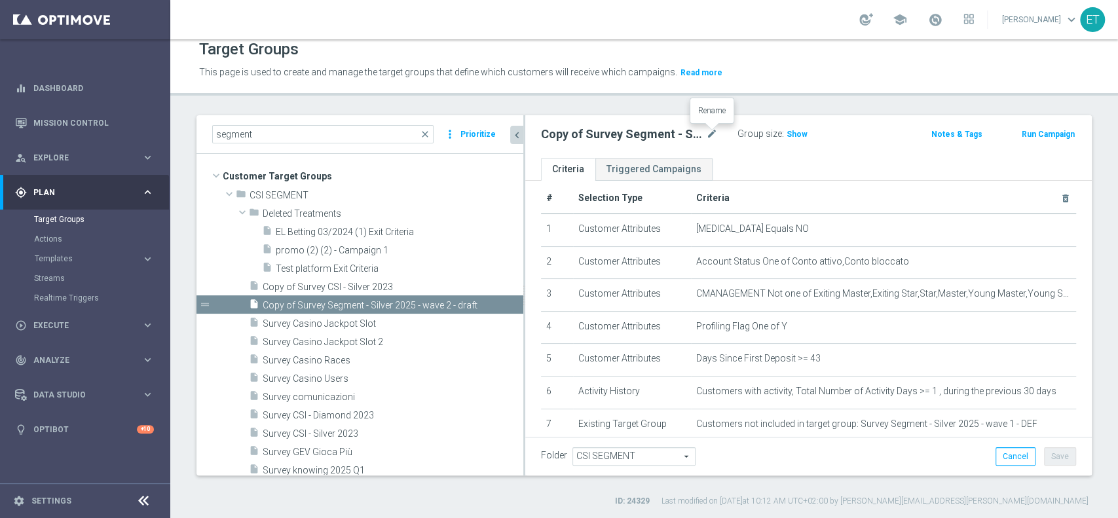
click at [702, 133] on h2 "Copy of Survey Segment - Silver 2025 - wave 2 - draft" at bounding box center [622, 134] width 162 height 16
click at [711, 136] on icon "mode_edit" at bounding box center [712, 134] width 12 height 16
click at [690, 136] on input "Copy of Survey Segment - Silver 2025 - wave 2 - draft" at bounding box center [629, 135] width 177 height 18
click at [685, 134] on input "Copy of Survey Segment - Silver 2025 - wave 2 - draft" at bounding box center [629, 135] width 177 height 18
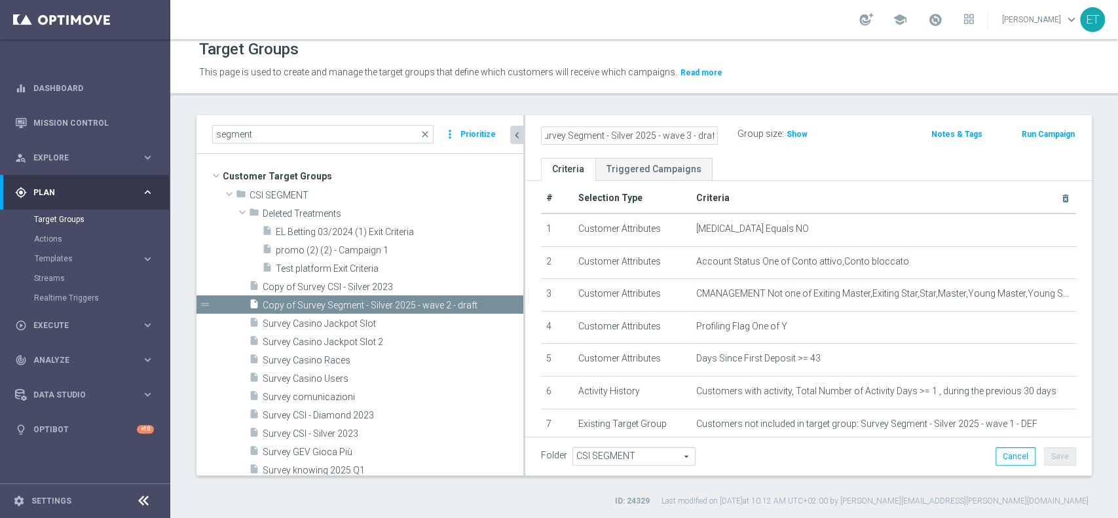
drag, startPoint x: 703, startPoint y: 135, endPoint x: 723, endPoint y: 140, distance: 21.0
click at [723, 140] on div "Copy of Survey Segment - Silver 2025 - wave 3 - draft" at bounding box center [629, 135] width 197 height 18
type input "Copy of Survey Segment - Silver 2025 - wave 3 - DEF"
click at [735, 149] on div "Copy of Survey Segment - Silver 2025 - wave 3 - DEF Group size : Show Notes & T…" at bounding box center [808, 136] width 567 height 43
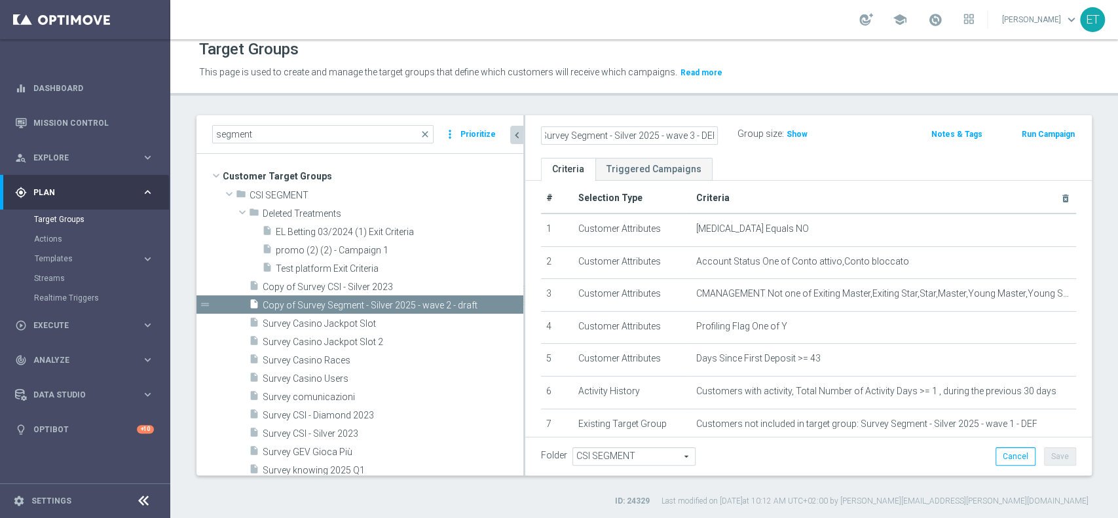
scroll to position [0, 0]
drag, startPoint x: 707, startPoint y: 140, endPoint x: 702, endPoint y: 134, distance: 7.4
click at [702, 134] on h2 "Copy of Survey Segment - Silver 2025 - wave 3 - DEF" at bounding box center [622, 134] width 162 height 16
click at [716, 129] on icon "mode_edit" at bounding box center [712, 134] width 12 height 16
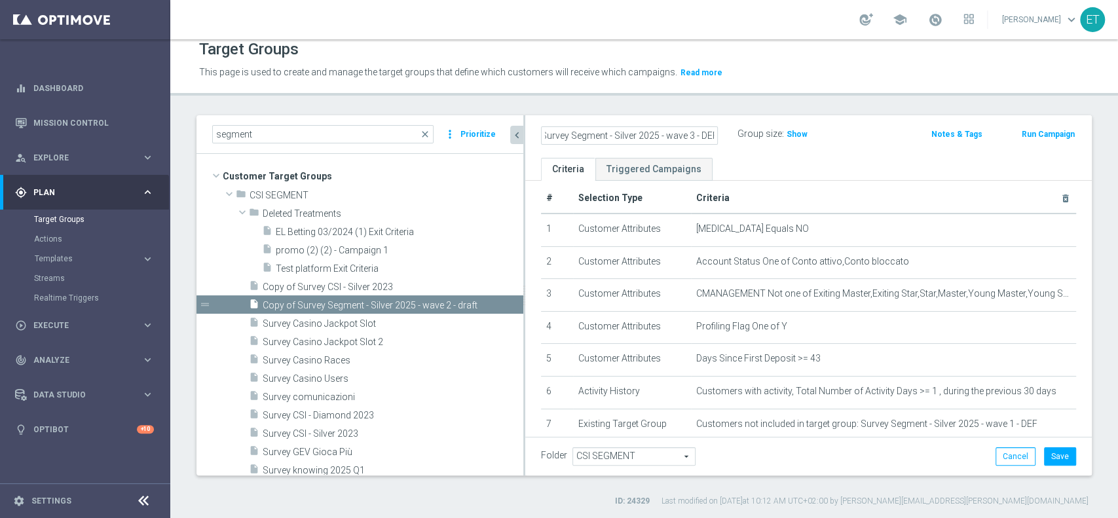
drag, startPoint x: 587, startPoint y: 140, endPoint x: 579, endPoint y: 138, distance: 8.9
click at [586, 140] on input "Copy of Survey Segment - Silver 2025 - wave 3 - DEF" at bounding box center [629, 135] width 177 height 18
click at [594, 137] on input "Copy of Survey Segment - Silver 2025 - wave 3 - DEF" at bounding box center [629, 135] width 177 height 18
drag, startPoint x: 613, startPoint y: 137, endPoint x: 540, endPoint y: 137, distance: 73.4
click at [540, 137] on div "Copy of Survey Segment - Silver 2025 - wave 3 - DEF" at bounding box center [629, 135] width 197 height 18
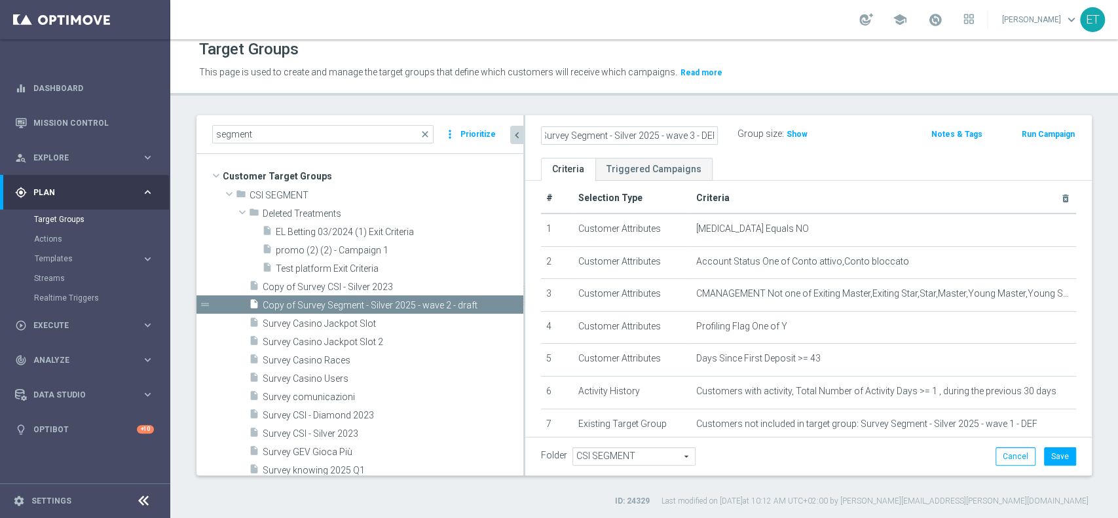
scroll to position [0, 0]
click at [581, 136] on input "Copy of Survey Segment - Silver 2025 - wave 3 - DEF" at bounding box center [629, 135] width 177 height 18
drag, startPoint x: 581, startPoint y: 134, endPoint x: 545, endPoint y: 133, distance: 35.4
click at [545, 133] on input "Copy of Survey Segment - Silver 2025 - wave 3 - DEF" at bounding box center [629, 135] width 177 height 18
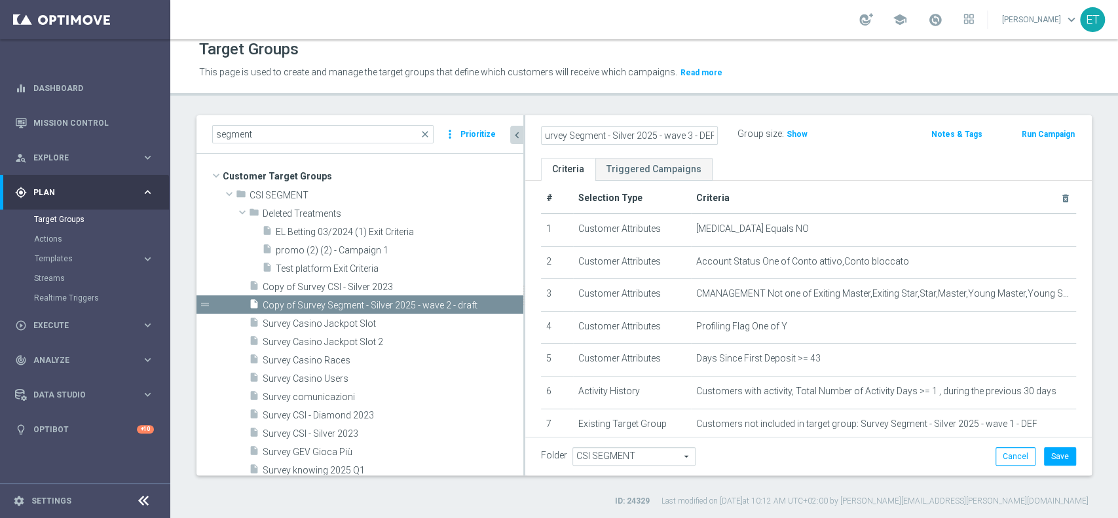
drag, startPoint x: 566, startPoint y: 136, endPoint x: 720, endPoint y: 137, distance: 154.0
click at [720, 137] on div "Survey Segment - Silver 2025 - wave 3 - DEF" at bounding box center [629, 135] width 197 height 18
type input "Survey Segment - Silver 2025 - wave 3 - DEF"
click at [733, 152] on div "Survey Segment - Silver 2025 - wave 3 - DEF Group size : Show Notes & Tags Run …" at bounding box center [808, 136] width 567 height 43
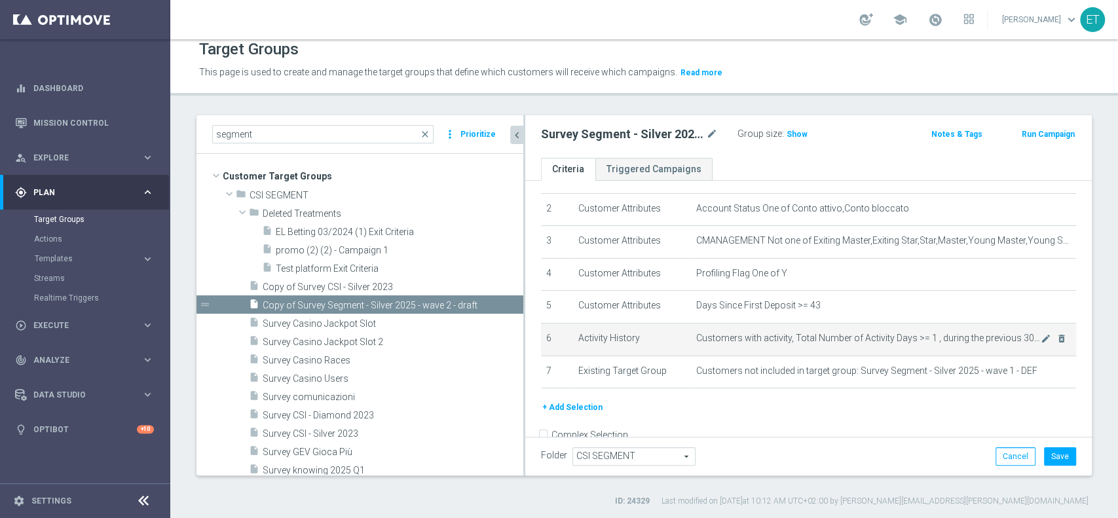
scroll to position [92, 0]
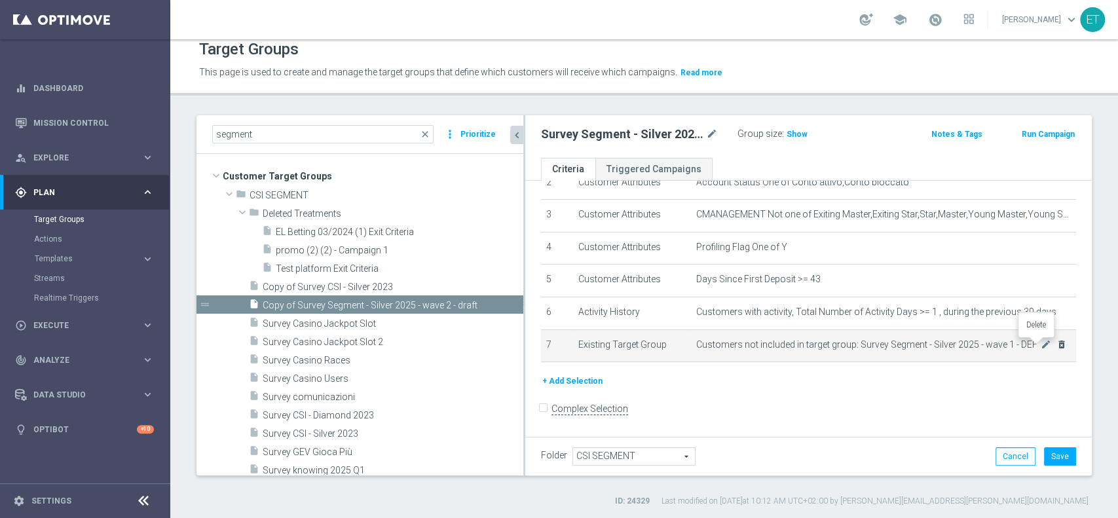
click at [1057, 341] on icon "delete_forever" at bounding box center [1062, 344] width 10 height 10
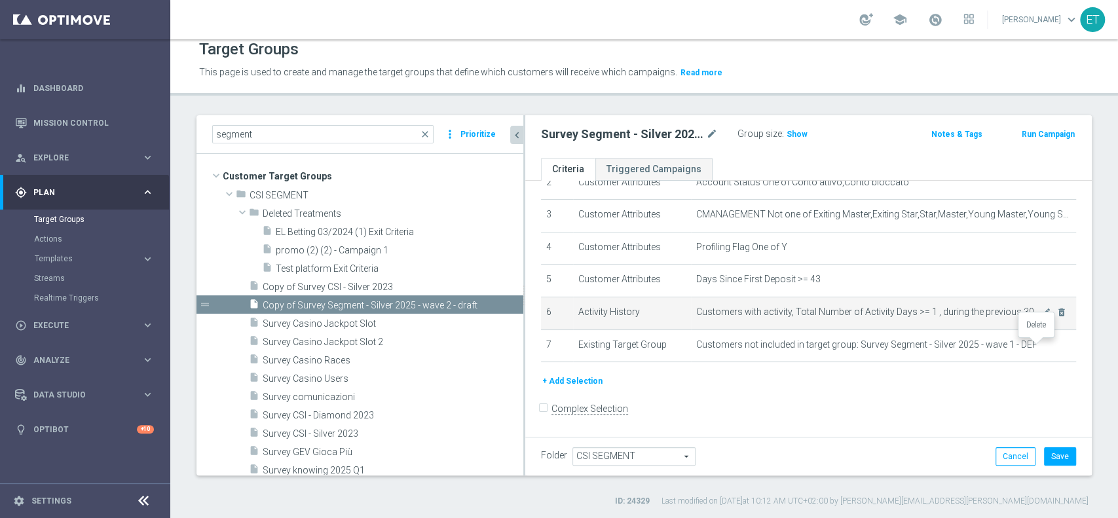
scroll to position [60, 0]
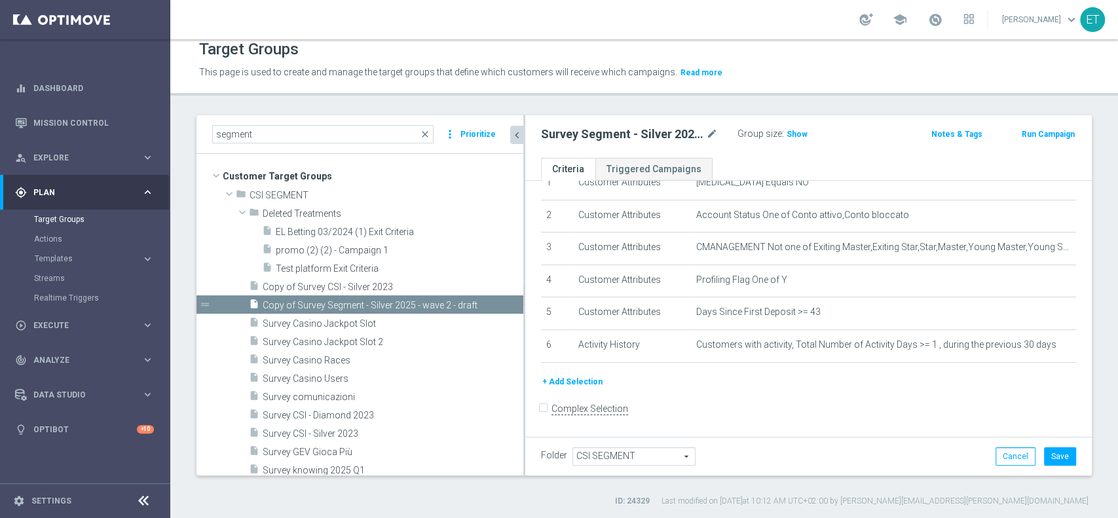
click at [556, 391] on div "+ Add Selection" at bounding box center [808, 387] width 555 height 24
click at [563, 379] on button "+ Add Selection" at bounding box center [572, 382] width 63 height 14
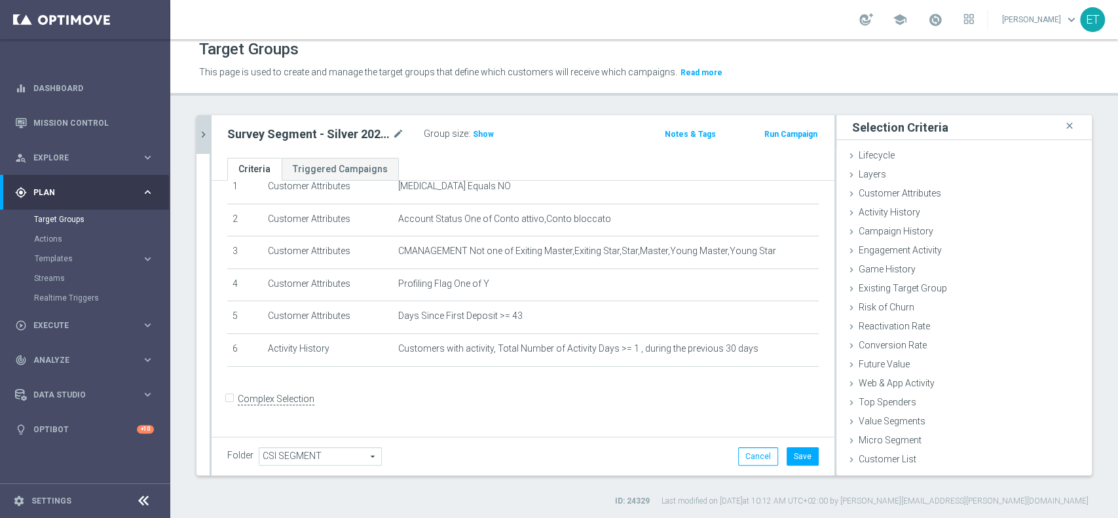
scroll to position [46, 0]
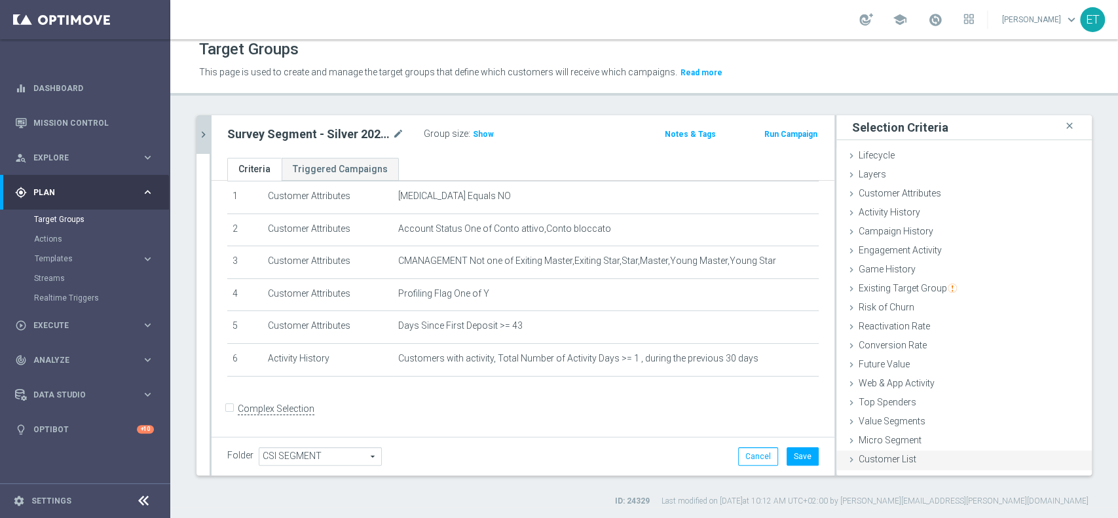
click at [867, 456] on span "Customer List" at bounding box center [888, 459] width 58 height 10
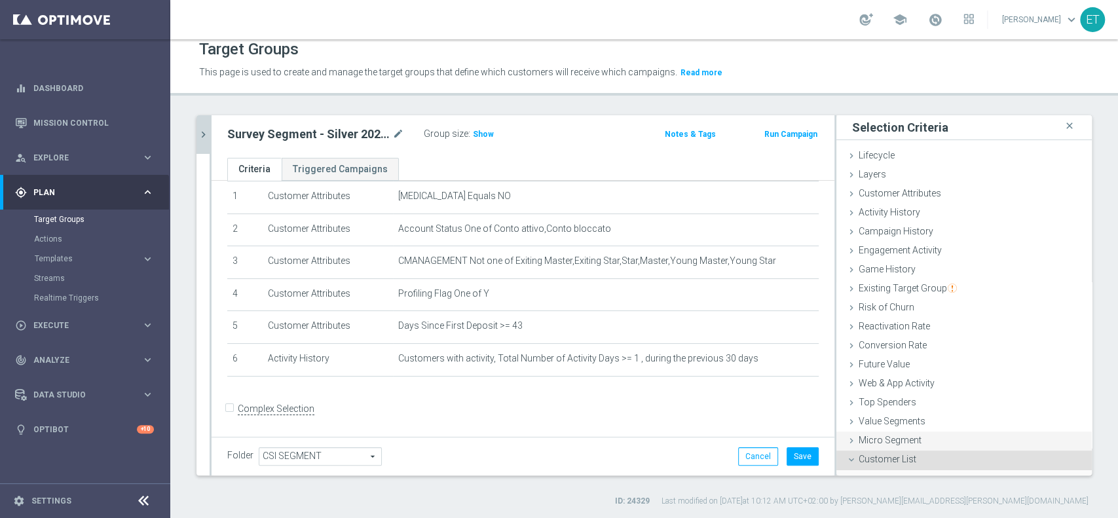
scroll to position [111, 0]
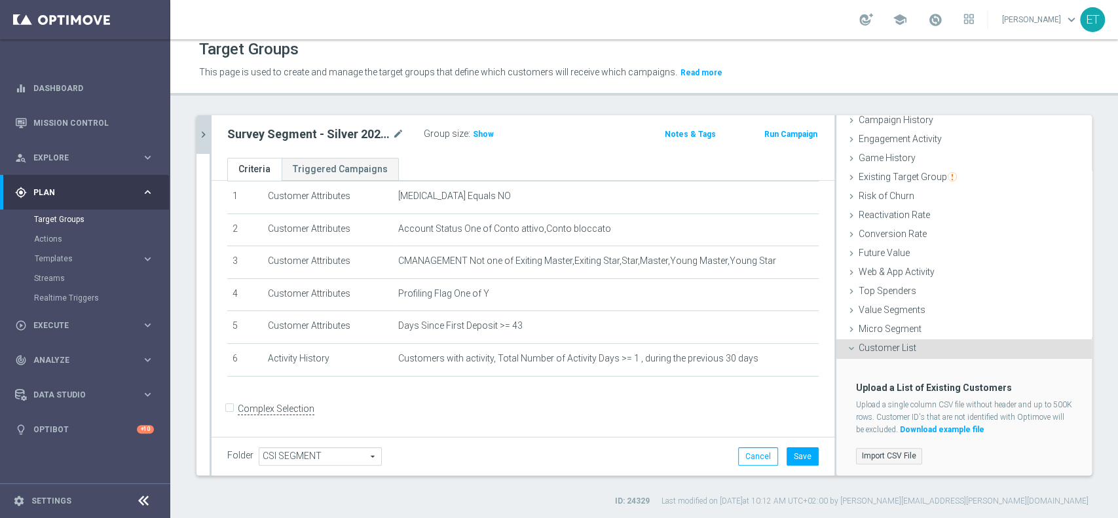
click at [874, 457] on label "Import CSV File" at bounding box center [889, 456] width 66 height 16
click at [0, 0] on input "Import CSV File" at bounding box center [0, 0] width 0 height 0
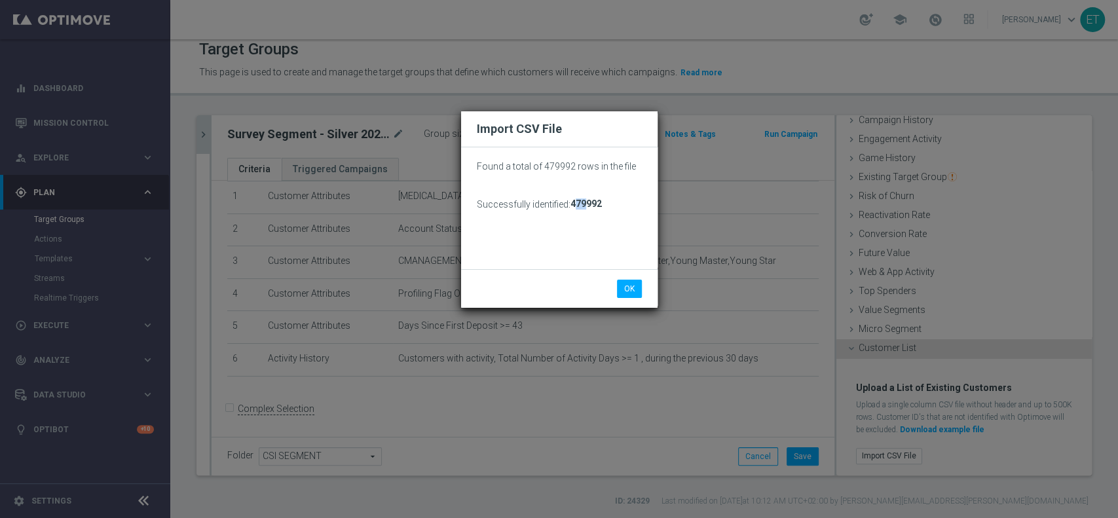
drag, startPoint x: 573, startPoint y: 204, endPoint x: 587, endPoint y: 206, distance: 13.8
click at [587, 206] on span "479992" at bounding box center [586, 204] width 31 height 11
click at [599, 239] on div "Found a total of 479992 rows in the file Successfully identified: 479992" at bounding box center [559, 213] width 165 height 112
click at [630, 286] on button "OK" at bounding box center [629, 289] width 25 height 18
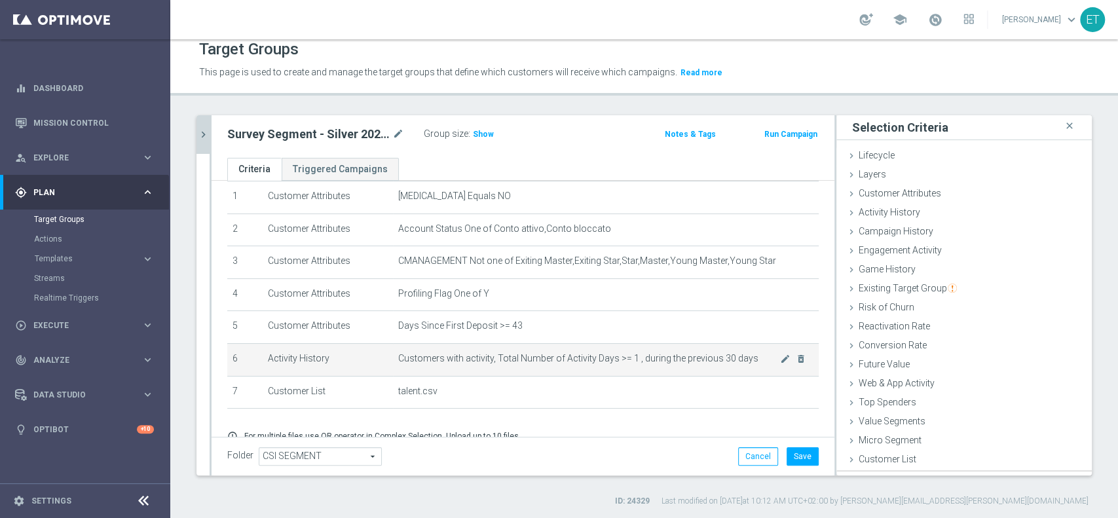
scroll to position [0, 0]
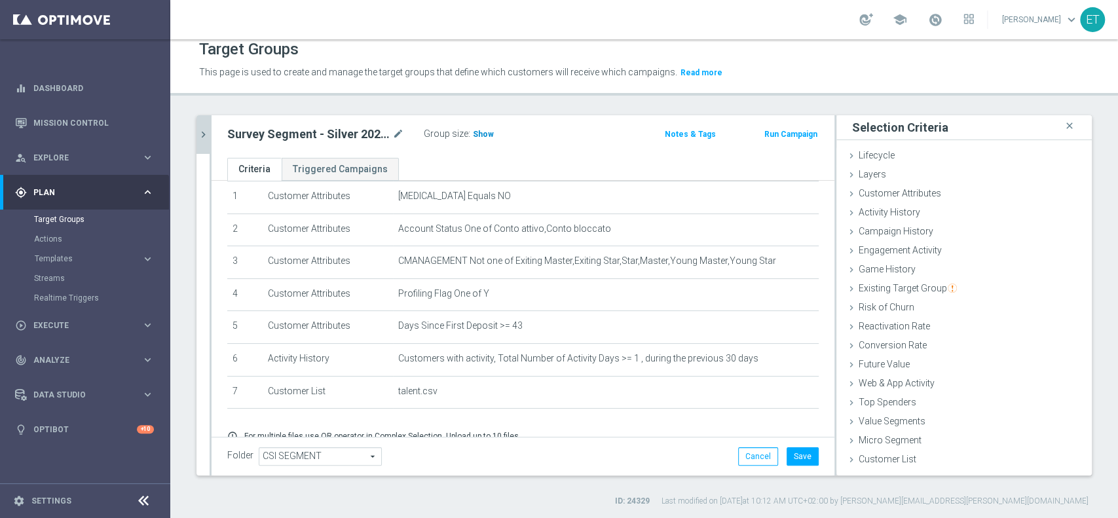
click at [482, 134] on span "Show" at bounding box center [483, 134] width 21 height 9
click at [393, 130] on icon "mode_edit" at bounding box center [398, 134] width 12 height 16
click at [617, 54] on div "Target Groups" at bounding box center [644, 50] width 890 height 26
drag, startPoint x: 600, startPoint y: 465, endPoint x: 656, endPoint y: 461, distance: 56.5
click at [600, 465] on div "Folder CSI SEGMENT CSI SEGMENT arrow_drop_down search Cancel Save Saving..." at bounding box center [523, 456] width 623 height 39
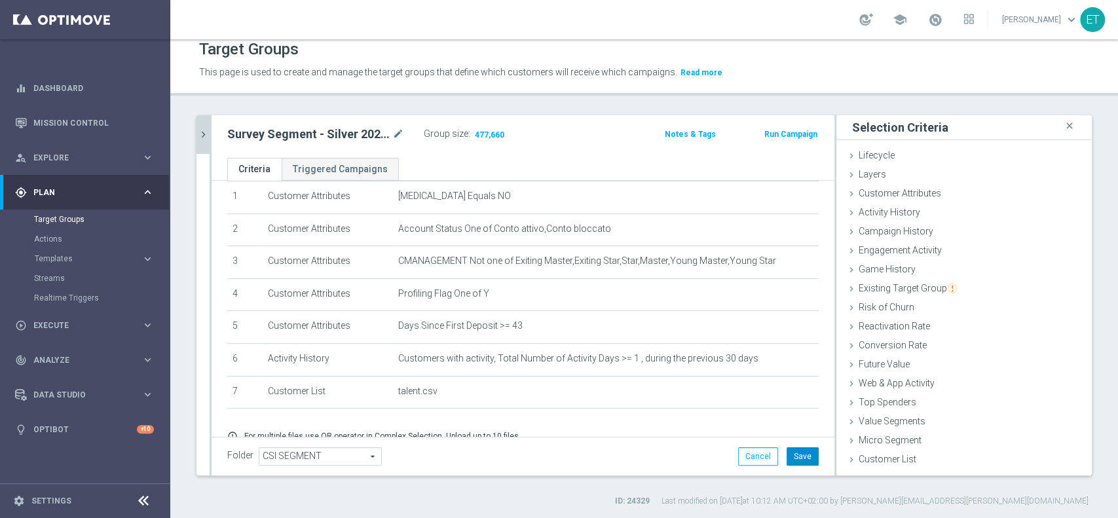
click at [787, 463] on button "Save" at bounding box center [803, 457] width 32 height 18
click at [75, 331] on div "play_circle_outline Execute" at bounding box center [78, 326] width 126 height 12
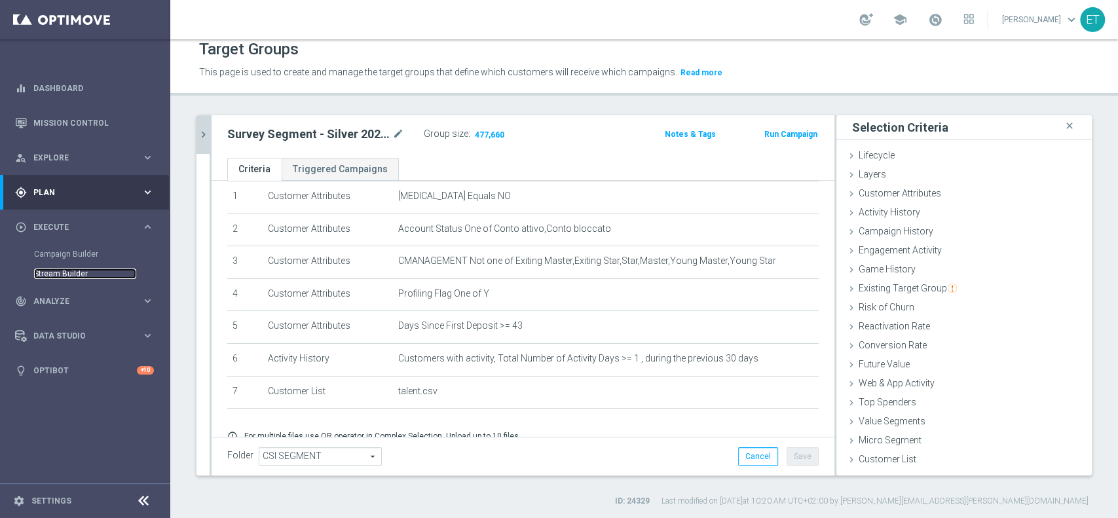
click at [63, 275] on link "Stream Builder" at bounding box center [85, 274] width 102 height 10
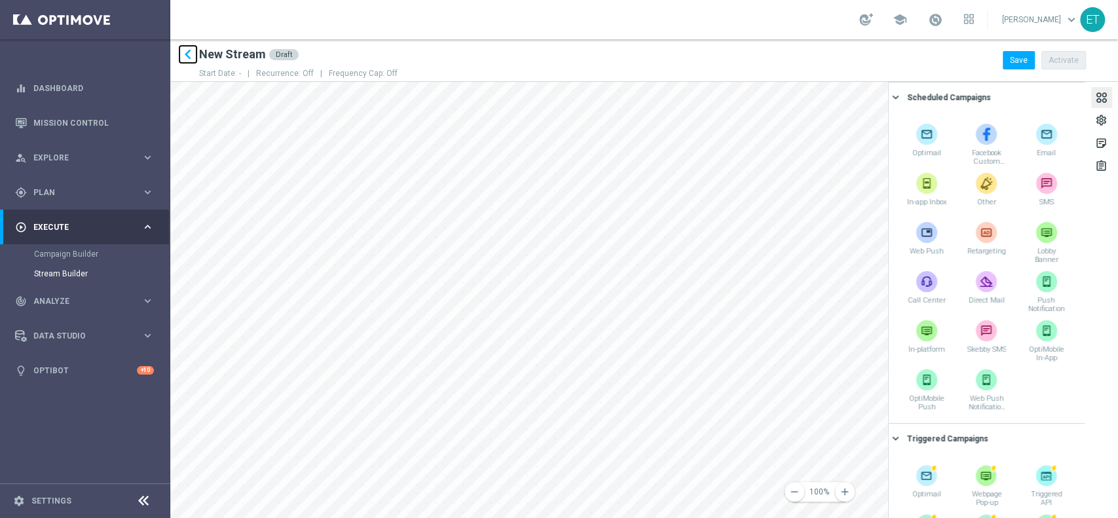
click at [187, 55] on icon "keyboard_arrow_left" at bounding box center [188, 55] width 20 height 20
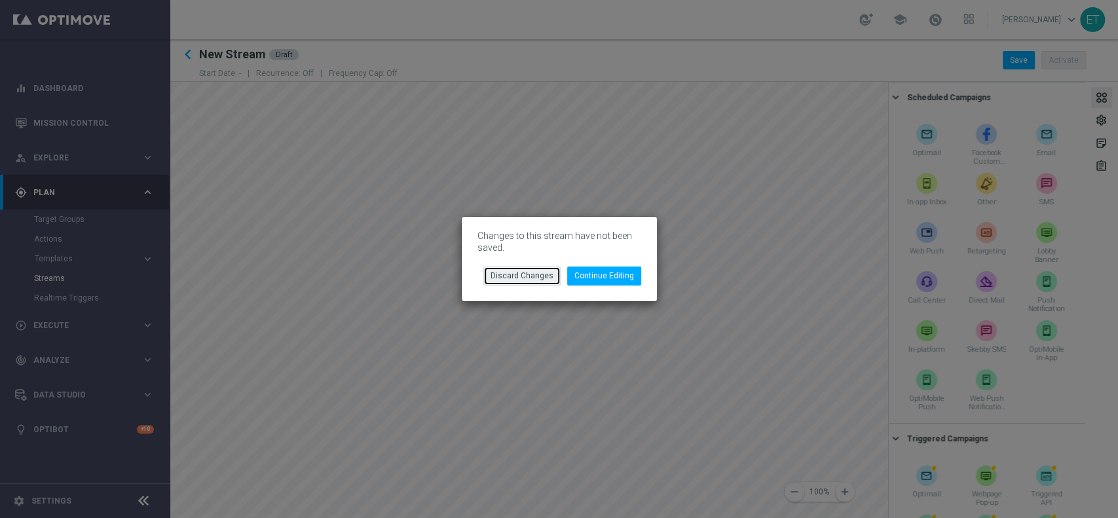
click at [536, 277] on button "Discard Changes" at bounding box center [522, 276] width 77 height 18
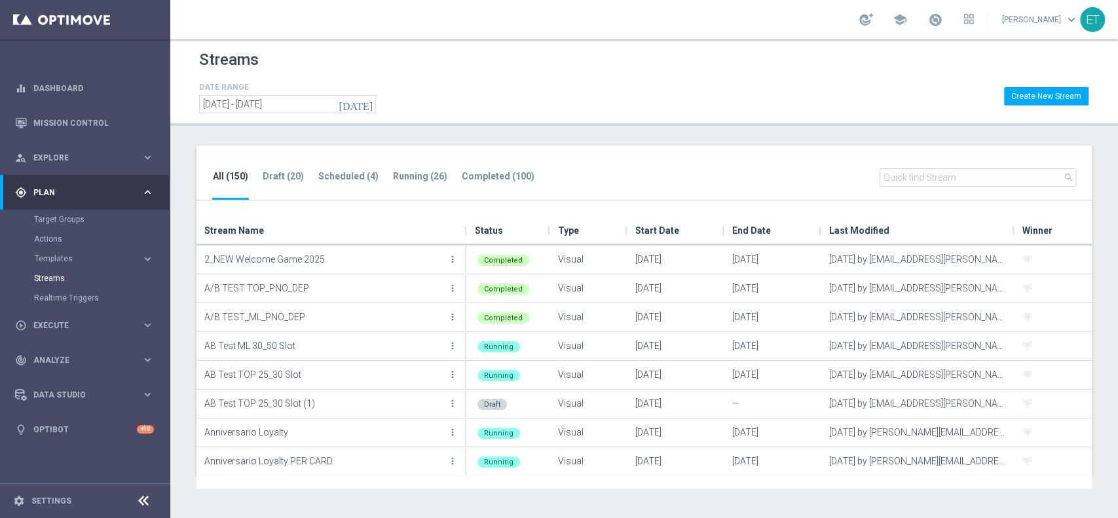
click at [942, 182] on input "text" at bounding box center [978, 177] width 197 height 18
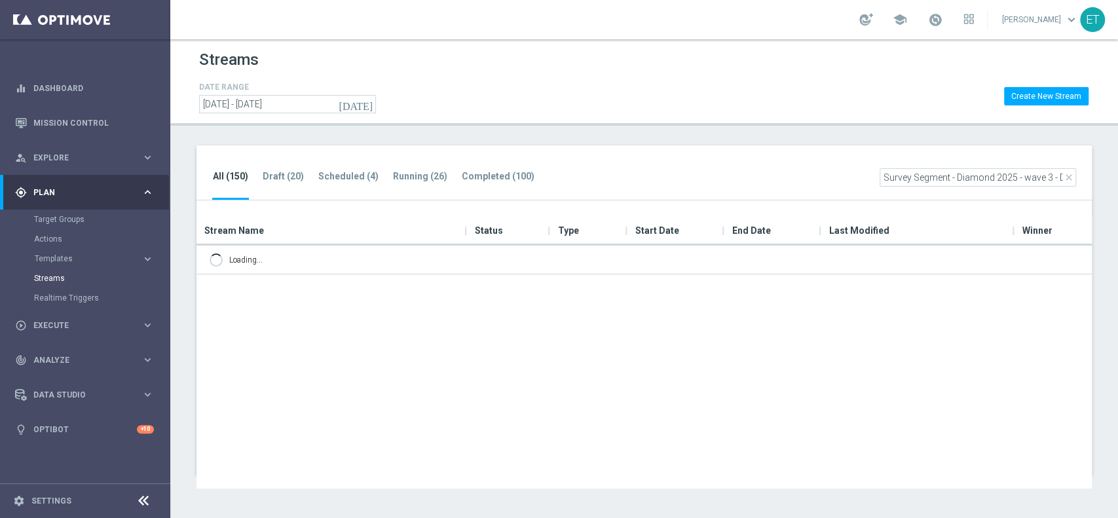
scroll to position [0, 11]
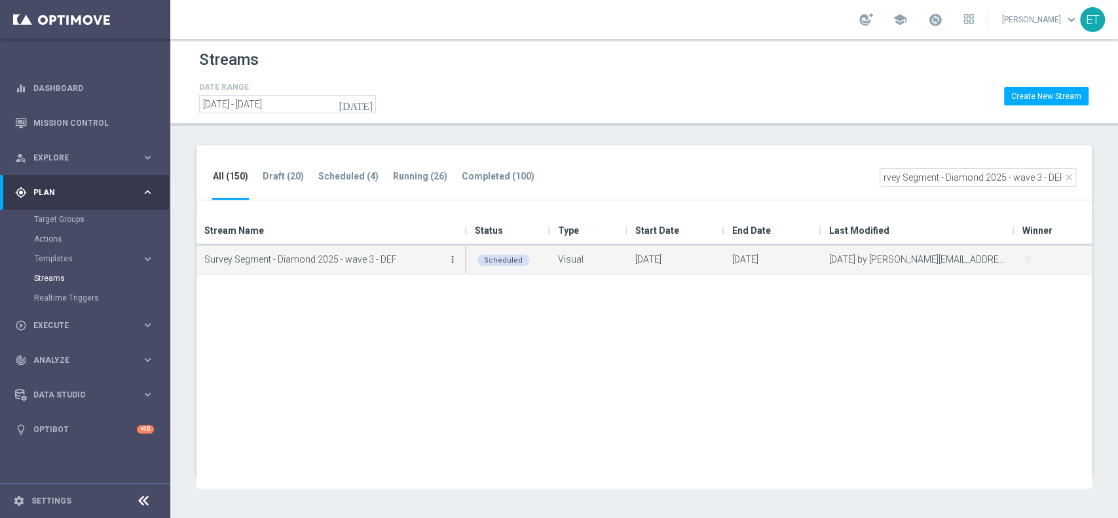
type input "Survey Segment - Diamond 2025 - wave 3 - DEF"
click at [451, 260] on icon "more_vert" at bounding box center [453, 259] width 10 height 10
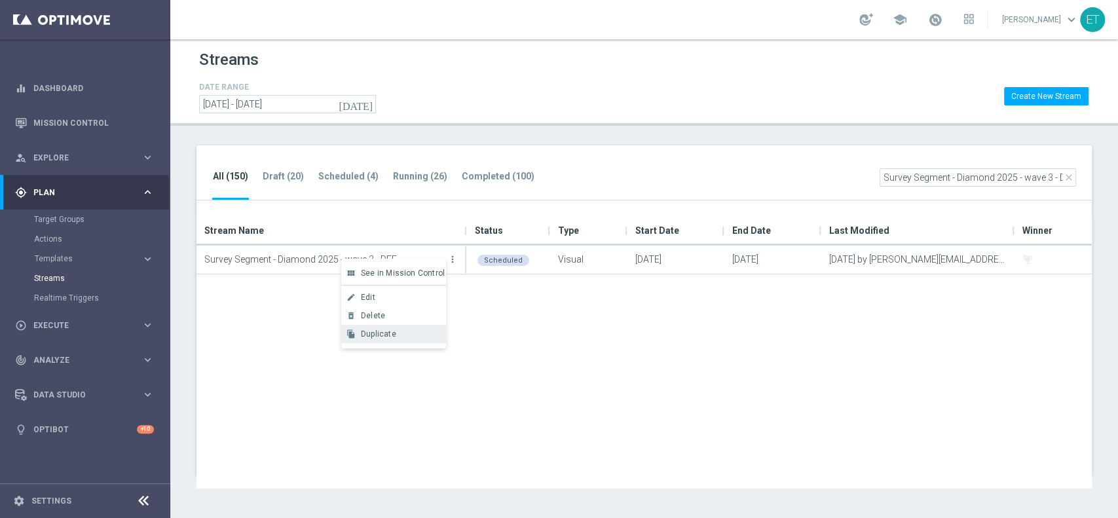
click at [389, 330] on span "Duplicate" at bounding box center [378, 334] width 35 height 9
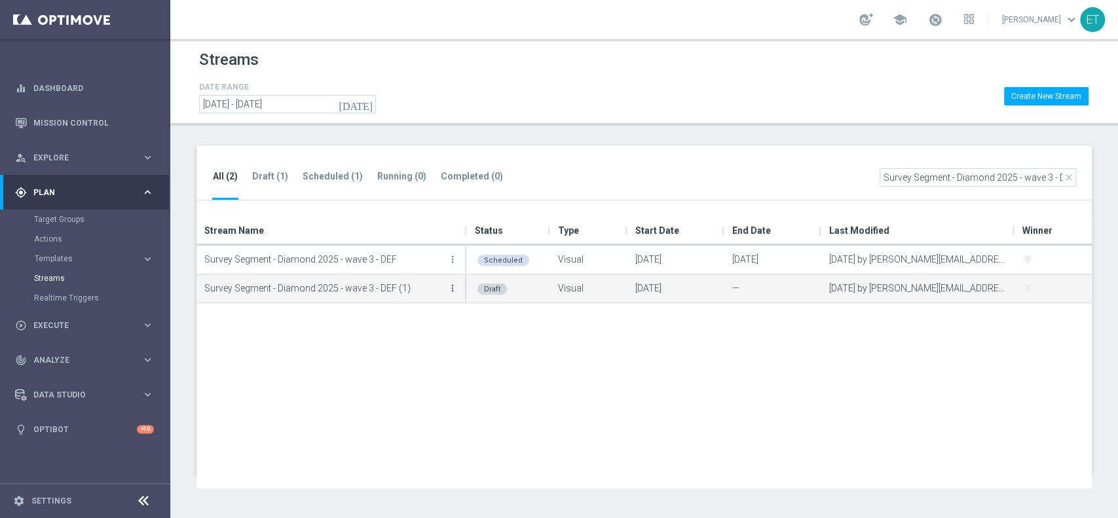
click at [456, 289] on icon "more_vert" at bounding box center [453, 288] width 10 height 10
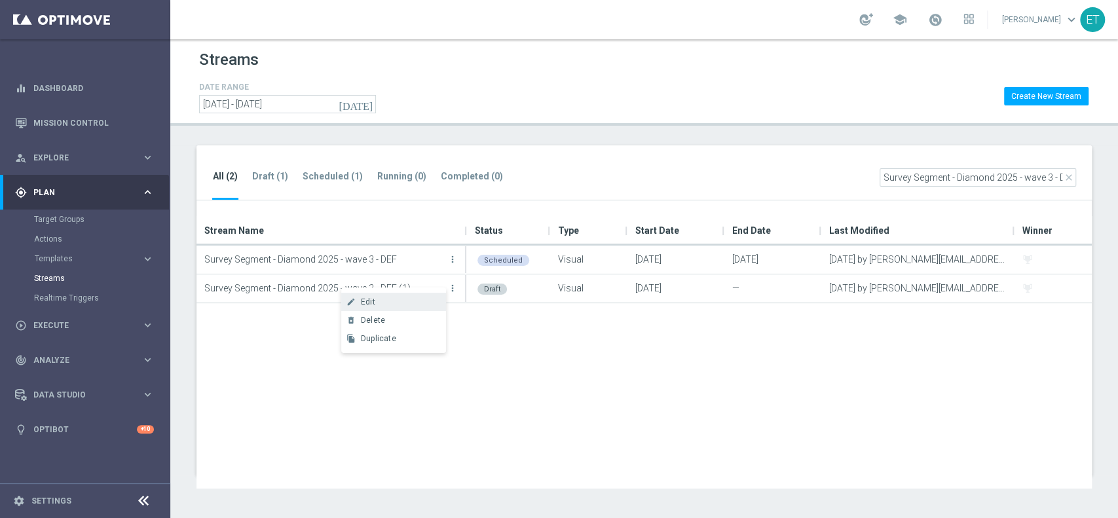
click at [417, 302] on div "Edit" at bounding box center [400, 301] width 79 height 9
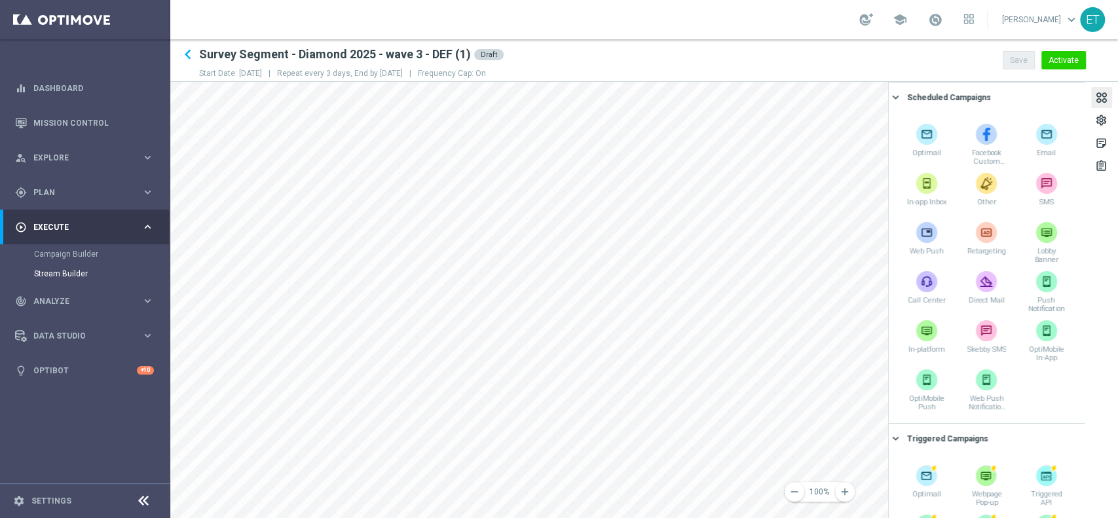
click at [430, 54] on h2 "Survey Segment - Diamond 2025 - wave 3 - DEF (1)" at bounding box center [335, 55] width 272 height 16
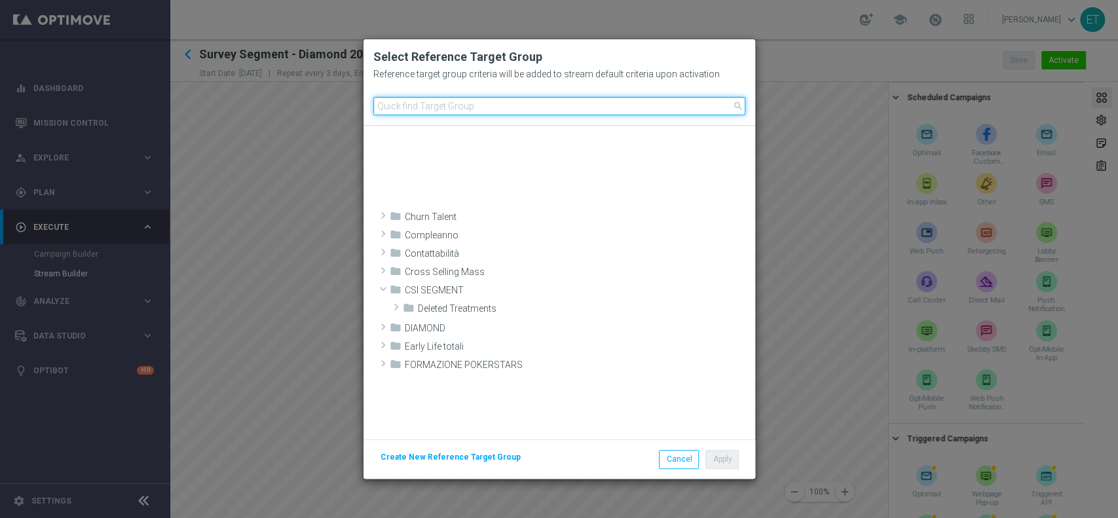
scroll to position [370, 0]
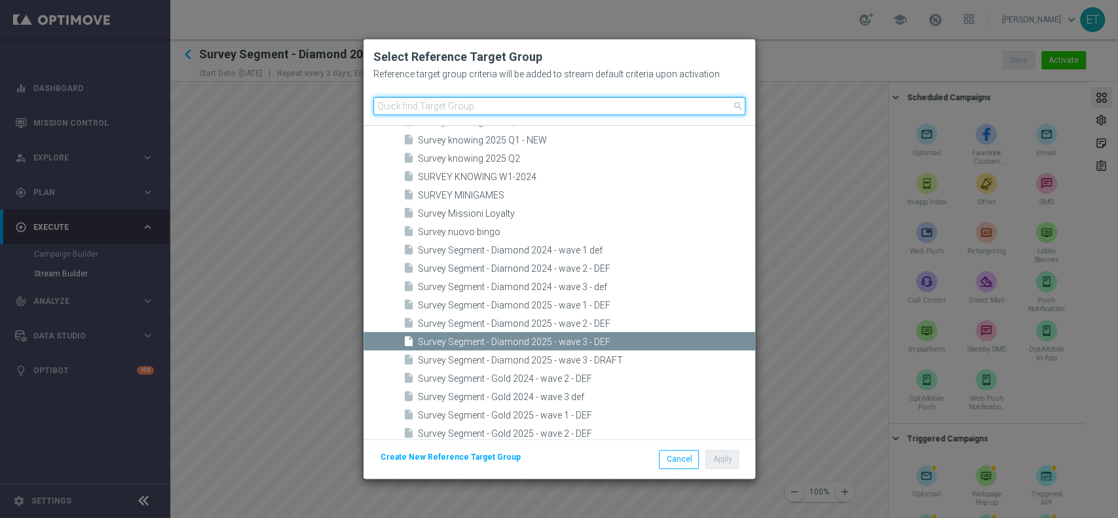
click at [413, 107] on input at bounding box center [559, 106] width 372 height 18
paste input "Survey Segment - Top Master 2025 - wave 3 - DEF"
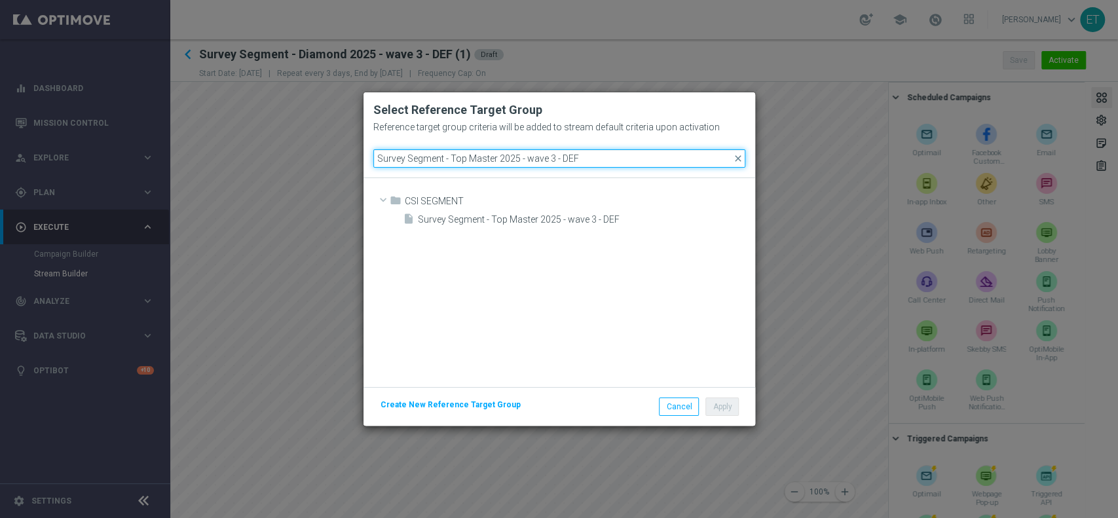
scroll to position [0, 0]
type input "Survey Segment - Top Master 2025 - wave 3 - DEF"
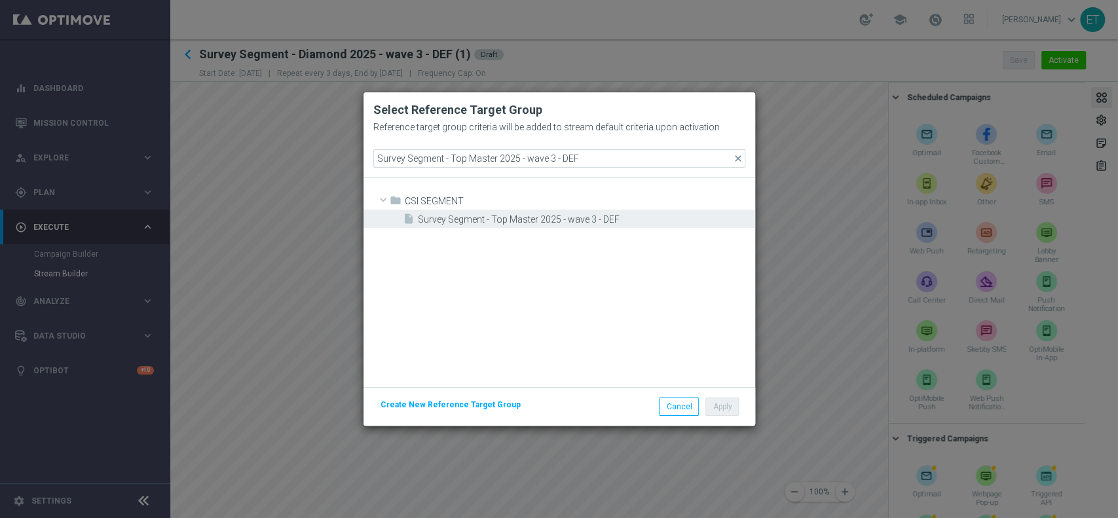
click at [552, 221] on span "Survey Segment - Top Master 2025 - wave 3 - DEF" at bounding box center [585, 219] width 334 height 11
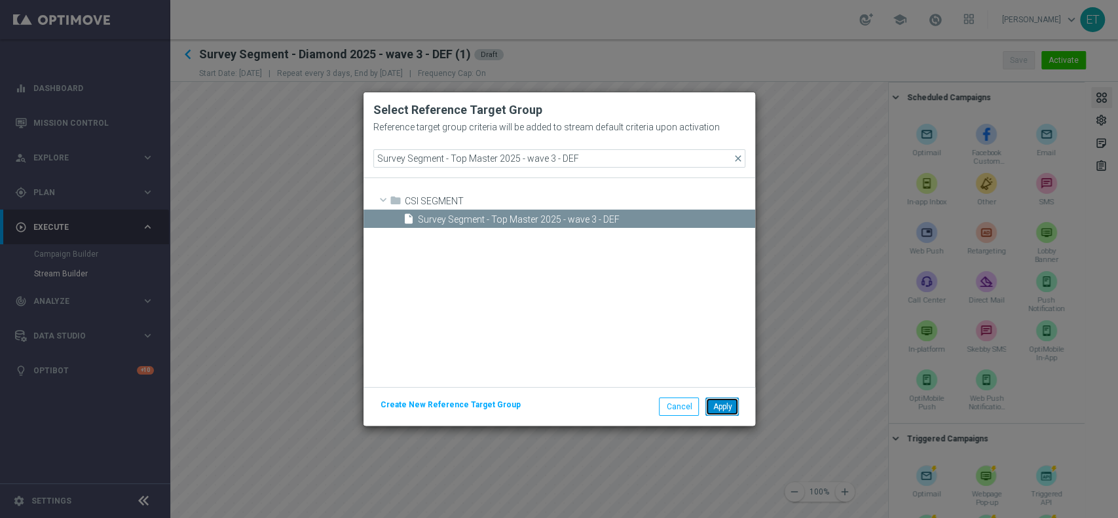
click at [725, 403] on button "Apply" at bounding box center [722, 407] width 33 height 18
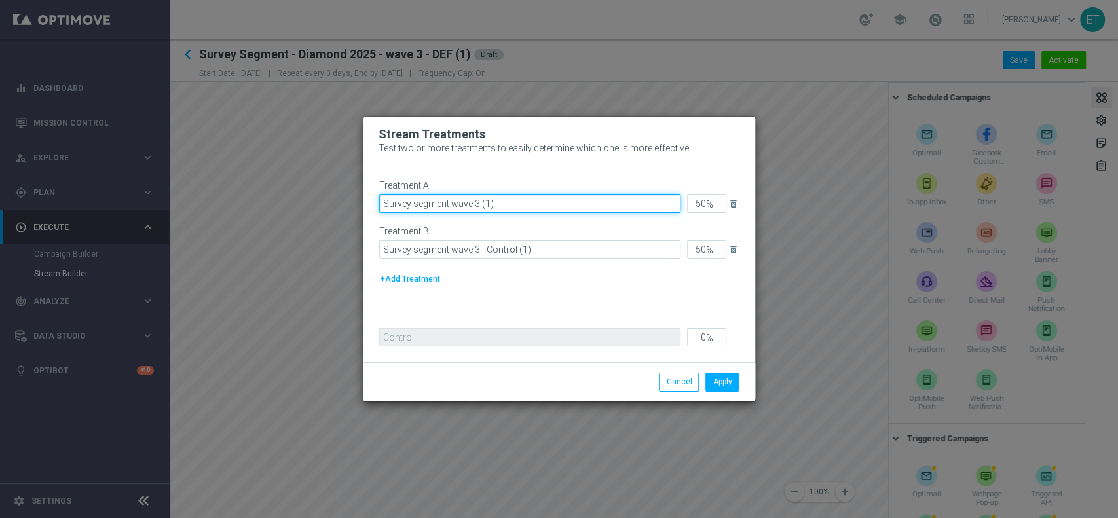
drag, startPoint x: 510, startPoint y: 204, endPoint x: 480, endPoint y: 206, distance: 30.9
click at [480, 206] on input "Survey segment wave 3 (1)" at bounding box center [529, 204] width 301 height 18
click at [537, 206] on input "Survey segment wave 3 - top" at bounding box center [529, 204] width 301 height 18
drag, startPoint x: 537, startPoint y: 206, endPoint x: 278, endPoint y: 204, distance: 258.8
click at [278, 204] on modal-container "Stream Treatments Test two or more treatments to easily determine which one is …" at bounding box center [559, 259] width 1118 height 518
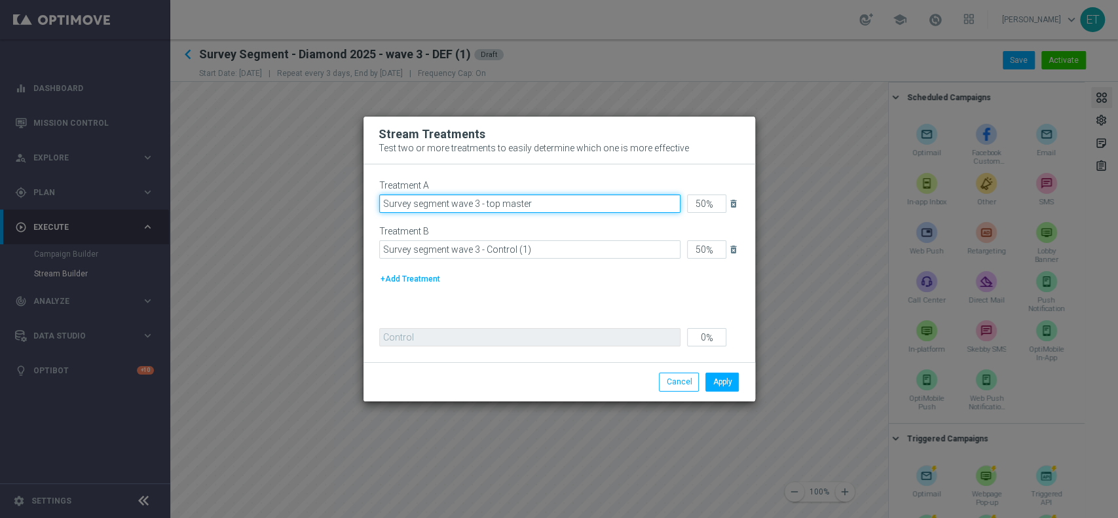
type input "Survey segment wave 3 - top master"
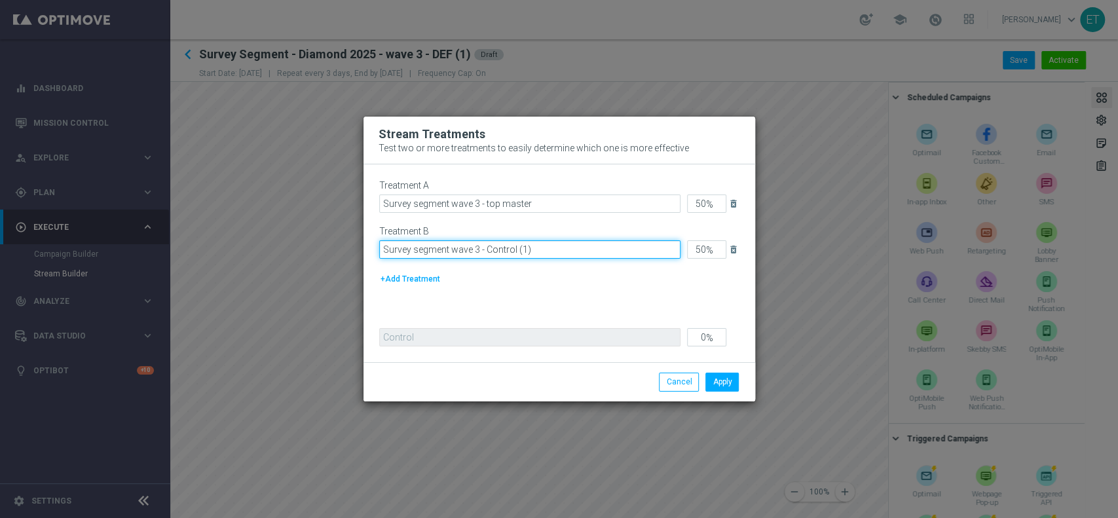
drag, startPoint x: 559, startPoint y: 252, endPoint x: 282, endPoint y: 254, distance: 277.2
click at [282, 254] on modal-container "Stream Treatments Test two or more treatments to easily determine which one is …" at bounding box center [559, 259] width 1118 height 518
paste input "top master"
type input "Survey segment wave 3 - top master - control"
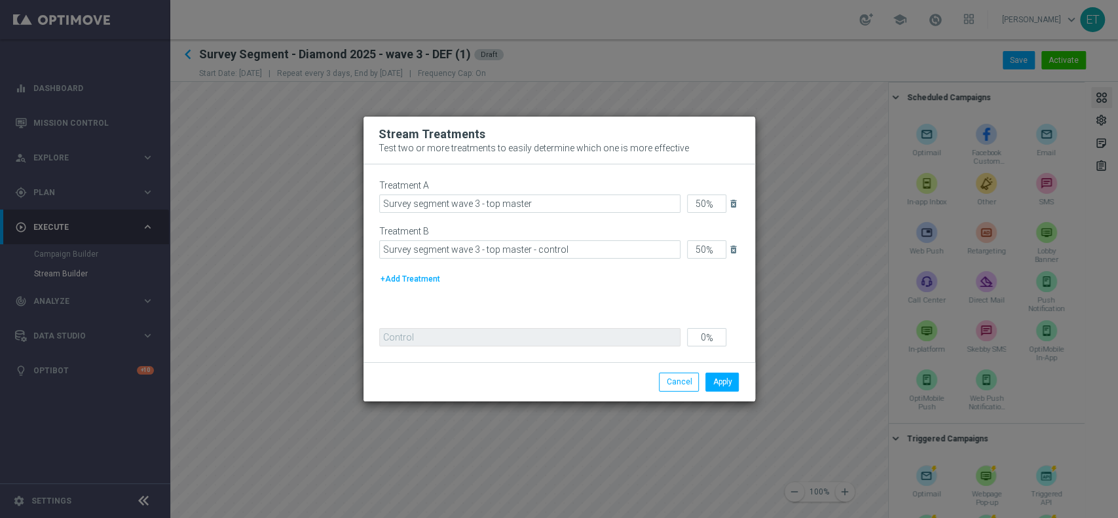
click at [569, 306] on div "Treatment A Survey segment wave 3 - top master 50 % delete_forever Treatment B …" at bounding box center [559, 247] width 360 height 135
click at [726, 383] on button "Apply" at bounding box center [722, 382] width 33 height 18
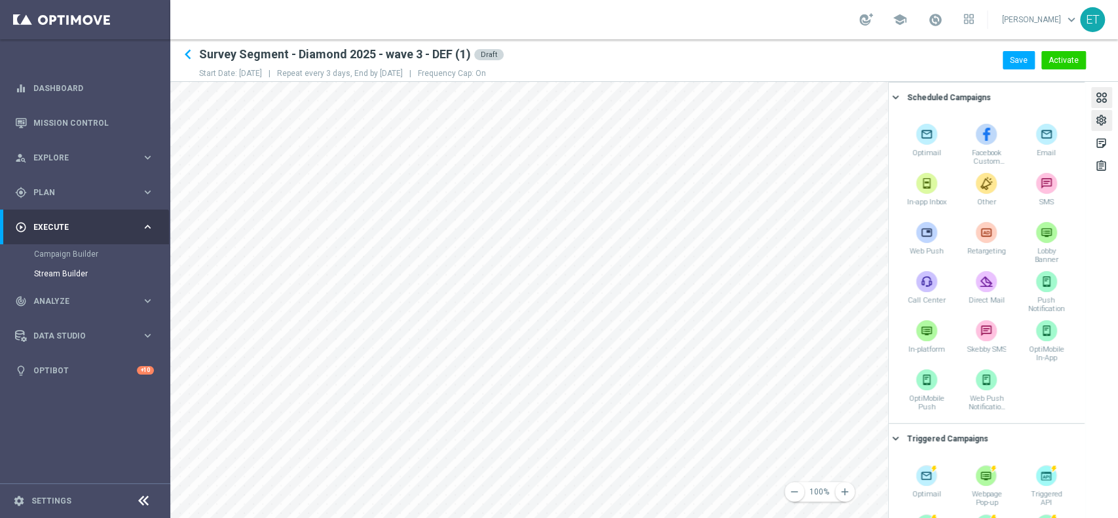
click at [1103, 121] on div "settings" at bounding box center [1102, 122] width 12 height 17
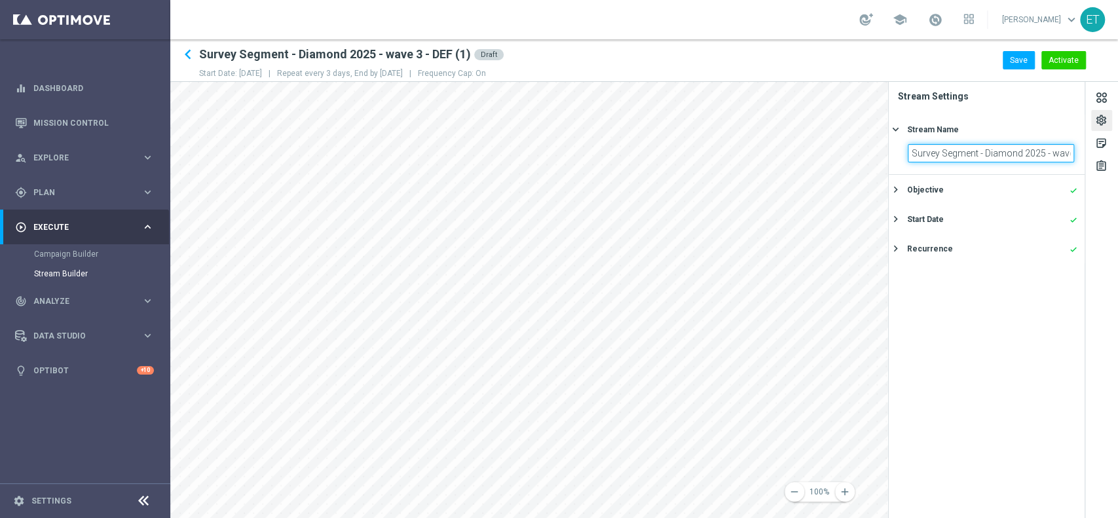
scroll to position [0, 44]
drag, startPoint x: 912, startPoint y: 150, endPoint x: 1090, endPoint y: 151, distance: 178.2
click at [1090, 151] on div "settings sticky_note_2 assignment Stream Settings Stream Name keyboard_arrow_ri…" at bounding box center [1003, 300] width 230 height 436
paste input "segment wave 3 - top master"
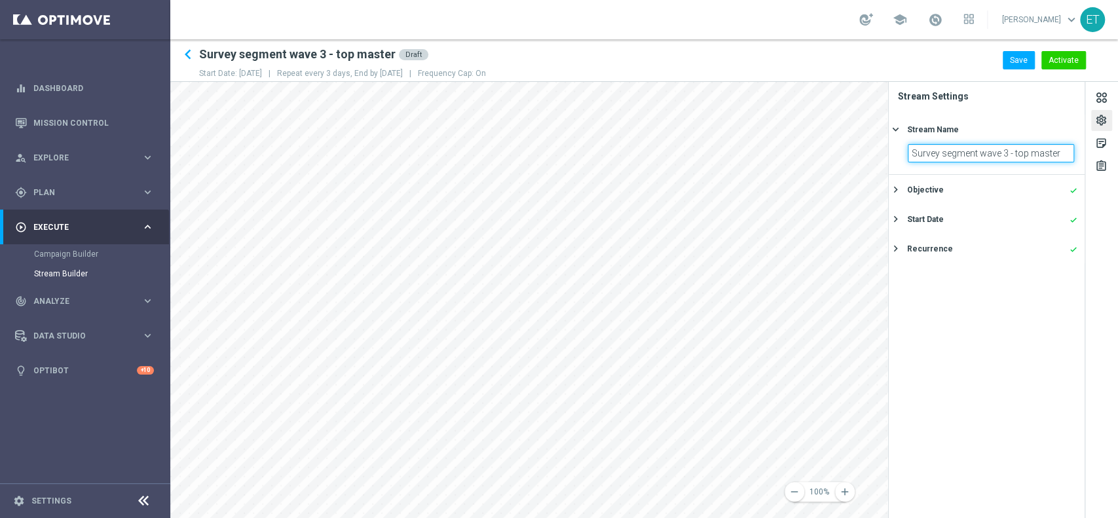
drag, startPoint x: 964, startPoint y: 155, endPoint x: 1067, endPoint y: 155, distance: 102.9
click at [1067, 155] on input "Survey segment wave 3 - top master" at bounding box center [991, 153] width 166 height 18
click at [1062, 155] on input "Survey segment wave 3 - top master" at bounding box center [991, 153] width 166 height 18
drag, startPoint x: 911, startPoint y: 155, endPoint x: 1117, endPoint y: 155, distance: 206.4
click at [1117, 155] on div "settings sticky_note_2 assignment Stream Settings Stream Name keyboard_arrow_ri…" at bounding box center [1003, 300] width 230 height 436
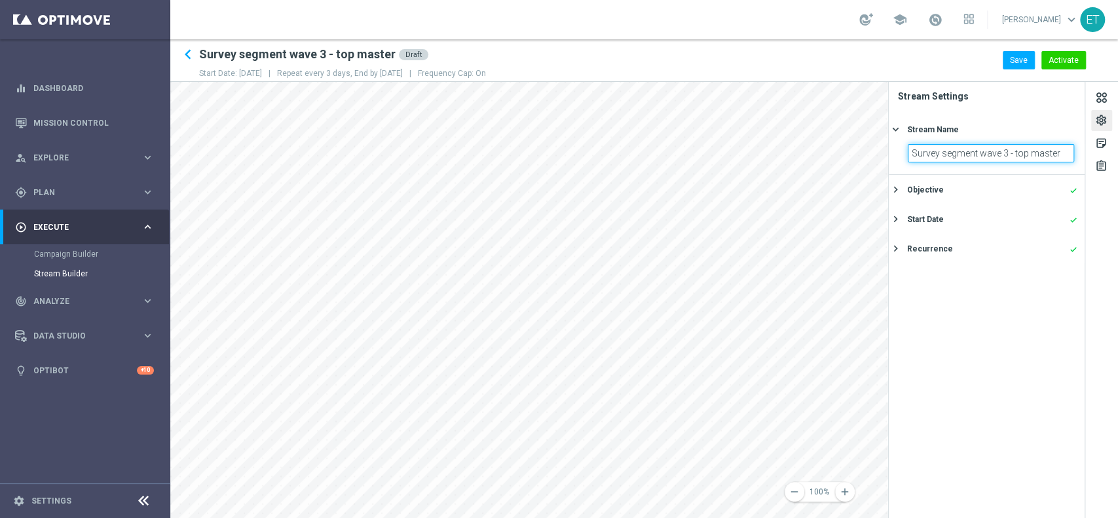
paste input "Segment - Top Master 2025 - wave 3 - DEF"
type input "Survey Segment - Top Master 2025 - wave 3 - DEF"
click at [897, 186] on icon "keyboard_arrow_right" at bounding box center [896, 189] width 12 height 12
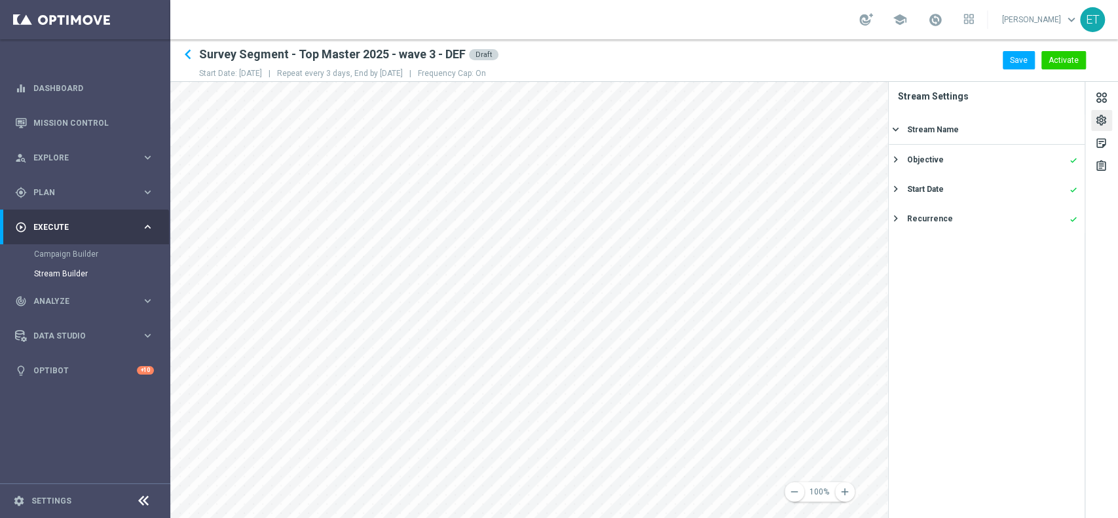
scroll to position [0, 0]
click at [896, 270] on icon "keyboard_arrow_right" at bounding box center [896, 265] width 12 height 12
click at [899, 241] on button "Recurrence done keyboard_arrow_right" at bounding box center [985, 248] width 186 height 16
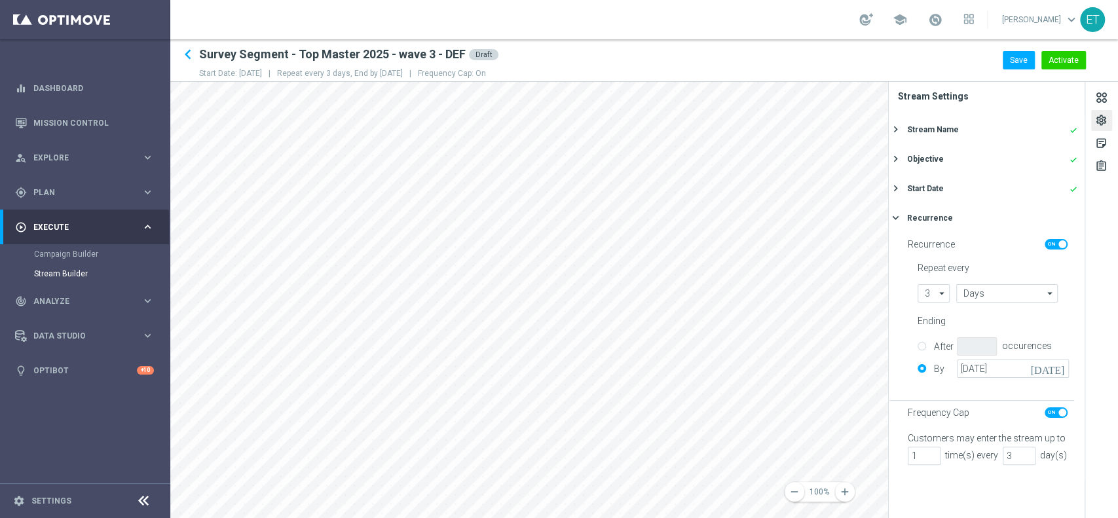
click at [896, 204] on div "Recurrence keyboard_arrow_right" at bounding box center [987, 217] width 196 height 29
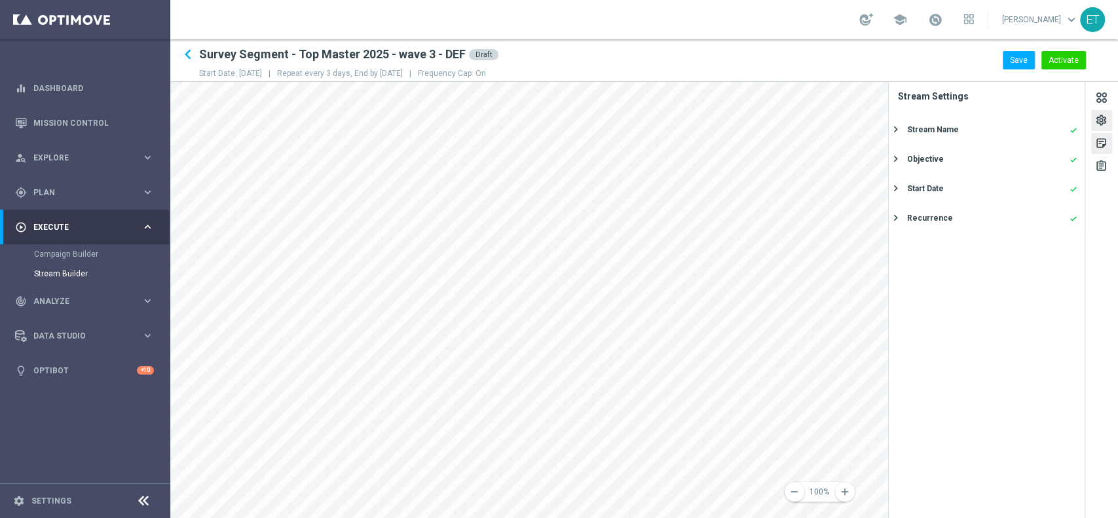
click at [1096, 142] on div "sticky_note_2" at bounding box center [1102, 145] width 12 height 17
click at [1113, 158] on tab-header "assignment" at bounding box center [1102, 166] width 33 height 21
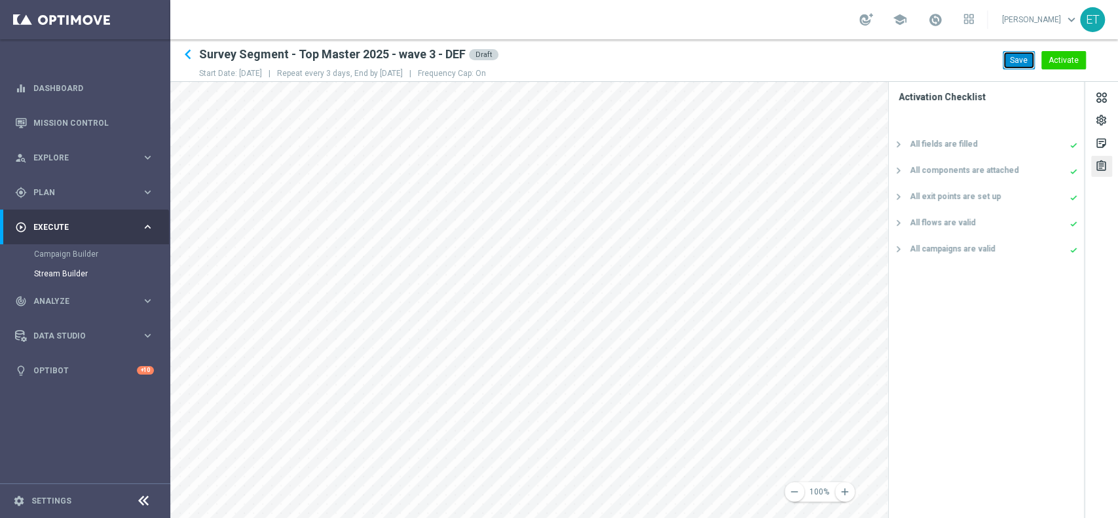
click at [1025, 67] on button "Save" at bounding box center [1019, 60] width 32 height 18
click at [1082, 56] on button "Activate" at bounding box center [1064, 60] width 45 height 18
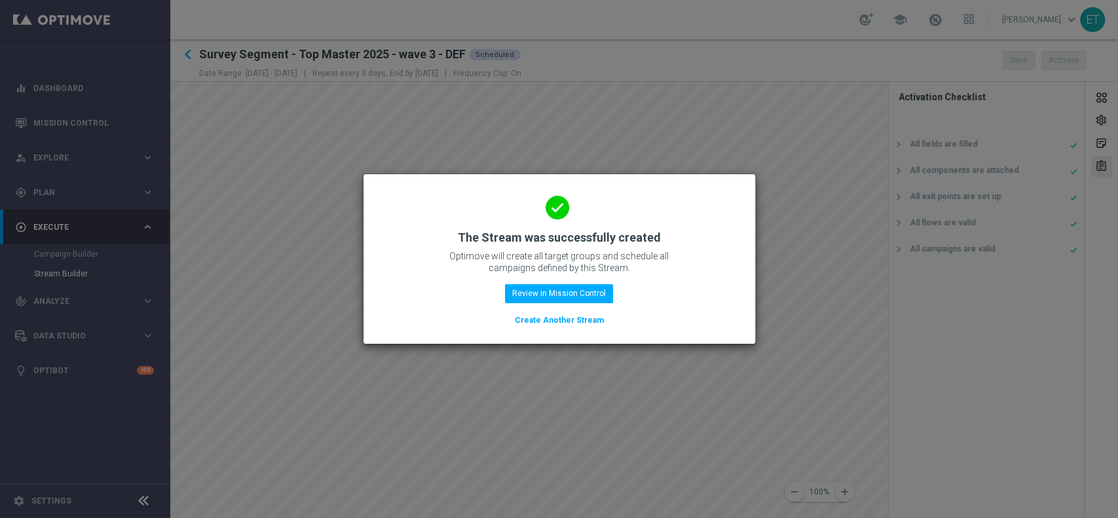
click at [575, 316] on button "Create Another Stream" at bounding box center [560, 320] width 92 height 14
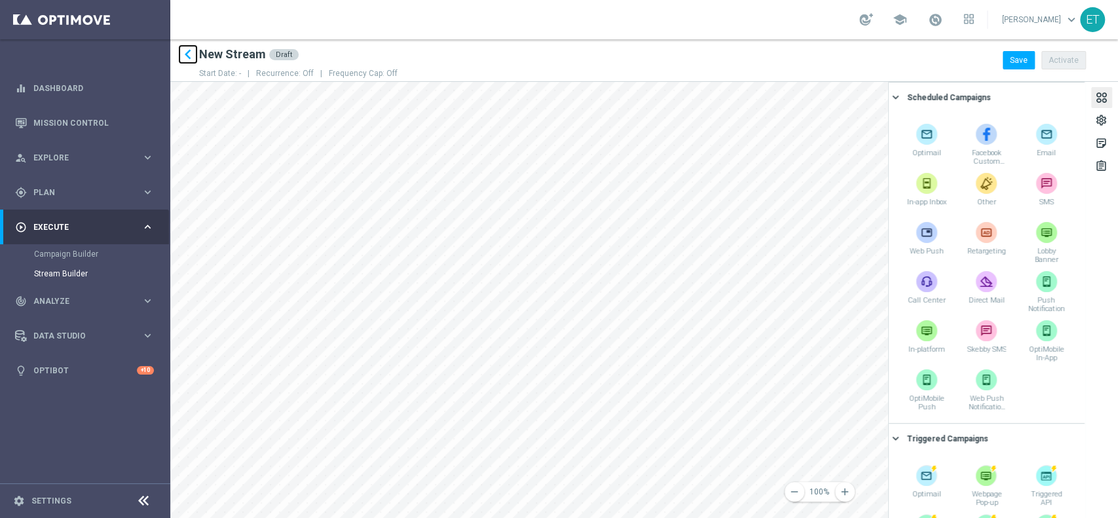
click at [191, 49] on icon "keyboard_arrow_left" at bounding box center [188, 55] width 20 height 20
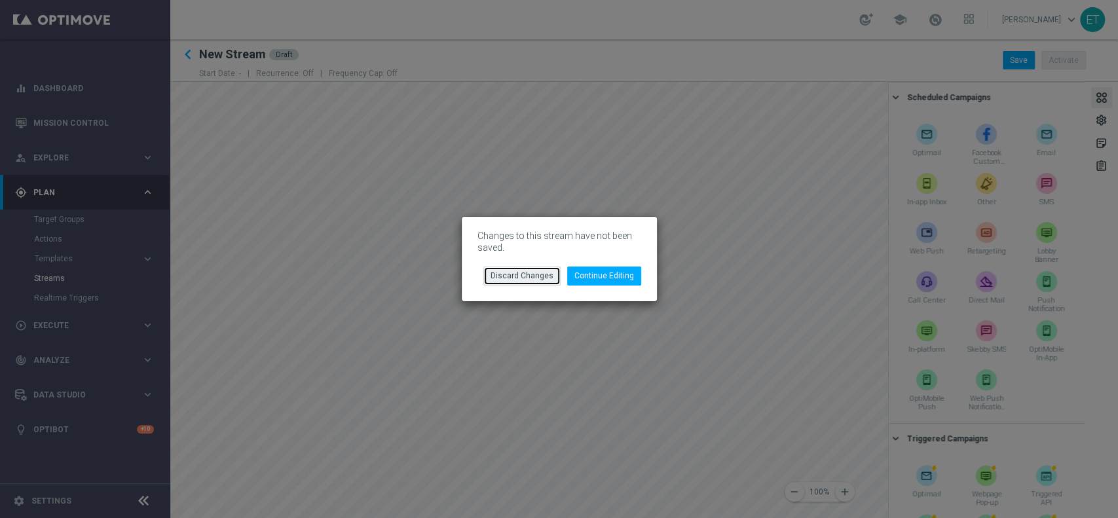
click at [535, 283] on button "Discard Changes" at bounding box center [522, 276] width 77 height 18
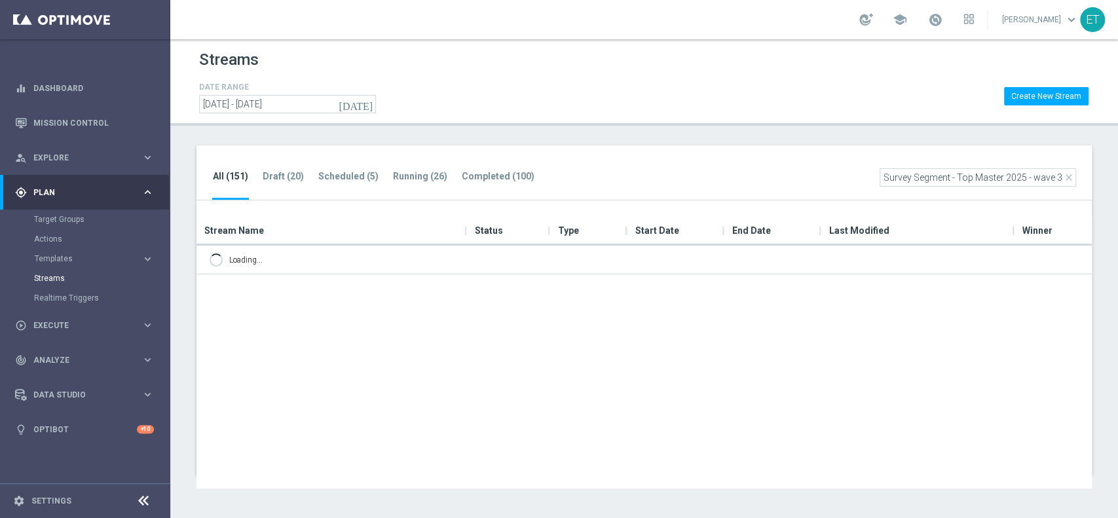
scroll to position [0, 20]
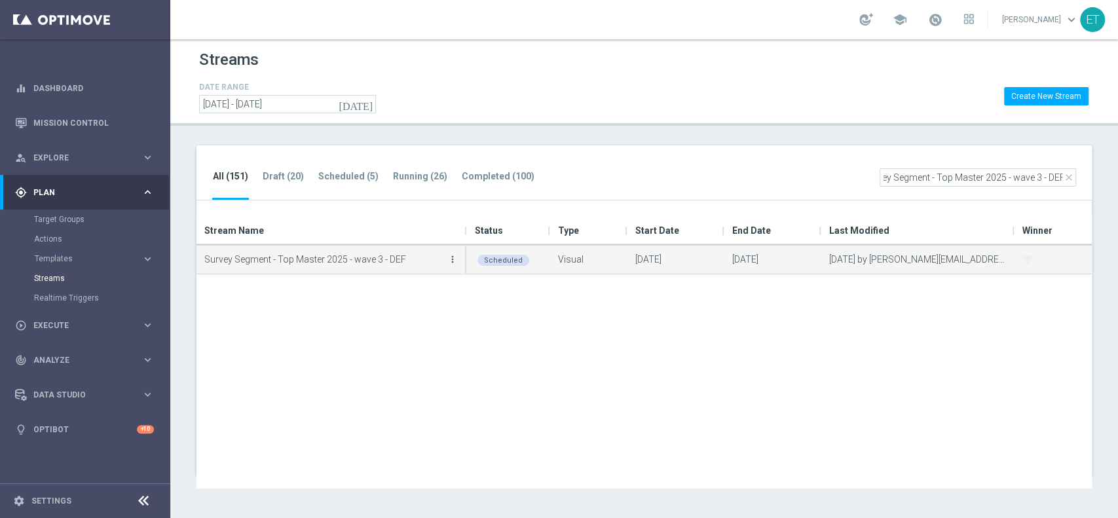
type input "Survey Segment - Top Master 2025 - wave 3 - DEF"
click at [453, 254] on icon "more_vert" at bounding box center [453, 259] width 10 height 10
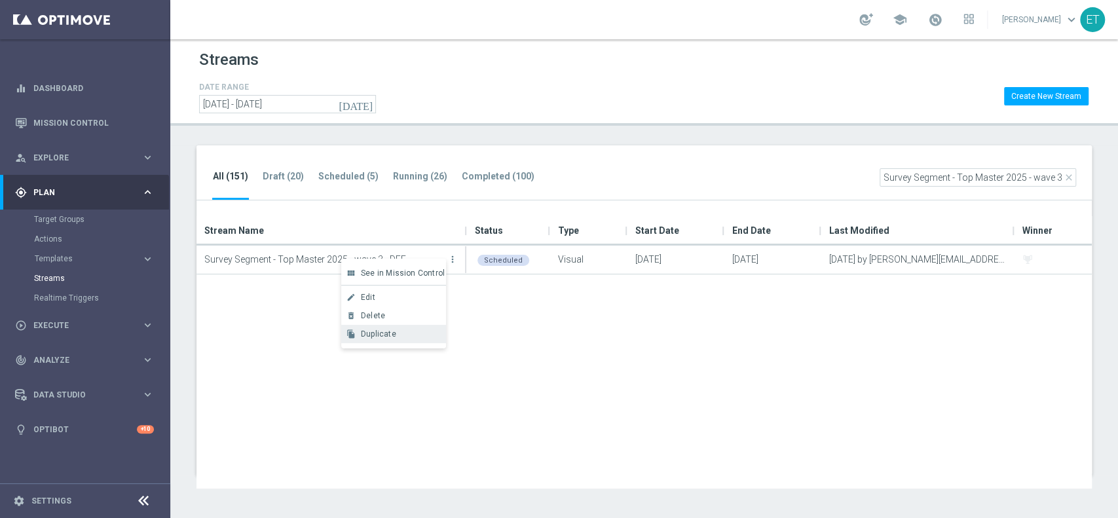
click at [387, 337] on span "Duplicate" at bounding box center [378, 334] width 35 height 9
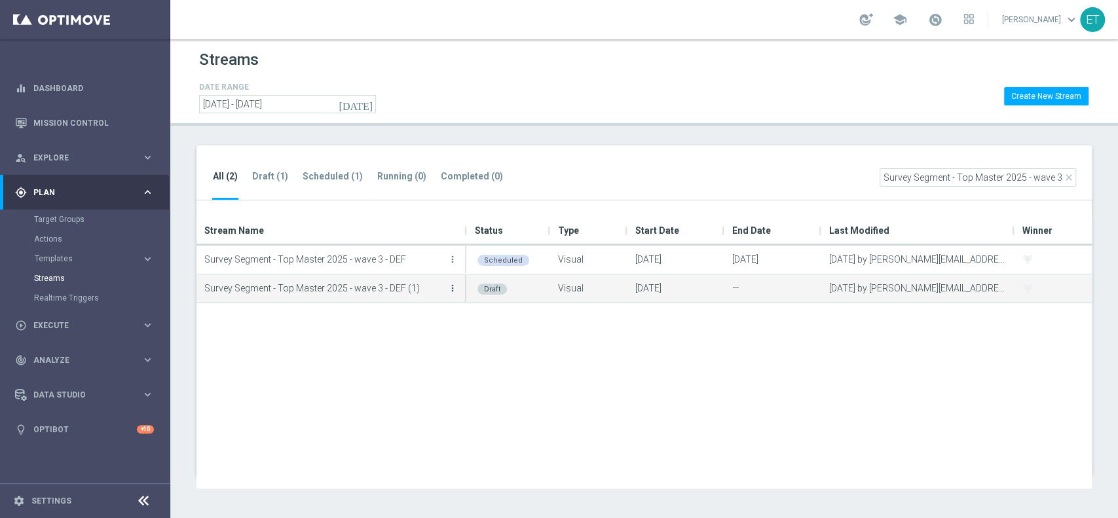
click at [451, 288] on icon "more_vert" at bounding box center [453, 288] width 10 height 10
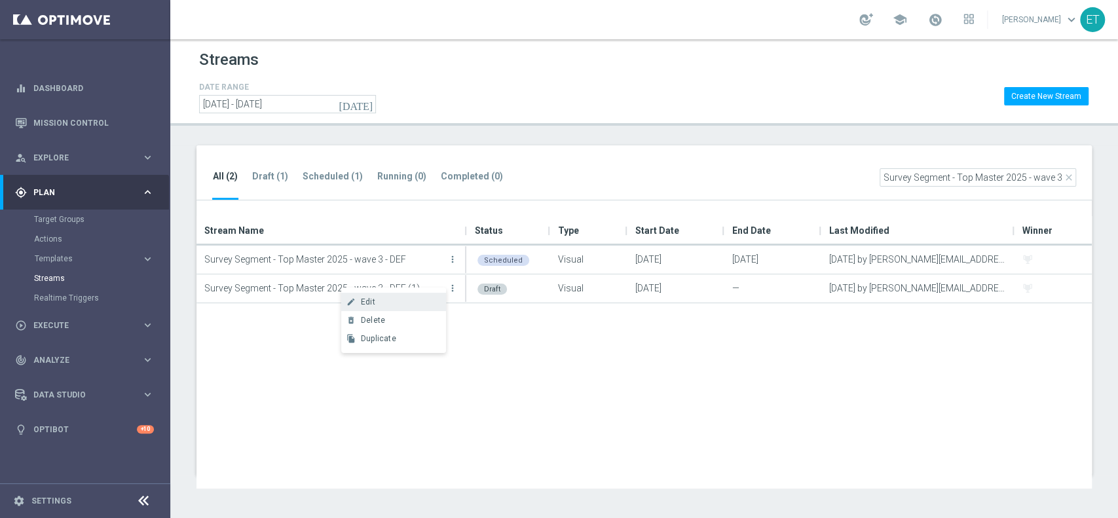
click at [390, 302] on div "Edit" at bounding box center [400, 301] width 79 height 9
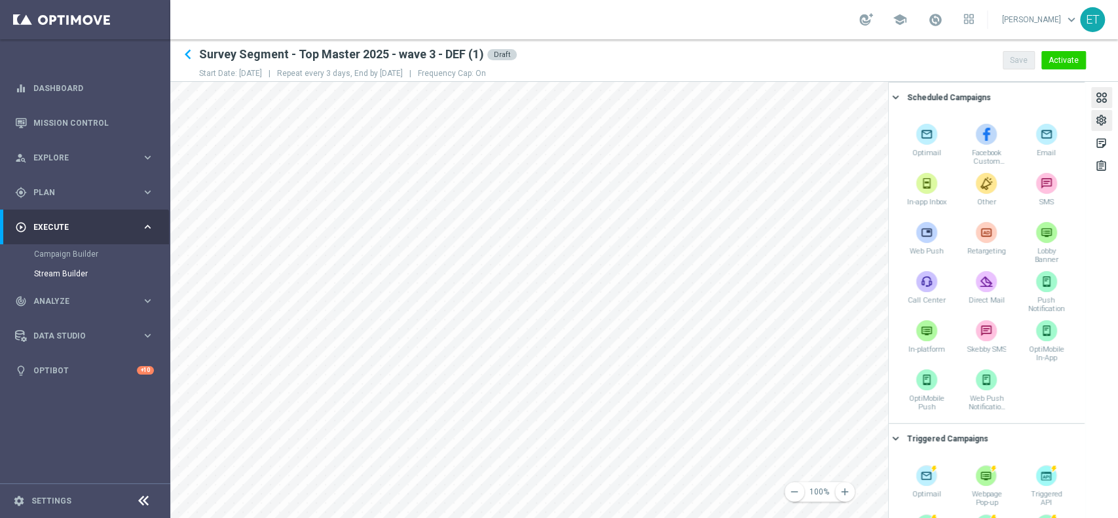
click at [1101, 118] on div "settings" at bounding box center [1102, 122] width 12 height 17
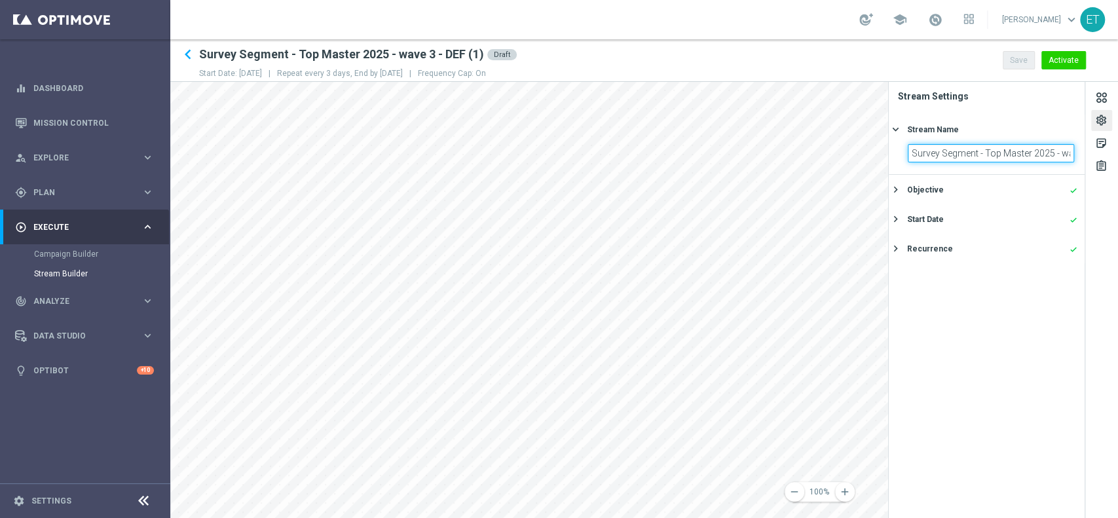
scroll to position [0, 53]
drag, startPoint x: 913, startPoint y: 153, endPoint x: 1102, endPoint y: 173, distance: 190.4
click at [1102, 173] on div "settings sticky_note_2 assignment Stream Settings Stream Name keyboard_arrow_ri…" at bounding box center [1003, 300] width 230 height 436
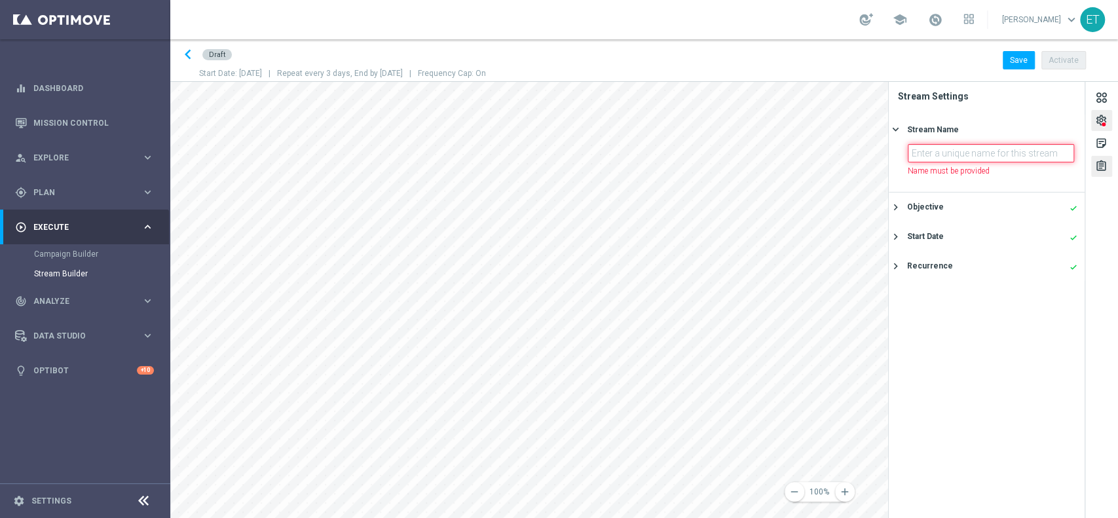
scroll to position [0, 0]
paste input "Survey Segment - Low Master 2025 - wave 3 - DEF"
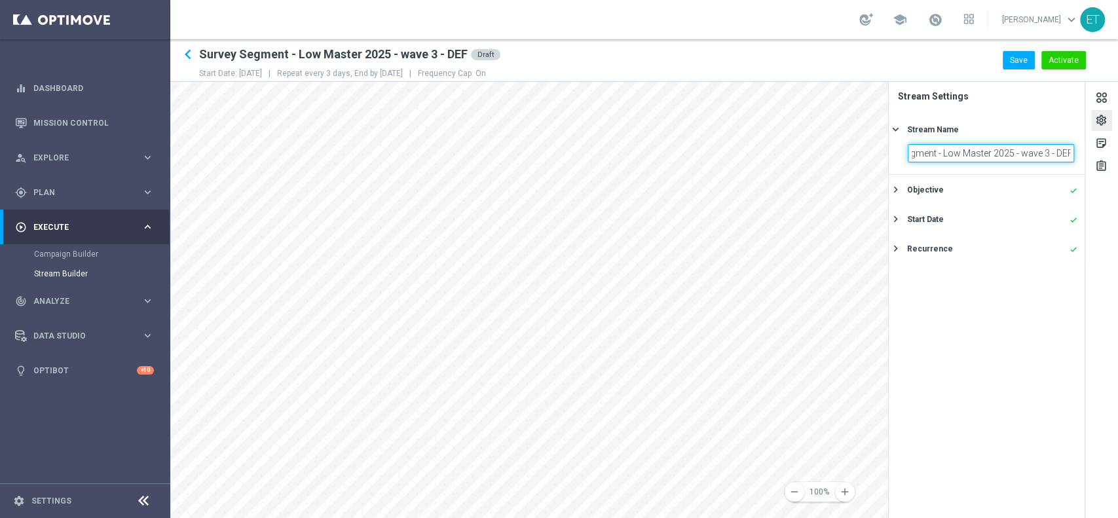
type input "Survey Segment - Low Master 2025 - wave 3 - DEF"
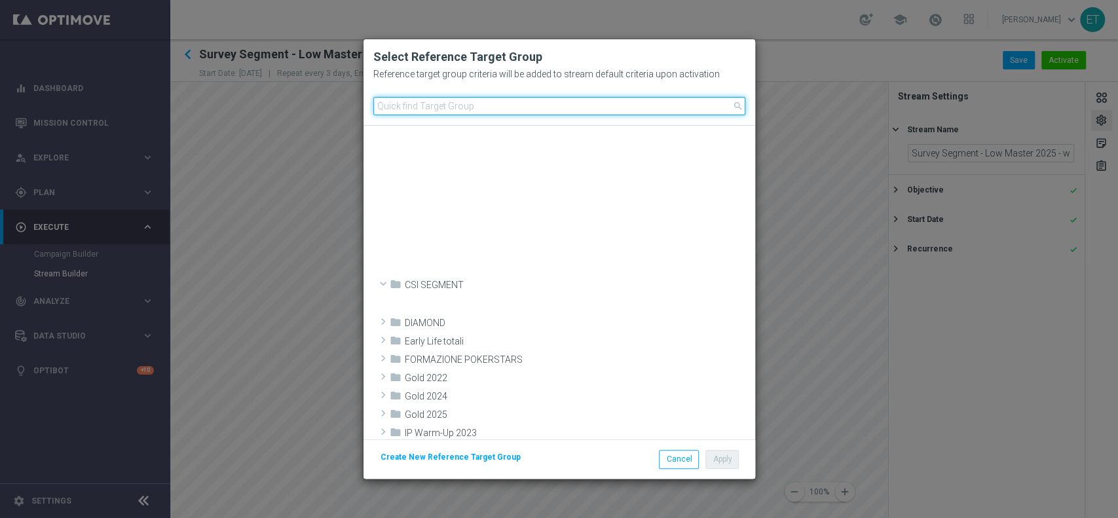
scroll to position [626, 0]
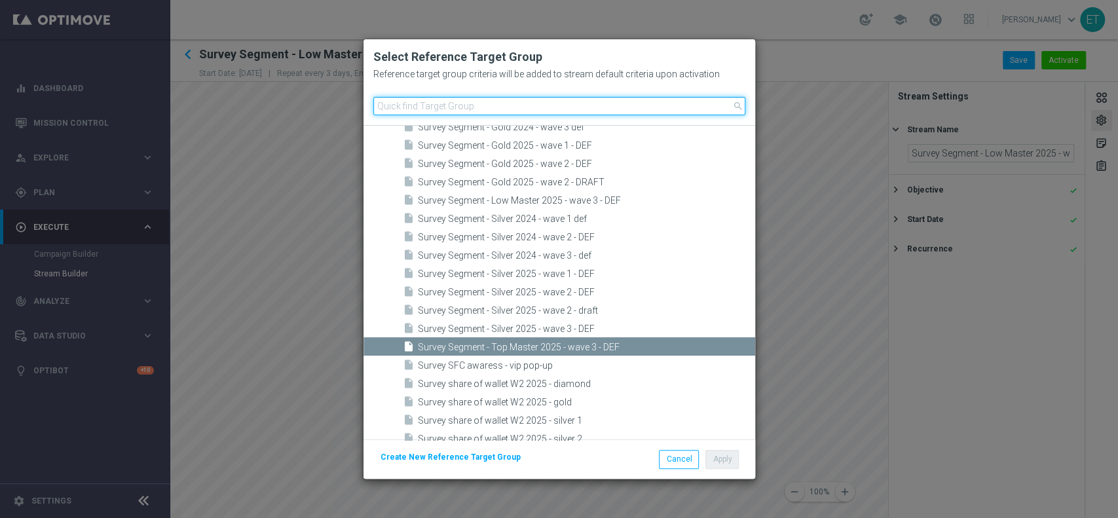
paste input "Survey Segment - Low Master 2025 - wave 3 - DEF"
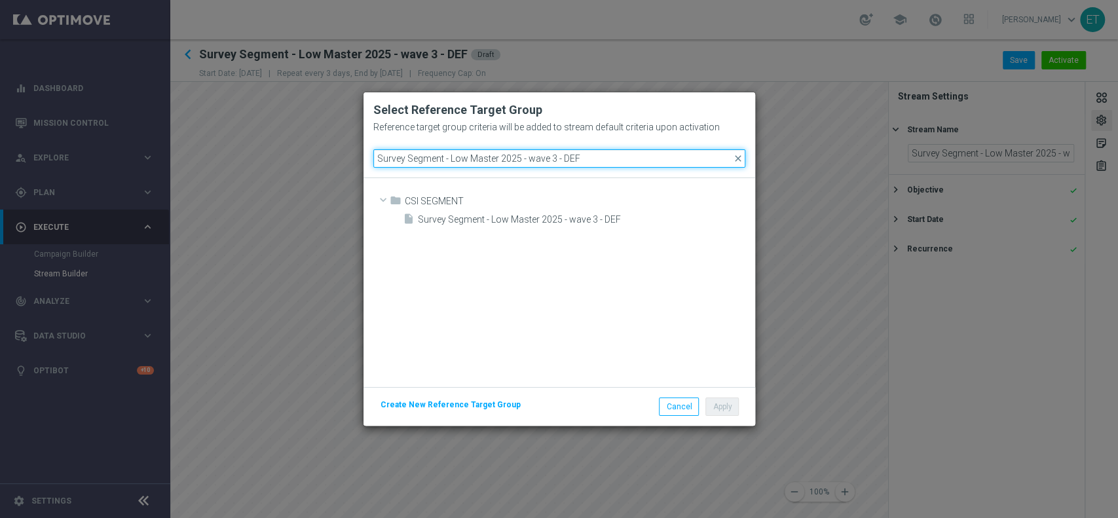
scroll to position [0, 0]
type input "Survey Segment - Low Master 2025 - wave 3 - DEF"
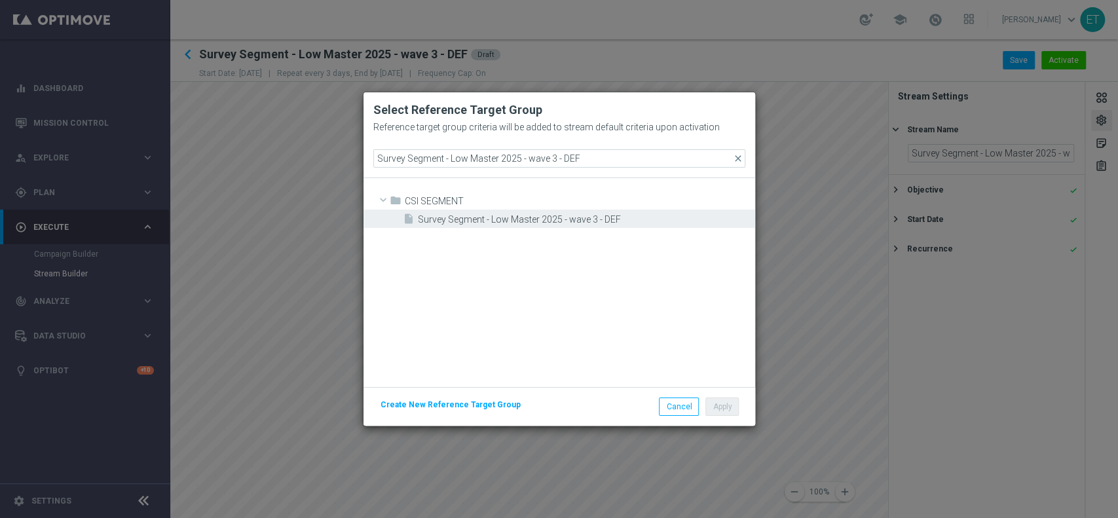
click at [518, 221] on span "Survey Segment - Low Master 2025 - wave 3 - DEF" at bounding box center [585, 219] width 334 height 11
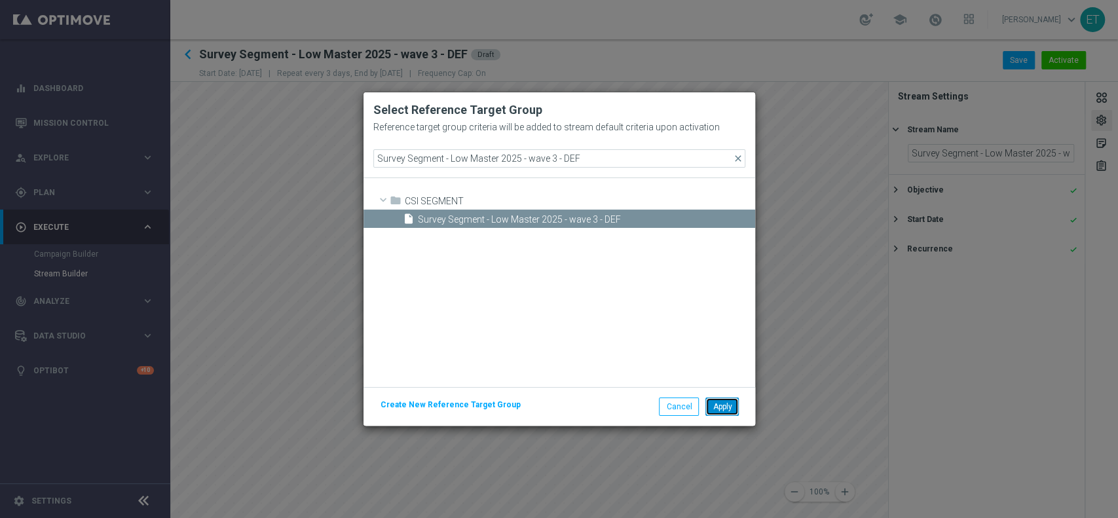
click at [729, 409] on button "Apply" at bounding box center [722, 407] width 33 height 18
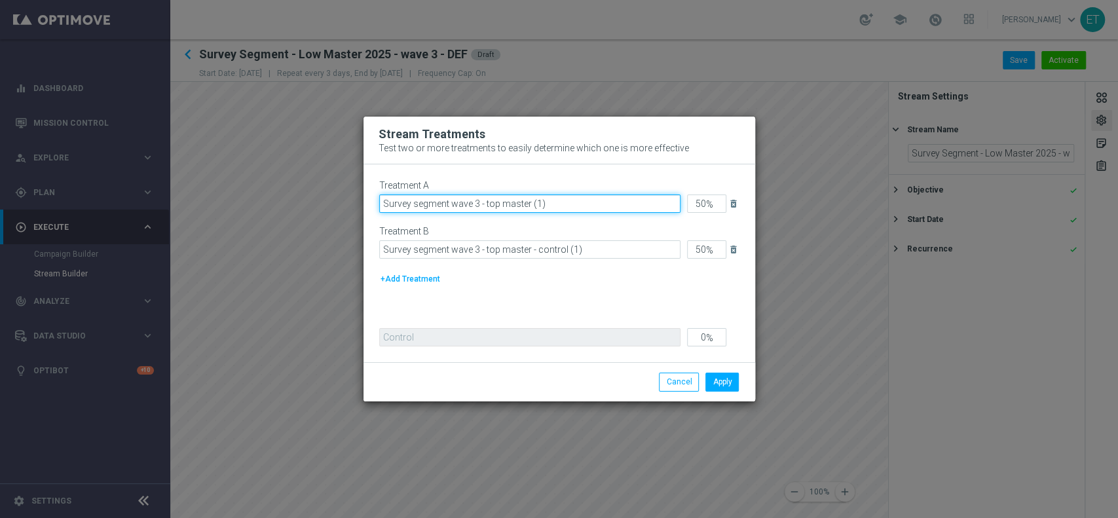
drag, startPoint x: 565, startPoint y: 207, endPoint x: 531, endPoint y: 210, distance: 34.2
click at [531, 210] on input "Survey segment wave 3 - top master (1)" at bounding box center [529, 204] width 301 height 18
click at [489, 204] on input "Survey segment wave 3 - top master" at bounding box center [529, 204] width 301 height 18
type input "Survey segment wave 3 - low master"
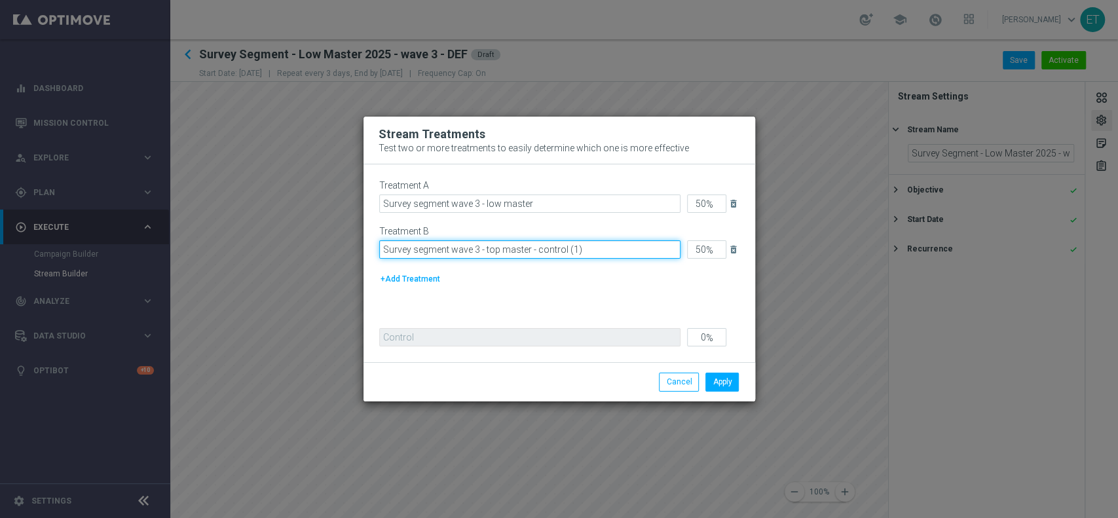
drag, startPoint x: 485, startPoint y: 249, endPoint x: 497, endPoint y: 251, distance: 12.0
click at [497, 251] on input "Survey segment wave 3 - top master - control (1)" at bounding box center [529, 249] width 301 height 18
click at [616, 248] on input "Survey segment wave 3 - low master - control (1)" at bounding box center [529, 249] width 301 height 18
type input "Survey segment wave 3 - low master - control"
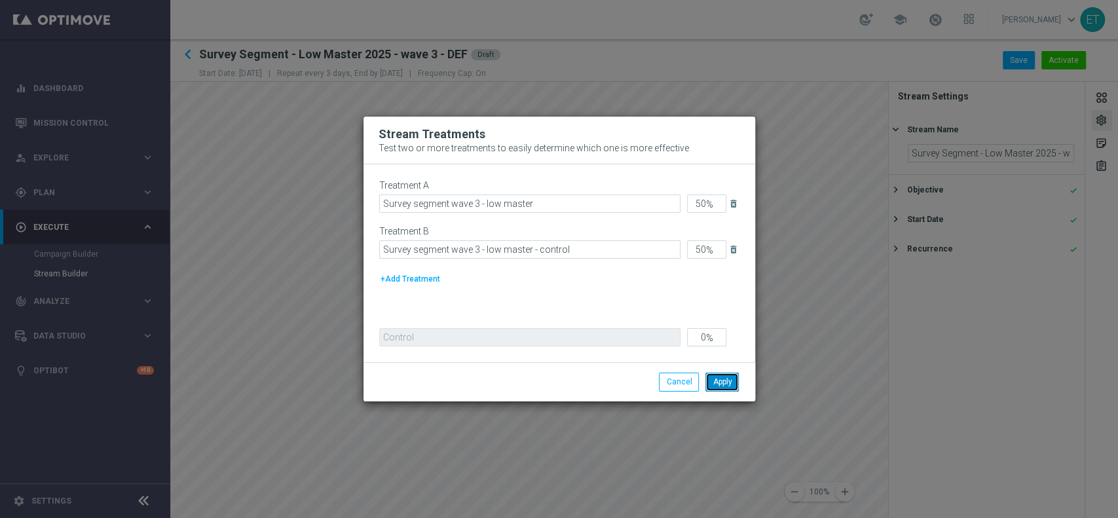
click at [731, 380] on button "Apply" at bounding box center [722, 382] width 33 height 18
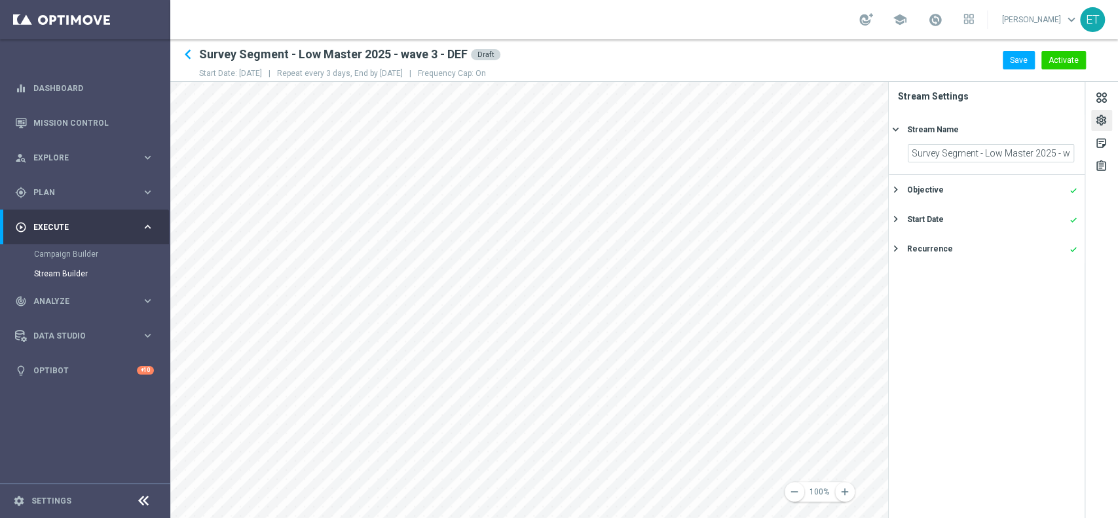
click at [896, 131] on icon "keyboard_arrow_right" at bounding box center [896, 129] width 12 height 12
click at [1104, 144] on div "sticky_note_2" at bounding box center [1102, 145] width 12 height 17
click at [1109, 161] on div "assignment" at bounding box center [1102, 166] width 21 height 21
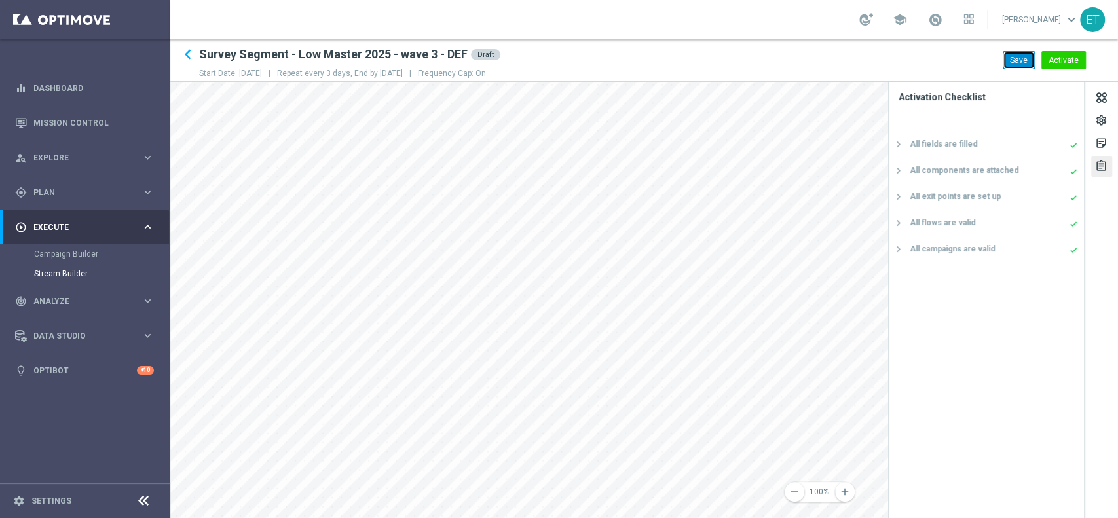
click at [1018, 63] on button "Save" at bounding box center [1019, 60] width 32 height 18
click at [1055, 65] on button "Activate" at bounding box center [1064, 60] width 45 height 18
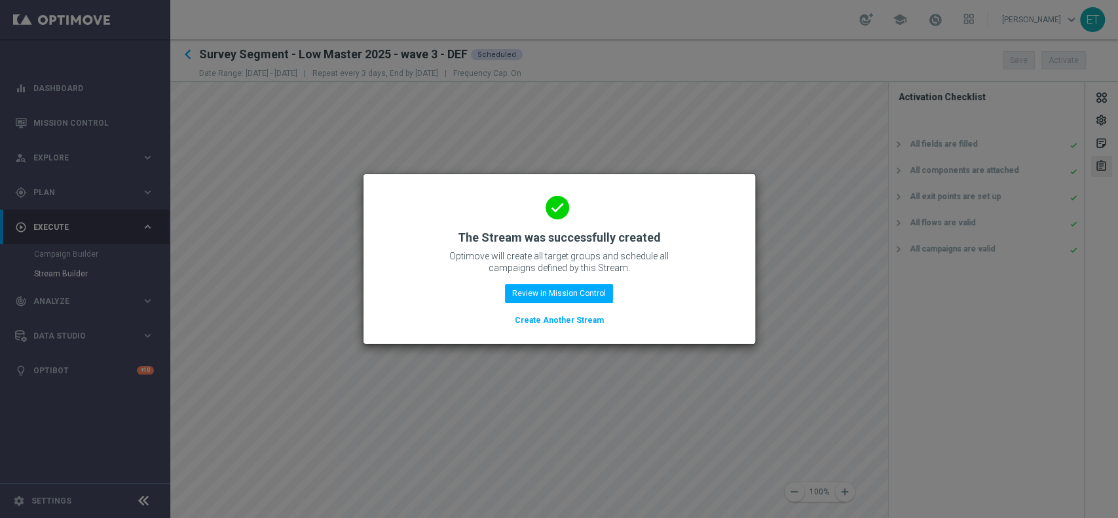
click at [567, 321] on button "Create Another Stream" at bounding box center [560, 320] width 92 height 14
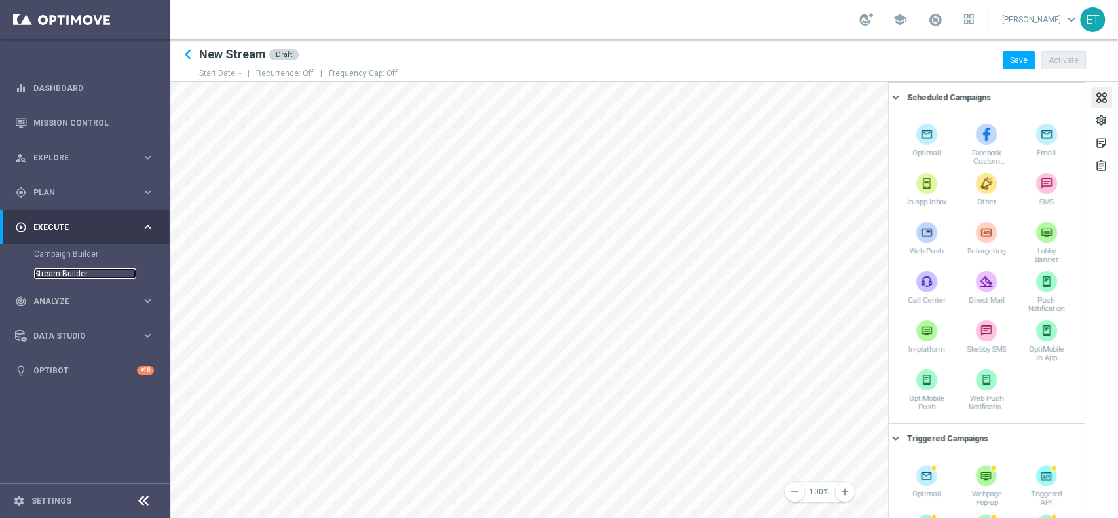
click at [68, 277] on link "Stream Builder" at bounding box center [85, 274] width 102 height 10
click at [73, 269] on link "Stream Builder" at bounding box center [85, 274] width 102 height 10
click at [191, 57] on icon "keyboard_arrow_left" at bounding box center [188, 55] width 20 height 20
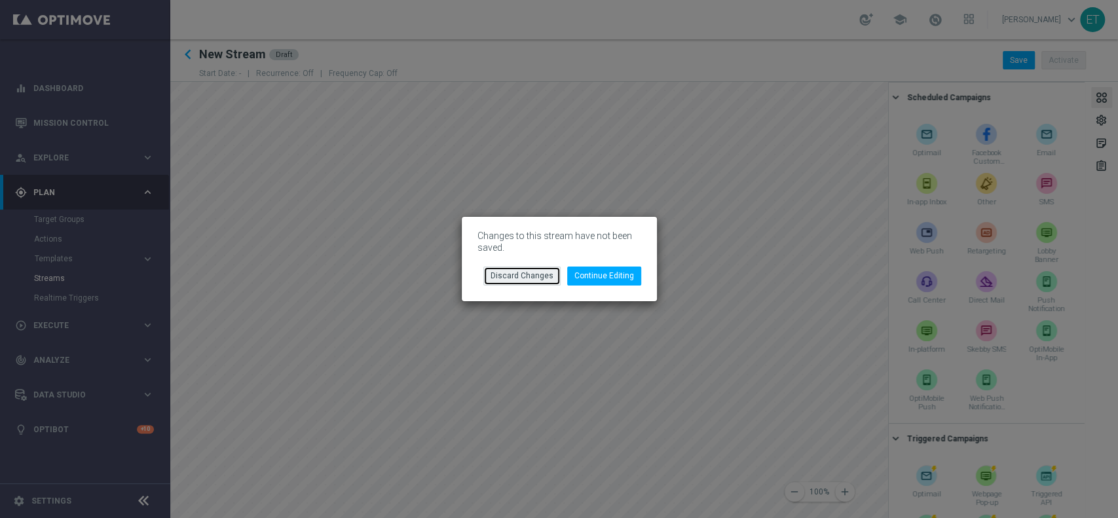
click at [519, 275] on button "Discard Changes" at bounding box center [522, 276] width 77 height 18
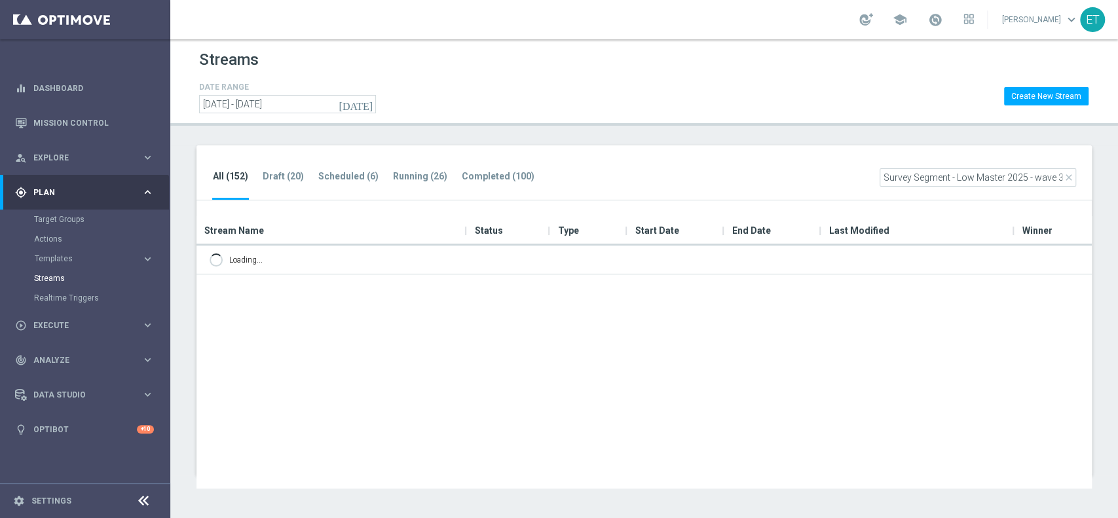
scroll to position [0, 22]
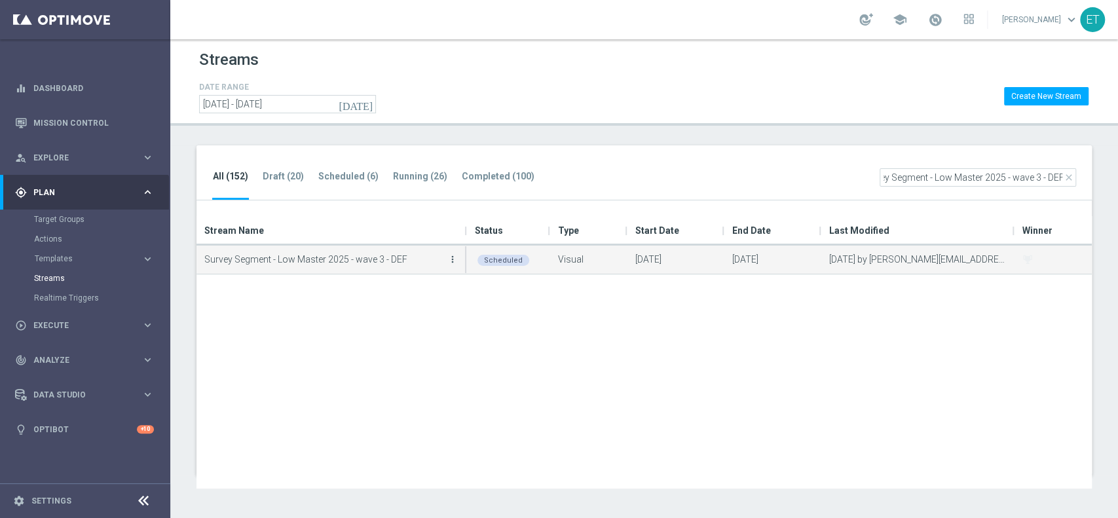
type input "Survey Segment - Low Master 2025 - wave 3 - DEF"
click at [451, 262] on icon "more_vert" at bounding box center [453, 259] width 10 height 10
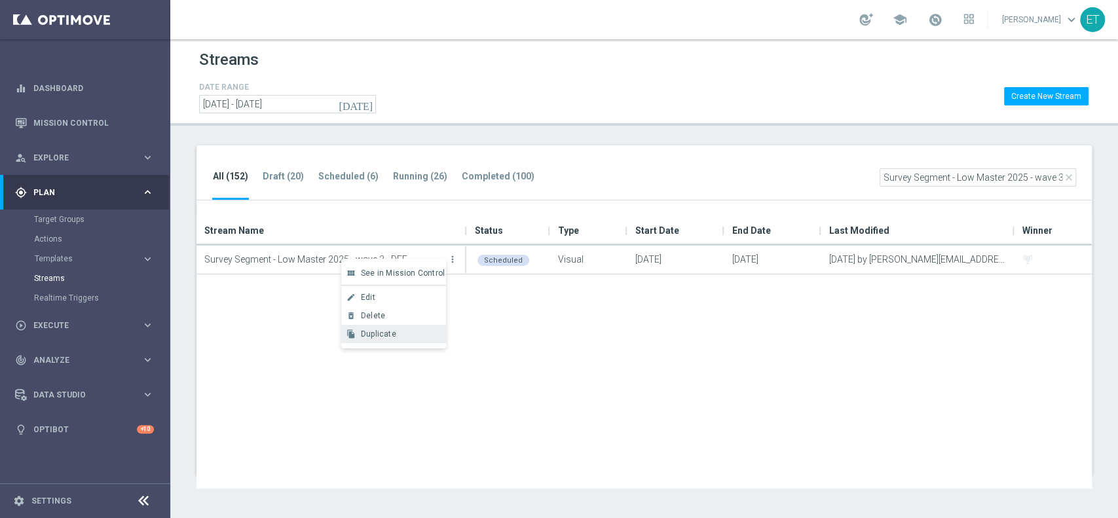
click at [393, 332] on span "Duplicate" at bounding box center [378, 334] width 35 height 9
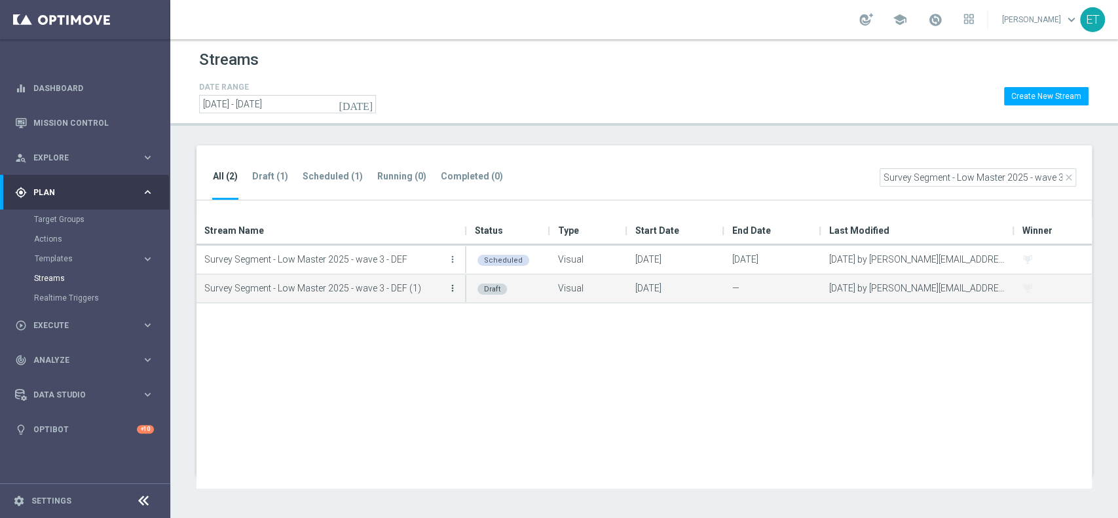
click at [456, 290] on icon "more_vert" at bounding box center [453, 288] width 10 height 10
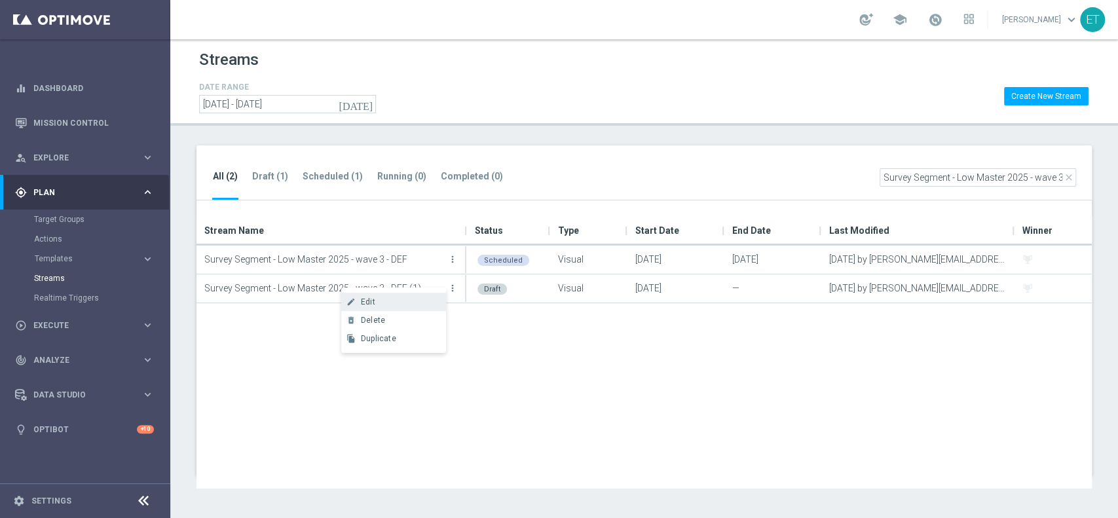
click at [395, 299] on div "Edit" at bounding box center [400, 301] width 79 height 9
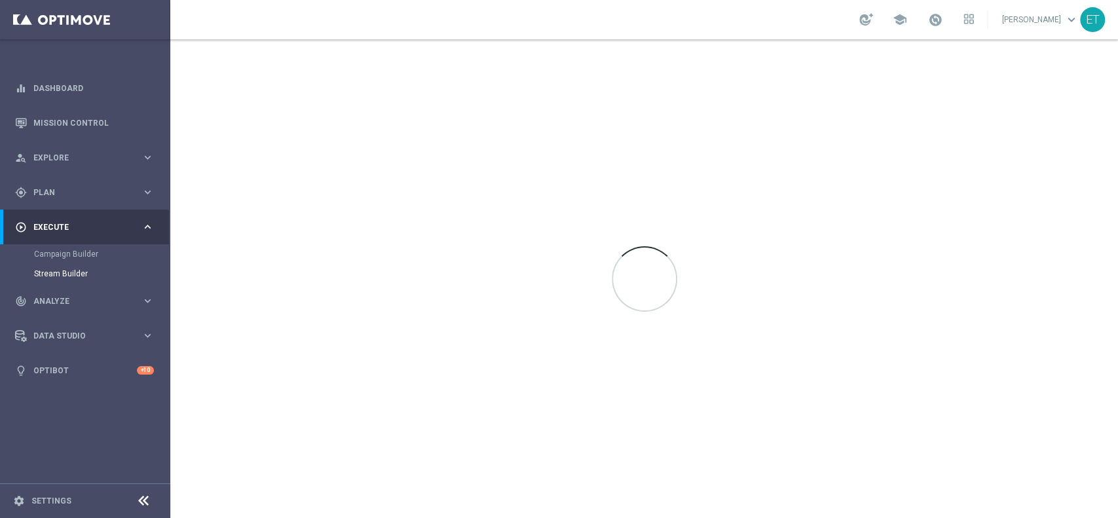
click at [581, 265] on div at bounding box center [644, 278] width 948 height 479
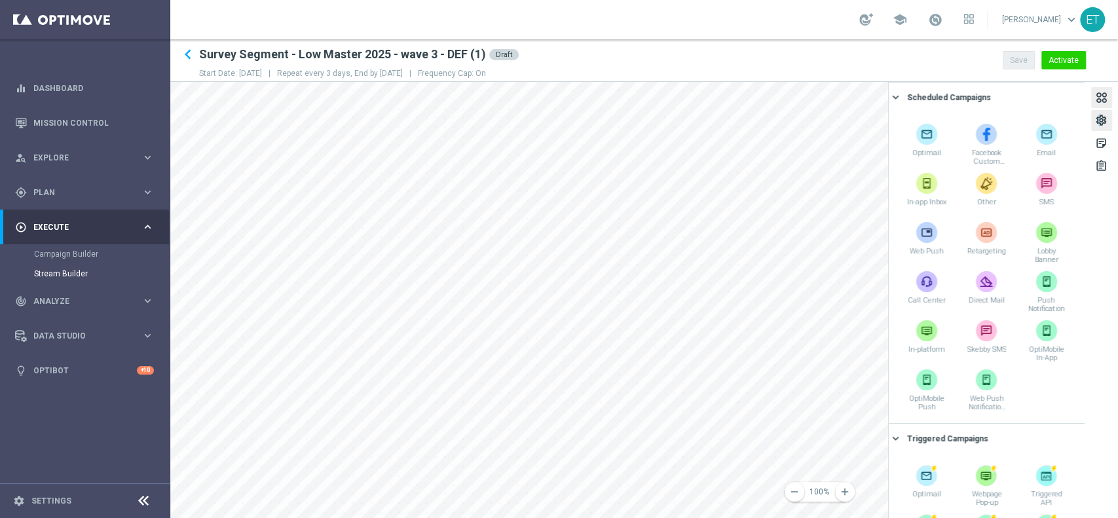
click at [1099, 118] on div "settings" at bounding box center [1102, 122] width 12 height 17
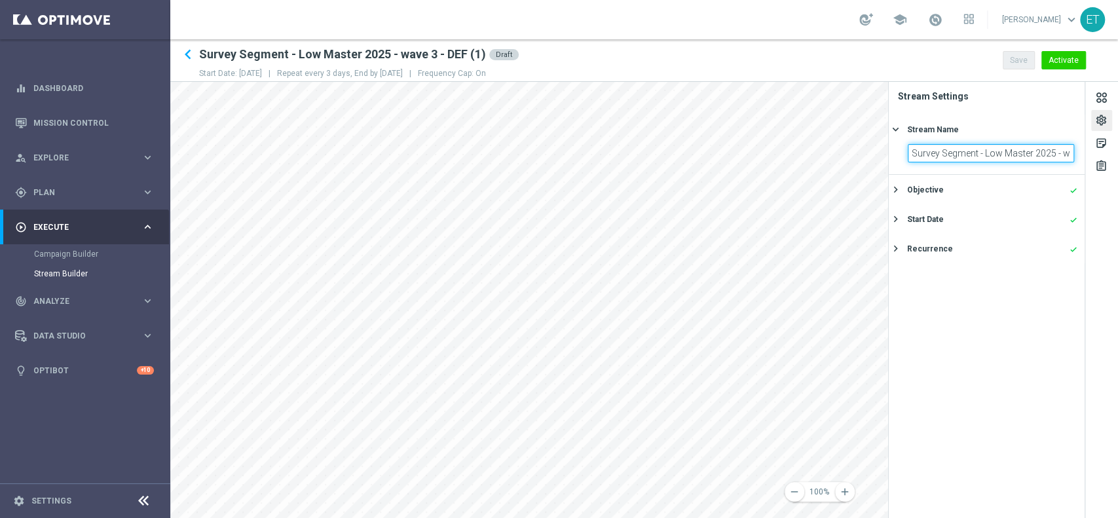
scroll to position [0, 55]
drag, startPoint x: 914, startPoint y: 149, endPoint x: 1111, endPoint y: 216, distance: 207.4
click at [1111, 216] on div "settings sticky_note_2 assignment Stream Settings Stream Name keyboard_arrow_ri…" at bounding box center [1003, 300] width 230 height 436
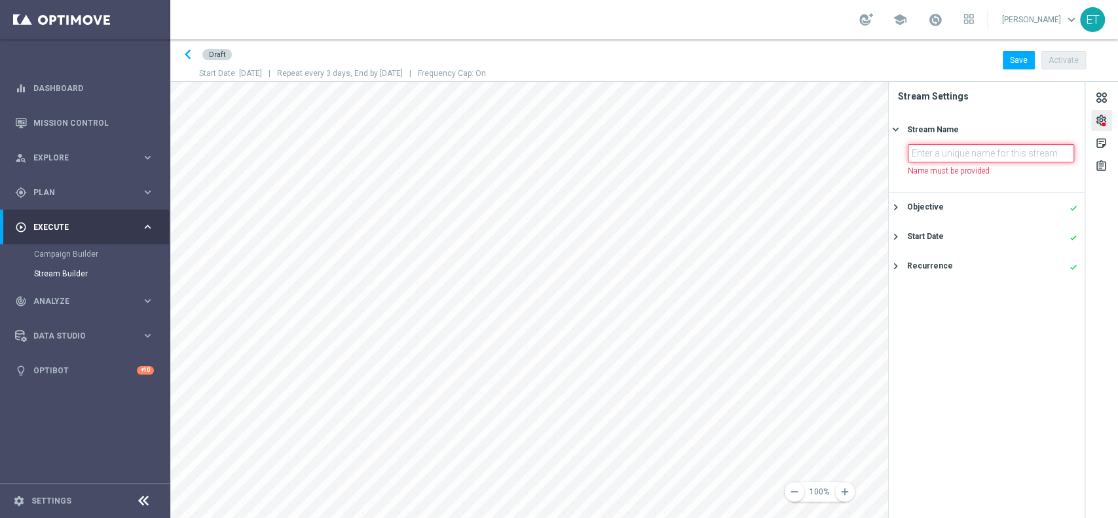
paste input "Survey Segment - Silver 2025 - wave 3 - DEF"
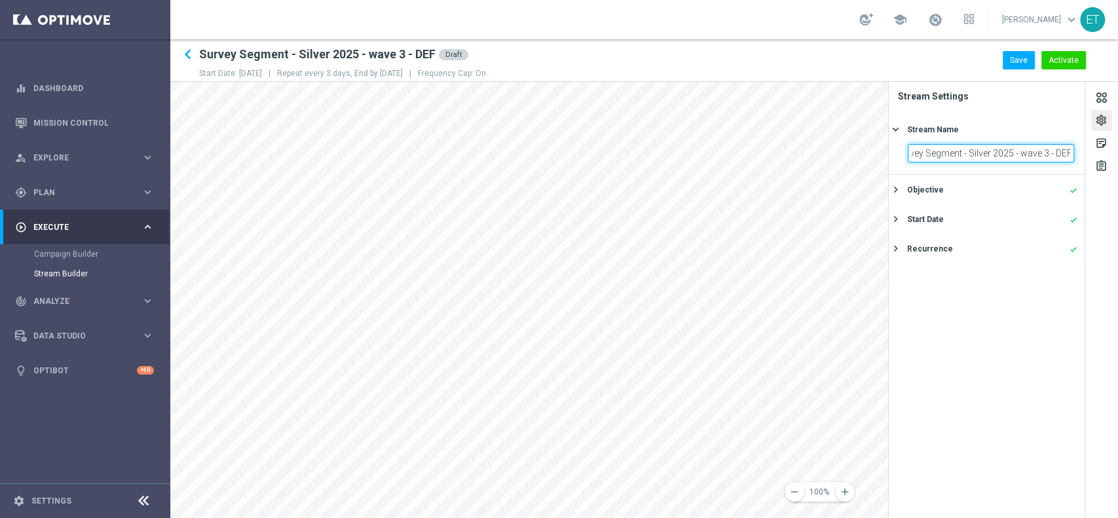
type input "Survey Segment - Silver 2025 - wave 3 - DEF"
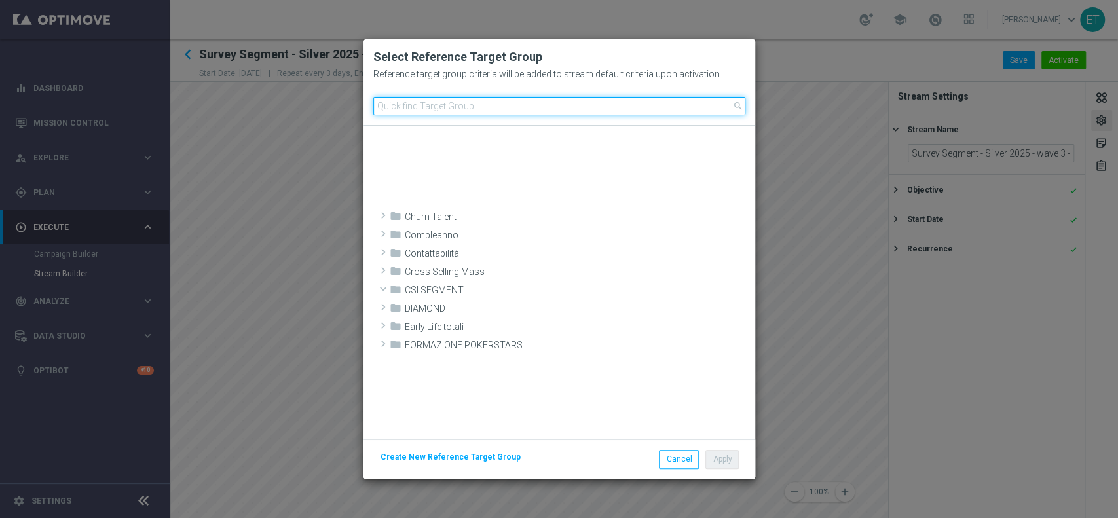
scroll to position [489, 0]
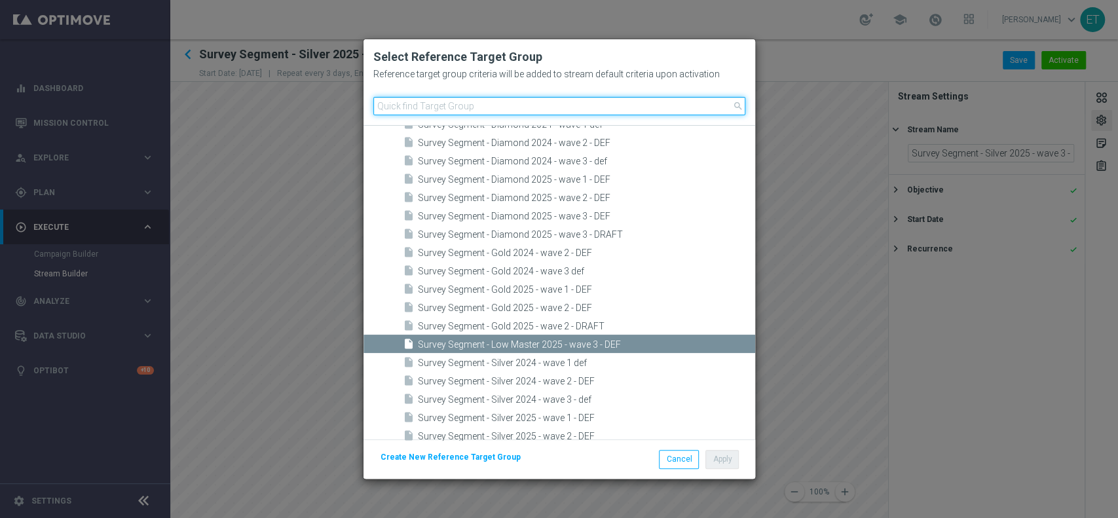
paste input "Survey Segment - Silver 2025 - wave 3 - DEF"
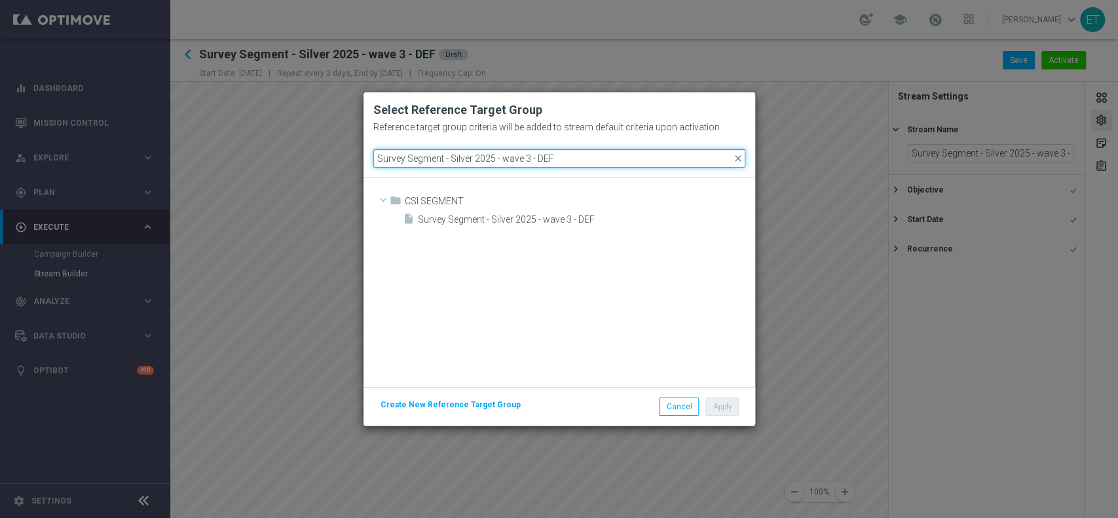
scroll to position [0, 0]
type input "Survey Segment - Silver 2025 - wave 3 - DEF"
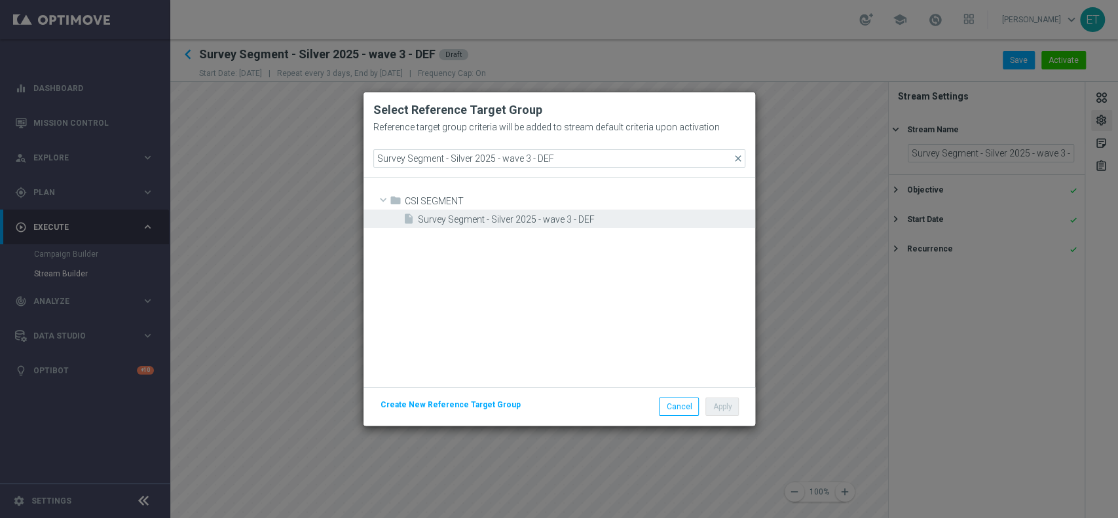
click at [532, 222] on span "Survey Segment - Silver 2025 - wave 3 - DEF" at bounding box center [585, 219] width 334 height 11
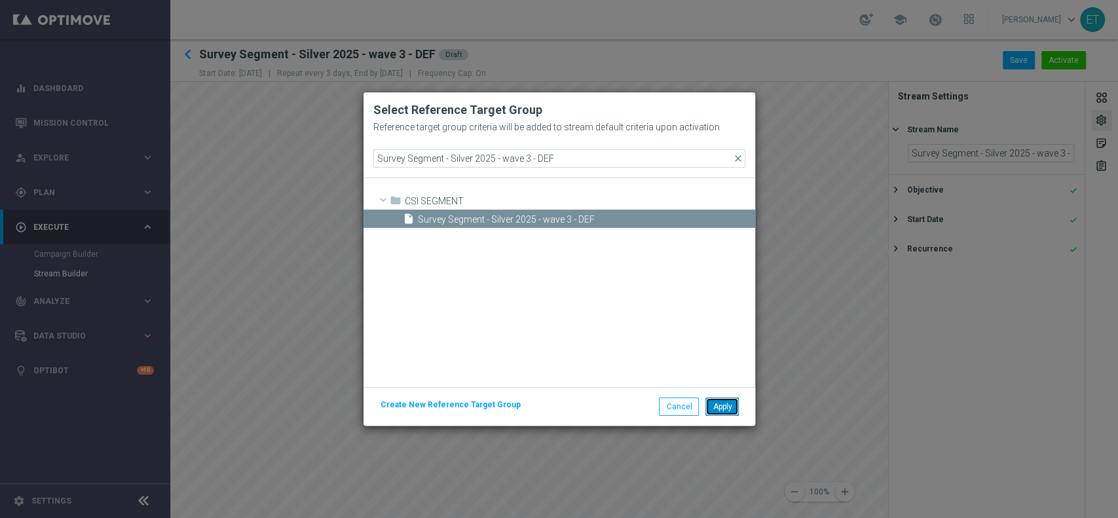
click at [723, 406] on button "Apply" at bounding box center [722, 407] width 33 height 18
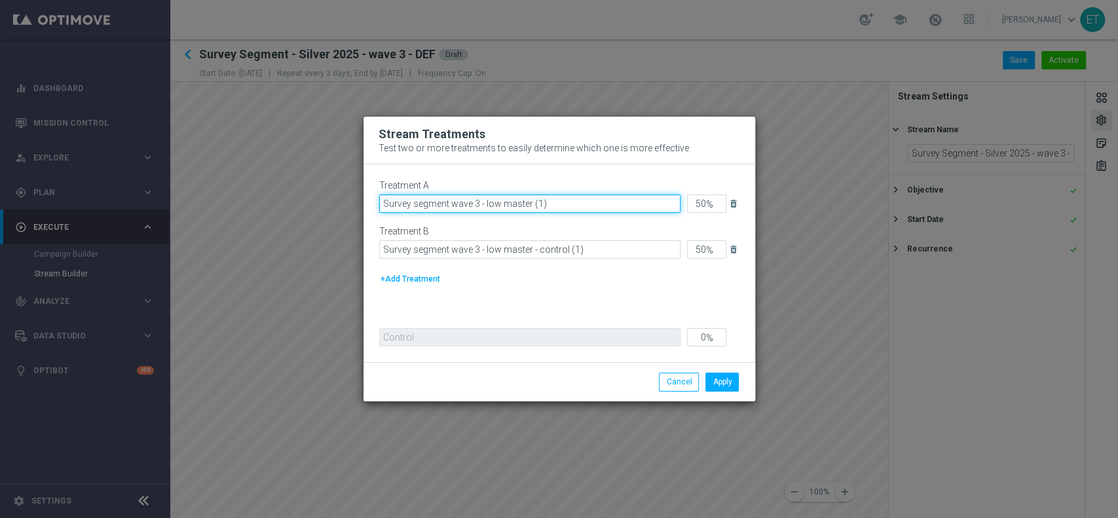
drag, startPoint x: 486, startPoint y: 203, endPoint x: 577, endPoint y: 204, distance: 90.4
click at [577, 204] on input "Survey segment wave 3 - low master (1)" at bounding box center [529, 204] width 301 height 18
drag, startPoint x: 566, startPoint y: 208, endPoint x: 486, endPoint y: 211, distance: 80.7
click at [486, 211] on input "Survey segment wave 3 - talent" at bounding box center [529, 204] width 301 height 18
type input "Survey segment wave 3 - talent"
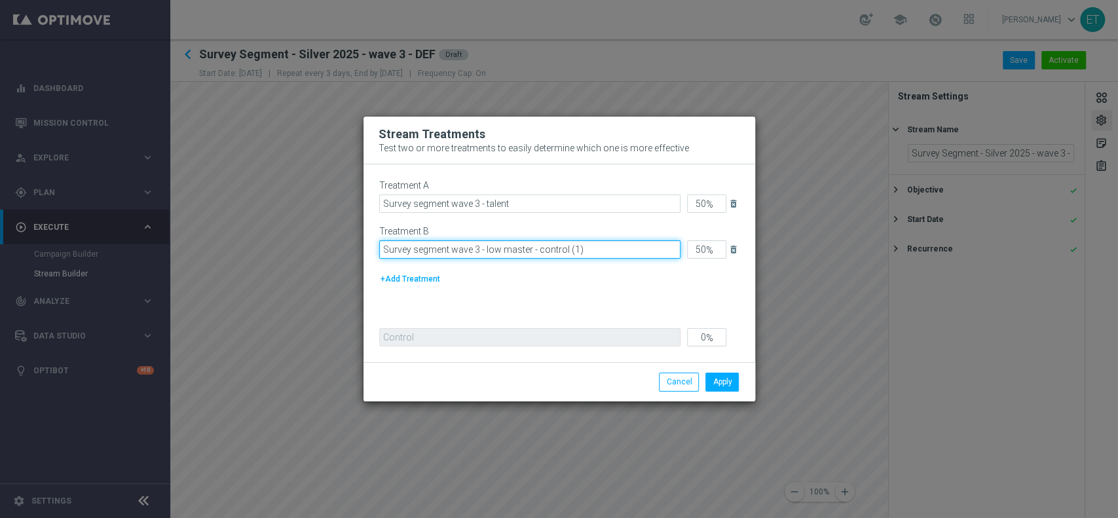
drag, startPoint x: 484, startPoint y: 250, endPoint x: 531, endPoint y: 254, distance: 46.7
click at [531, 254] on input "Survey segment wave 3 - low master - control (1)" at bounding box center [529, 249] width 301 height 18
paste input "talent"
drag, startPoint x: 566, startPoint y: 246, endPoint x: 546, endPoint y: 254, distance: 21.8
click at [546, 254] on input "Survey segment wave 3 - talent- control (1)" at bounding box center [529, 249] width 301 height 18
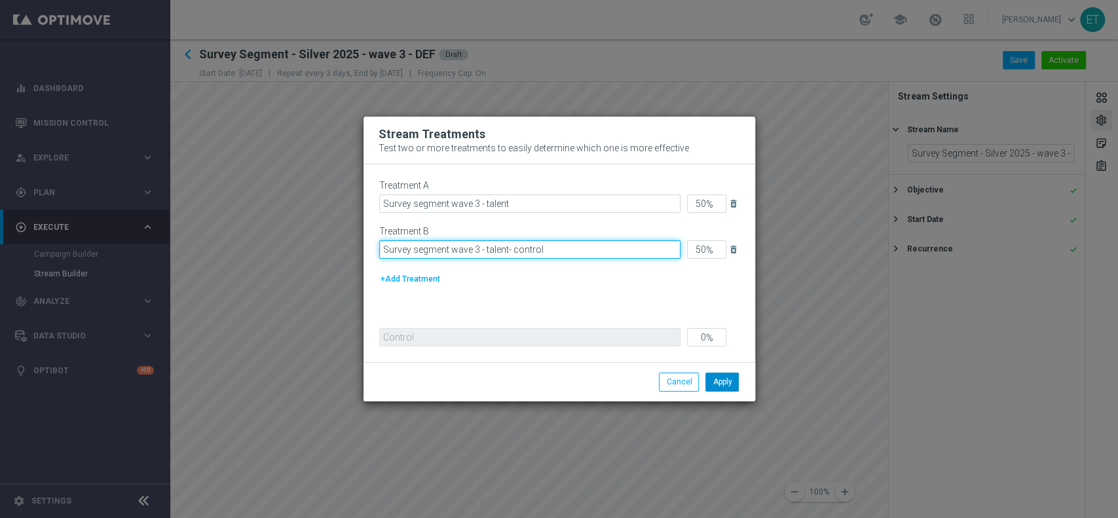
type input "Survey segment wave 3 - talent- control"
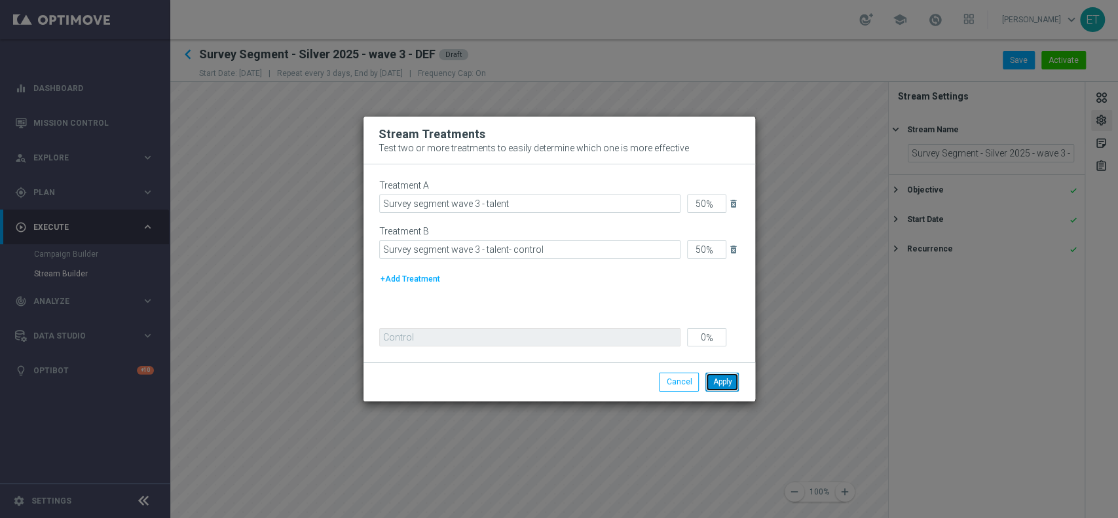
click at [726, 377] on button "Apply" at bounding box center [722, 382] width 33 height 18
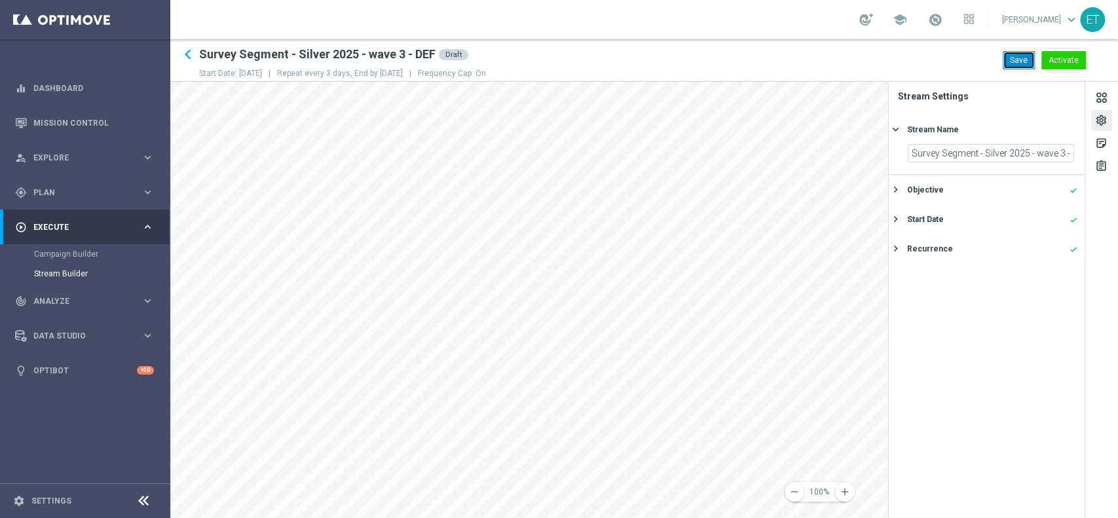
click at [1024, 54] on button "Save" at bounding box center [1019, 60] width 32 height 18
click at [1105, 140] on div "sticky_note_2" at bounding box center [1102, 145] width 12 height 17
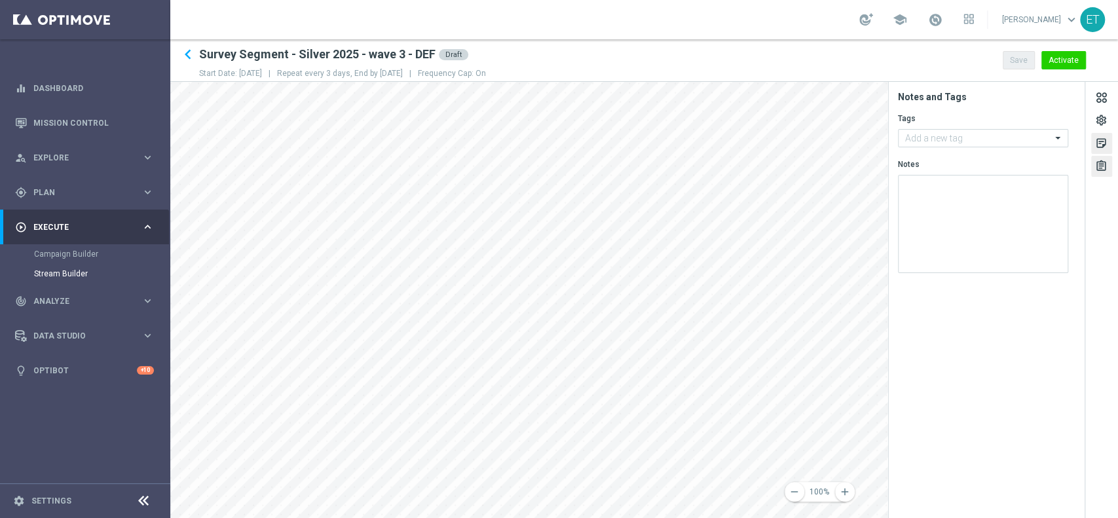
click at [1099, 167] on div "assignment" at bounding box center [1102, 168] width 12 height 17
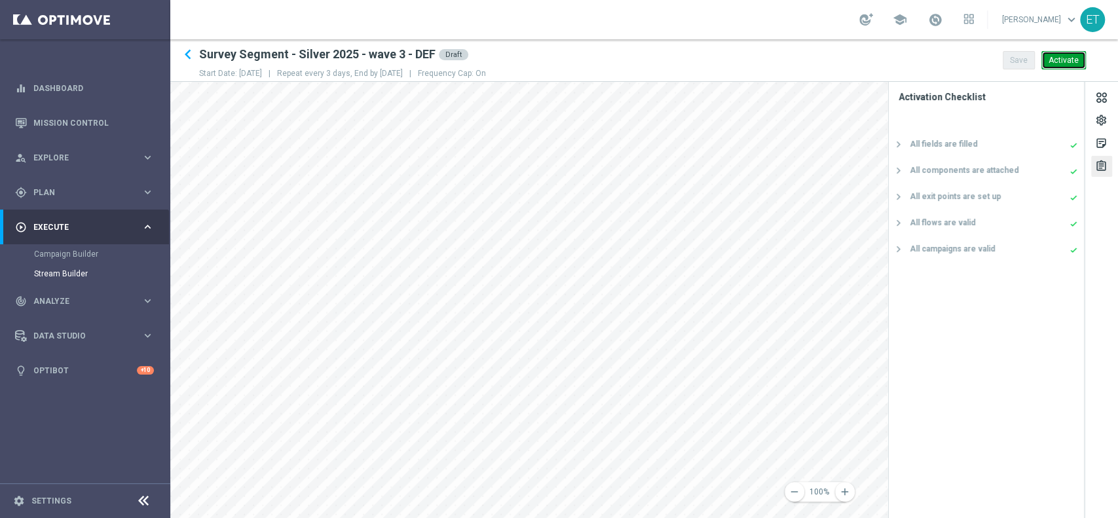
click at [1070, 54] on button "Activate" at bounding box center [1064, 60] width 45 height 18
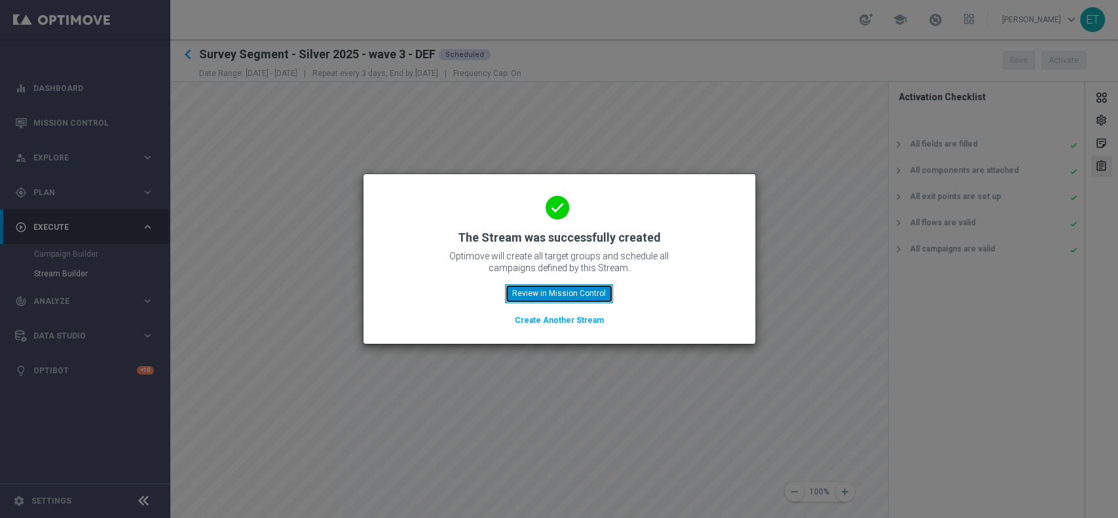
click at [539, 290] on button "Review in Mission Control" at bounding box center [559, 293] width 108 height 18
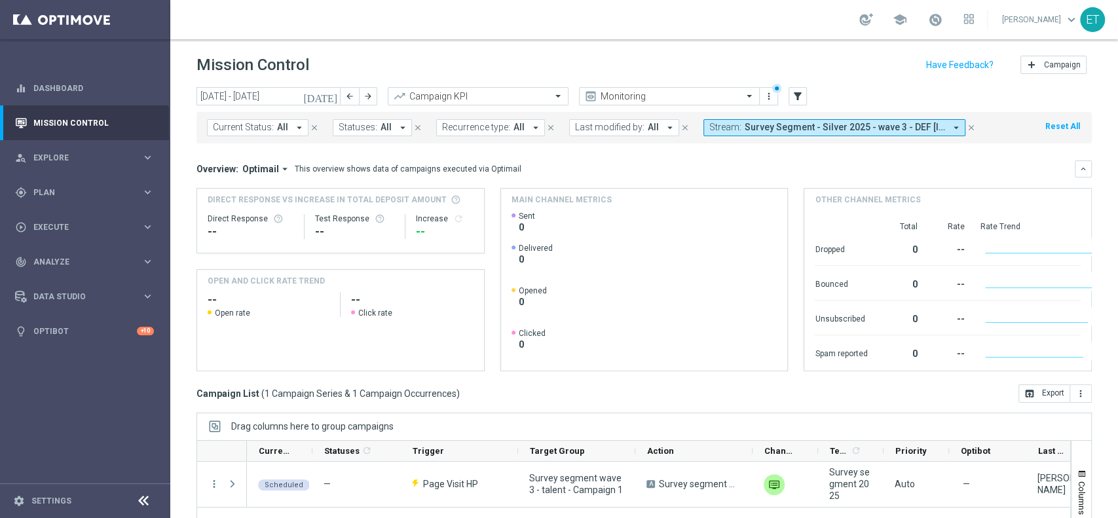
click at [605, 124] on span "Last modified by:" at bounding box center [609, 127] width 69 height 11
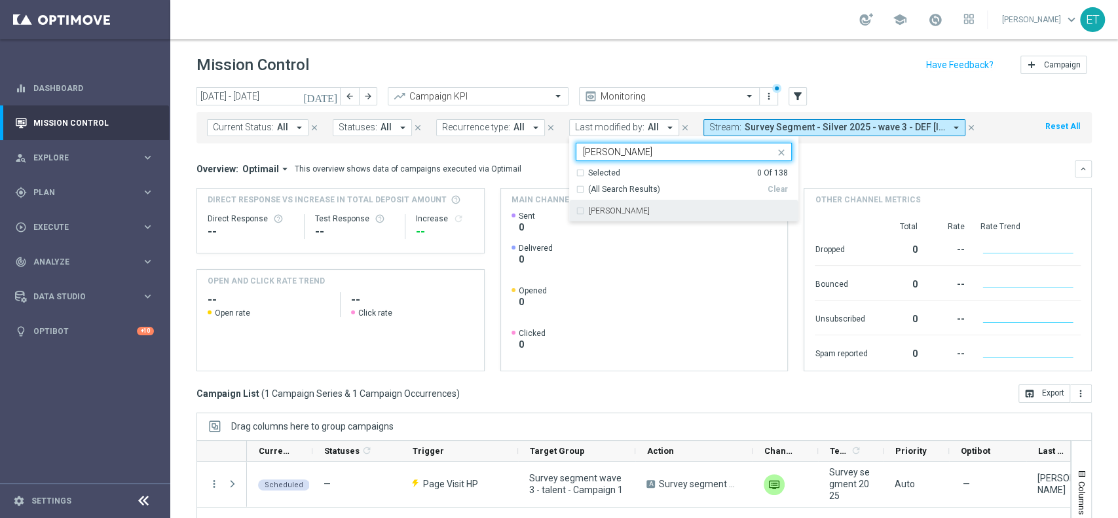
click at [604, 214] on label "[PERSON_NAME]" at bounding box center [619, 211] width 61 height 8
type input "tomas"
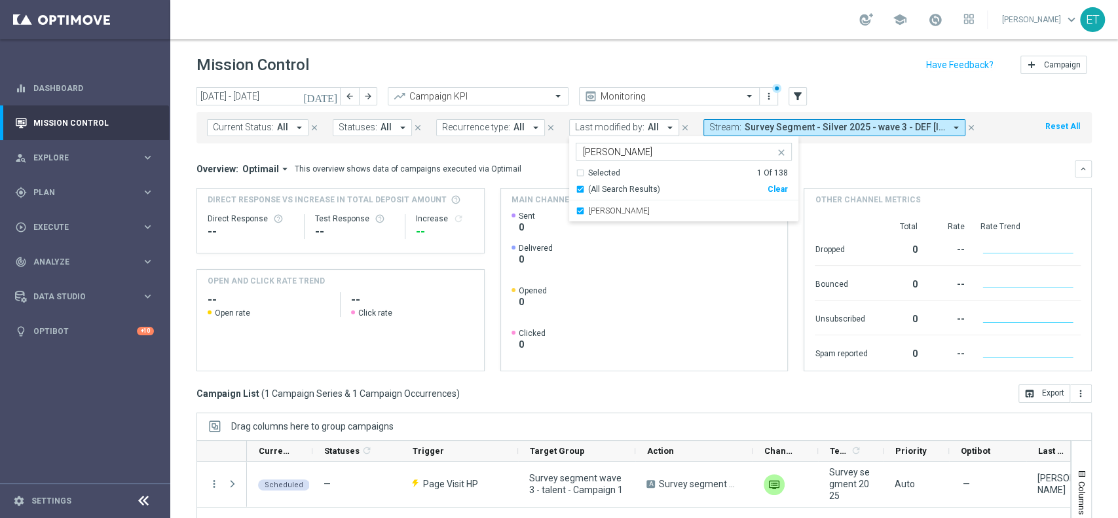
click at [834, 166] on div "Overview: Optimail arrow_drop_down This overview shows data of campaigns execut…" at bounding box center [636, 169] width 879 height 12
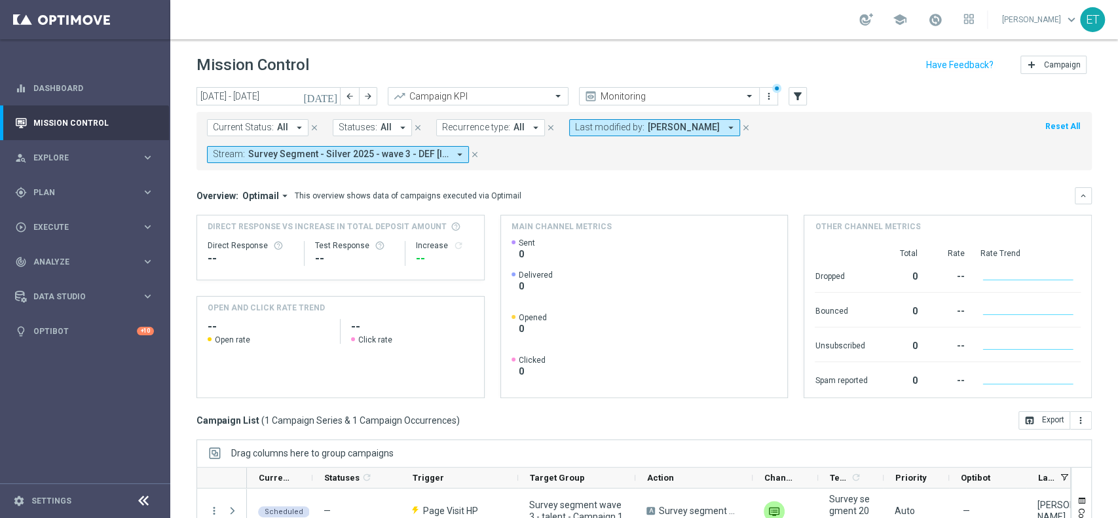
click at [446, 157] on span "Survey Segment - Silver 2025 - wave 3 - DEF [ID 378]" at bounding box center [348, 154] width 200 height 11
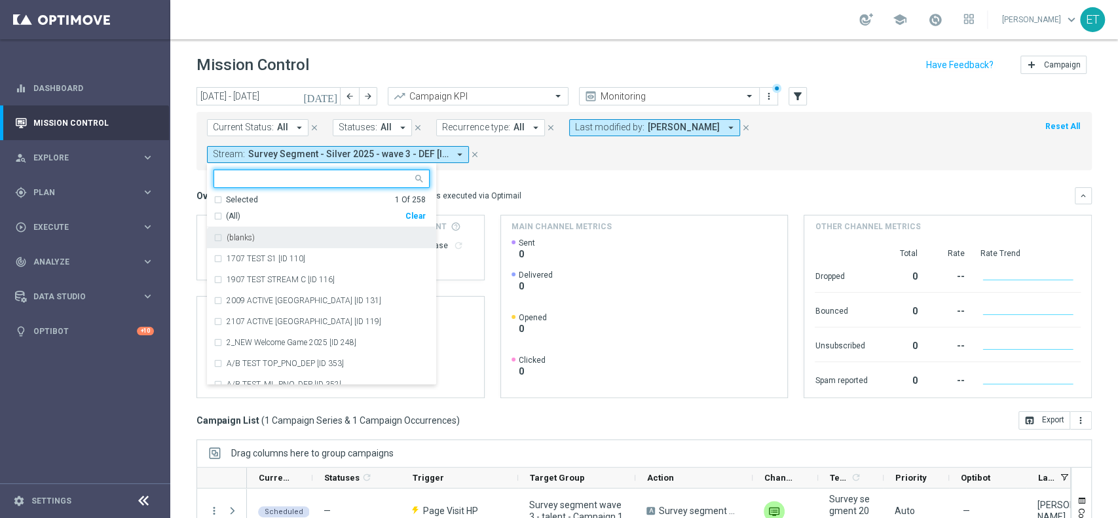
click at [221, 208] on div "(All) Clear" at bounding box center [320, 214] width 212 height 16
click at [0, 0] on div "Clear" at bounding box center [0, 0] width 0 height 0
click at [217, 197] on div "Selected 0 Of 258" at bounding box center [320, 200] width 212 height 11
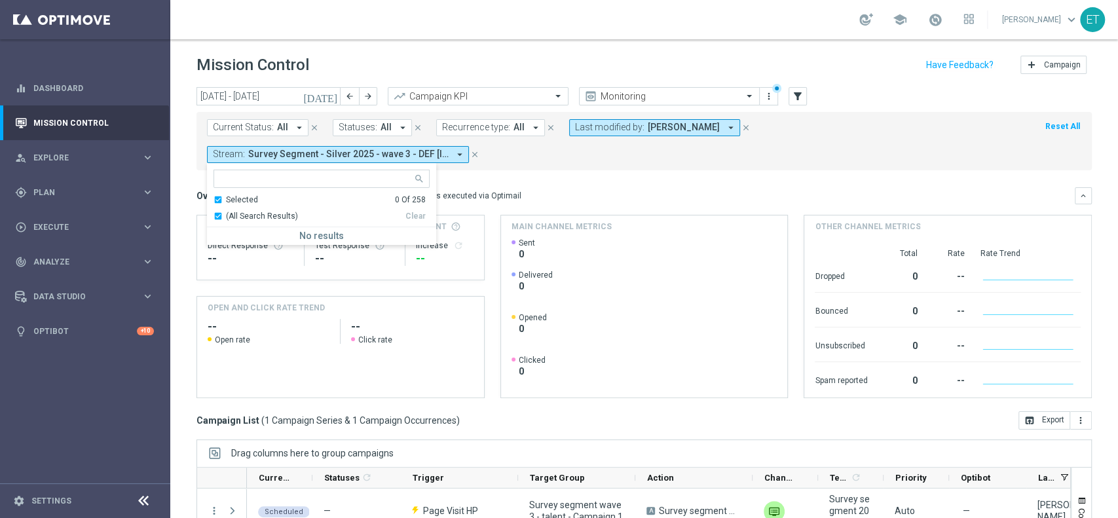
click at [780, 136] on form "Current Status: All arrow_drop_down close Statuses: All arrow_drop_down close R…" at bounding box center [615, 141] width 816 height 44
